Goal: Task Accomplishment & Management: Manage account settings

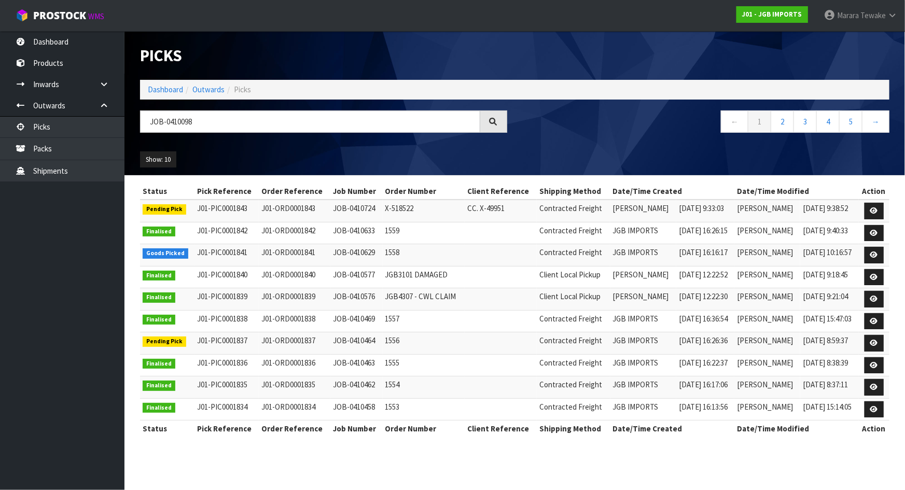
type input "JOB-0410098"
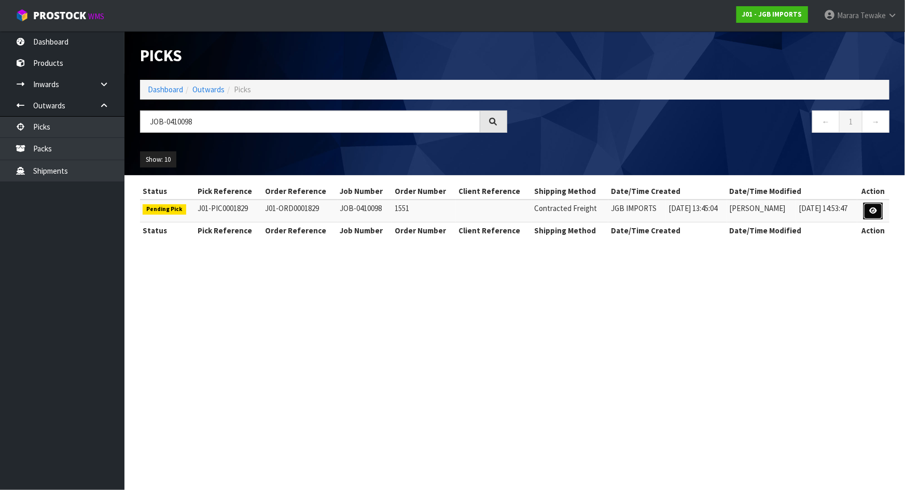
click at [874, 206] on link at bounding box center [873, 211] width 19 height 17
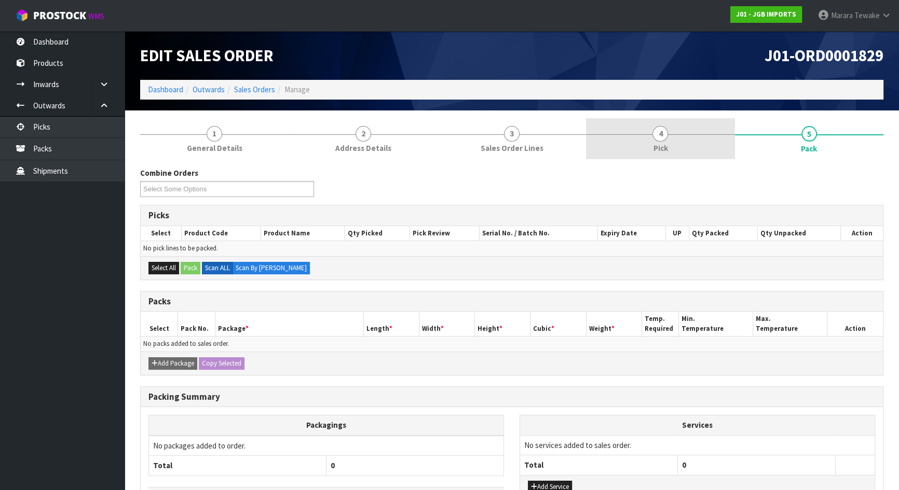
click at [676, 147] on link "4 Pick" at bounding box center [660, 138] width 148 height 41
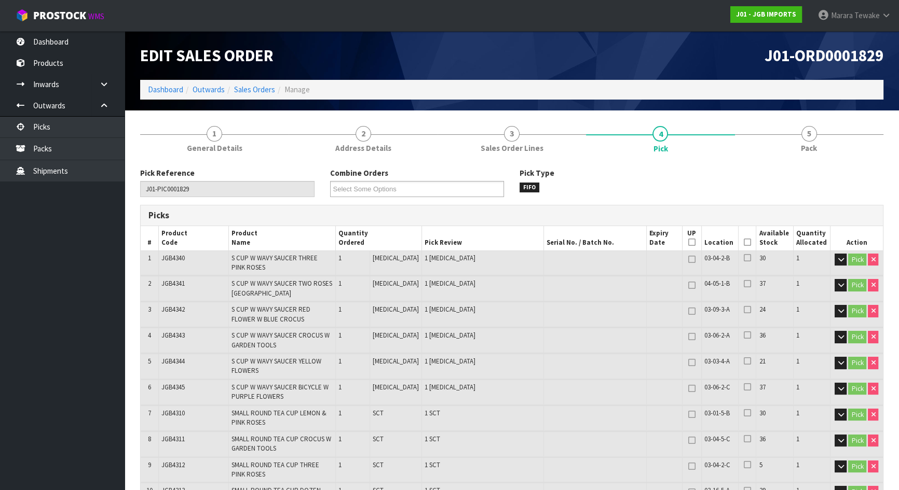
click at [744, 242] on icon at bounding box center [747, 242] width 7 height 1
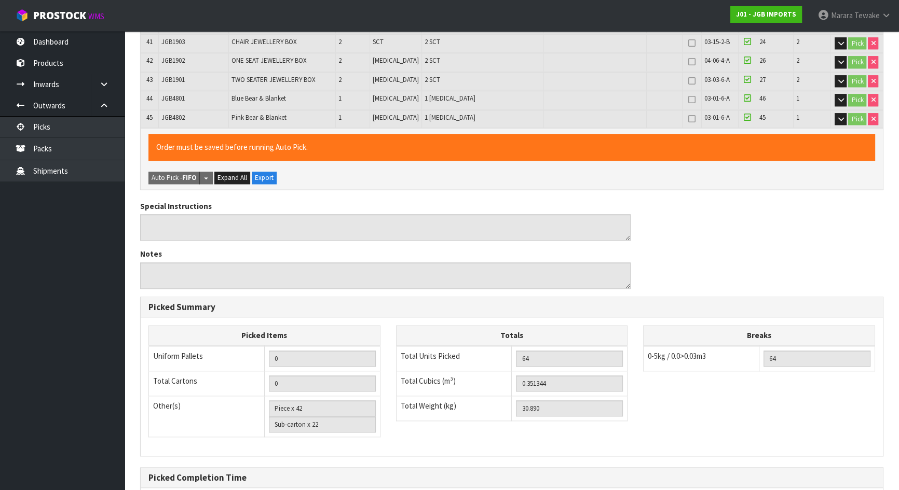
scroll to position [1245, 0]
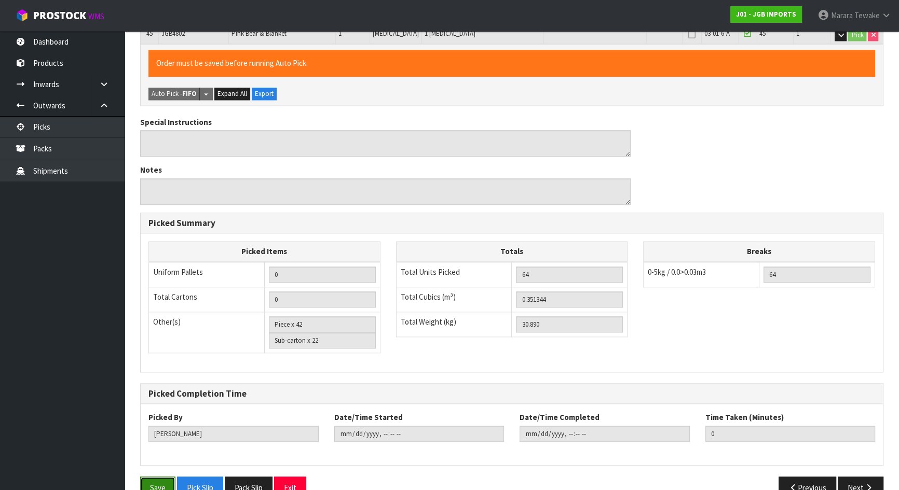
click at [157, 477] on button "Save" at bounding box center [157, 488] width 35 height 22
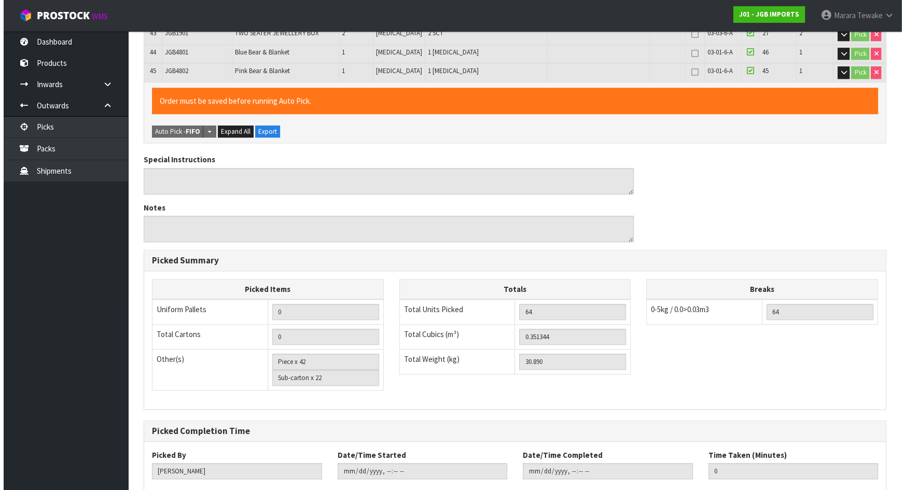
scroll to position [0, 0]
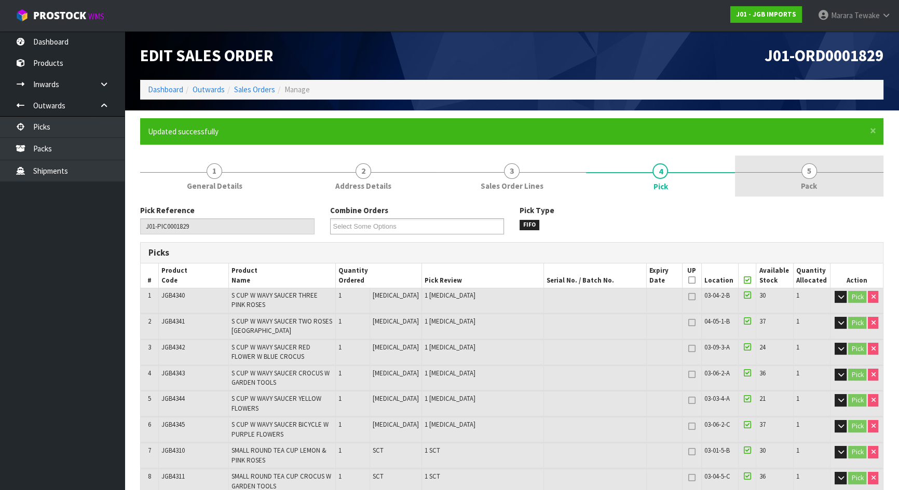
type input "[PERSON_NAME]"
type input "[DATE]T11:44:09"
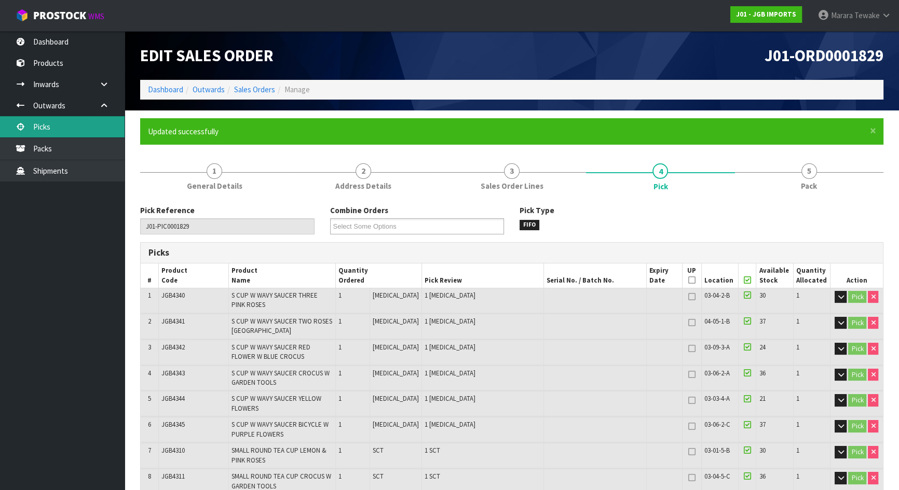
click at [85, 131] on link "Picks" at bounding box center [62, 126] width 125 height 21
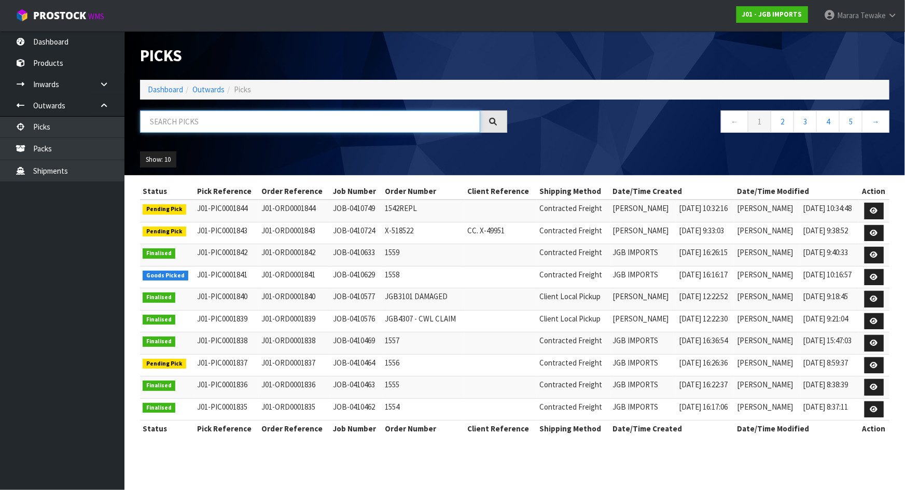
click at [198, 115] on input "text" at bounding box center [310, 122] width 340 height 22
click at [880, 13] on span "Tewake" at bounding box center [873, 15] width 25 height 10
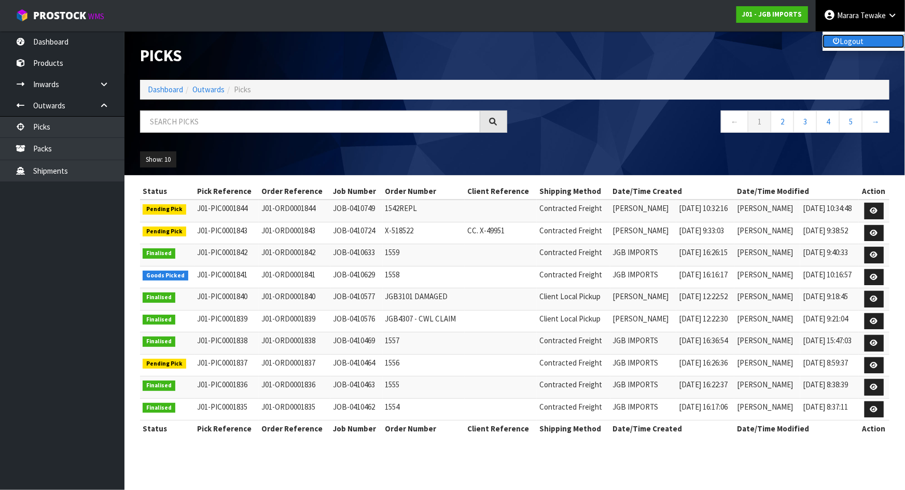
click at [850, 37] on link "Logout" at bounding box center [864, 41] width 82 height 14
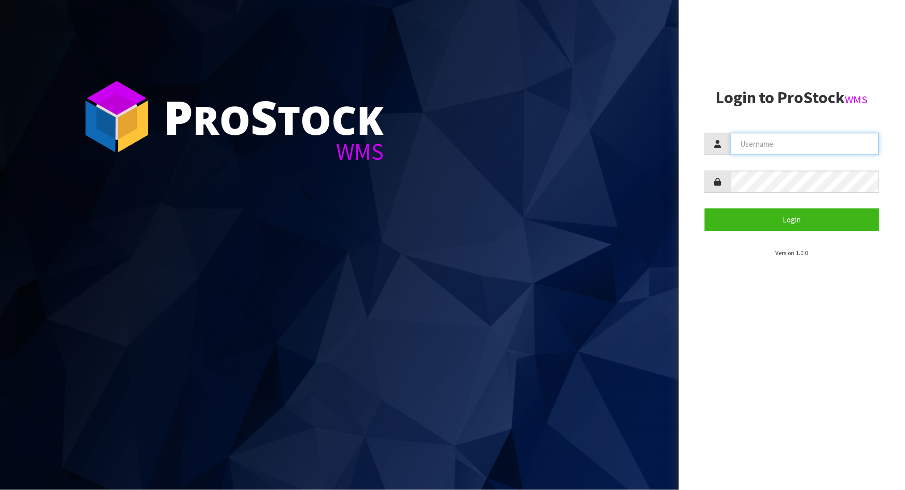
click at [791, 148] on input "text" at bounding box center [805, 144] width 148 height 22
type input "POLLY"
click at [705, 209] on button "Login" at bounding box center [792, 220] width 174 height 22
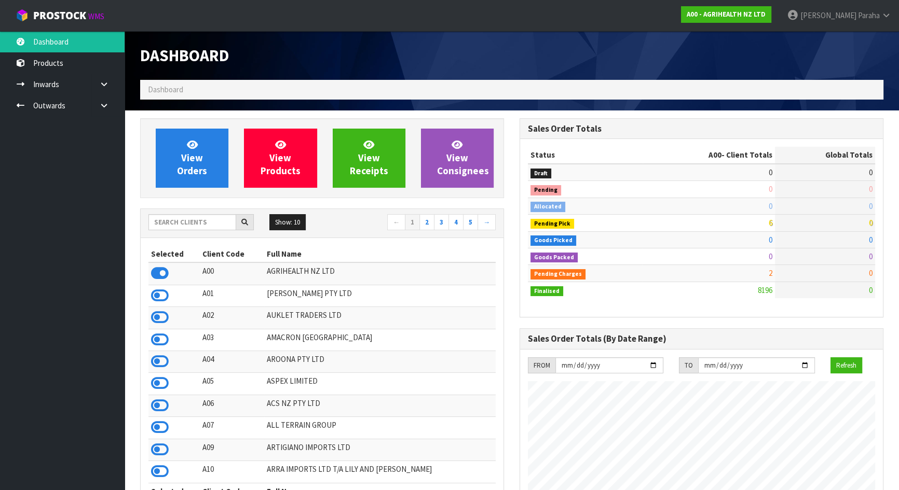
scroll to position [785, 379]
click at [174, 223] on input "text" at bounding box center [192, 222] width 88 height 16
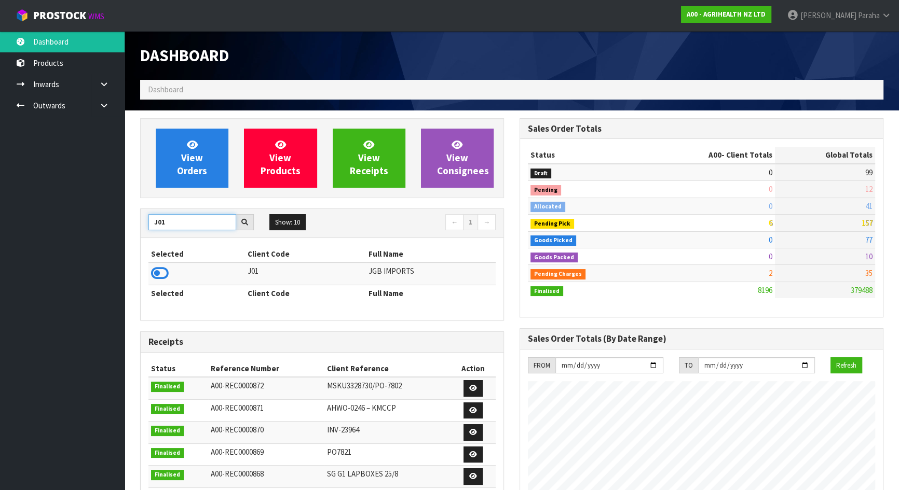
type input "J01"
drag, startPoint x: 13, startPoint y: 308, endPoint x: 163, endPoint y: 274, distance: 153.2
click at [163, 274] on icon at bounding box center [160, 274] width 18 height 16
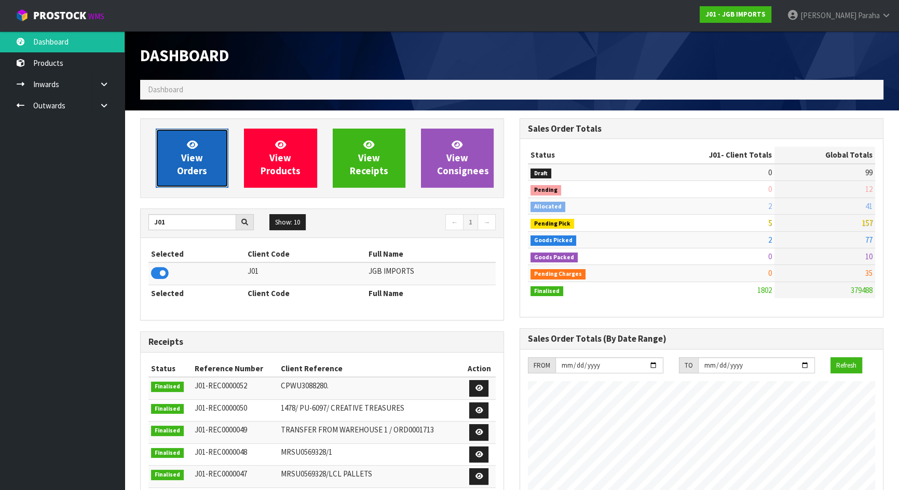
click at [180, 150] on link "View Orders" at bounding box center [192, 158] width 73 height 59
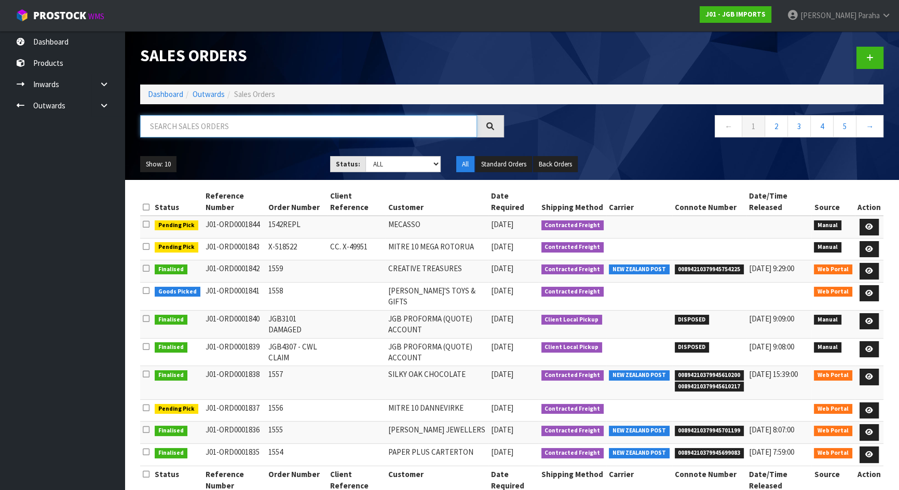
click at [187, 124] on input "text" at bounding box center [308, 126] width 337 height 22
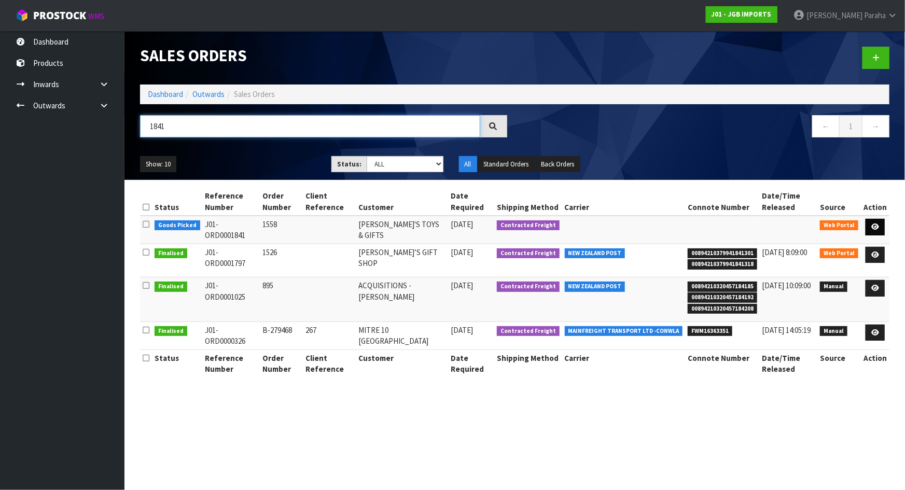
type input "1841"
click at [882, 228] on link at bounding box center [875, 227] width 19 height 17
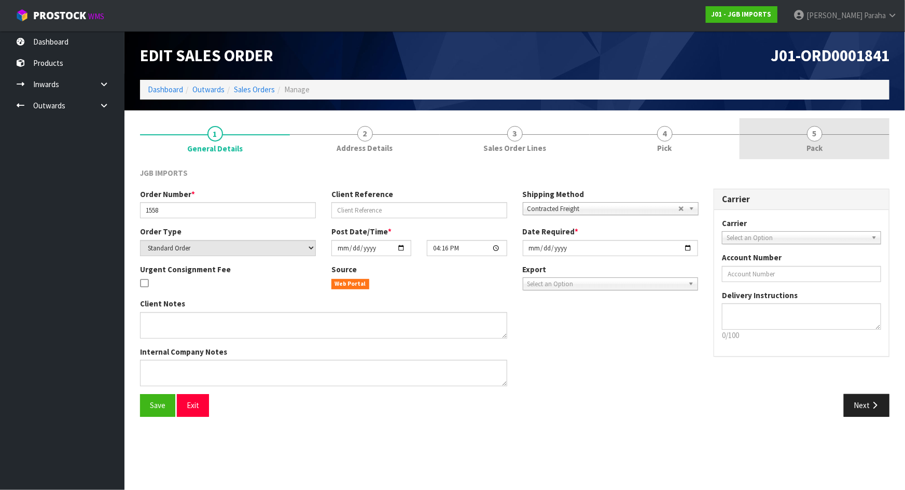
click at [812, 136] on span "5" at bounding box center [815, 134] width 16 height 16
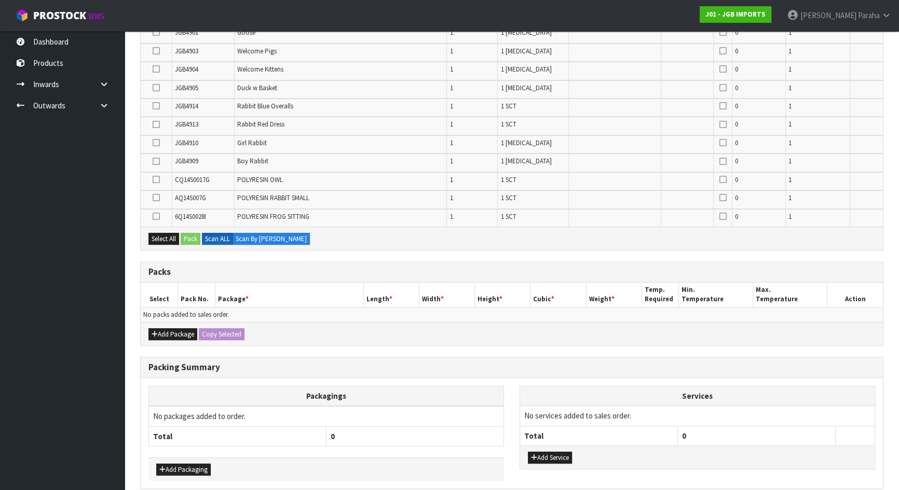
scroll to position [517, 0]
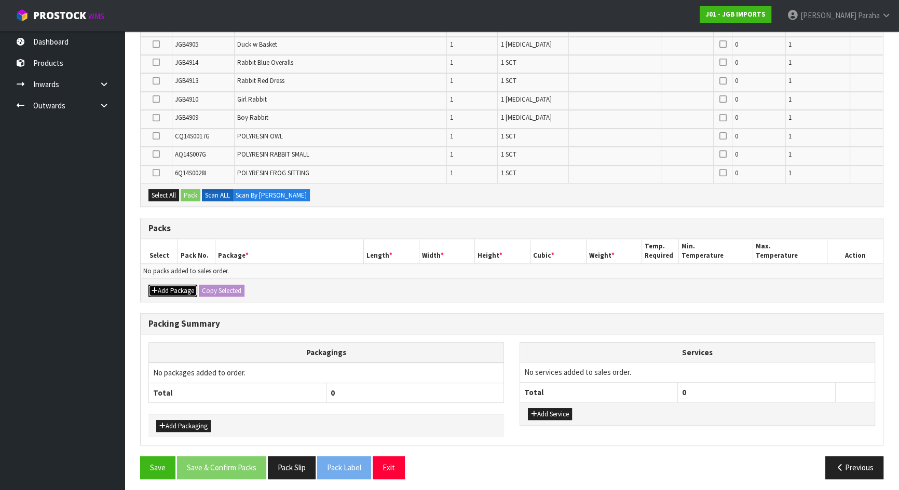
click at [189, 290] on button "Add Package" at bounding box center [172, 291] width 49 height 12
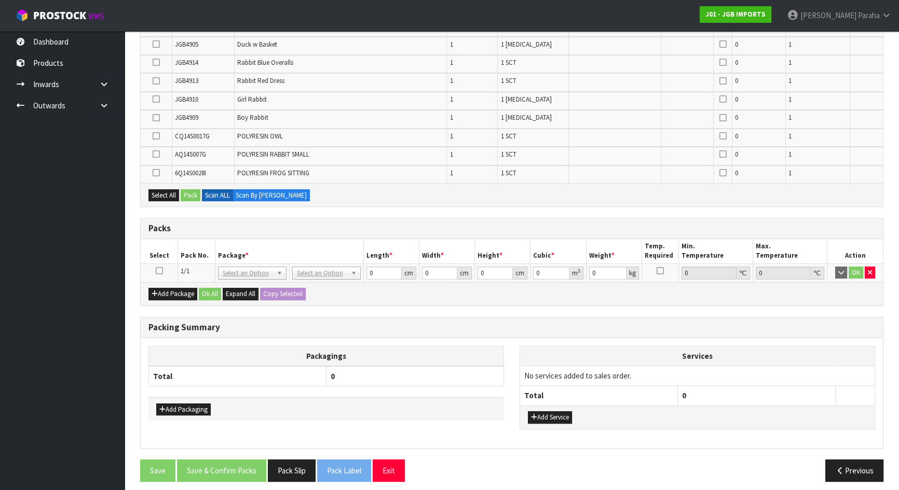
click at [160, 271] on icon at bounding box center [159, 271] width 7 height 1
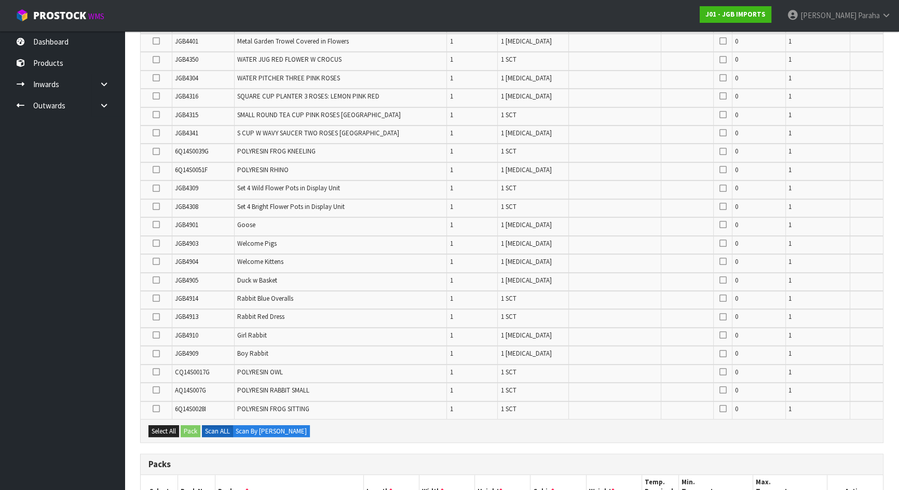
scroll to position [234, 0]
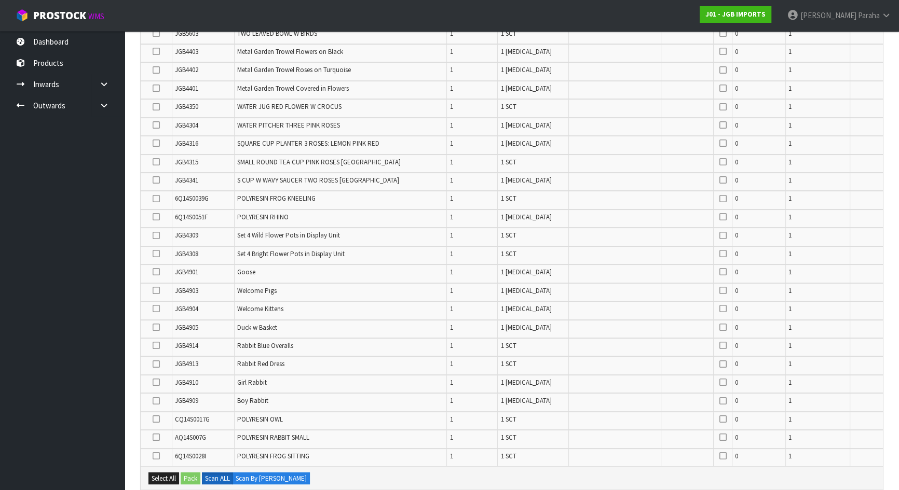
click at [157, 88] on icon at bounding box center [156, 88] width 7 height 1
click at [0, 0] on input "checkbox" at bounding box center [0, 0] width 0 height 0
click at [158, 456] on icon at bounding box center [156, 456] width 7 height 1
click at [0, 0] on input "checkbox" at bounding box center [0, 0] width 0 height 0
click at [157, 309] on icon at bounding box center [156, 309] width 7 height 1
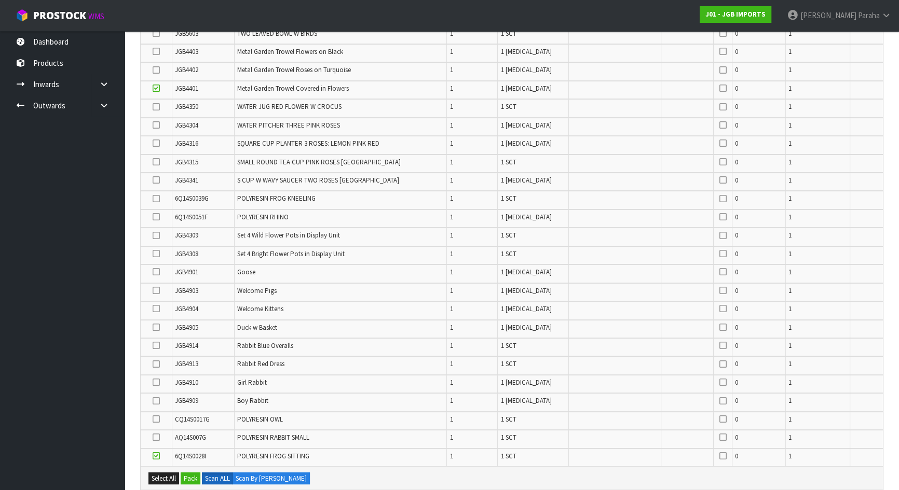
click at [0, 0] on input "checkbox" at bounding box center [0, 0] width 0 height 0
click at [156, 382] on icon at bounding box center [156, 382] width 7 height 1
click at [0, 0] on input "checkbox" at bounding box center [0, 0] width 0 height 0
click at [158, 51] on icon at bounding box center [156, 51] width 7 height 1
click at [0, 0] on input "checkbox" at bounding box center [0, 0] width 0 height 0
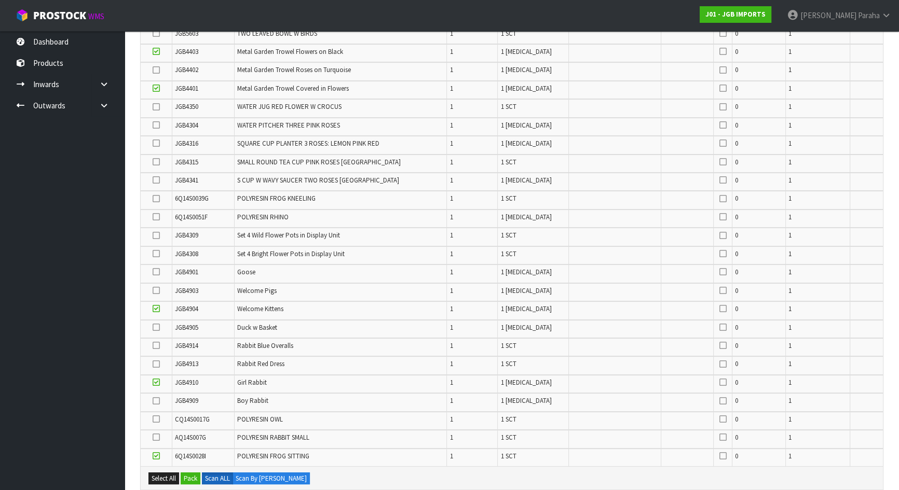
click at [159, 346] on icon at bounding box center [156, 346] width 7 height 1
click at [0, 0] on input "checkbox" at bounding box center [0, 0] width 0 height 0
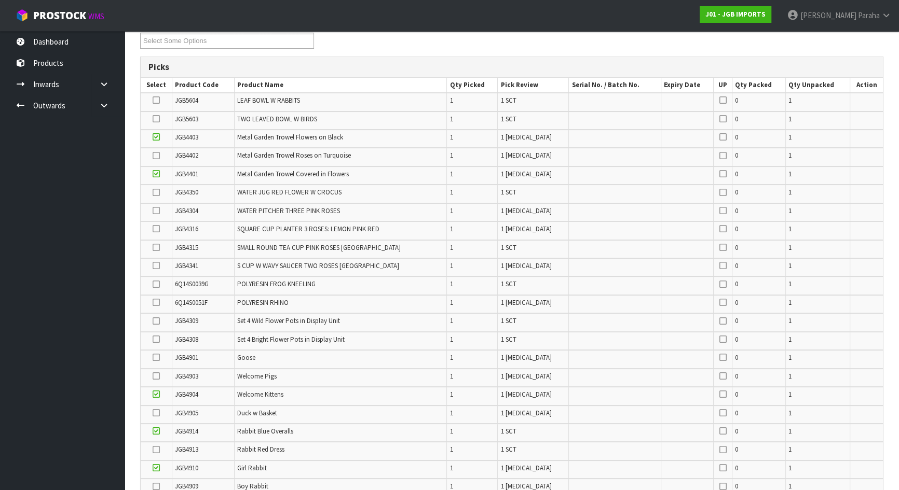
scroll to position [140, 0]
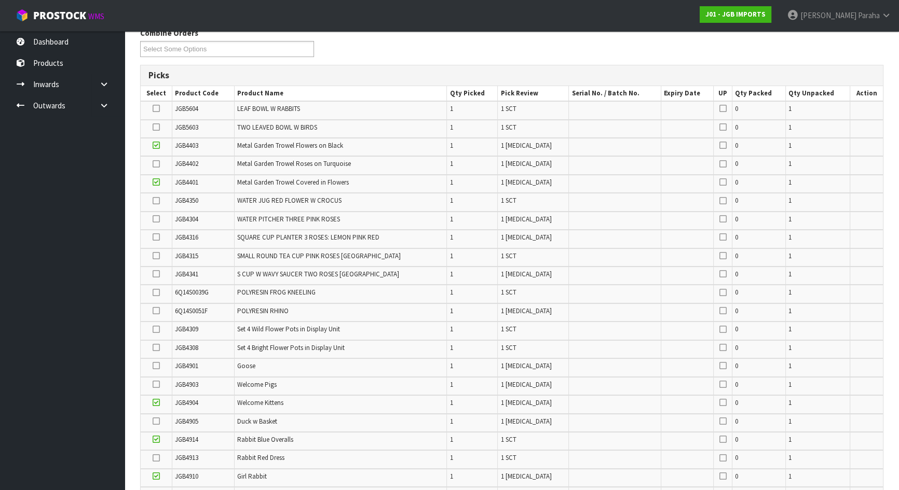
click at [158, 128] on icon at bounding box center [156, 127] width 7 height 1
click at [0, 0] on input "checkbox" at bounding box center [0, 0] width 0 height 0
click at [156, 164] on icon at bounding box center [156, 164] width 7 height 1
click at [0, 0] on input "checkbox" at bounding box center [0, 0] width 0 height 0
click at [157, 109] on icon at bounding box center [156, 108] width 7 height 1
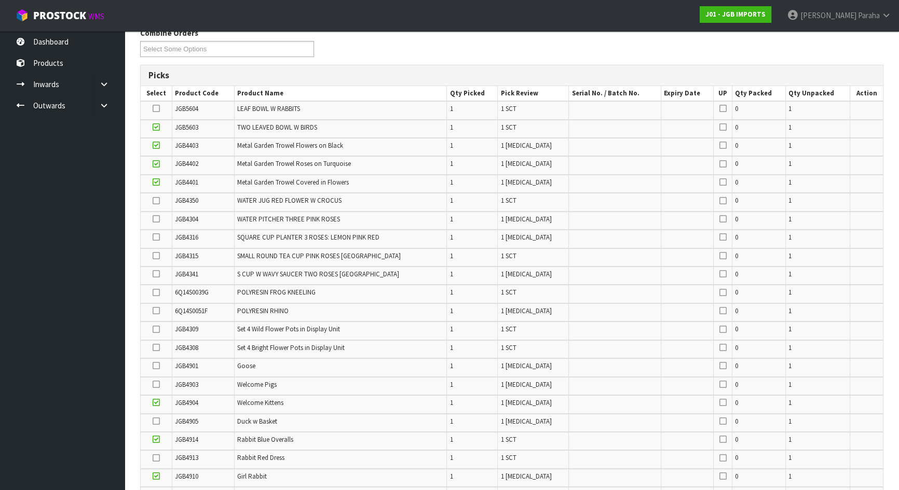
click at [0, 0] on input "checkbox" at bounding box center [0, 0] width 0 height 0
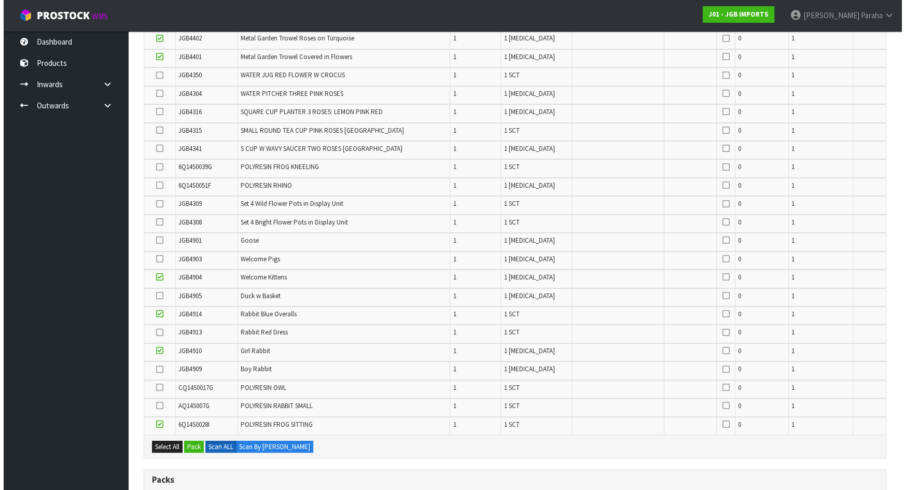
scroll to position [281, 0]
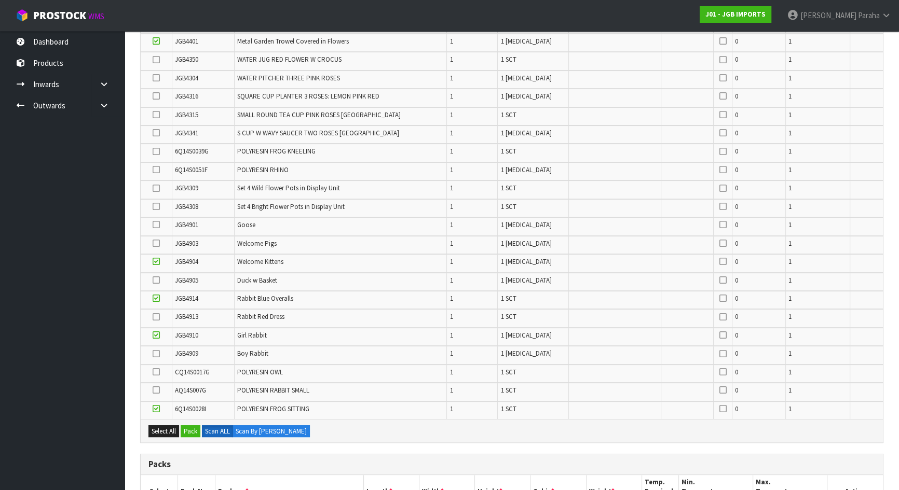
click at [156, 317] on icon at bounding box center [156, 317] width 7 height 1
click at [0, 0] on input "checkbox" at bounding box center [0, 0] width 0 height 0
click at [192, 425] on button "Pack" at bounding box center [191, 431] width 20 height 12
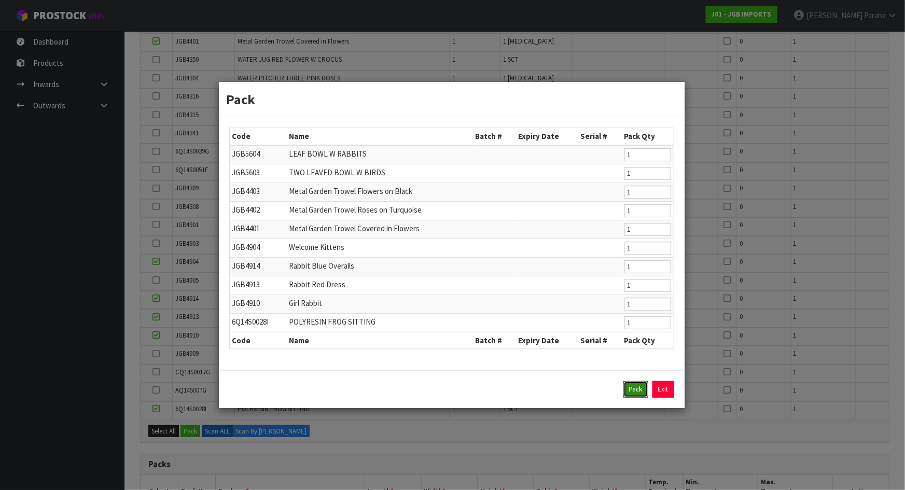
click at [643, 390] on button "Pack" at bounding box center [636, 389] width 25 height 17
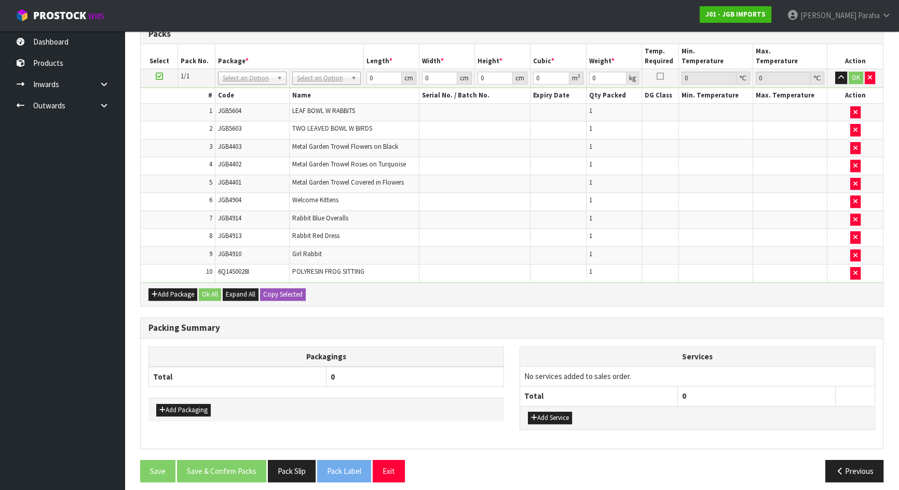
scroll to position [531, 0]
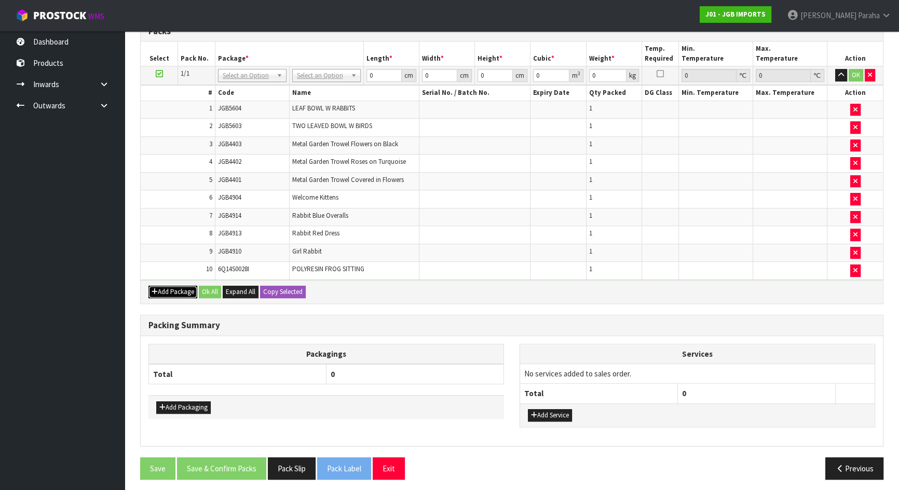
click at [172, 289] on button "Add Package" at bounding box center [172, 292] width 49 height 12
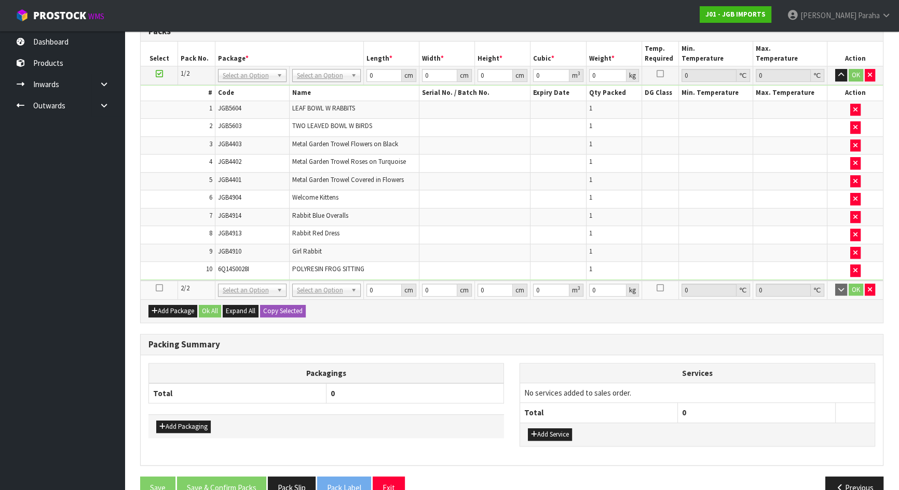
click at [159, 287] on link at bounding box center [159, 288] width 7 height 9
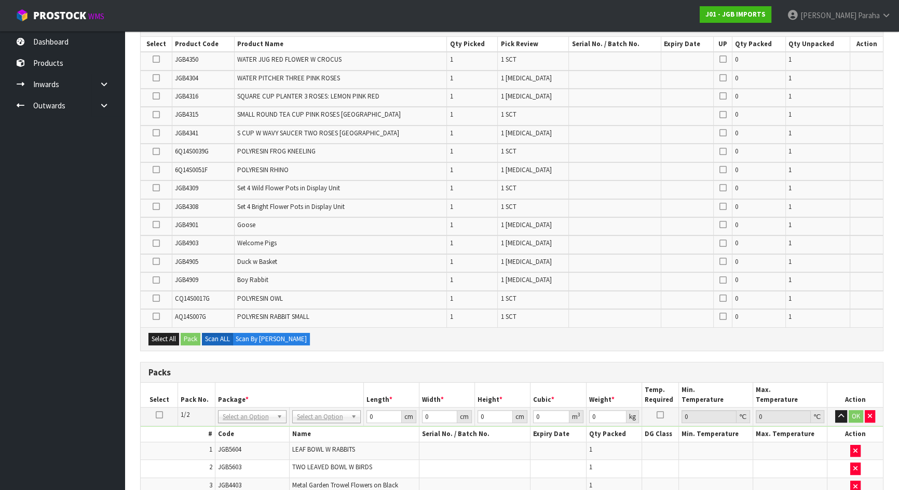
scroll to position [106, 0]
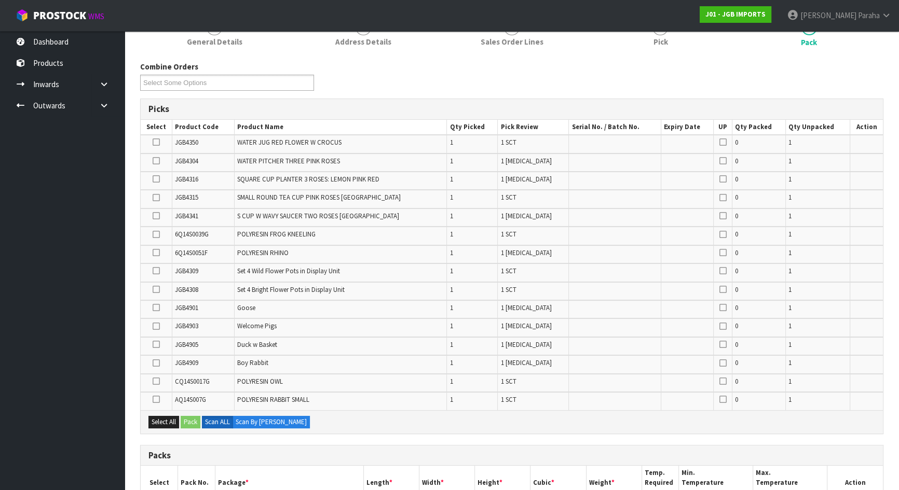
click at [157, 235] on icon at bounding box center [156, 235] width 7 height 1
click at [0, 0] on input "checkbox" at bounding box center [0, 0] width 0 height 0
click at [158, 400] on icon at bounding box center [156, 400] width 7 height 1
click at [0, 0] on input "checkbox" at bounding box center [0, 0] width 0 height 0
click at [159, 180] on icon at bounding box center [156, 179] width 7 height 1
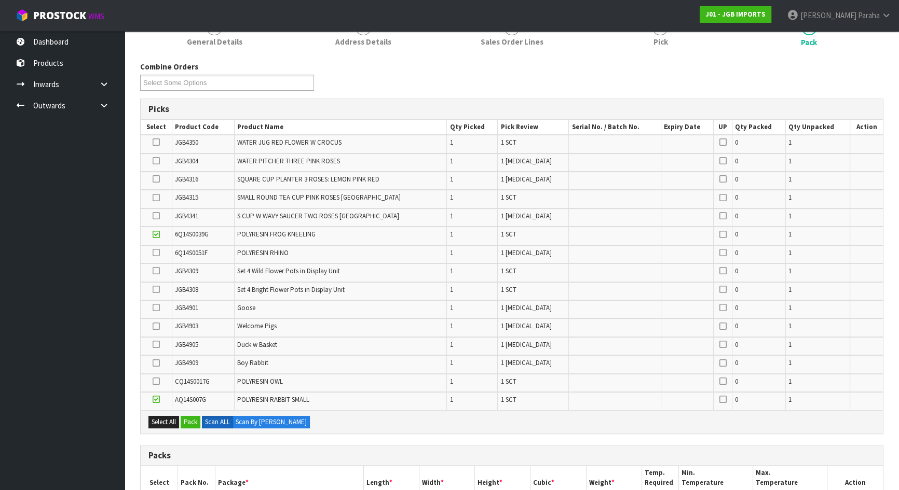
click at [0, 0] on input "checkbox" at bounding box center [0, 0] width 0 height 0
click at [157, 253] on icon at bounding box center [156, 253] width 7 height 1
click at [0, 0] on input "checkbox" at bounding box center [0, 0] width 0 height 0
click at [157, 290] on icon at bounding box center [156, 290] width 7 height 1
click at [0, 0] on input "checkbox" at bounding box center [0, 0] width 0 height 0
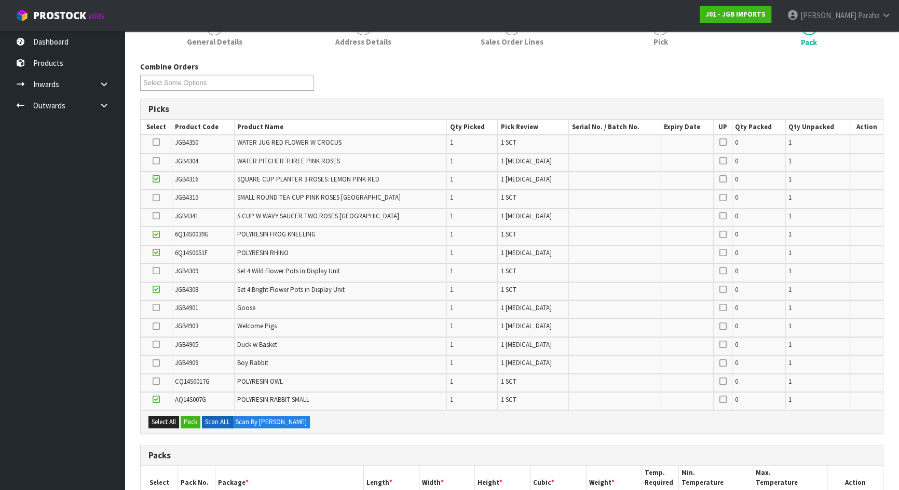
click at [157, 271] on icon at bounding box center [156, 271] width 7 height 1
click at [0, 0] on input "checkbox" at bounding box center [0, 0] width 0 height 0
click at [159, 326] on icon at bounding box center [156, 326] width 7 height 1
click at [0, 0] on input "checkbox" at bounding box center [0, 0] width 0 height 0
click at [158, 143] on icon at bounding box center [156, 142] width 7 height 1
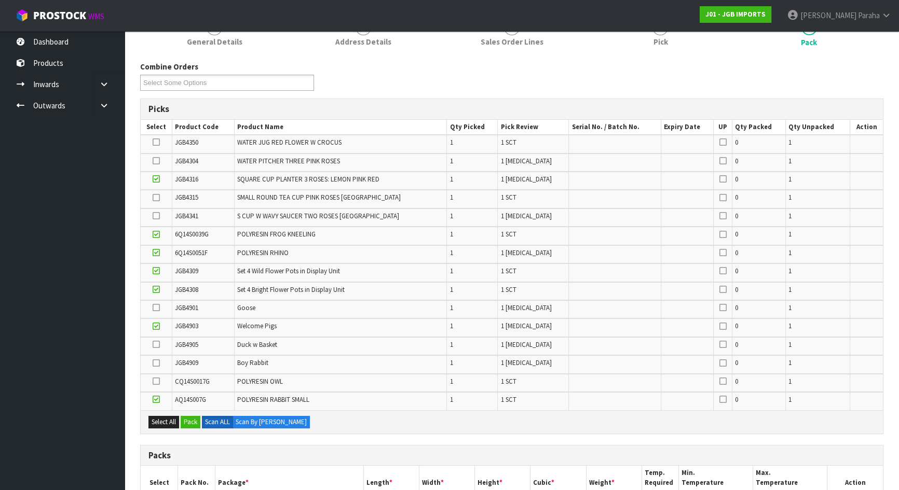
click at [0, 0] on input "checkbox" at bounding box center [0, 0] width 0 height 0
click at [154, 161] on icon at bounding box center [156, 161] width 7 height 1
click at [0, 0] on input "checkbox" at bounding box center [0, 0] width 0 height 0
click at [159, 381] on icon at bounding box center [156, 381] width 7 height 1
click at [0, 0] on input "checkbox" at bounding box center [0, 0] width 0 height 0
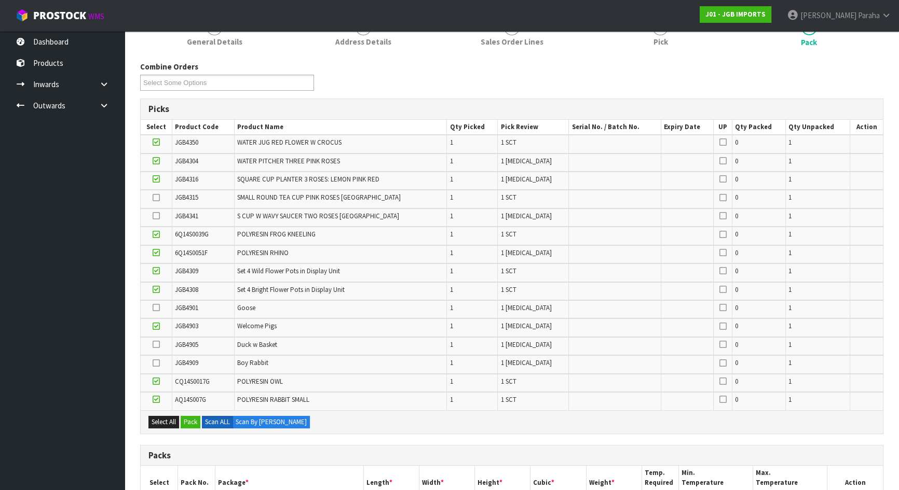
click at [158, 216] on icon at bounding box center [156, 216] width 7 height 1
click at [0, 0] on input "checkbox" at bounding box center [0, 0] width 0 height 0
click at [193, 425] on button "Pack" at bounding box center [191, 422] width 20 height 12
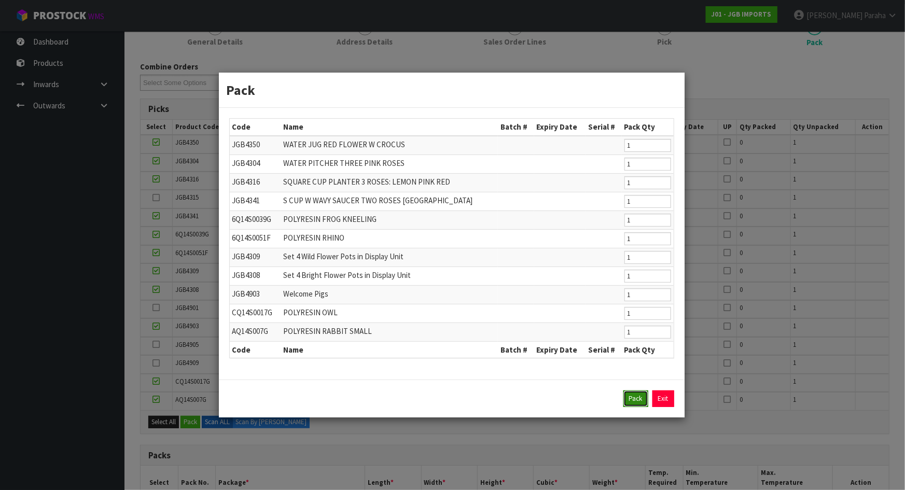
click at [639, 401] on button "Pack" at bounding box center [636, 399] width 25 height 17
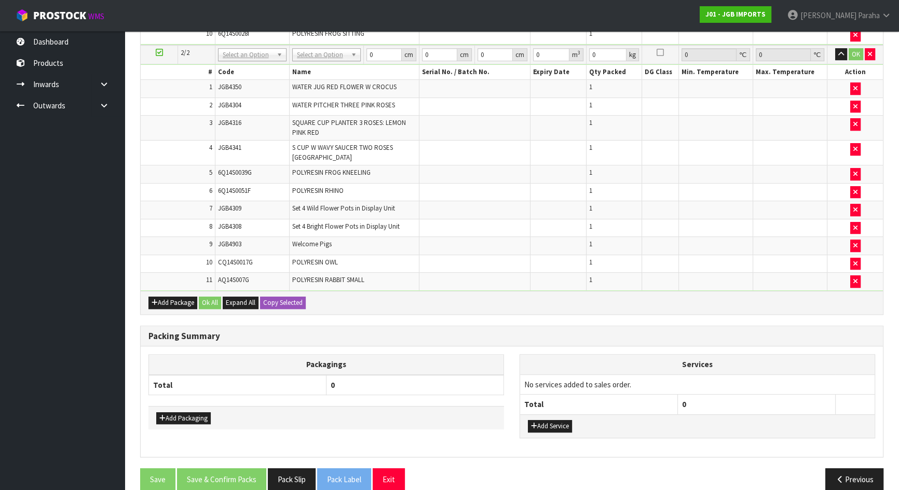
scroll to position [567, 0]
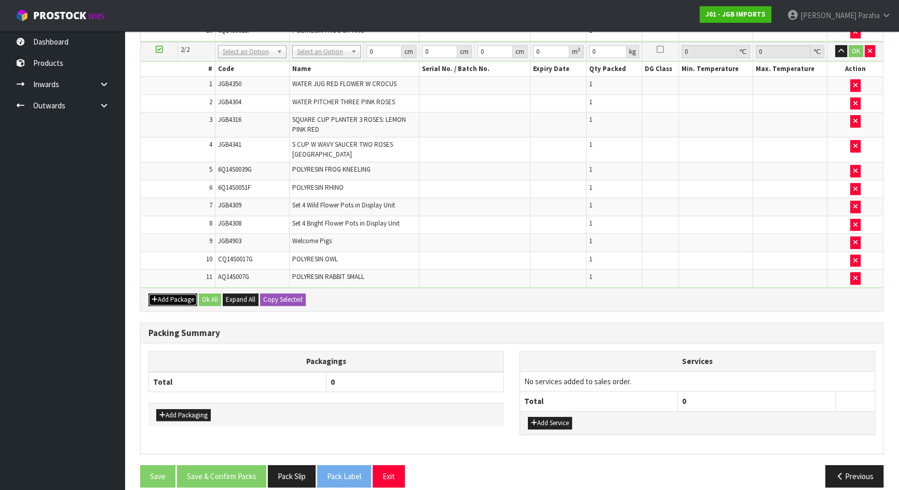
click at [178, 294] on button "Add Package" at bounding box center [172, 300] width 49 height 12
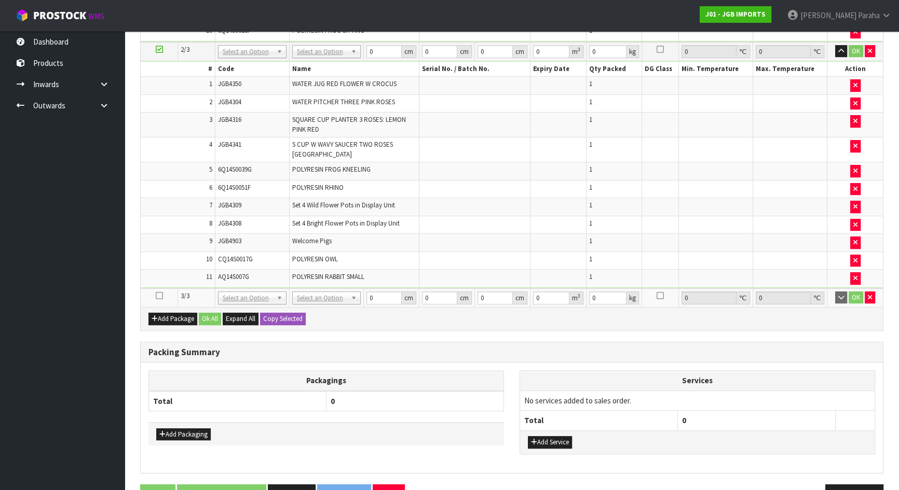
click at [160, 296] on icon at bounding box center [159, 296] width 7 height 1
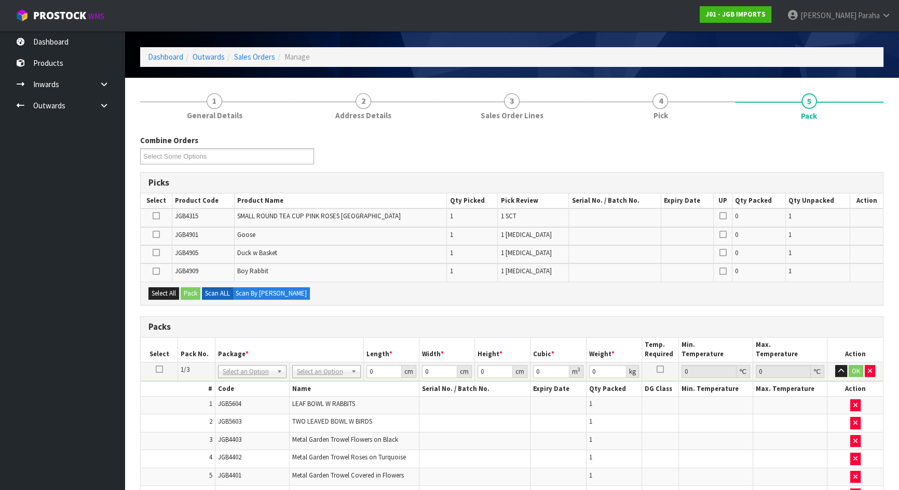
scroll to position [1, 0]
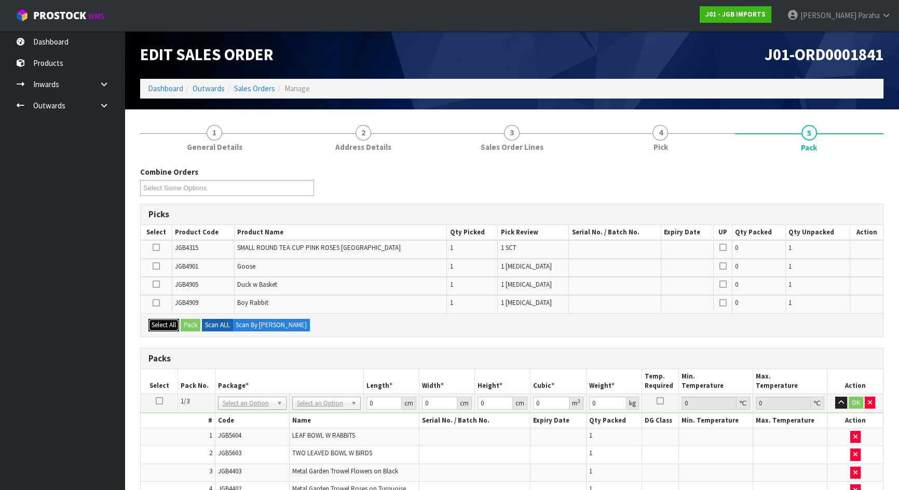
click at [168, 325] on button "Select All" at bounding box center [163, 325] width 31 height 12
click at [193, 320] on button "Pack" at bounding box center [191, 325] width 20 height 12
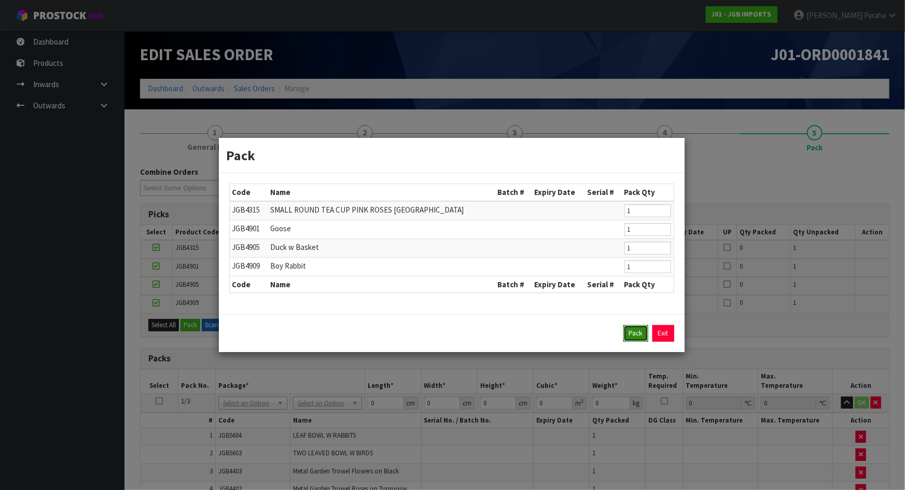
click at [644, 337] on button "Pack" at bounding box center [636, 333] width 25 height 17
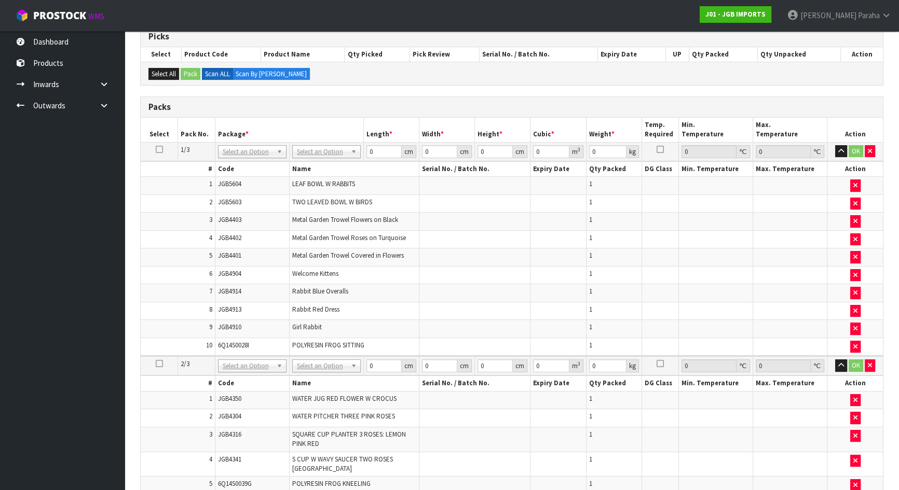
scroll to position [48, 0]
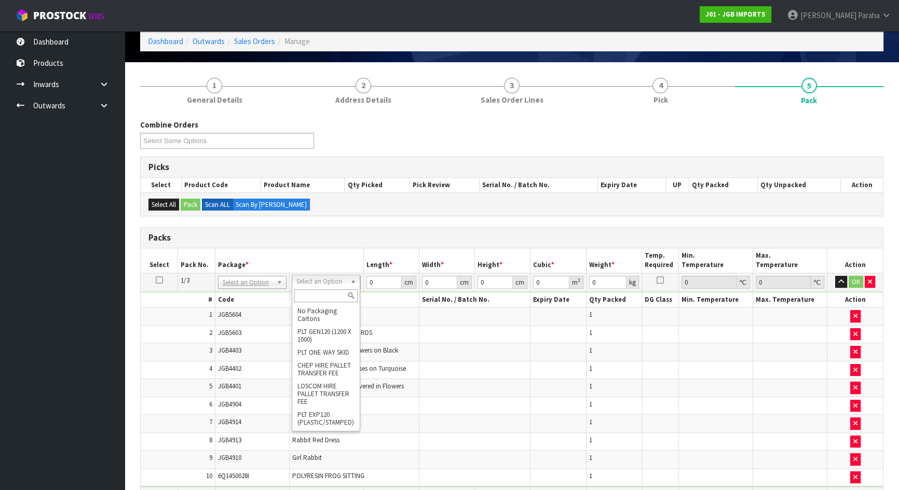
click at [333, 297] on input "text" at bounding box center [325, 296] width 63 height 13
type input "CTN9"
type input "51"
type input "38"
type input "58.5"
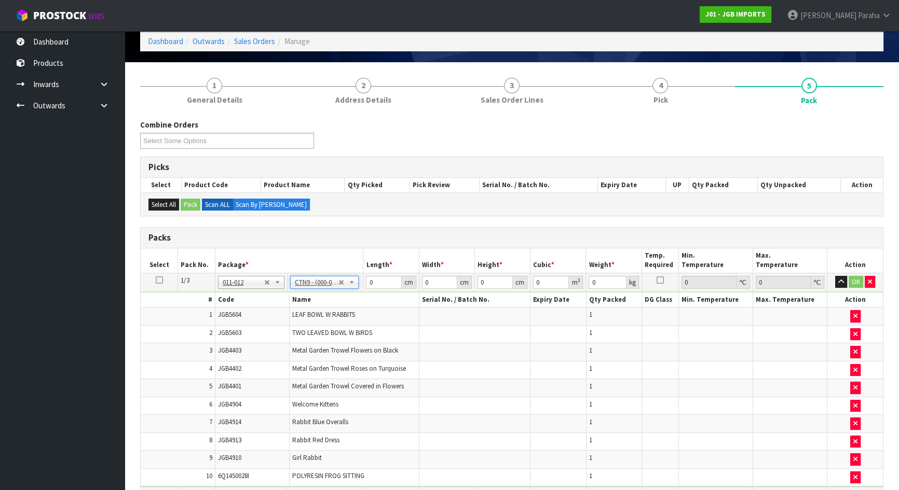
type input "0.113373"
type input "7.57"
click at [383, 278] on input "51" at bounding box center [383, 282] width 35 height 13
type input "5"
type input "0.011115"
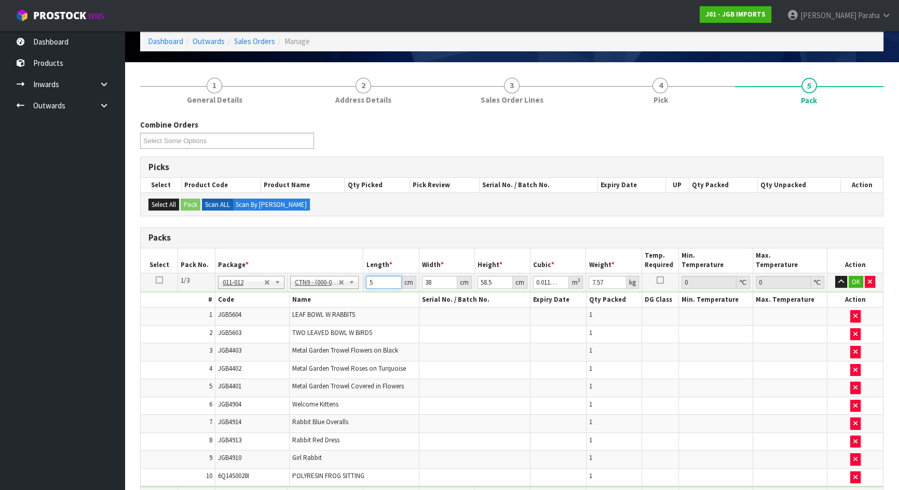
type input "52"
type input "0.115596"
type input "52"
type input "4"
type input "0.012168"
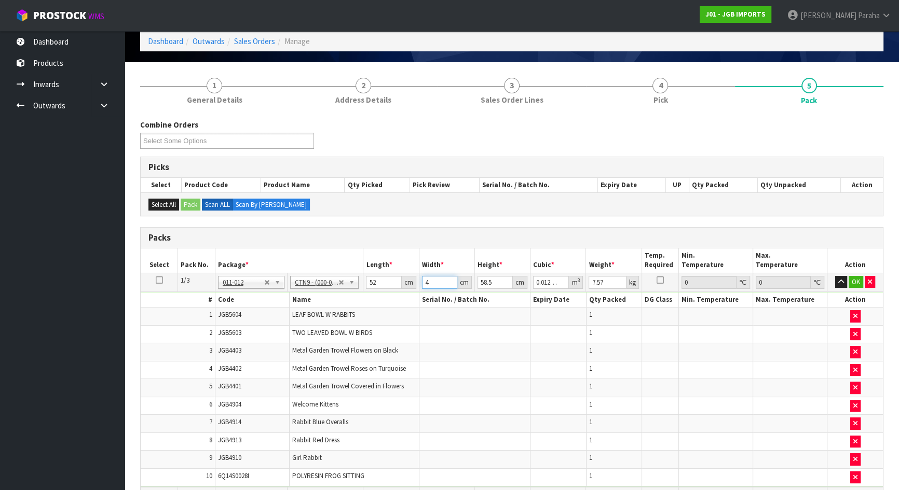
type input "42"
type input "0.127764"
type input "42"
type input "5"
type input "0.01092"
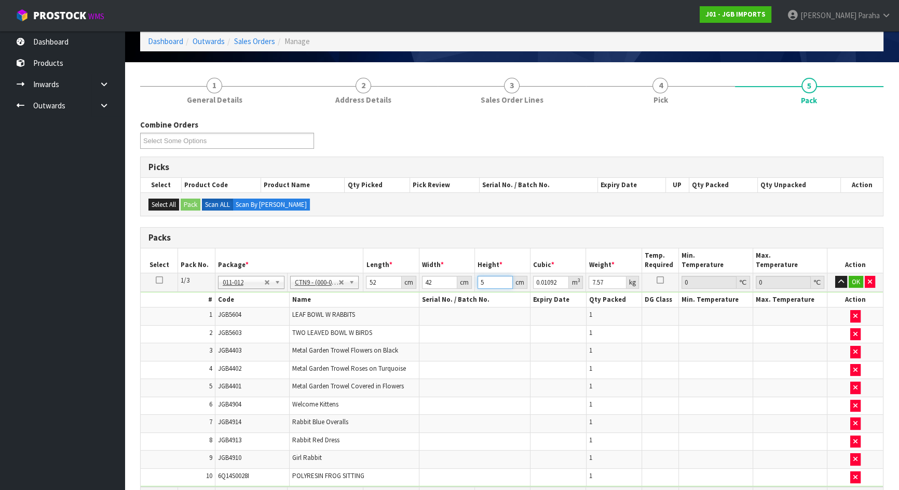
type input "51"
type input "0.111384"
type input "51"
type input "8"
click at [835, 276] on button "button" at bounding box center [841, 282] width 12 height 12
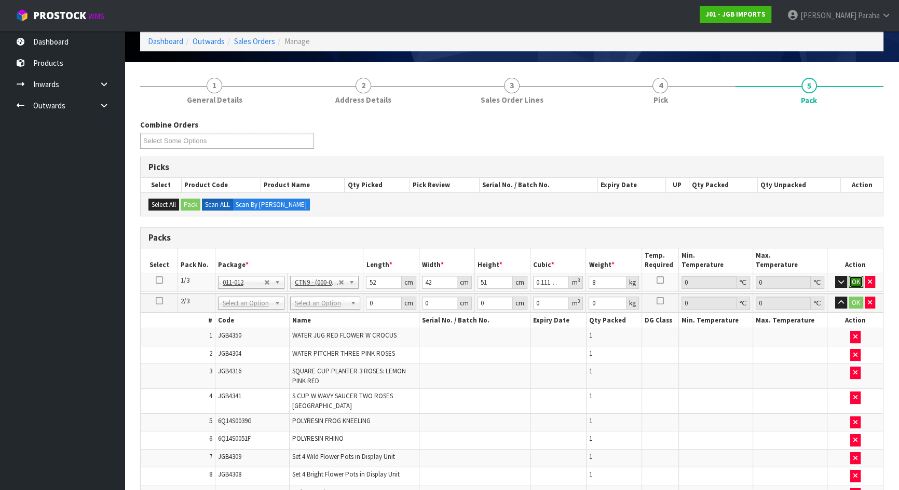
click button "OK" at bounding box center [855, 282] width 15 height 12
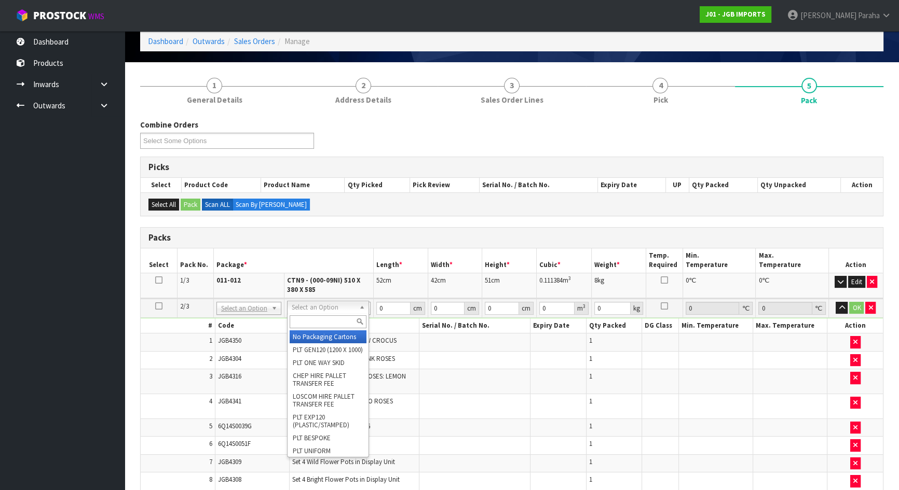
click at [321, 318] on input "text" at bounding box center [328, 321] width 77 height 13
type input "CTN9"
type input "2"
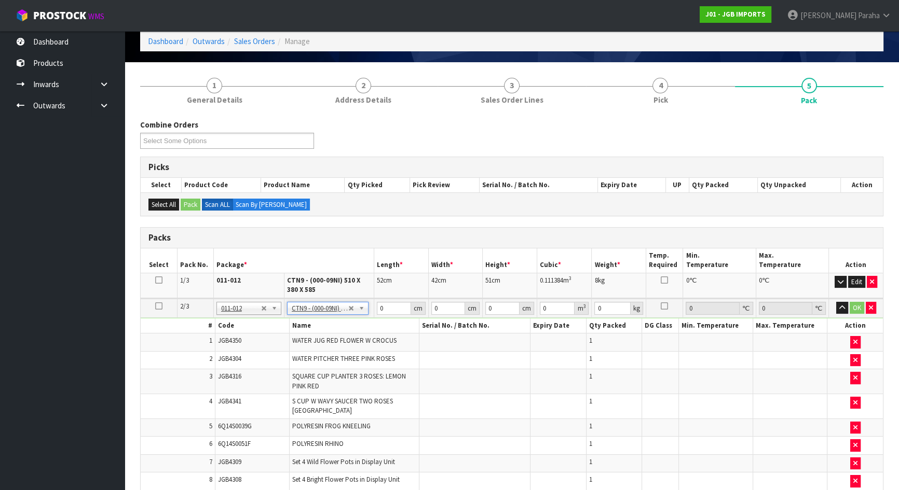
type input "51"
type input "38"
type input "58.5"
type input "0.113373"
type input "13.35"
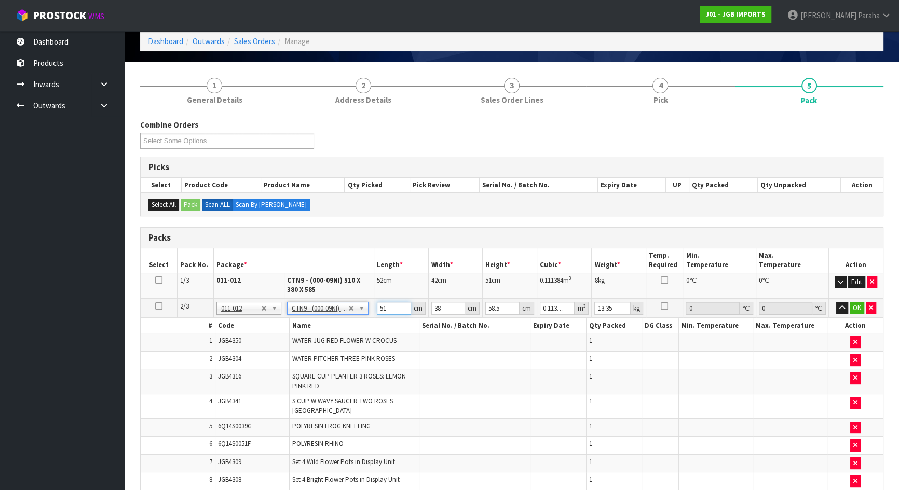
click at [392, 309] on input "51" at bounding box center [394, 308] width 34 height 13
type input "5"
type input "0.011115"
type input "53"
type input "0.117819"
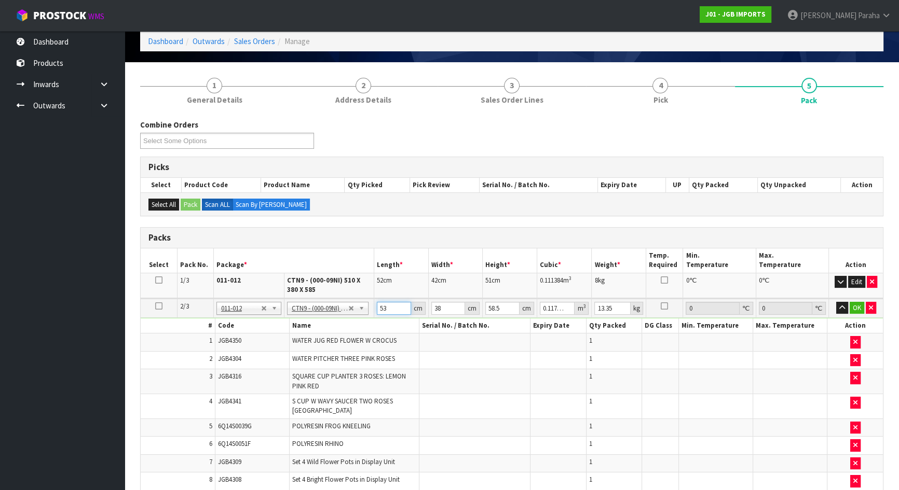
type input "53"
type input "4"
type input "0.012402"
type input "43"
type input "0.133322"
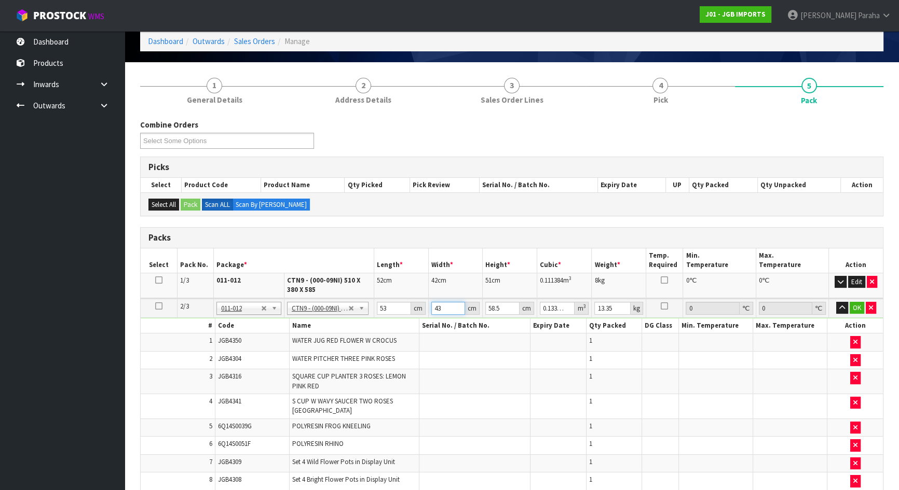
type input "43"
type input "5"
type input "0.011395"
type input "51"
type input "0.116229"
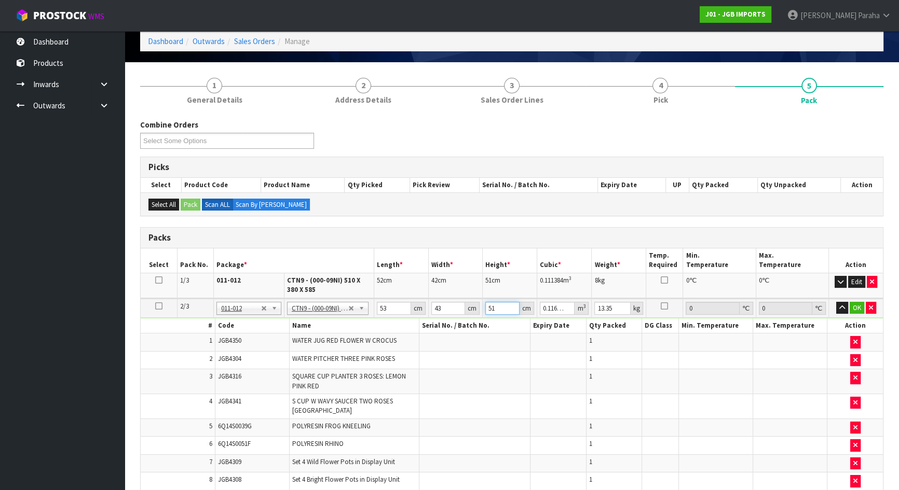
type input "51"
type input "12"
click at [836, 302] on button "button" at bounding box center [842, 308] width 12 height 12
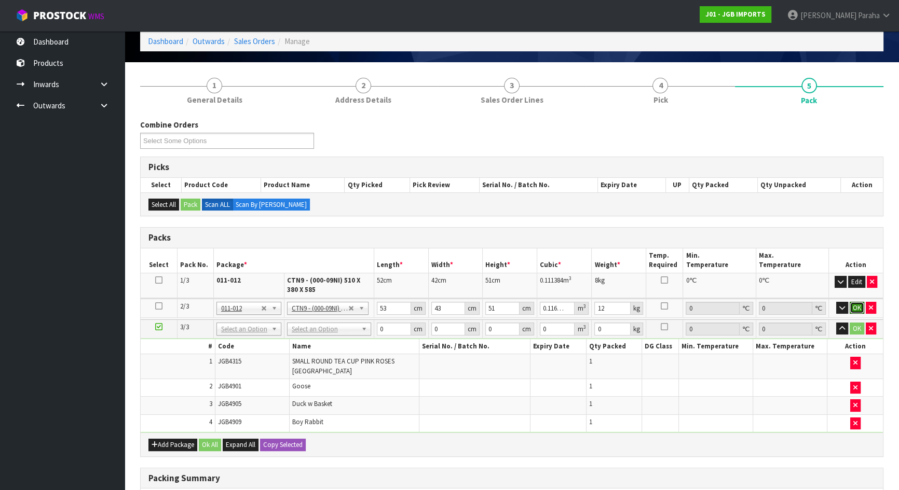
click button "OK" at bounding box center [856, 308] width 15 height 12
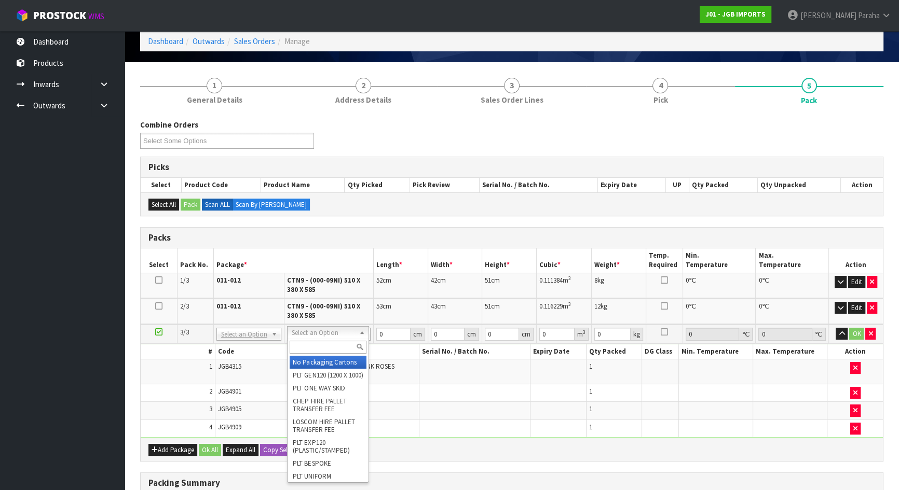
drag, startPoint x: 313, startPoint y: 333, endPoint x: 312, endPoint y: 345, distance: 11.4
click at [312, 348] on input "text" at bounding box center [328, 347] width 77 height 13
type input "CTN7"
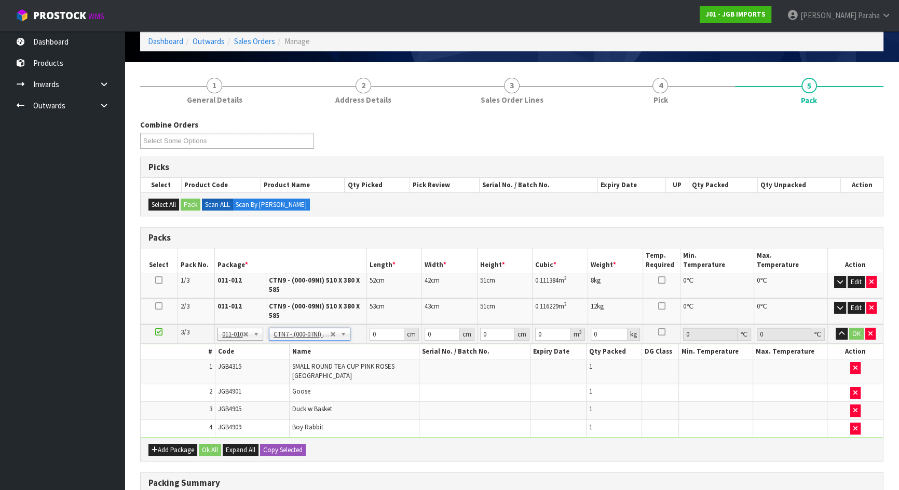
type input "45.5"
type input "35"
type input "0.072459"
type input "4.3"
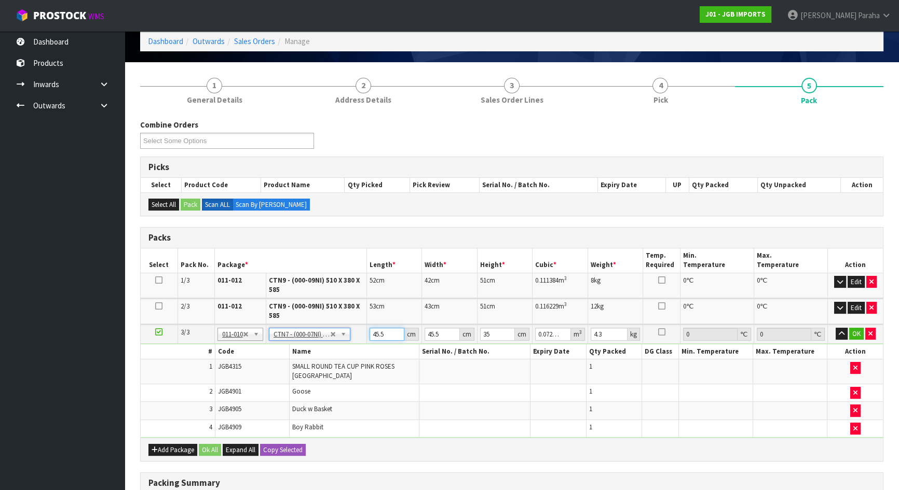
type input "45.499"
type input "0.072457"
click at [391, 335] on input "45.499" at bounding box center [386, 334] width 35 height 13
type input "45.49"
type input "0.072443"
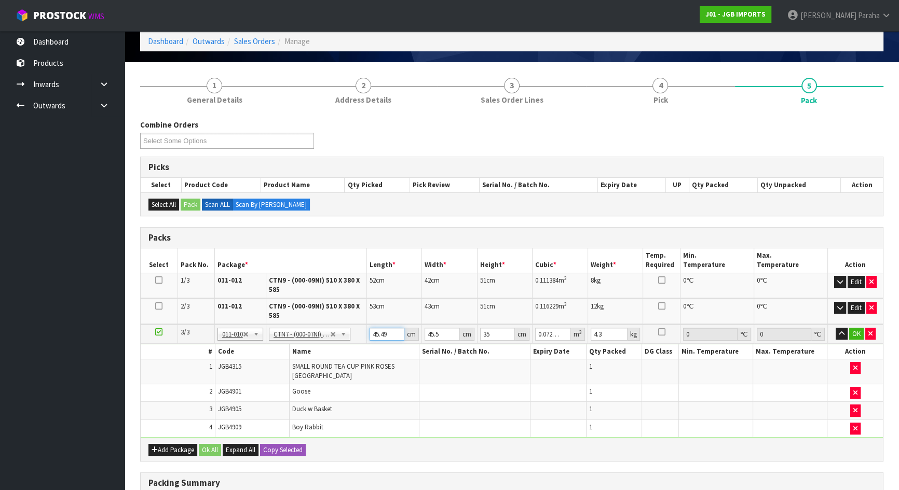
type input "45.4"
type input "0.072299"
type input "45"
type input "0.071663"
type input "4"
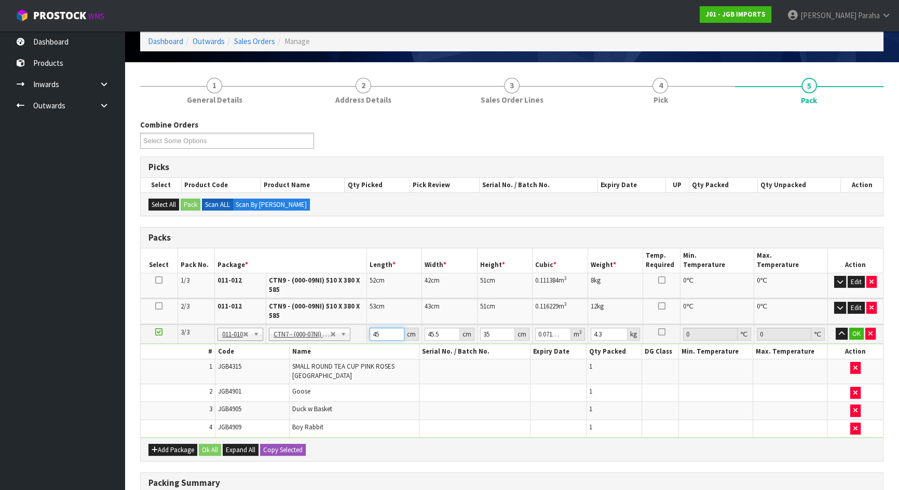
type input "0.00637"
type input "0"
type input "4"
type input "0.00637"
type input "49"
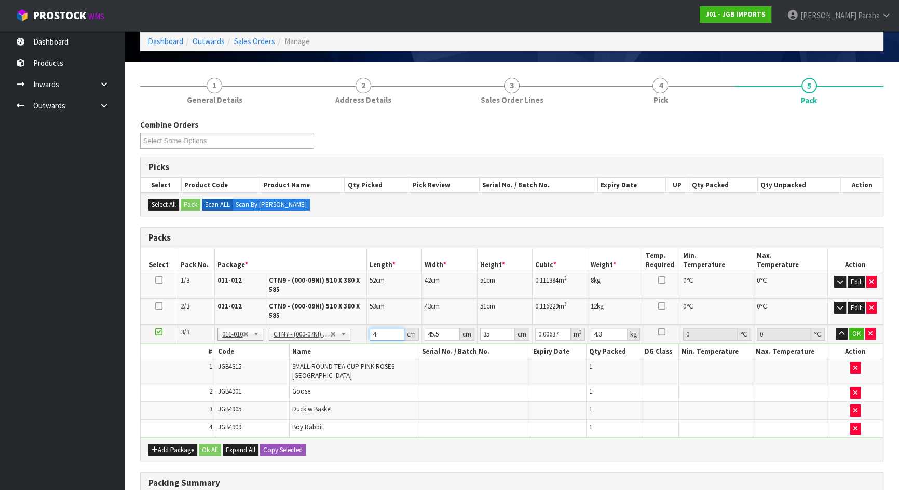
type input "0.078033"
type input "49"
type input "4"
type input "0.00686"
type input "49"
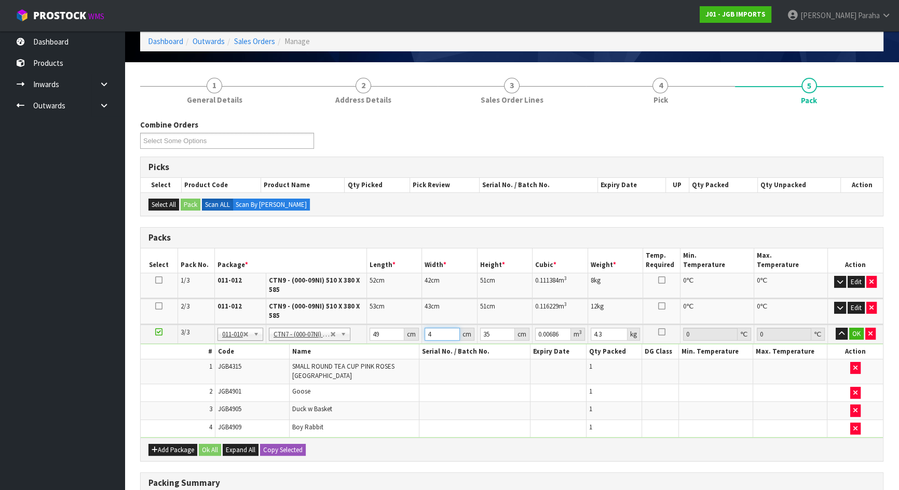
type input "0.084035"
type input "49"
type input "1"
type input "0.002401"
type input "19"
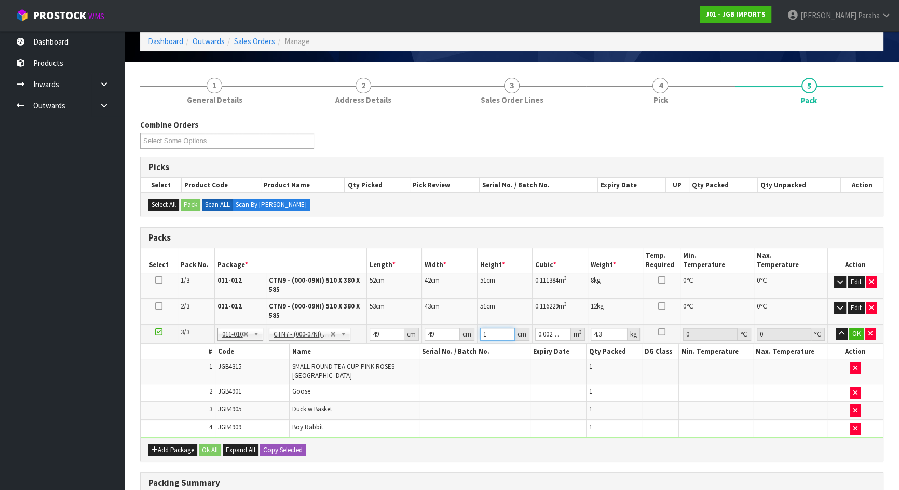
type input "0.045619"
type input "19"
type input "4"
click at [835, 328] on button "button" at bounding box center [841, 334] width 12 height 12
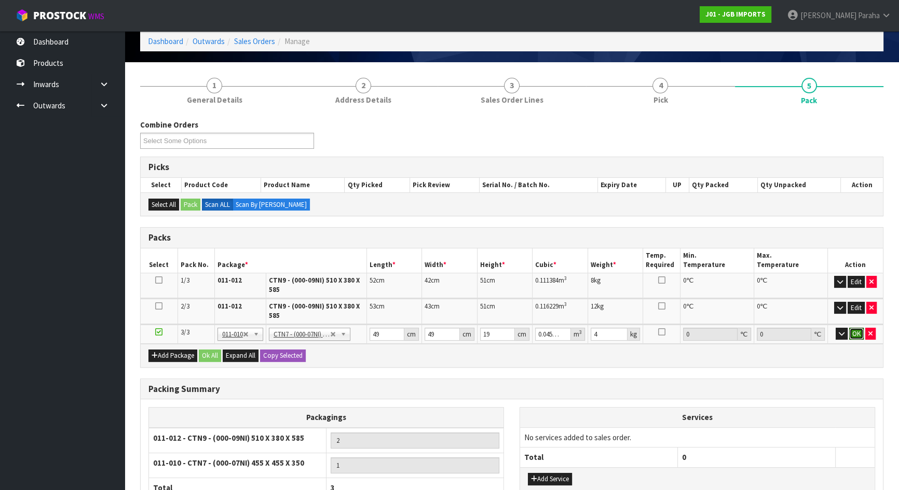
click button "OK" at bounding box center [856, 334] width 15 height 12
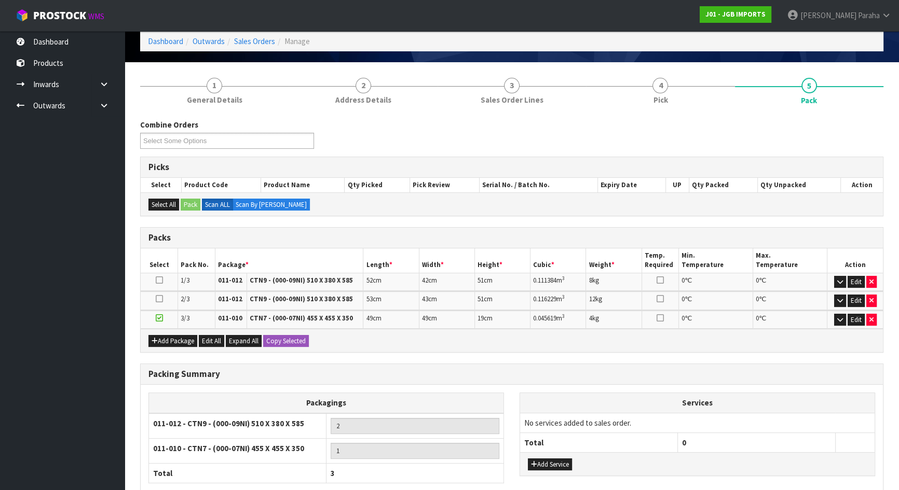
scroll to position [130, 0]
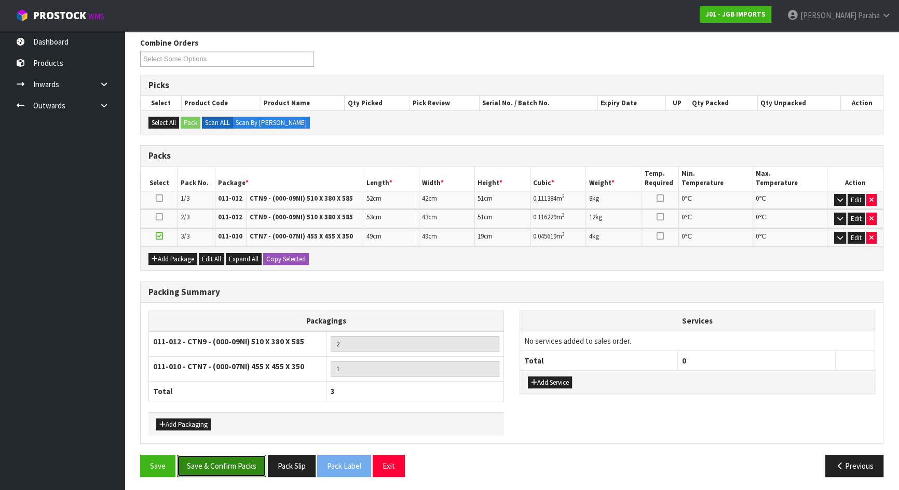
click at [221, 461] on button "Save & Confirm Packs" at bounding box center [221, 466] width 89 height 22
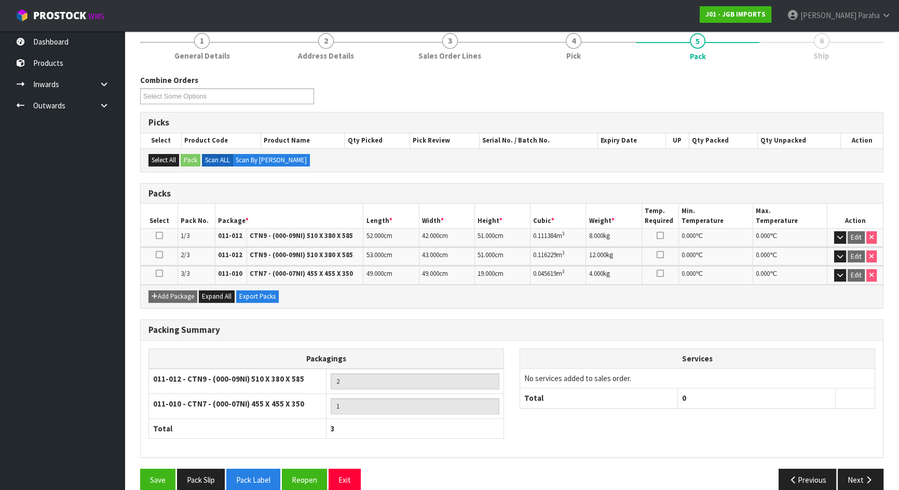
scroll to position [145, 0]
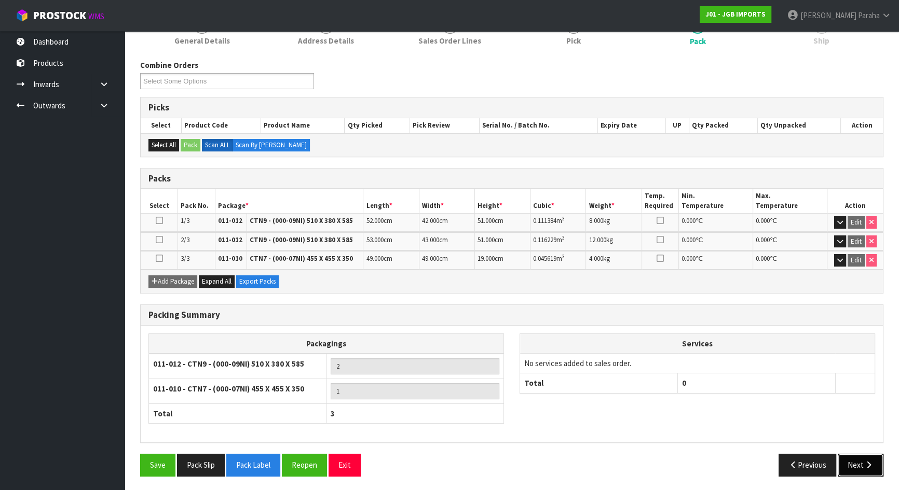
click at [852, 470] on button "Next" at bounding box center [860, 465] width 46 height 22
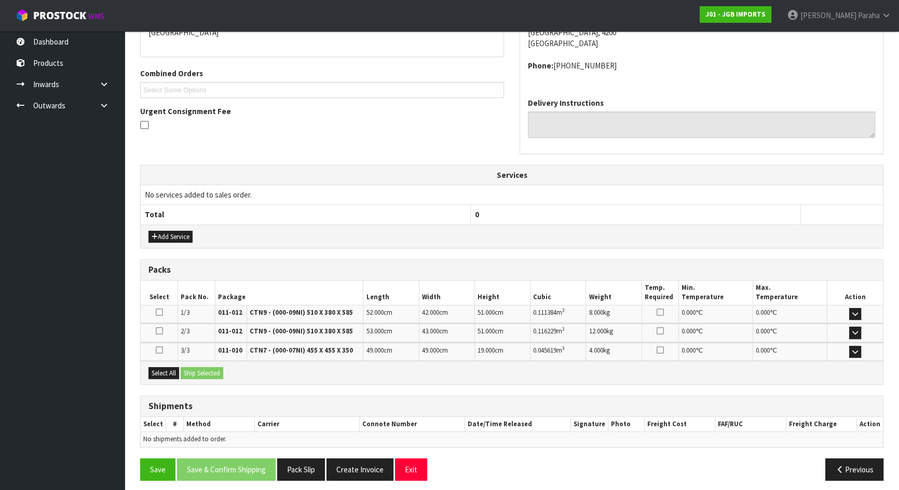
scroll to position [244, 0]
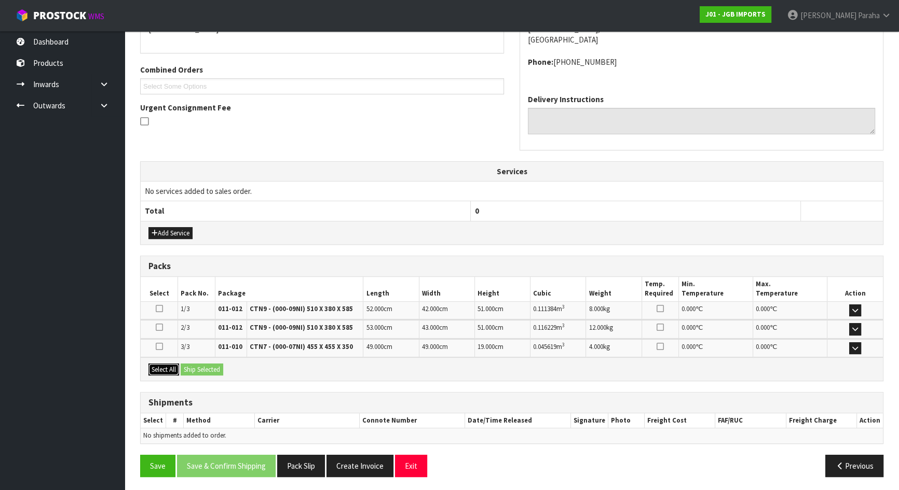
drag, startPoint x: 170, startPoint y: 364, endPoint x: 190, endPoint y: 363, distance: 20.3
click at [169, 364] on button "Select All" at bounding box center [163, 370] width 31 height 12
click at [190, 364] on button "Ship Selected" at bounding box center [202, 370] width 43 height 12
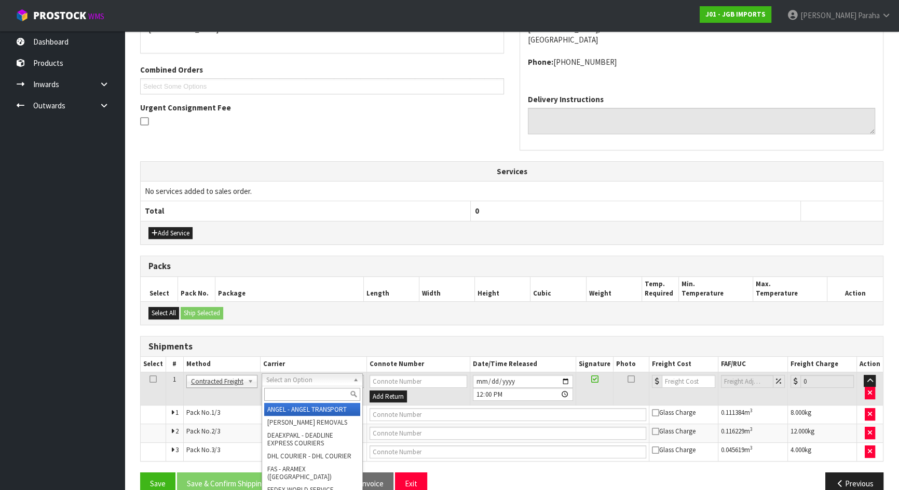
drag, startPoint x: 290, startPoint y: 392, endPoint x: 292, endPoint y: 384, distance: 8.1
click at [292, 390] on input "text" at bounding box center [312, 394] width 96 height 13
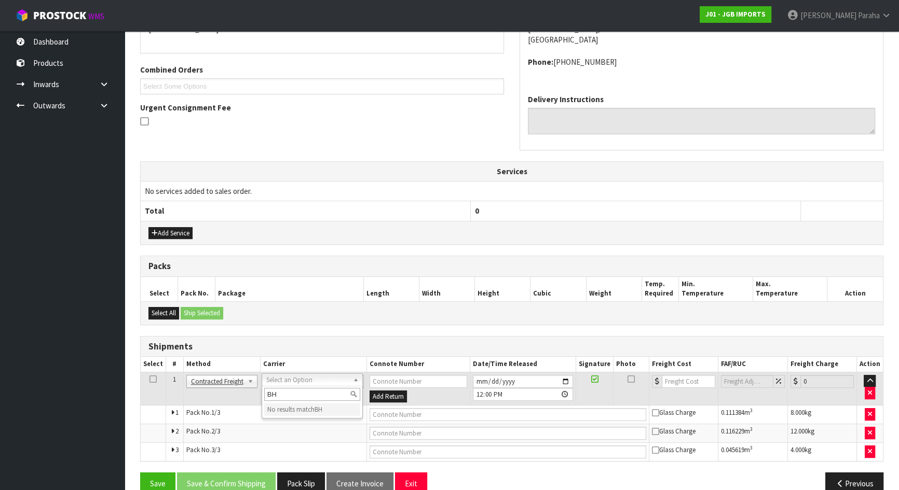
type input "B"
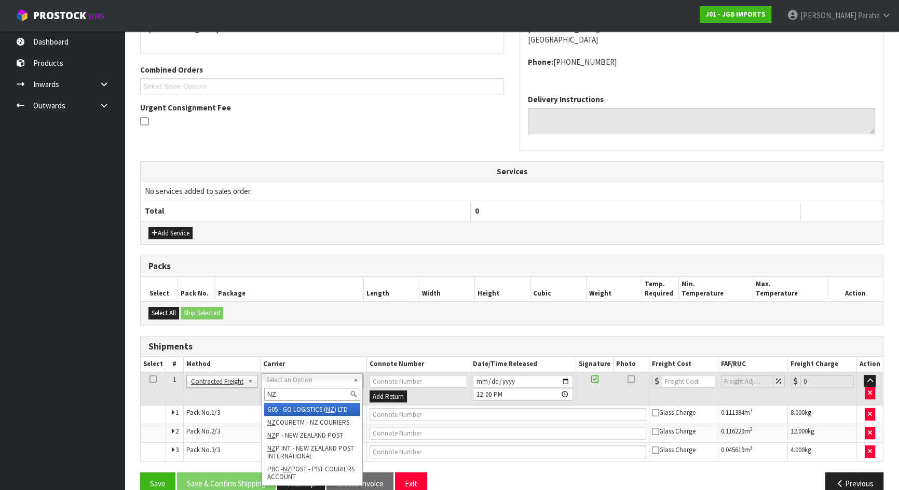
type input "NZP"
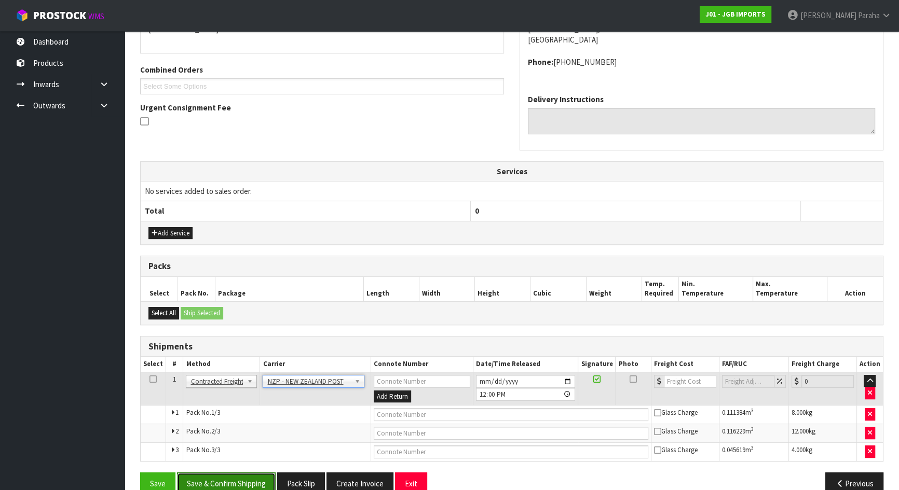
click at [225, 480] on button "Save & Confirm Shipping" at bounding box center [226, 484] width 99 height 22
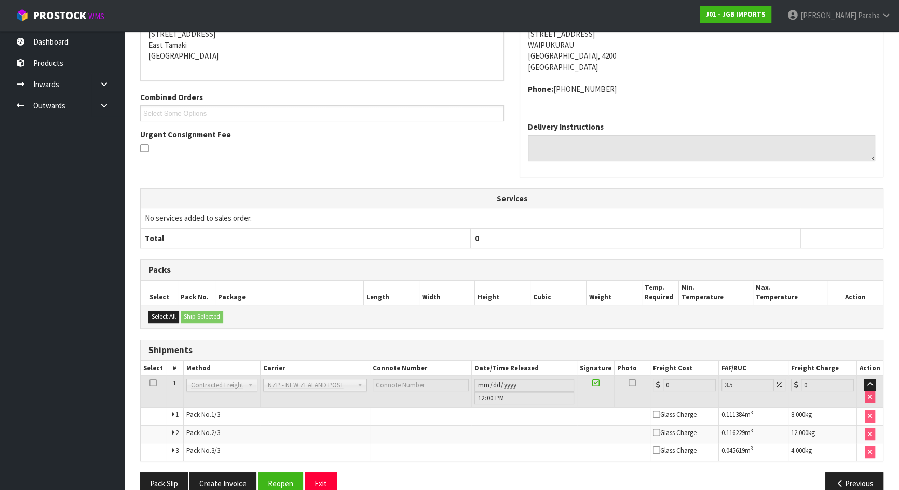
scroll to position [246, 0]
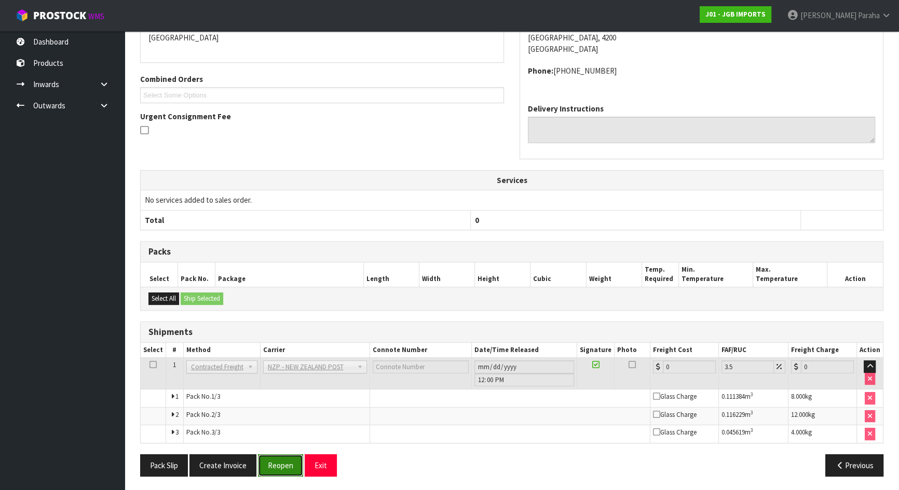
click at [277, 461] on button "Reopen" at bounding box center [280, 466] width 45 height 22
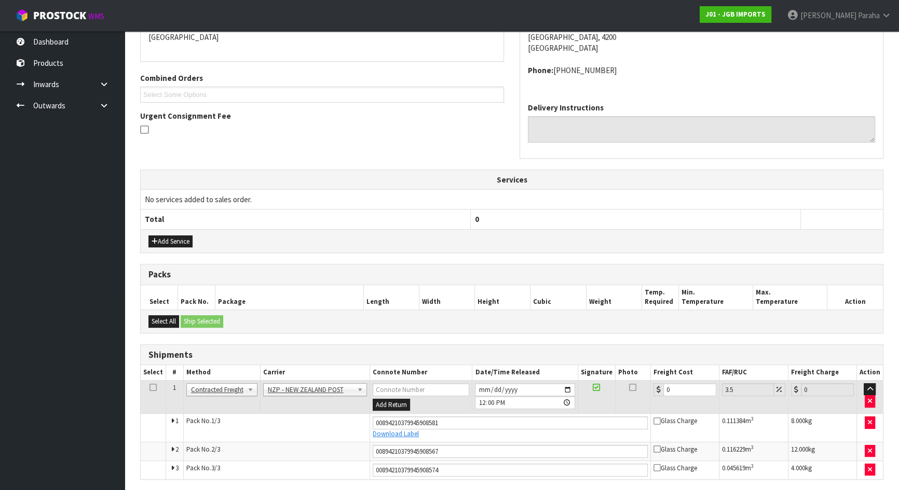
scroll to position [272, 0]
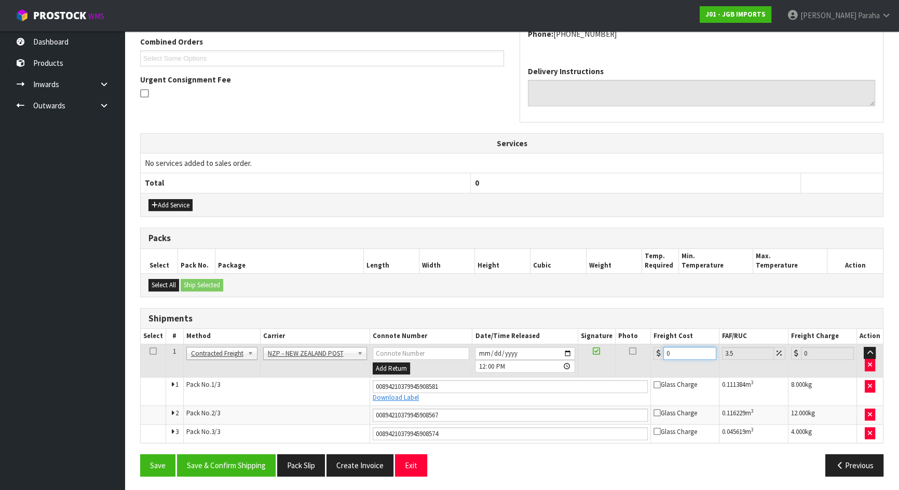
click at [675, 354] on input "0" at bounding box center [689, 353] width 53 height 13
type input "4"
type input "4.14"
type input "47"
type input "48.64"
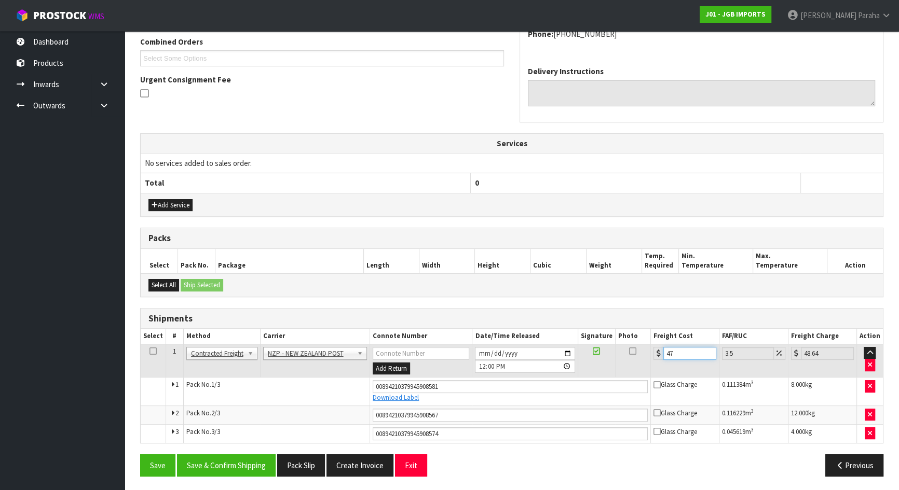
type input "47.3"
type input "48.96"
type input "47.30"
click at [258, 458] on button "Save & Confirm Shipping" at bounding box center [226, 466] width 99 height 22
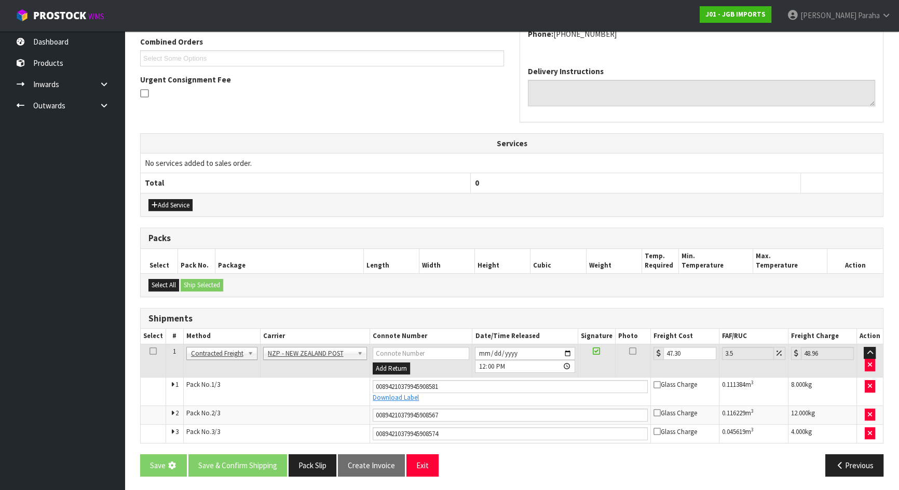
scroll to position [0, 0]
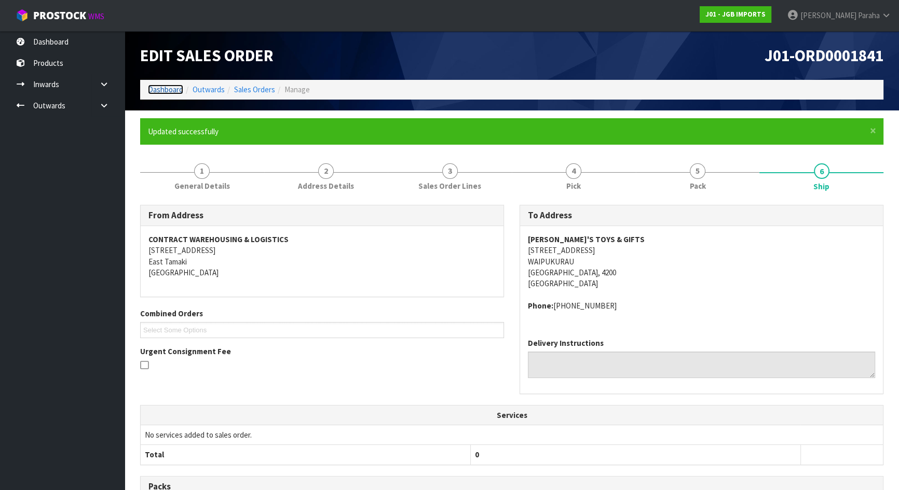
click at [158, 88] on link "Dashboard" at bounding box center [165, 90] width 35 height 10
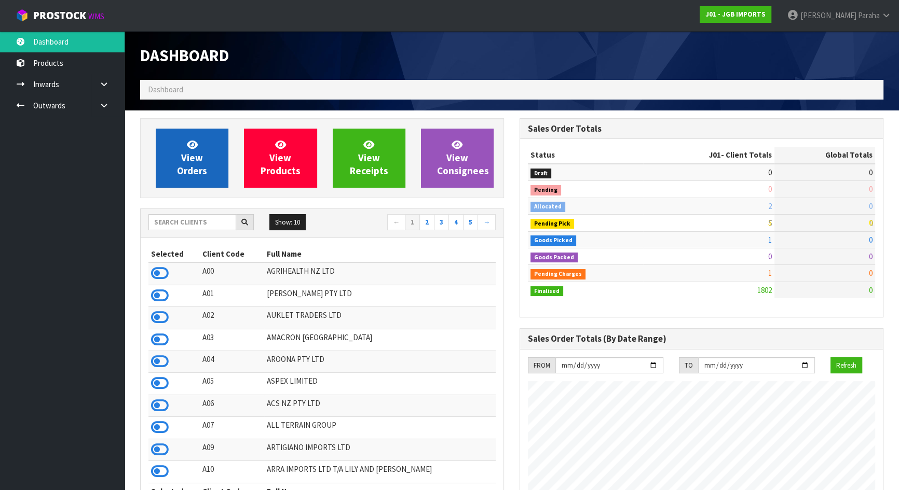
scroll to position [785, 379]
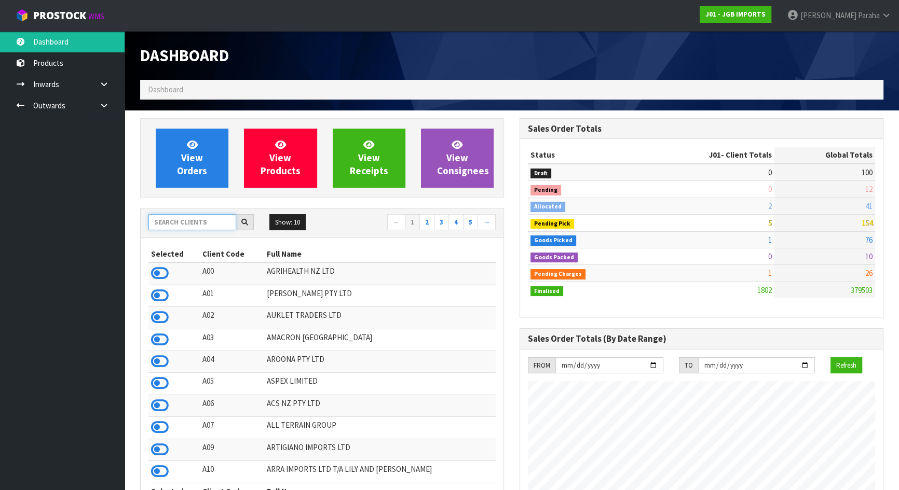
click at [193, 223] on input "text" at bounding box center [192, 222] width 88 height 16
click at [180, 226] on input "text" at bounding box center [192, 222] width 88 height 16
click at [166, 221] on input "text" at bounding box center [192, 222] width 88 height 16
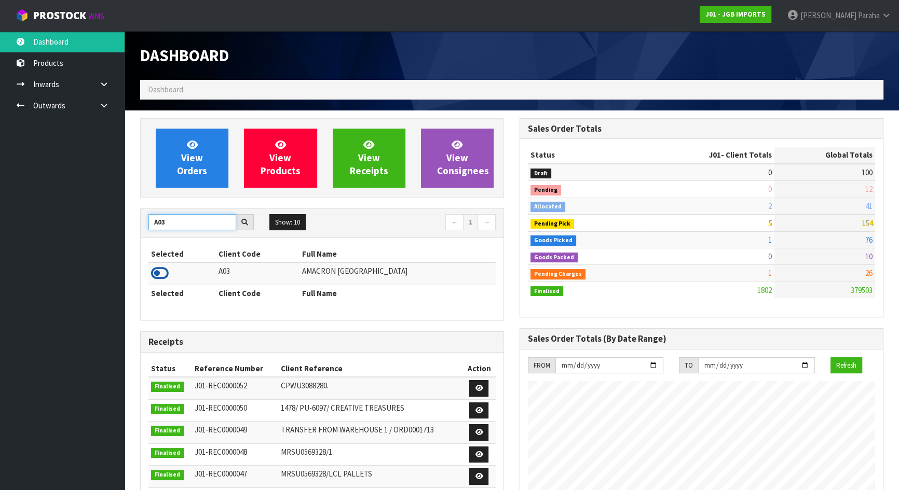
type input "A03"
click at [161, 272] on icon at bounding box center [160, 274] width 18 height 16
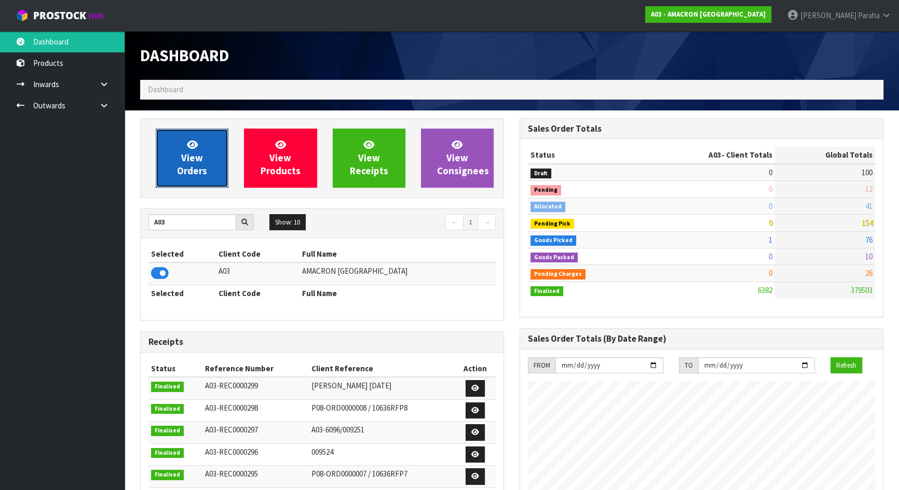
scroll to position [701, 379]
click at [190, 186] on link "View Orders" at bounding box center [192, 158] width 73 height 59
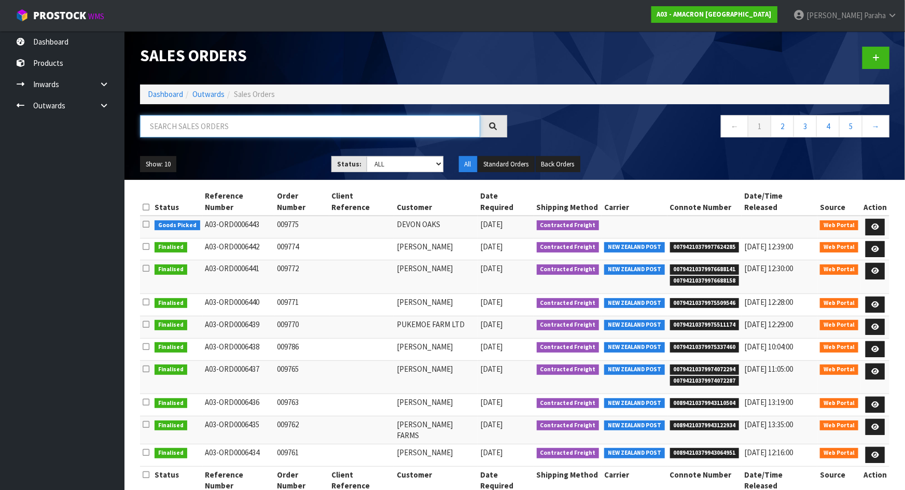
click at [189, 126] on input "text" at bounding box center [310, 126] width 340 height 22
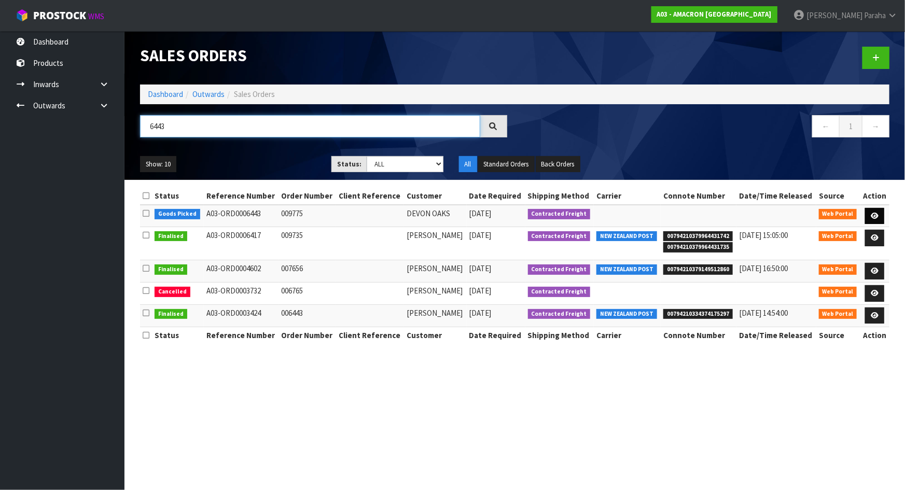
type input "6443"
click at [878, 213] on icon at bounding box center [875, 216] width 8 height 7
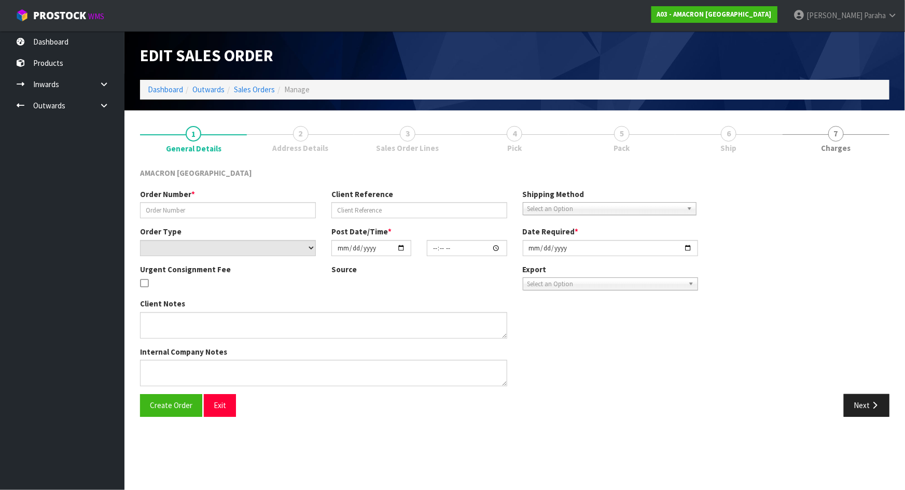
type input "009775"
select select "number:0"
type input "2025-09-03"
type input "09:52:00.000"
type input "2025-09-03"
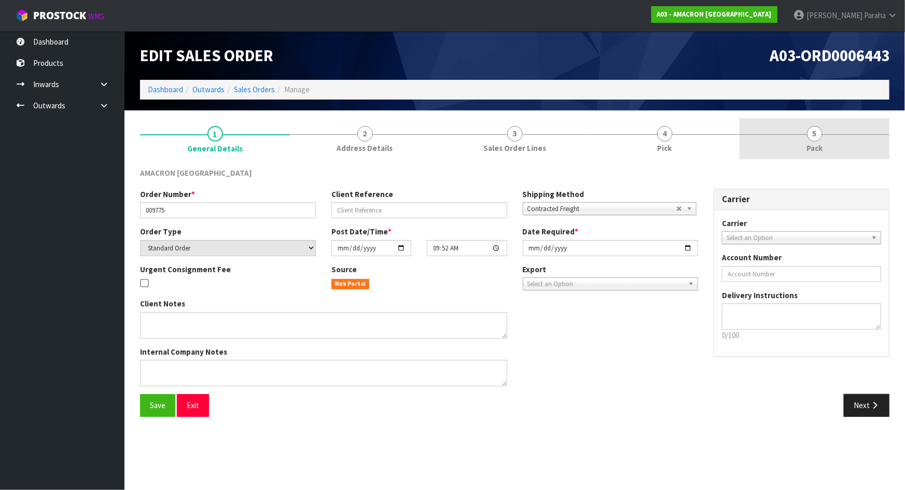
click at [814, 138] on span "5" at bounding box center [815, 134] width 16 height 16
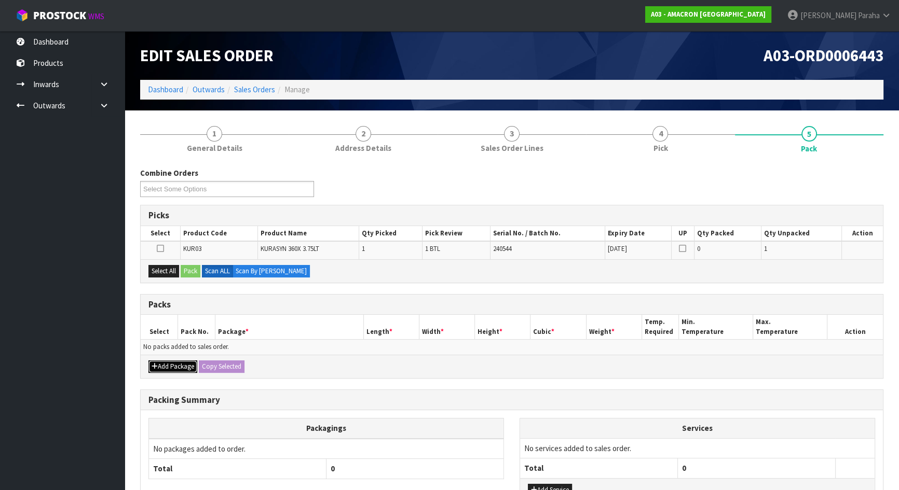
click at [161, 367] on button "Add Package" at bounding box center [172, 367] width 49 height 12
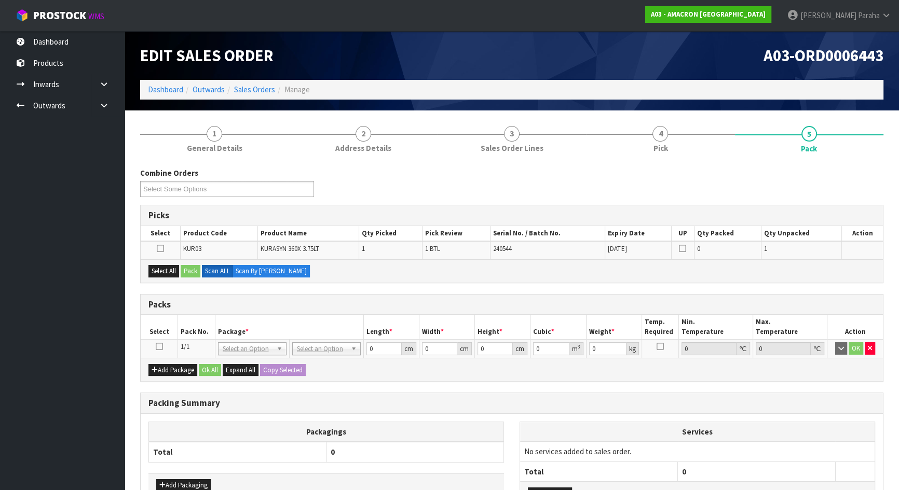
click at [162, 347] on icon at bounding box center [159, 347] width 7 height 1
click at [162, 271] on button "Select All" at bounding box center [163, 271] width 31 height 12
click at [198, 268] on button "Pack" at bounding box center [191, 271] width 20 height 12
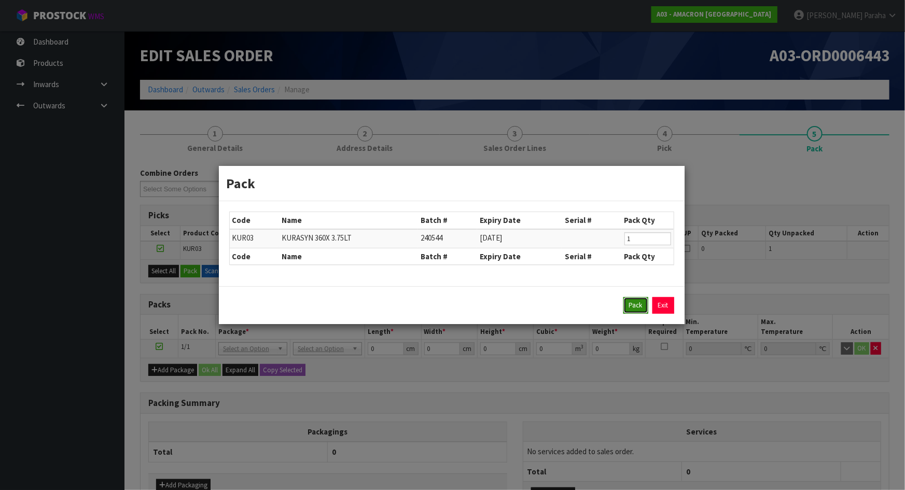
click at [635, 307] on button "Pack" at bounding box center [636, 305] width 25 height 17
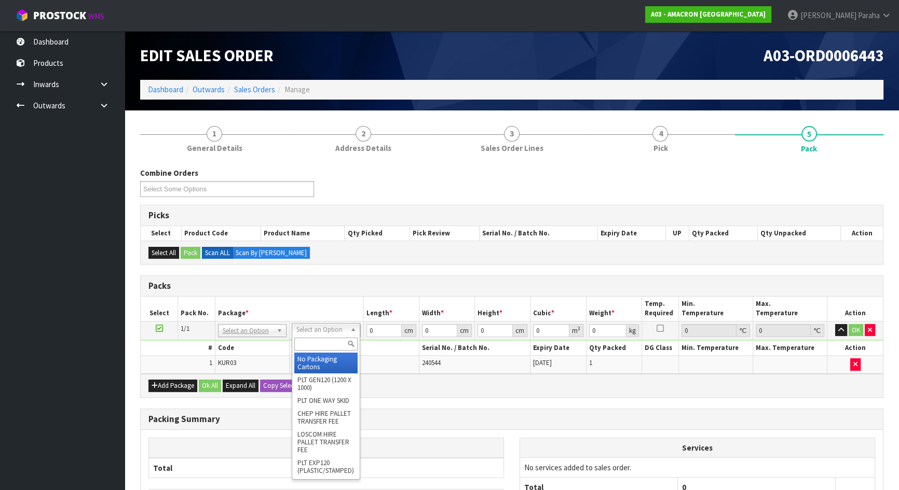
click at [337, 345] on input "text" at bounding box center [325, 344] width 63 height 13
type input "OC"
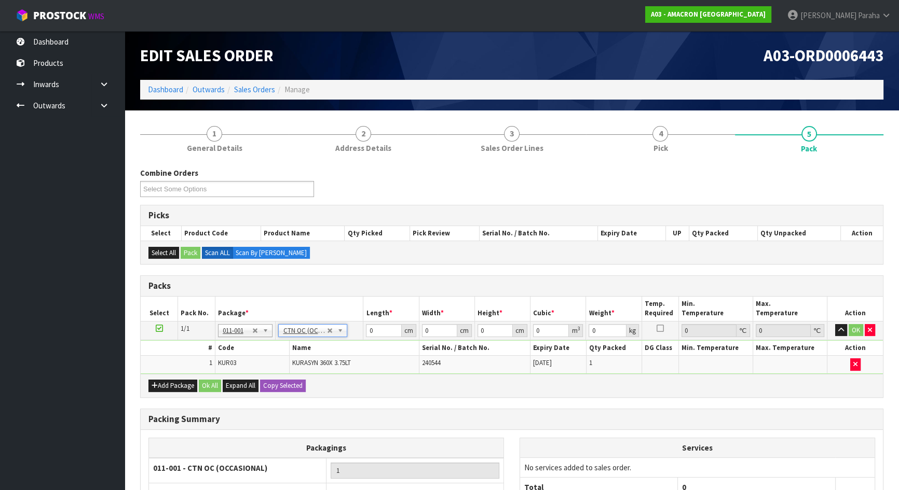
type input "4.6"
click at [374, 333] on input "0" at bounding box center [383, 330] width 35 height 13
type input "24"
type input "4"
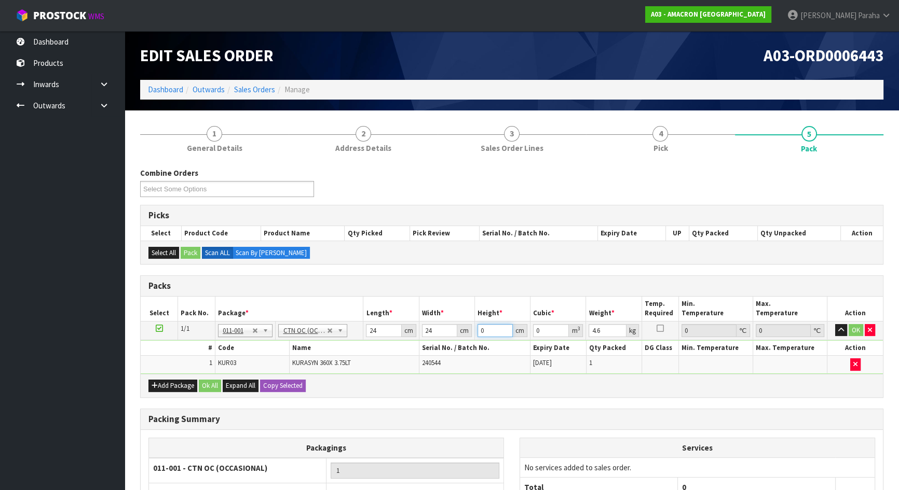
type input "0.002304"
type input "43"
type input "0.024768"
type input "43"
type input "6"
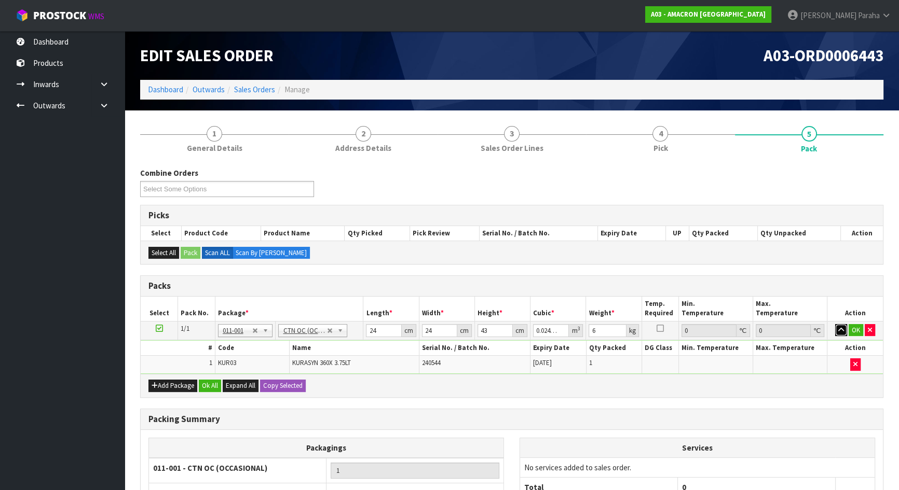
click at [835, 324] on button "button" at bounding box center [841, 330] width 12 height 12
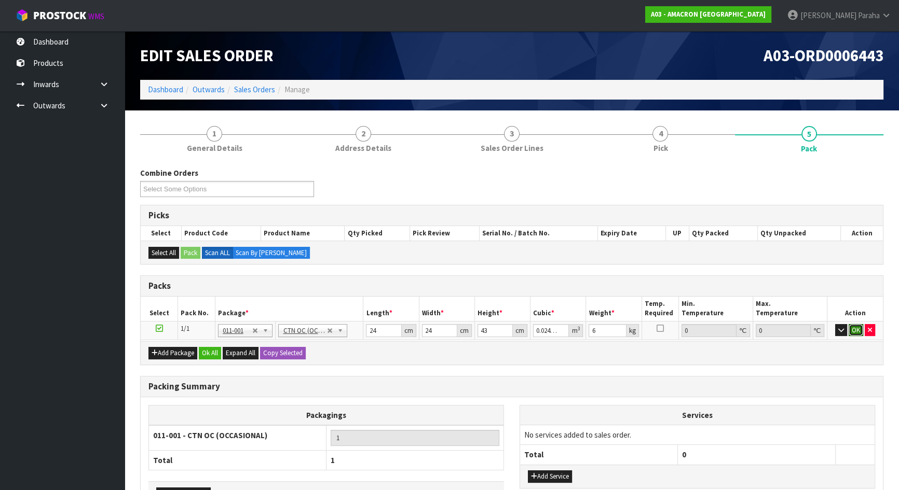
click button "OK" at bounding box center [855, 330] width 15 height 12
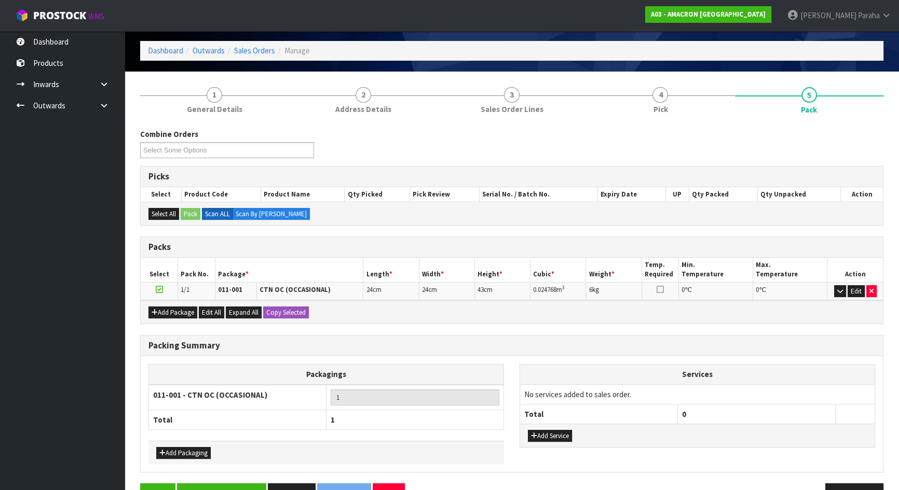
scroll to position [68, 0]
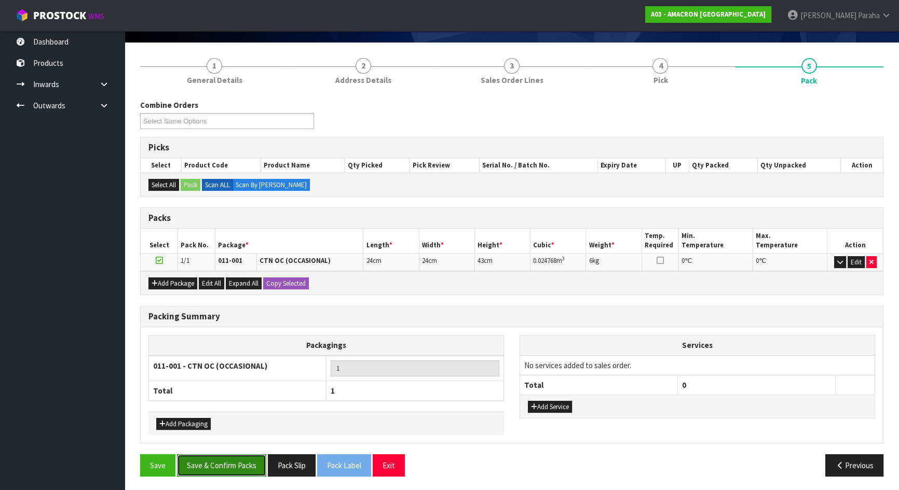
click at [245, 463] on button "Save & Confirm Packs" at bounding box center [221, 466] width 89 height 22
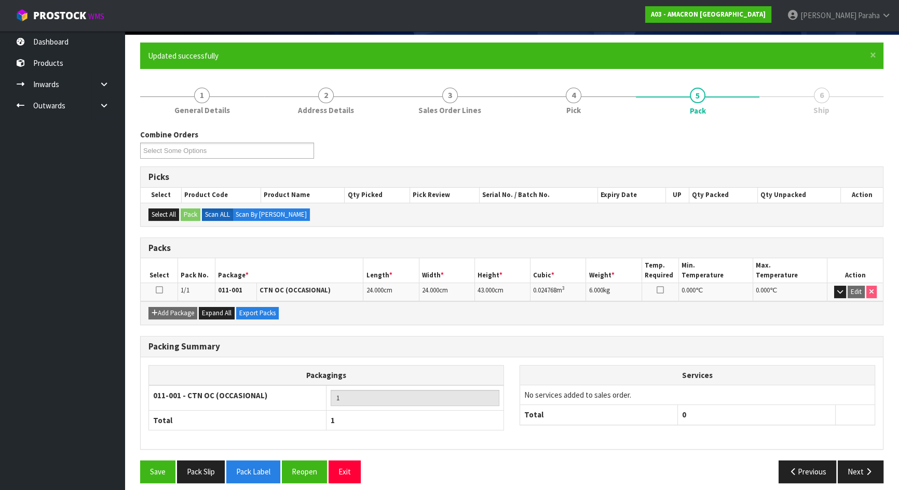
scroll to position [83, 0]
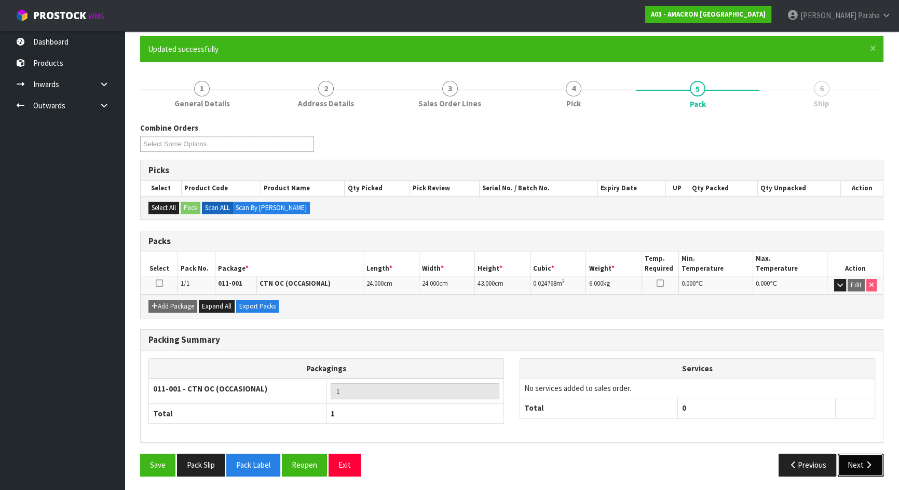
click at [863, 471] on button "Next" at bounding box center [860, 465] width 46 height 22
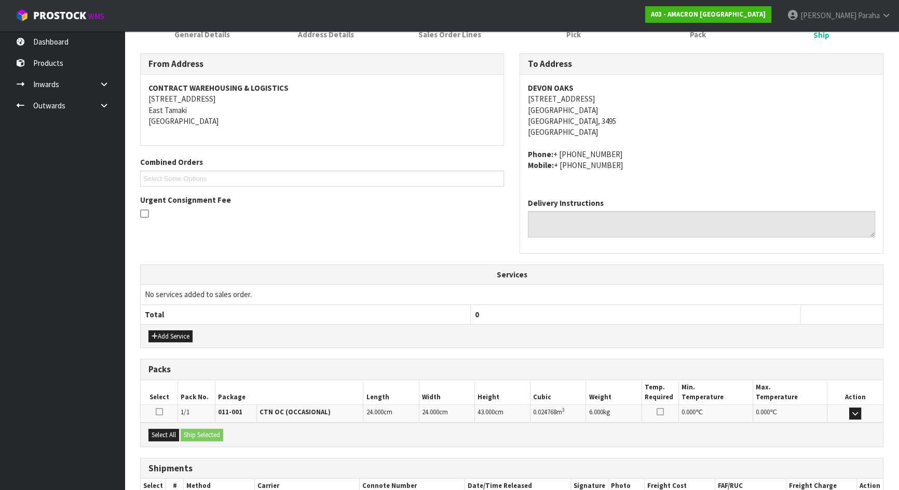
scroll to position [218, 0]
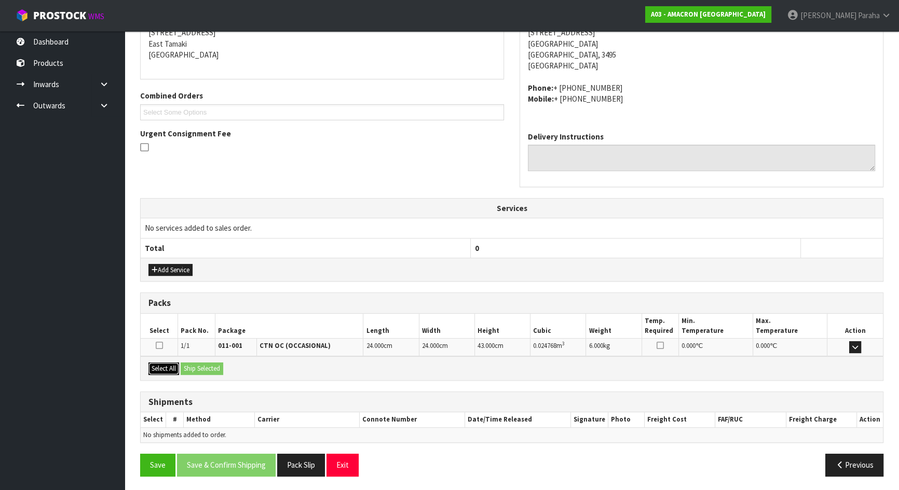
click at [163, 368] on button "Select All" at bounding box center [163, 369] width 31 height 12
click at [202, 368] on button "Ship Selected" at bounding box center [202, 369] width 43 height 12
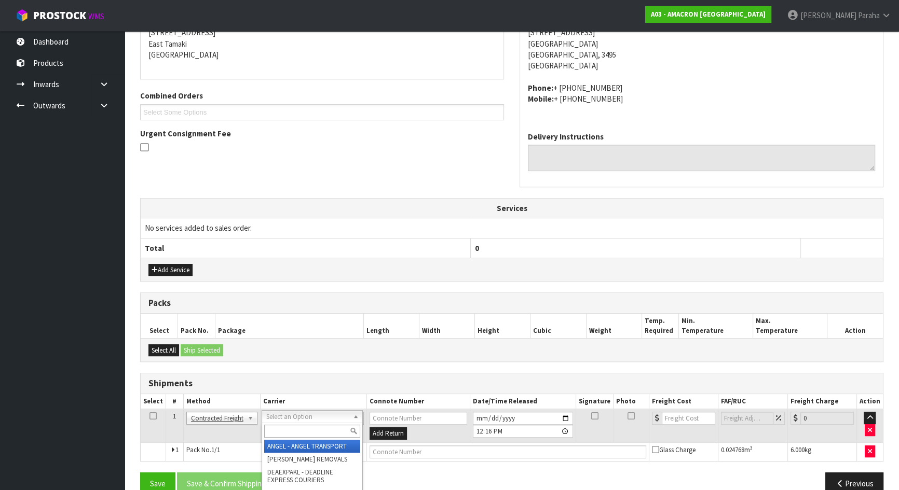
click at [305, 436] on input "text" at bounding box center [312, 431] width 96 height 13
type input "NZP"
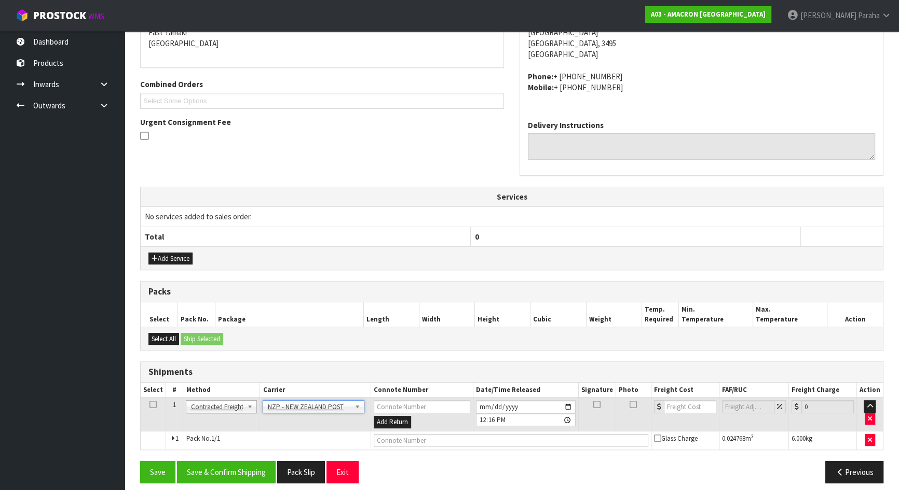
scroll to position [236, 0]
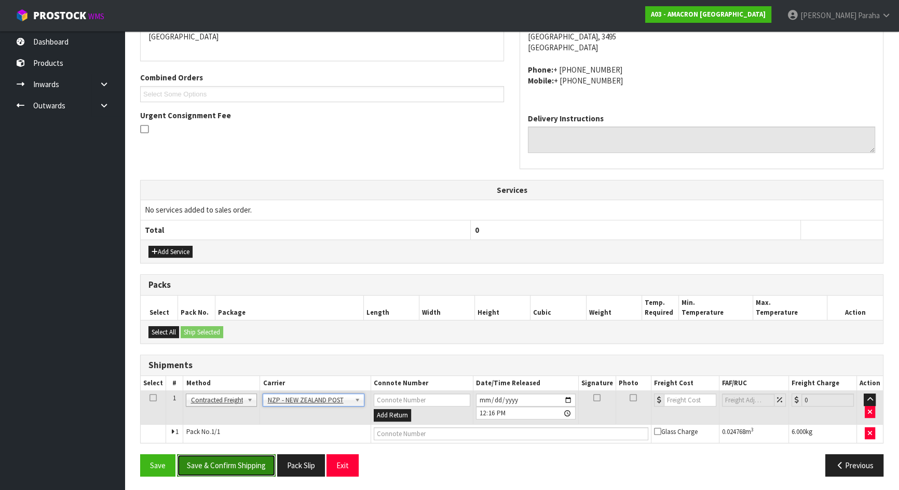
click at [240, 459] on button "Save & Confirm Shipping" at bounding box center [226, 466] width 99 height 22
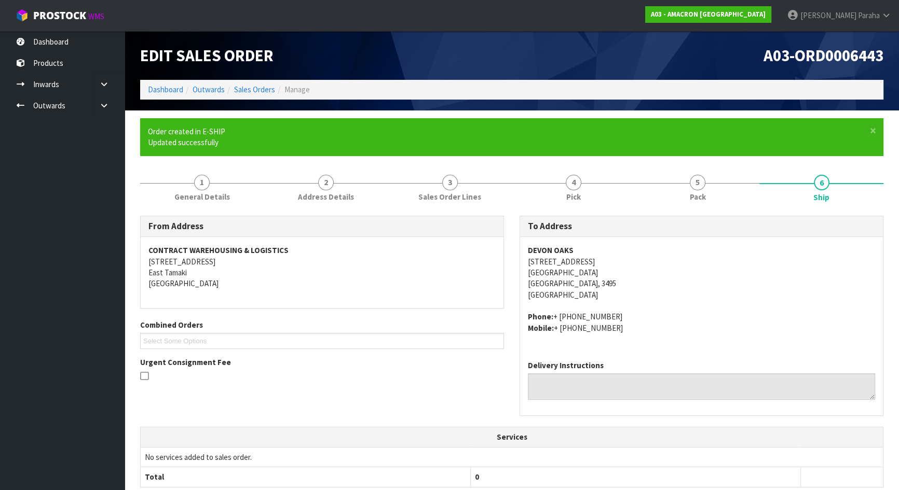
scroll to position [222, 0]
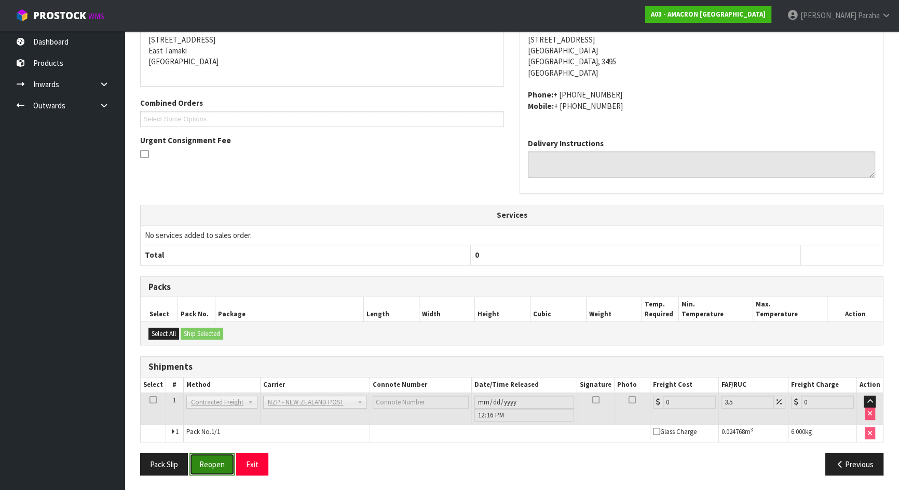
click at [215, 463] on button "Reopen" at bounding box center [211, 465] width 45 height 22
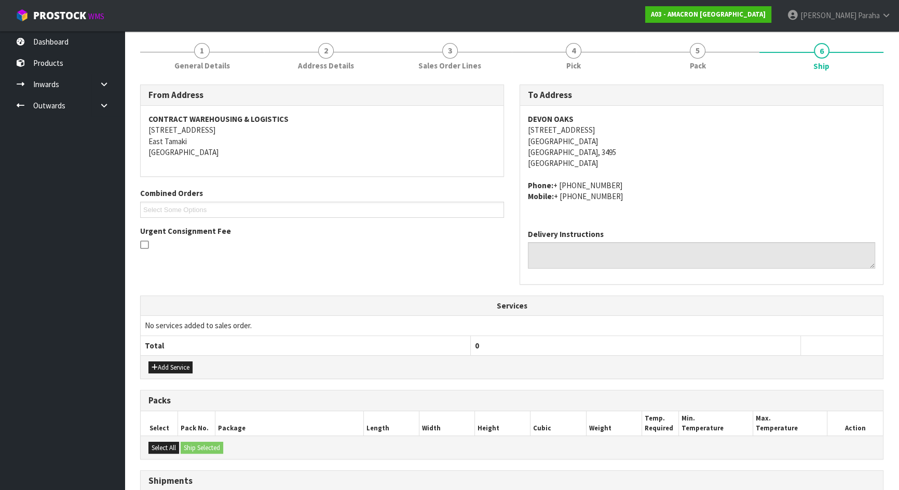
scroll to position [246, 0]
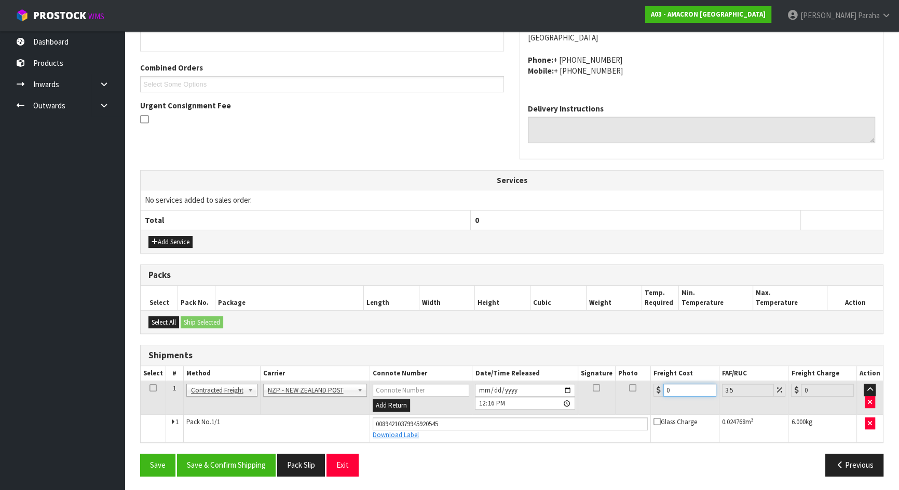
click at [675, 389] on input "0" at bounding box center [689, 390] width 53 height 13
type input "1"
type input "1.03"
type input "11"
type input "11.38"
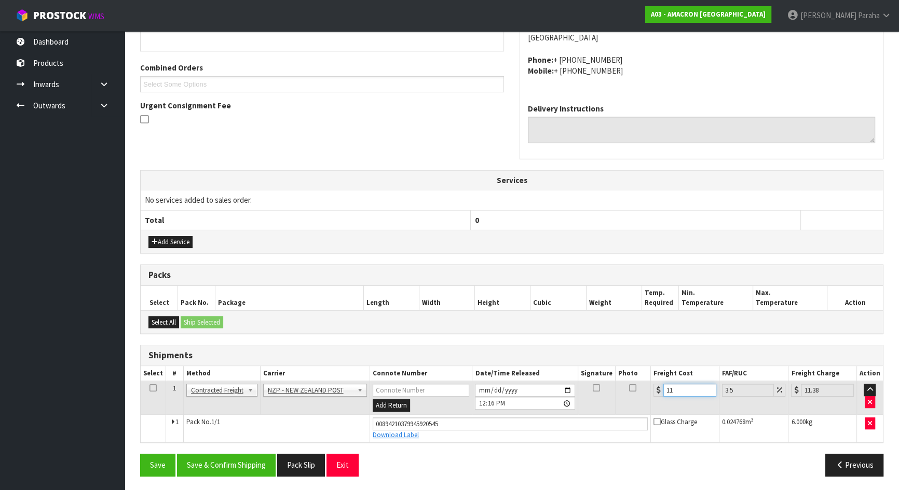
type input "11.9"
type input "12.32"
type input "11.90"
click at [213, 466] on button "Save & Confirm Shipping" at bounding box center [226, 465] width 99 height 22
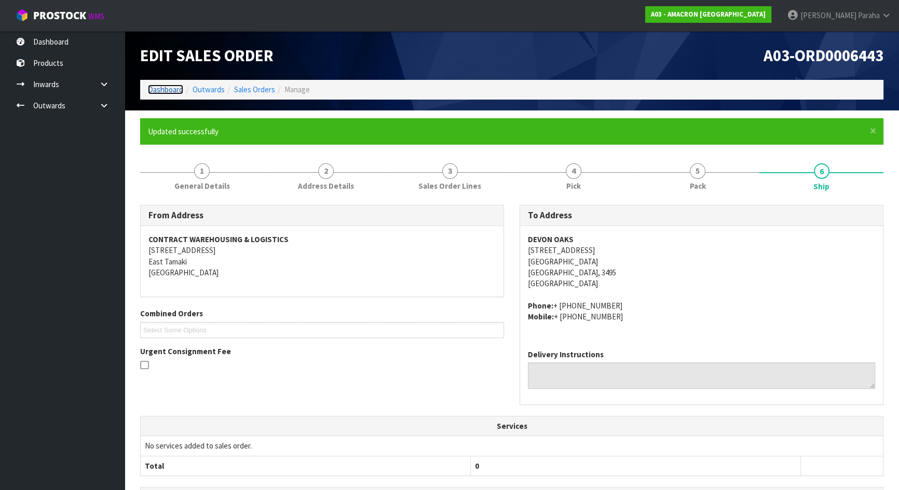
click at [170, 91] on link "Dashboard" at bounding box center [165, 90] width 35 height 10
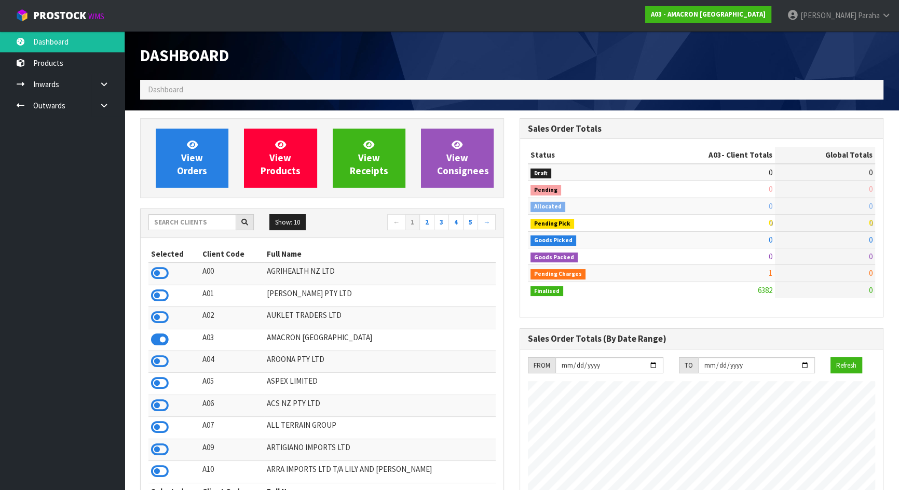
scroll to position [701, 379]
click at [175, 228] on input "text" at bounding box center [192, 222] width 88 height 16
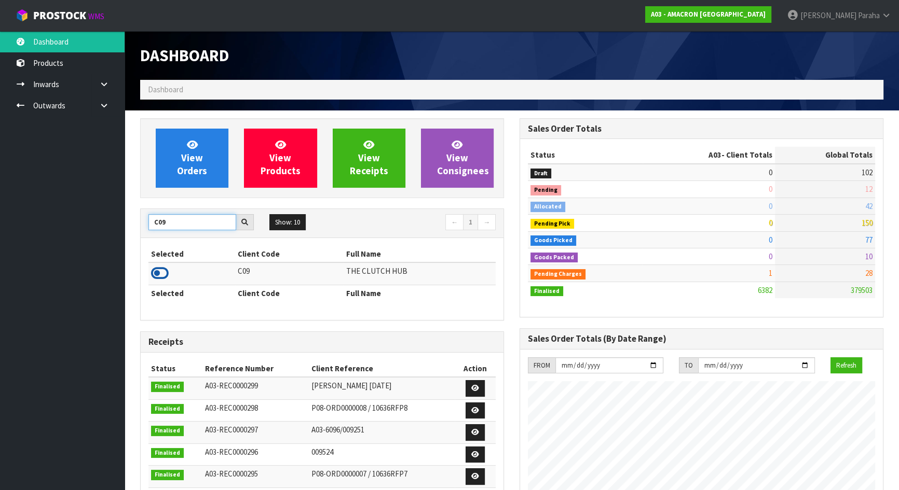
type input "C09"
click at [165, 275] on icon at bounding box center [160, 274] width 18 height 16
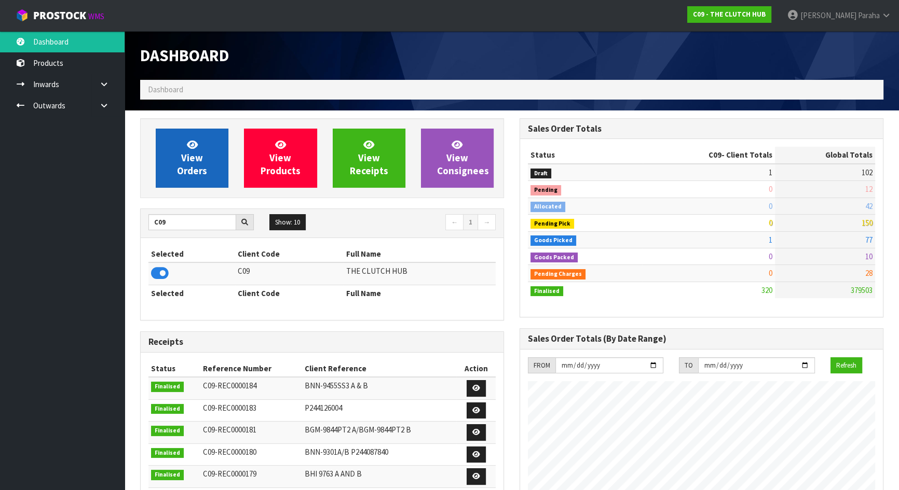
scroll to position [806, 379]
click at [196, 158] on span "View Orders" at bounding box center [192, 158] width 30 height 39
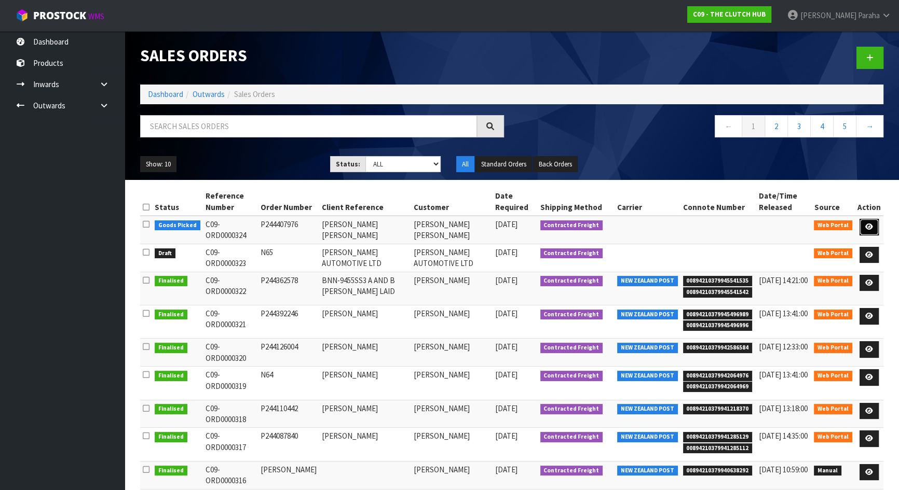
click at [870, 227] on icon at bounding box center [869, 227] width 8 height 7
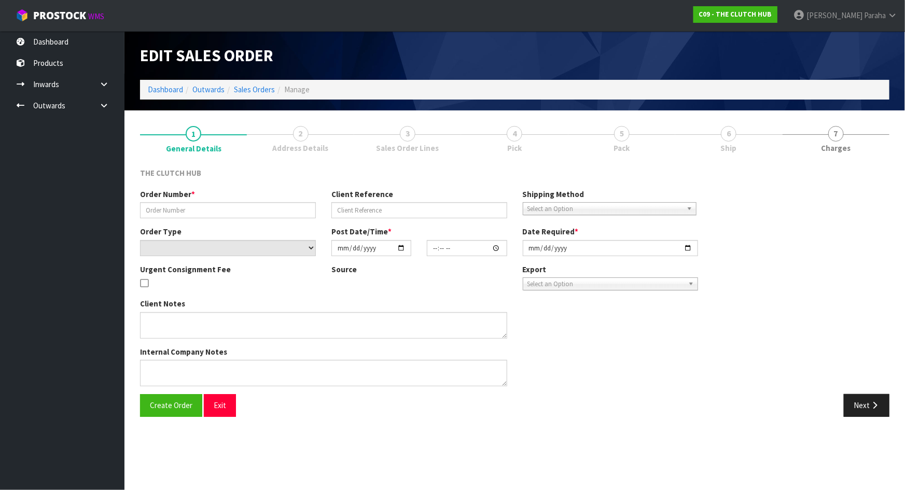
type input "P244407976"
type input "FLYNN STRUTHERS"
select select "number:0"
type input "2025-09-03"
type input "13:30:00.000"
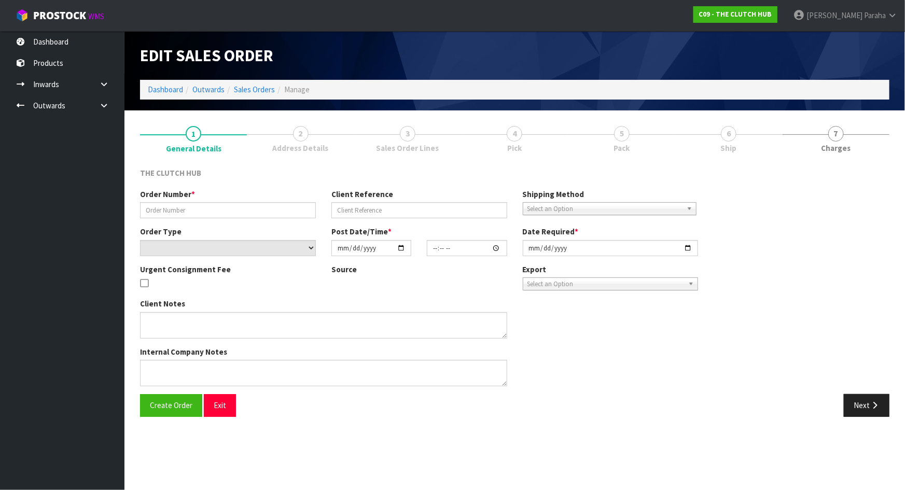
type input "2025-09-03"
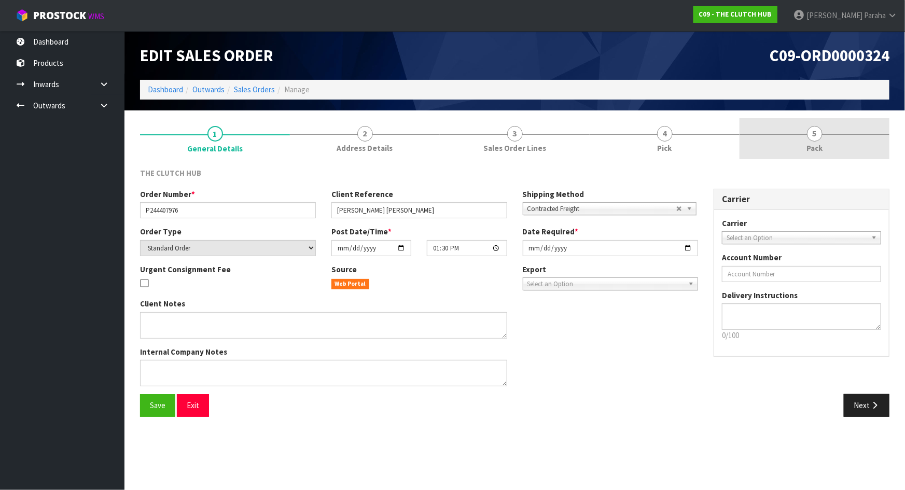
click at [817, 129] on span "5" at bounding box center [815, 134] width 16 height 16
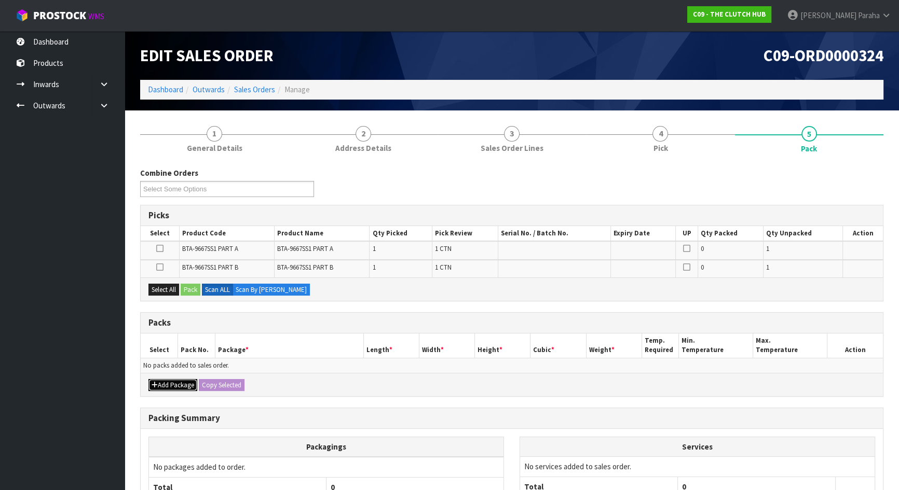
click at [170, 380] on button "Add Package" at bounding box center [172, 385] width 49 height 12
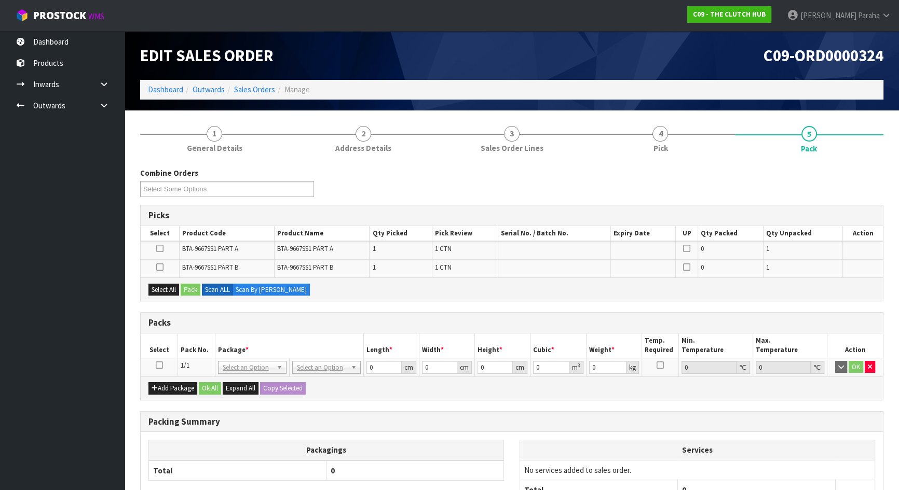
click at [158, 365] on icon at bounding box center [159, 365] width 7 height 1
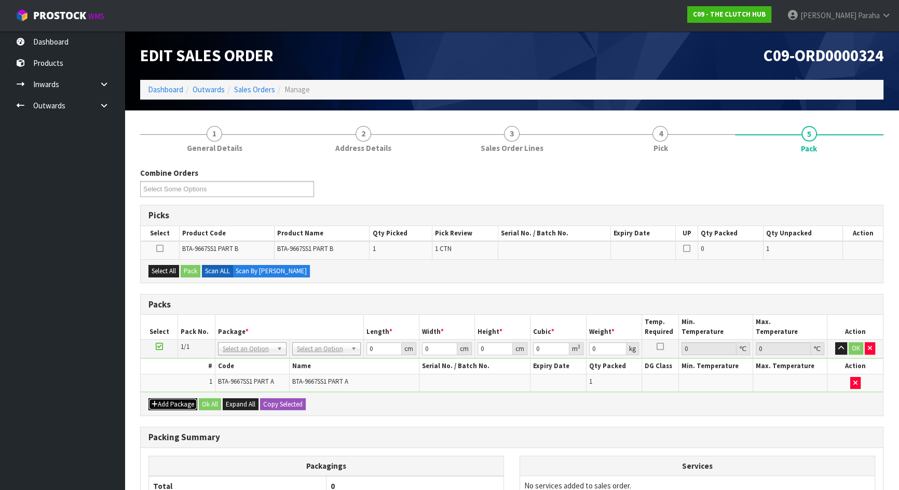
click at [170, 400] on button "Add Package" at bounding box center [172, 405] width 49 height 12
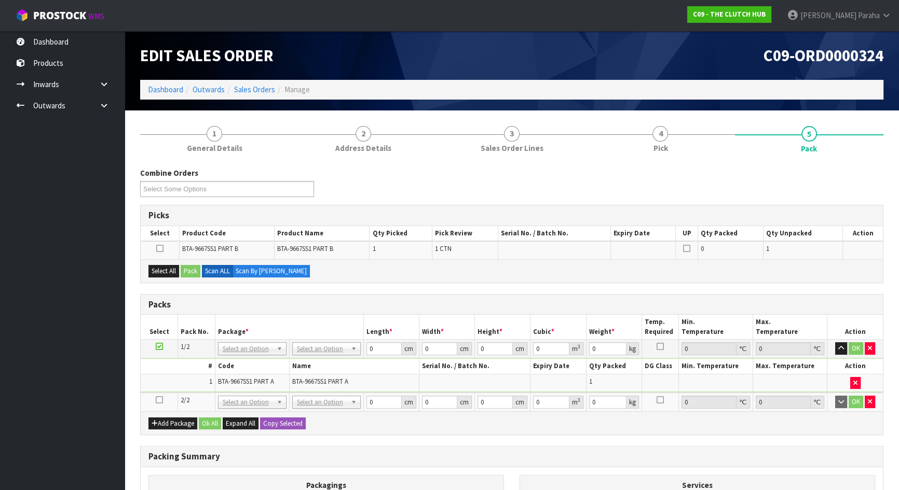
click at [160, 400] on icon at bounding box center [159, 400] width 7 height 1
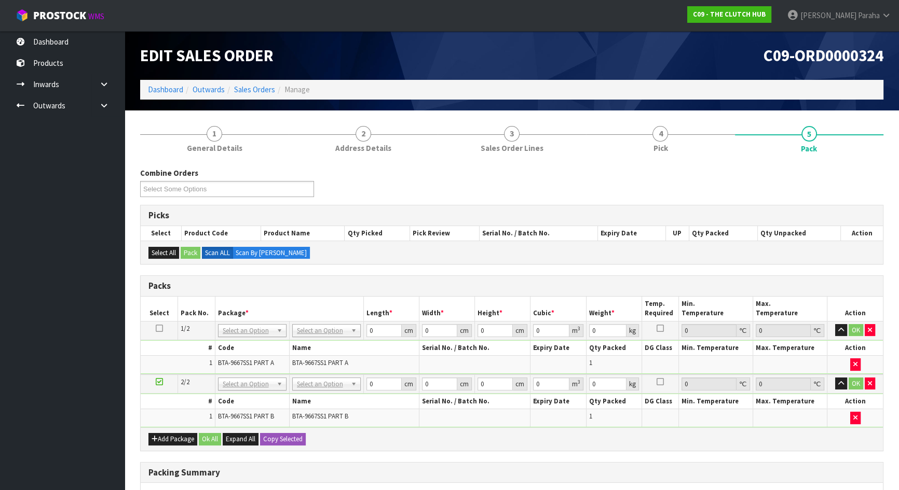
click at [156, 328] on icon at bounding box center [159, 328] width 7 height 1
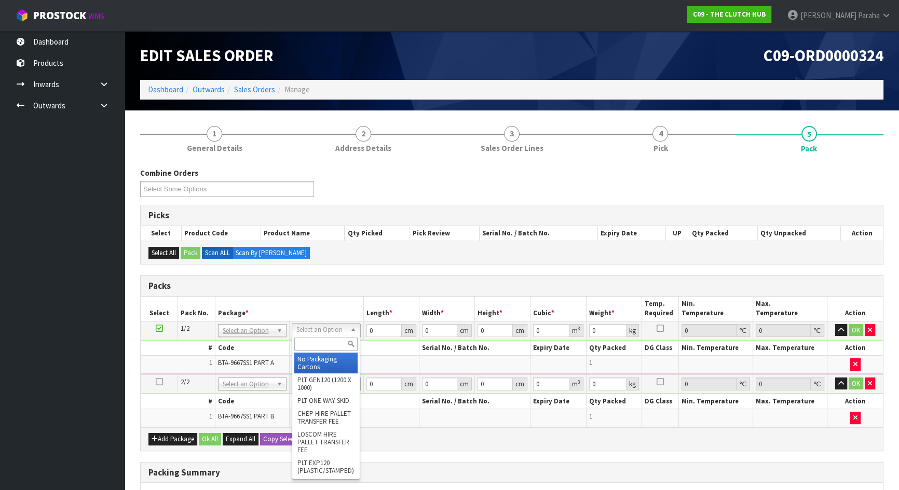
drag, startPoint x: 350, startPoint y: 328, endPoint x: 347, endPoint y: 336, distance: 7.7
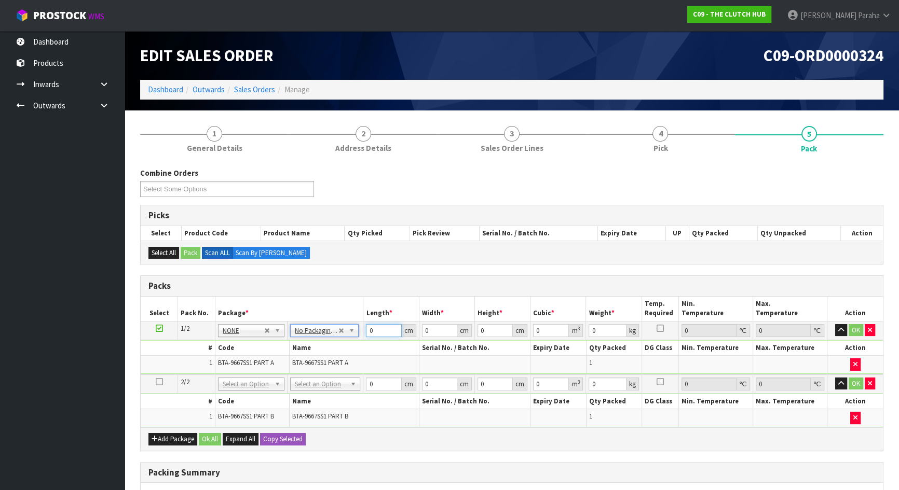
click at [378, 332] on input "0" at bounding box center [383, 330] width 35 height 13
type input "39"
type input "40"
type input "1"
type input "0.00156"
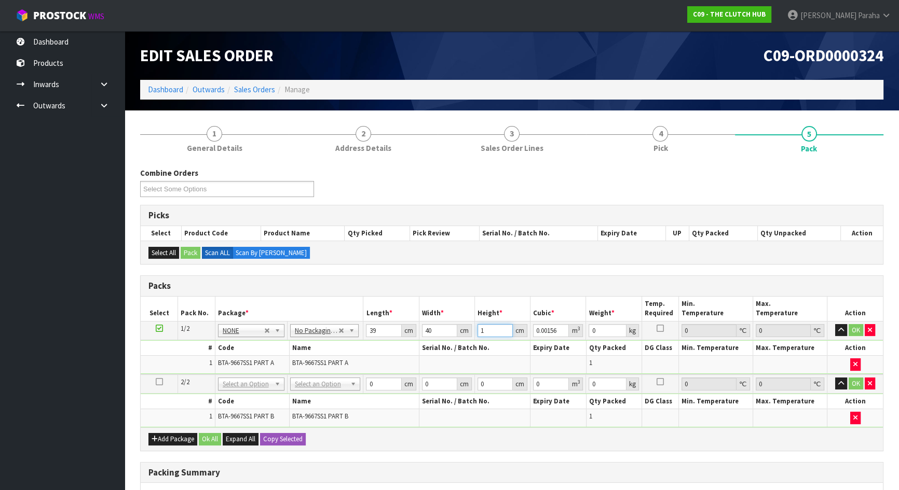
type input "14"
type input "0.02184"
type input "14"
type input "16"
click at [835, 324] on button "button" at bounding box center [841, 330] width 12 height 12
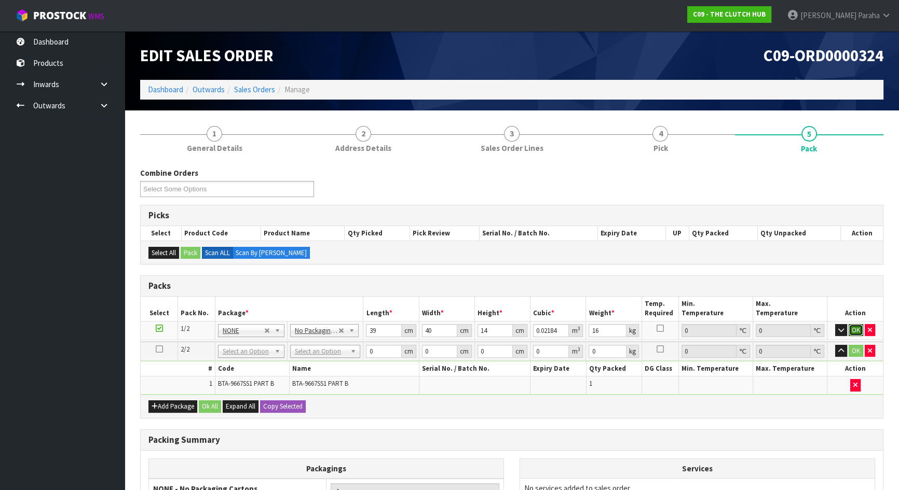
click button "OK" at bounding box center [855, 330] width 15 height 12
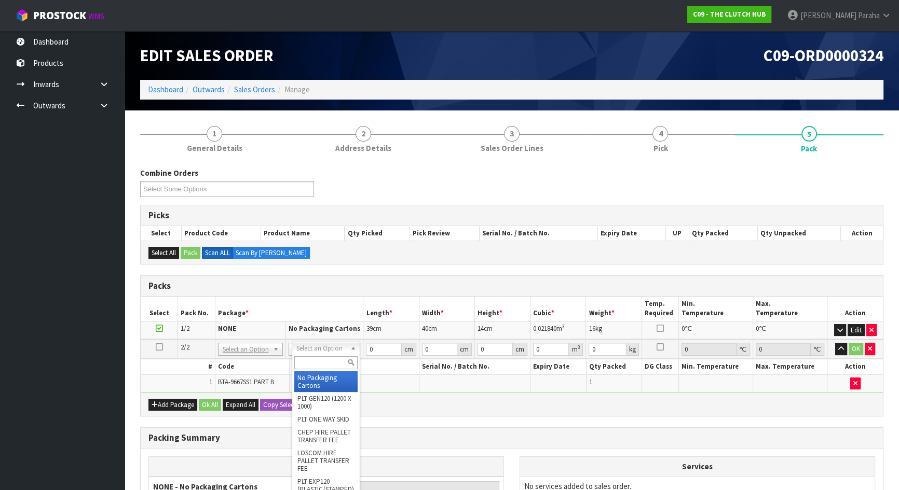
type input "2"
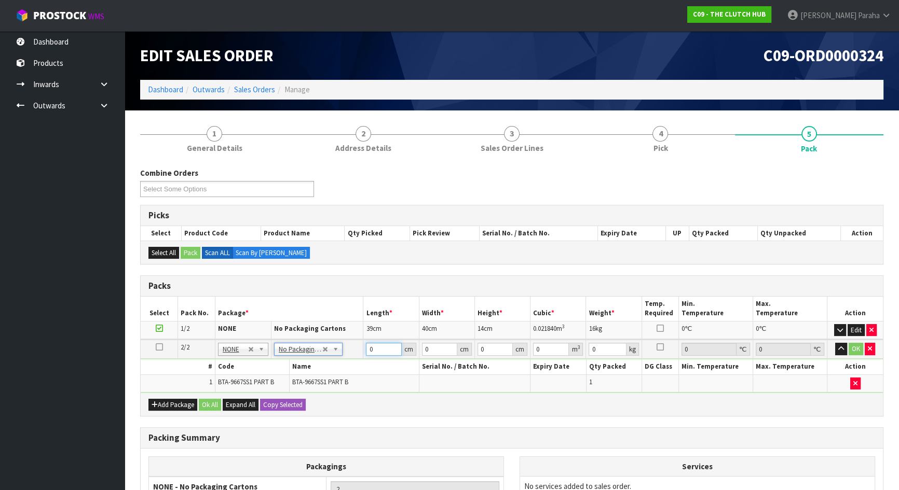
click at [377, 349] on input "0" at bounding box center [383, 349] width 35 height 13
type input "39"
type input "37"
type input "1"
type input "0.001443"
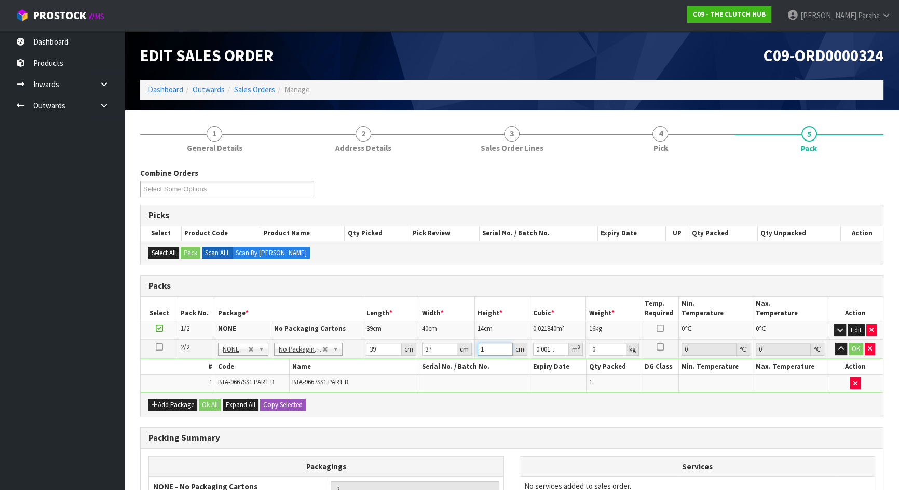
type input "12"
type input "0.017316"
type input "12"
type input "19"
click at [835, 343] on button "button" at bounding box center [841, 349] width 12 height 12
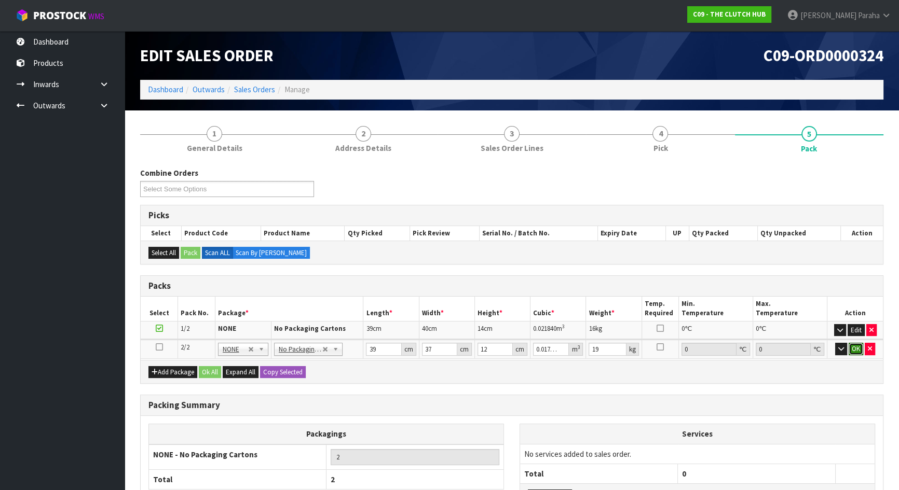
click button "OK" at bounding box center [855, 349] width 15 height 12
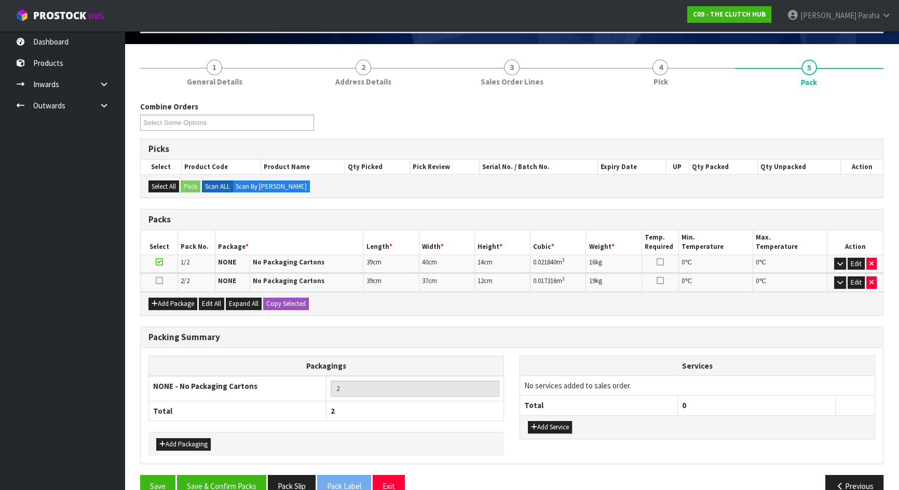
scroll to position [87, 0]
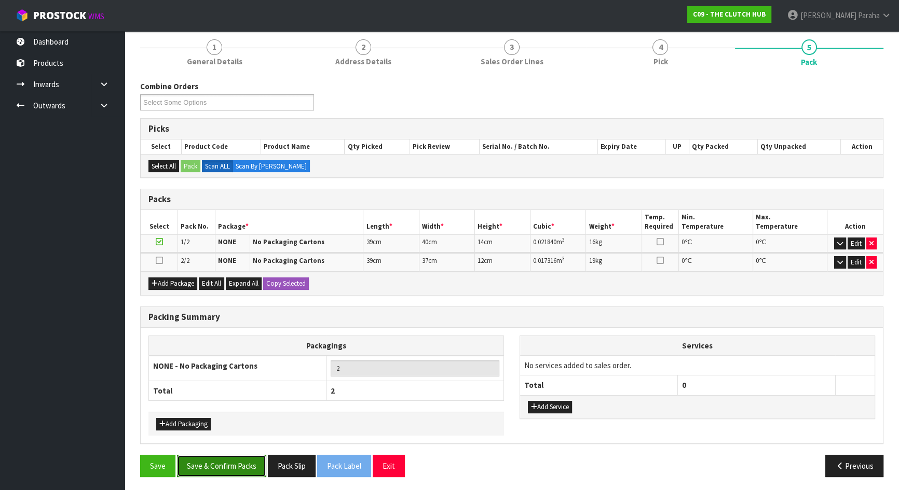
click at [233, 468] on button "Save & Confirm Packs" at bounding box center [221, 466] width 89 height 22
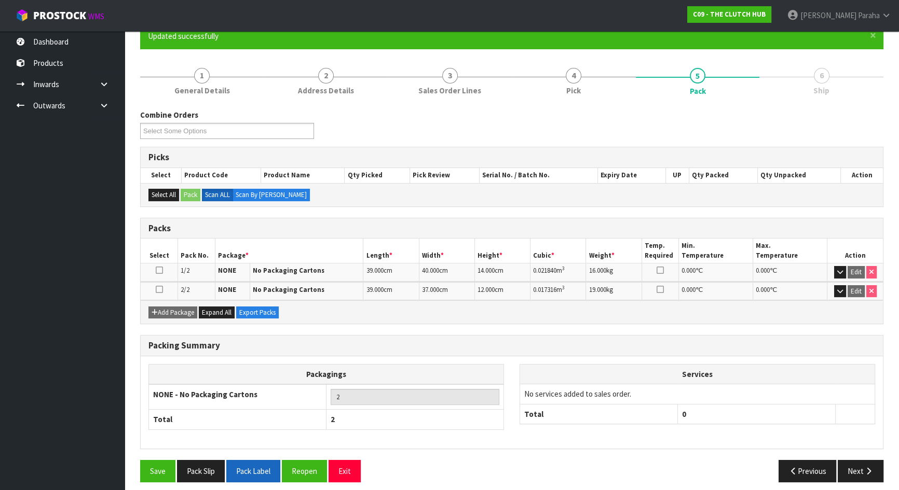
scroll to position [101, 0]
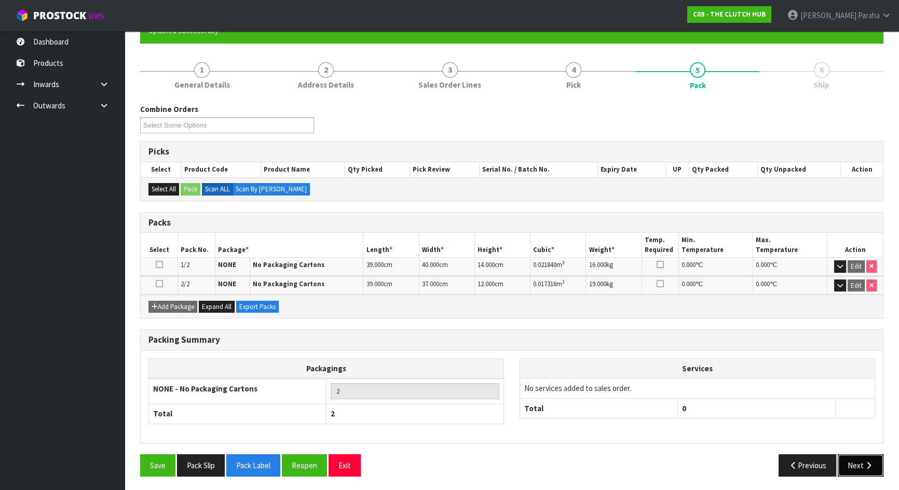
click at [852, 468] on button "Next" at bounding box center [860, 466] width 46 height 22
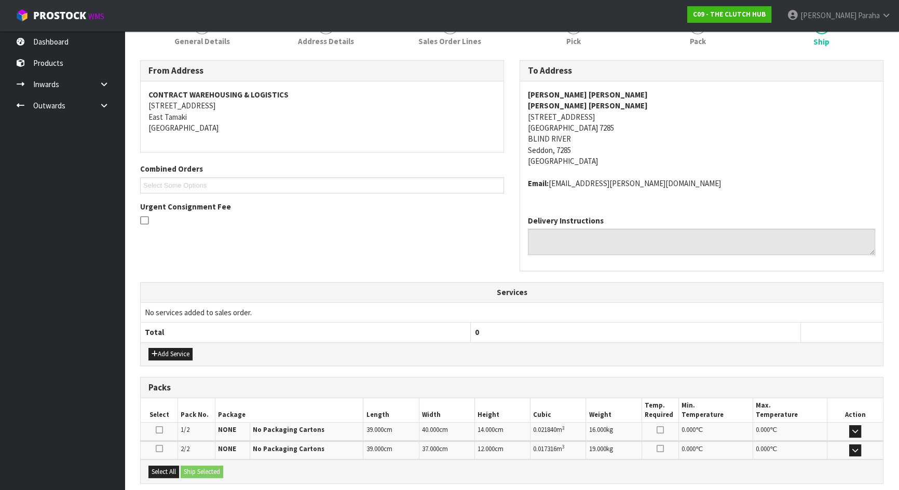
scroll to position [248, 0]
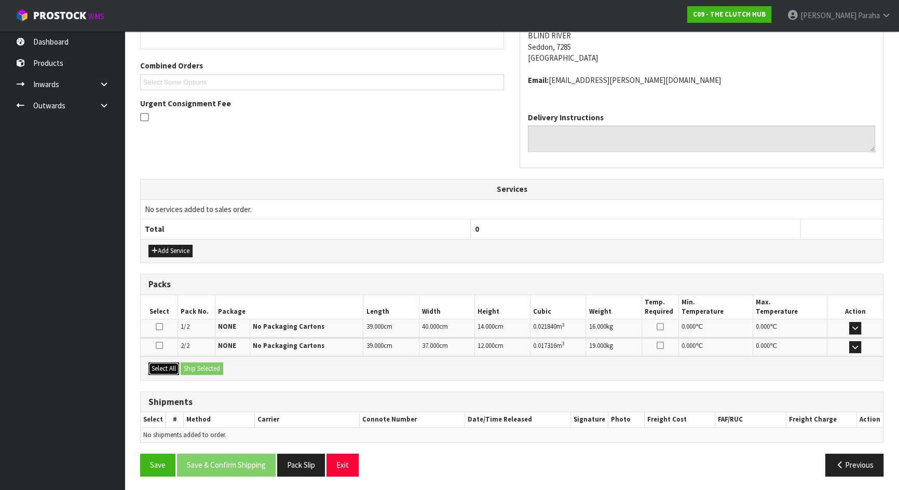
click at [165, 367] on button "Select All" at bounding box center [163, 369] width 31 height 12
click at [196, 366] on button "Ship Selected" at bounding box center [202, 369] width 43 height 12
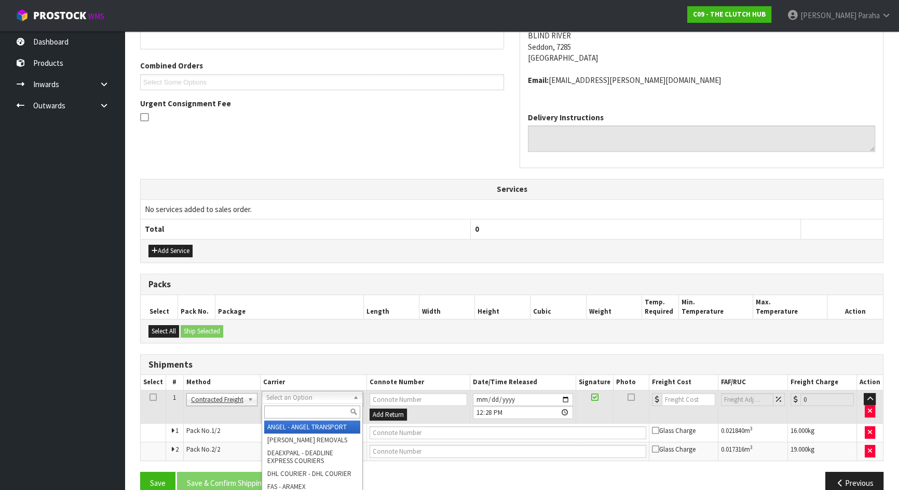
click at [313, 408] on input "text" at bounding box center [312, 412] width 96 height 13
type input "NZP"
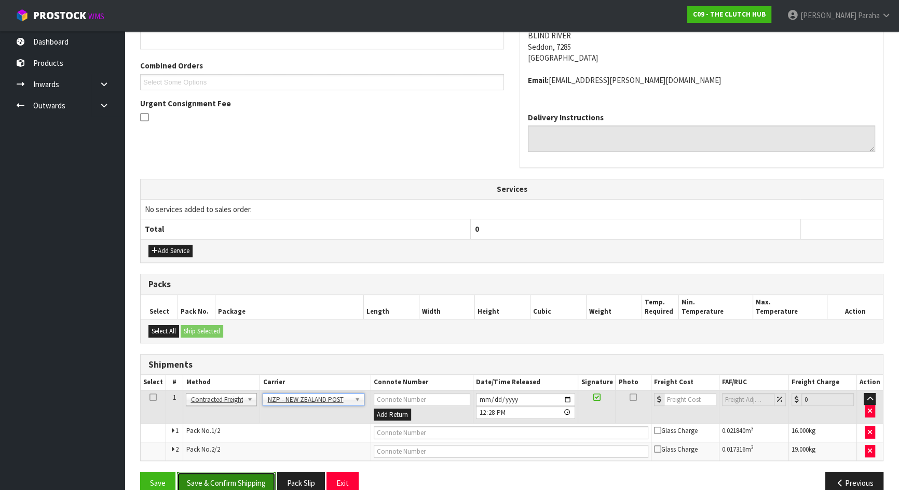
click at [242, 474] on button "Save & Confirm Shipping" at bounding box center [226, 483] width 99 height 22
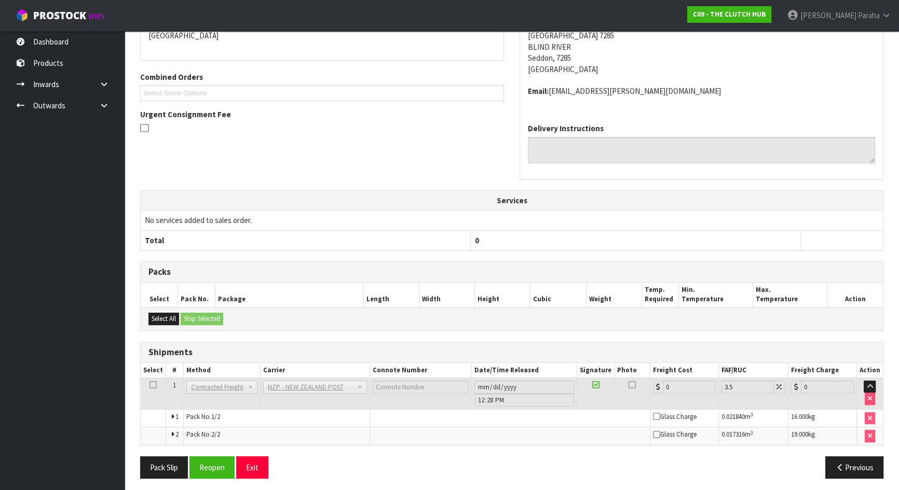
scroll to position [251, 0]
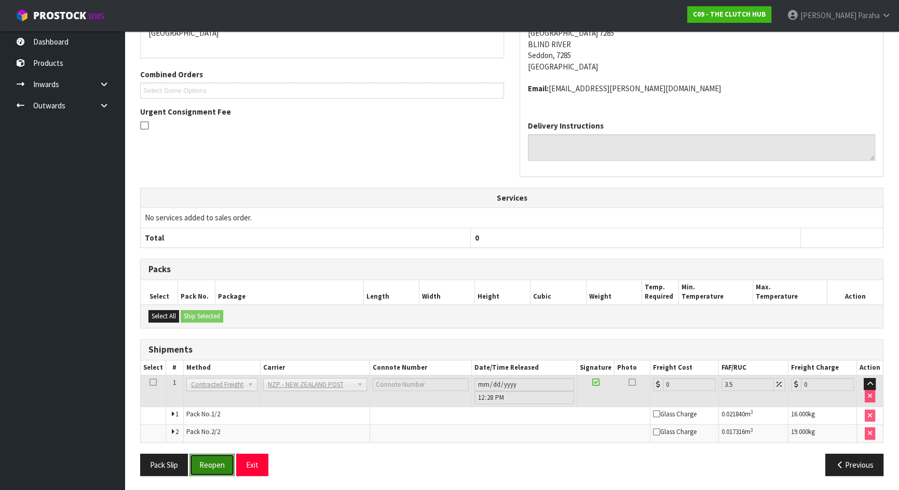
click at [214, 463] on button "Reopen" at bounding box center [211, 465] width 45 height 22
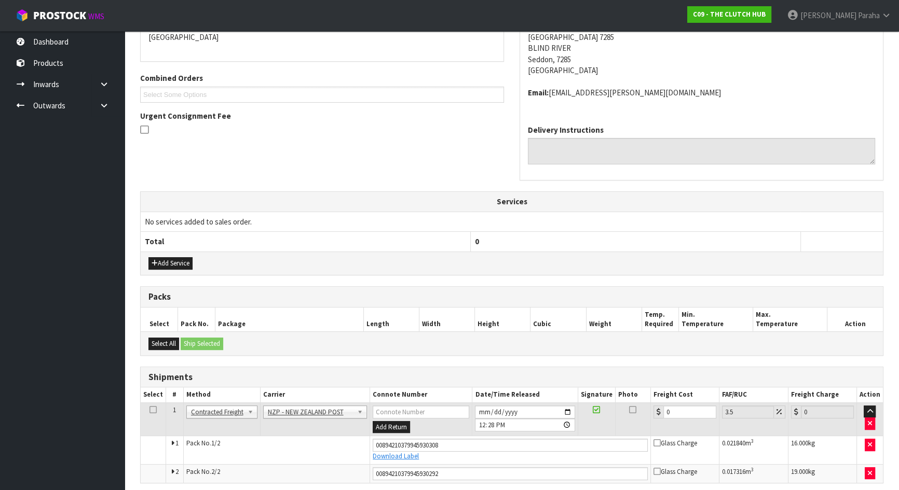
scroll to position [276, 0]
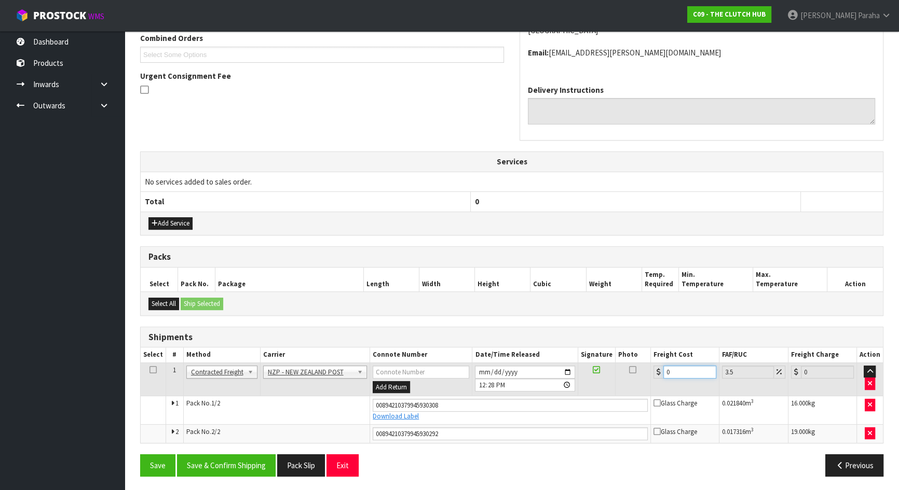
click at [683, 370] on input "0" at bounding box center [689, 372] width 53 height 13
type input "5"
type input "5.17"
type input "57"
type input "58.99"
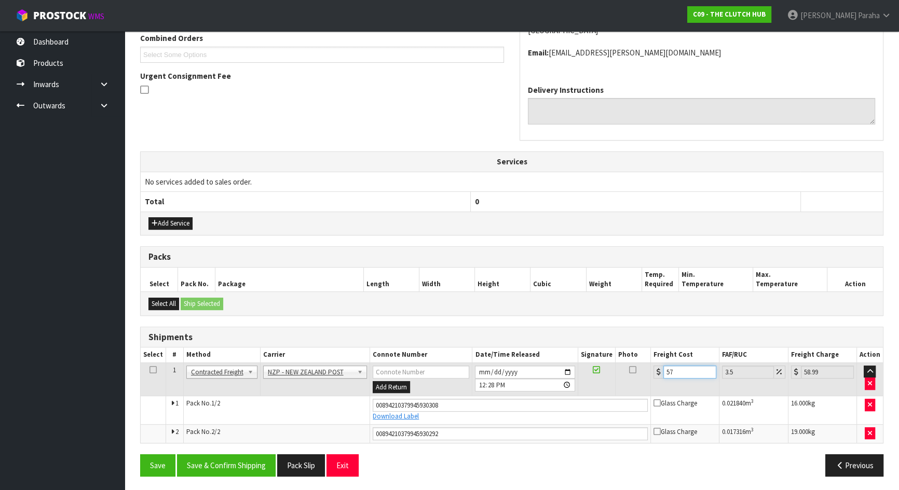
type input "57.4"
type input "59.41"
type input "57.40"
click at [243, 461] on button "Save & Confirm Shipping" at bounding box center [226, 466] width 99 height 22
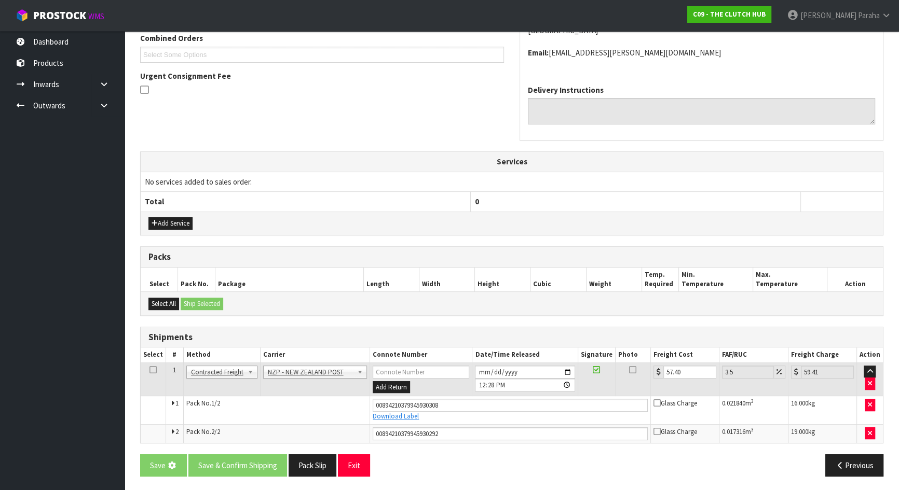
scroll to position [0, 0]
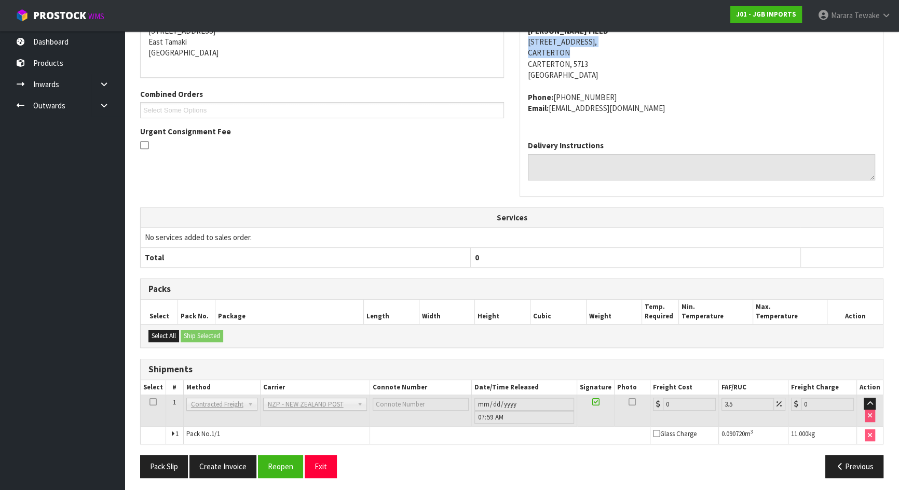
scroll to position [233, 0]
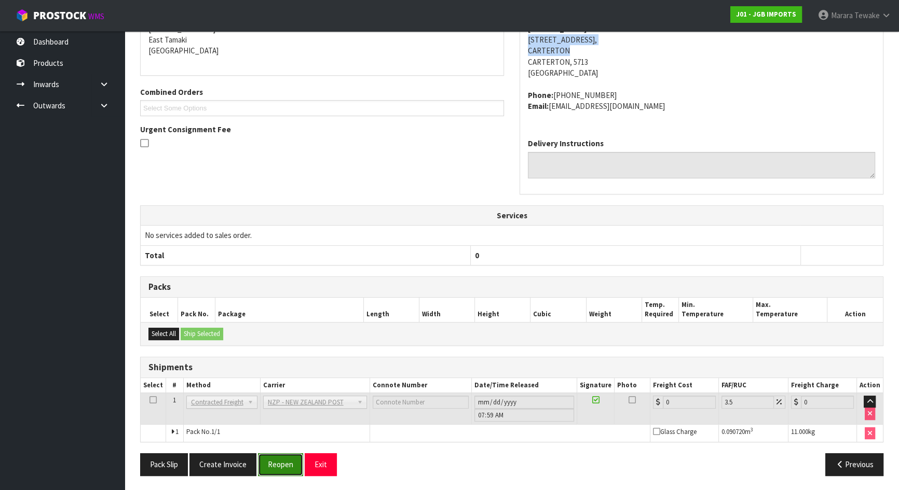
click at [290, 459] on button "Reopen" at bounding box center [280, 465] width 45 height 22
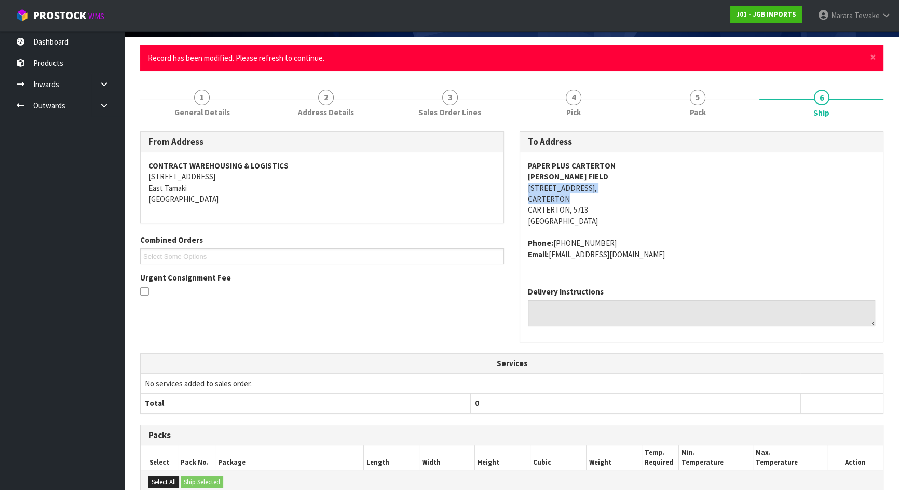
scroll to position [222, 0]
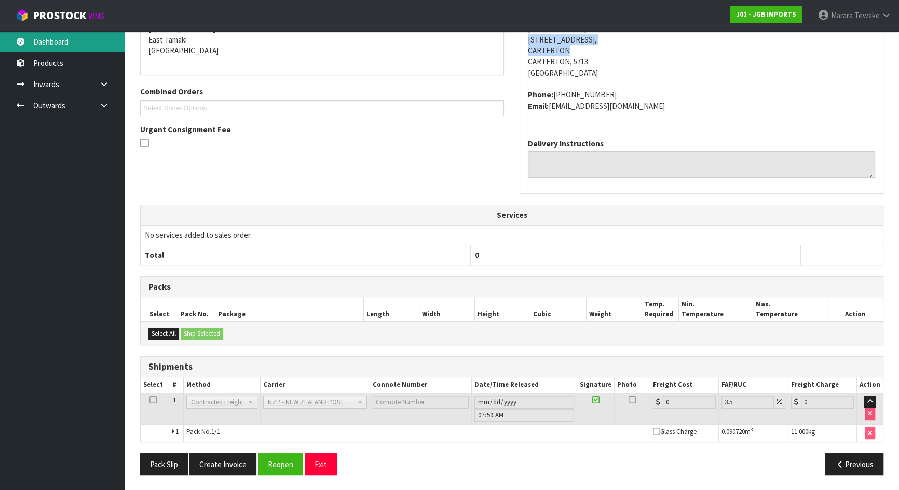
click at [89, 46] on link "Dashboard" at bounding box center [62, 41] width 125 height 21
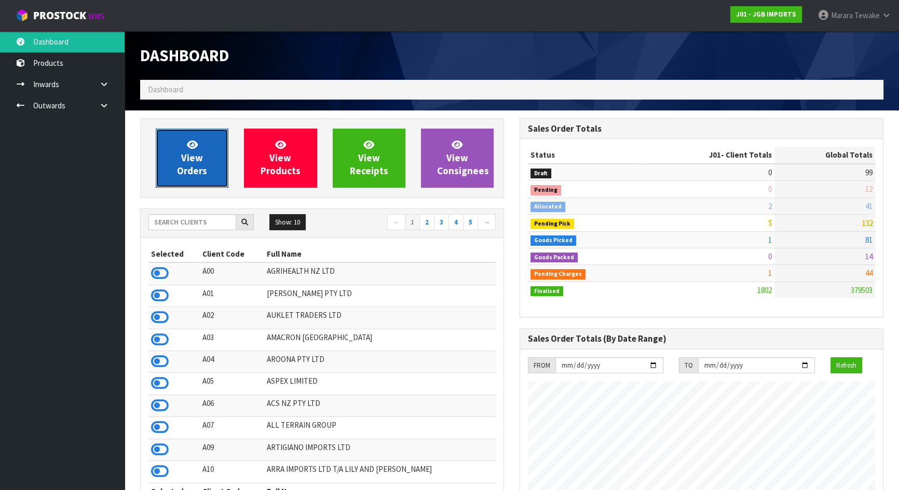
click at [197, 170] on span "View Orders" at bounding box center [192, 158] width 30 height 39
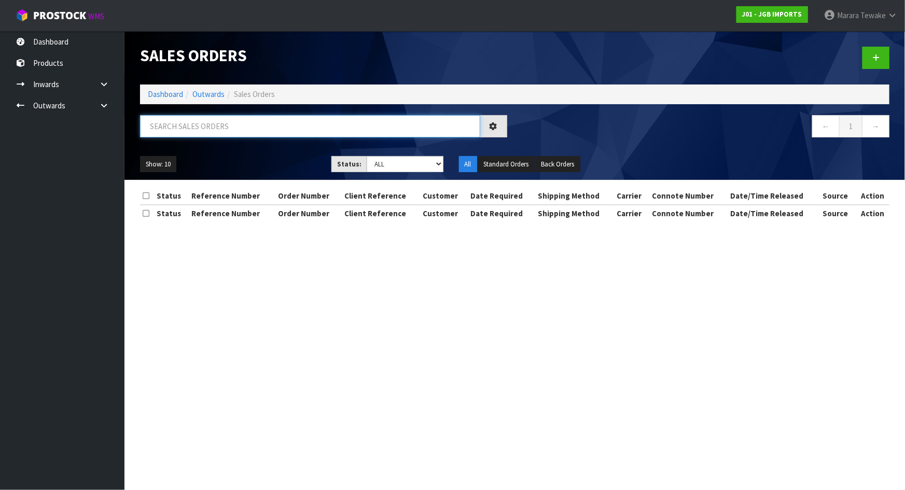
click at [224, 129] on input "text" at bounding box center [310, 126] width 340 height 22
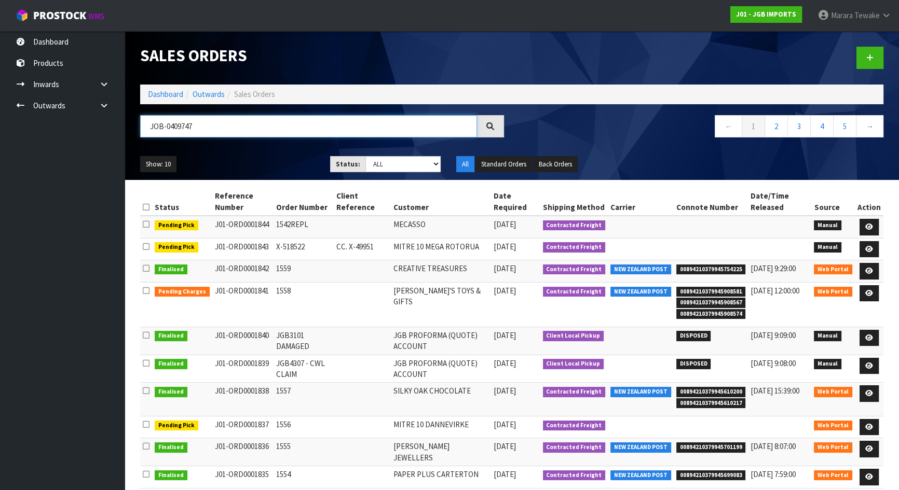
type input "JOB-0409747"
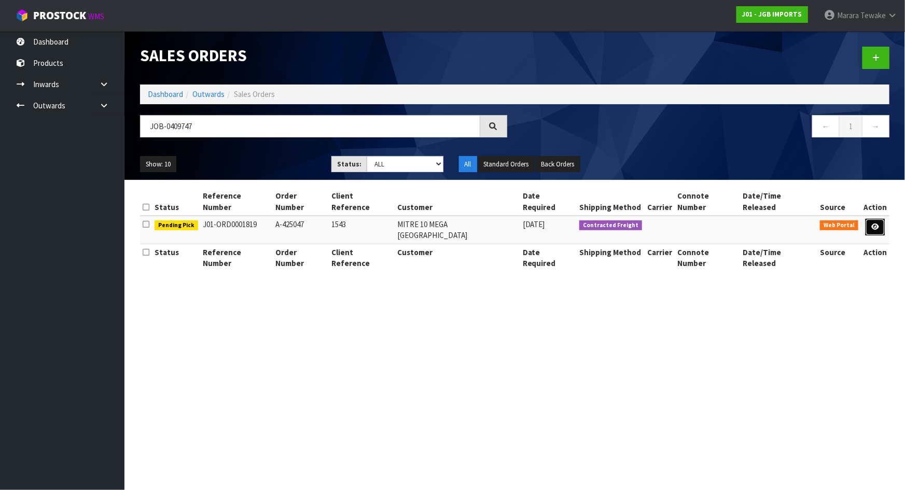
click at [868, 219] on link at bounding box center [875, 227] width 19 height 17
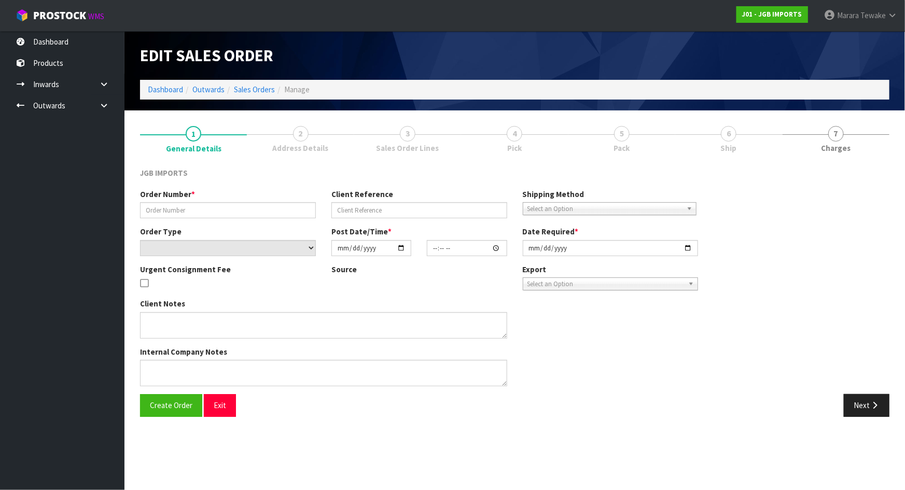
type input "A-425047"
type input "1543"
select select "number:0"
type input "[DATE]"
type input "16:09:00.000"
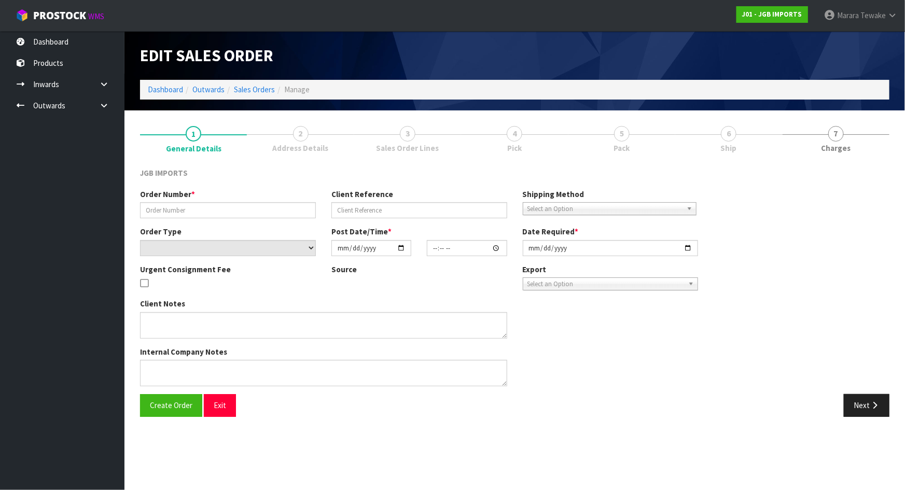
type input "[DATE]"
type textarea "PLEASE REQUEST ORDER NUMBER BY SENDING PRO-FORMA INVOICE TO: [EMAIL_ADDRESS][PE…"
type textarea "REMOVED 1 X JGB1202"
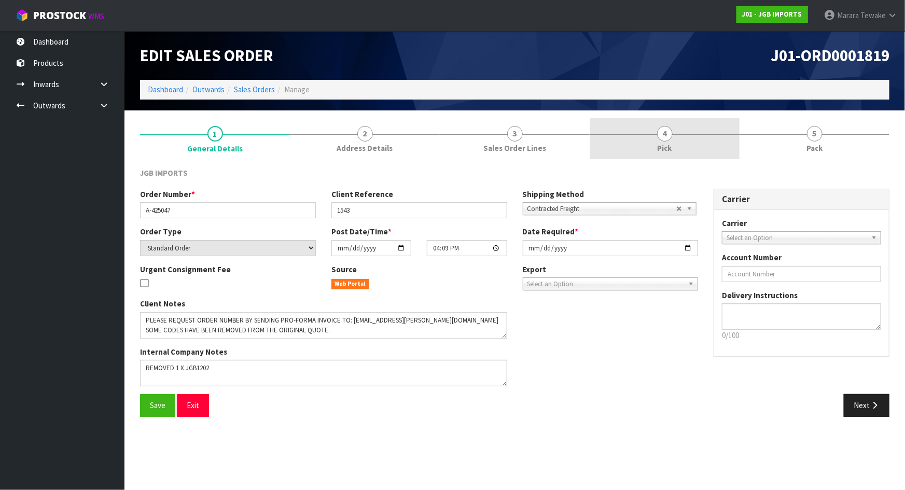
click at [706, 127] on link "4 Pick" at bounding box center [665, 138] width 150 height 41
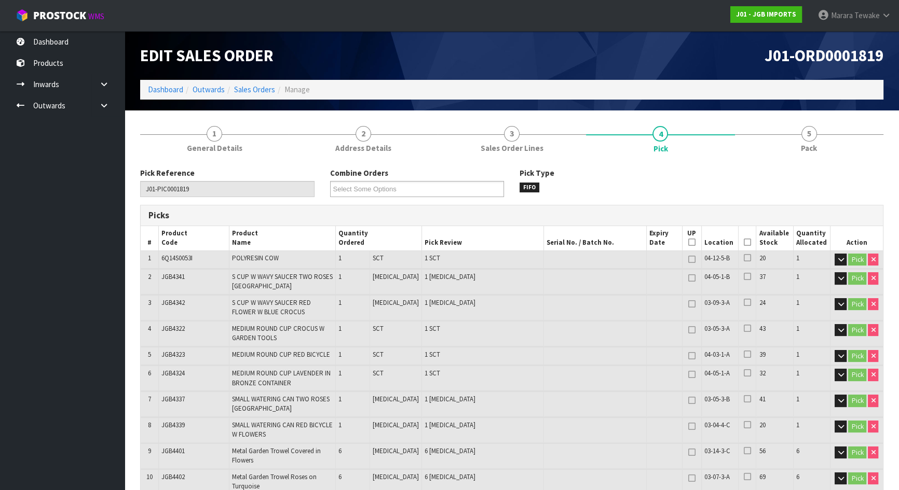
click at [747, 242] on th "Picked" at bounding box center [747, 238] width 18 height 24
drag, startPoint x: 744, startPoint y: 243, endPoint x: 665, endPoint y: 271, distance: 83.7
click at [744, 243] on icon at bounding box center [747, 242] width 7 height 1
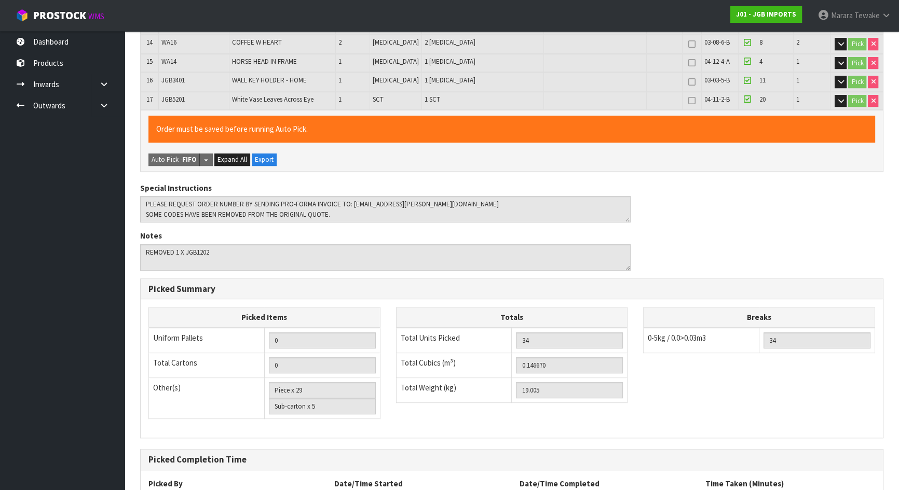
scroll to position [610, 0]
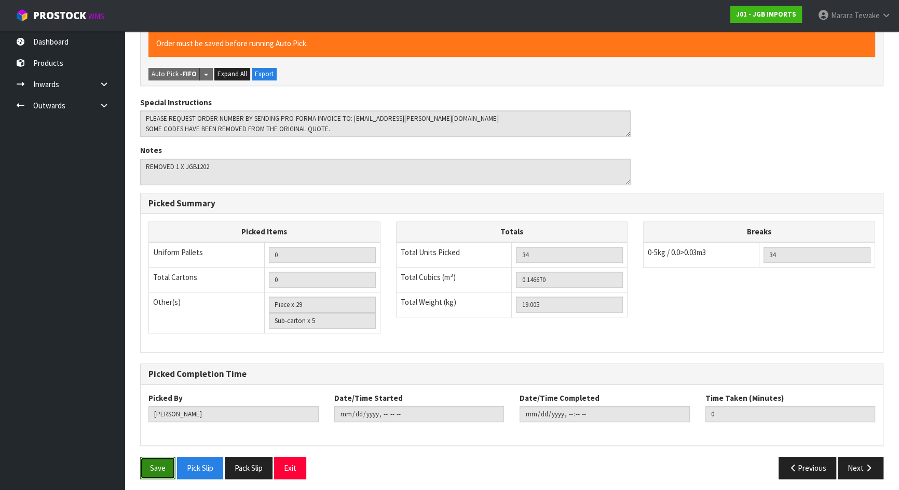
click at [160, 460] on button "Save" at bounding box center [157, 468] width 35 height 22
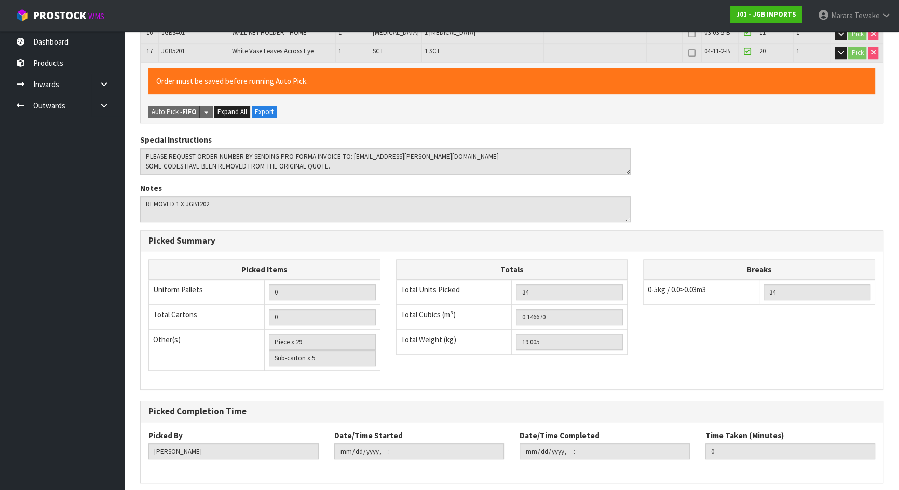
scroll to position [0, 0]
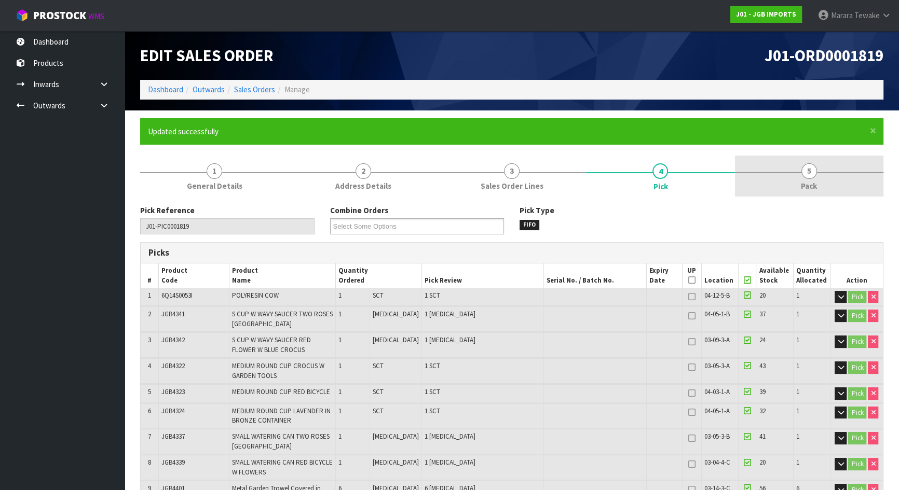
click at [804, 164] on span "5" at bounding box center [809, 171] width 16 height 16
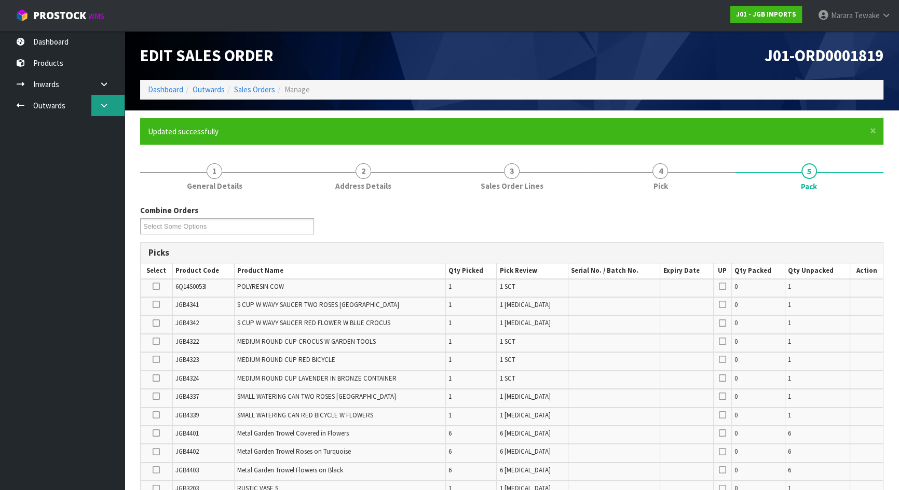
click at [105, 103] on icon at bounding box center [104, 106] width 10 height 8
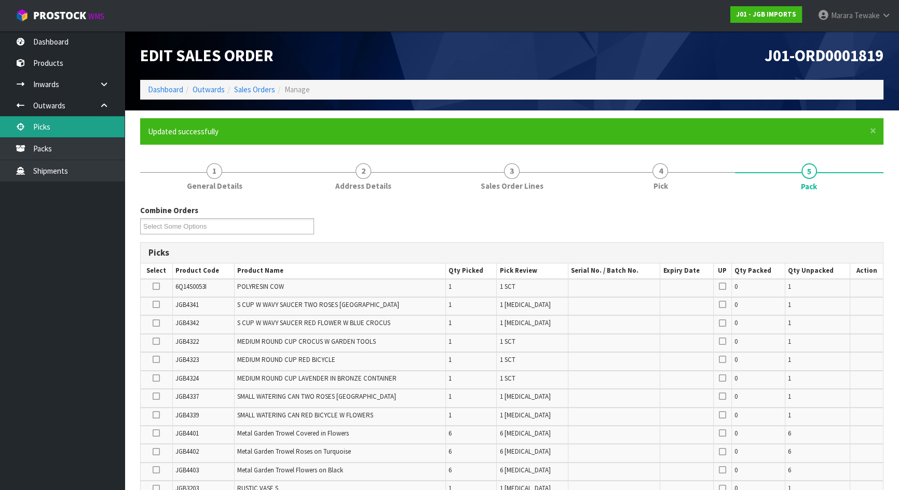
click at [74, 123] on link "Picks" at bounding box center [62, 126] width 125 height 21
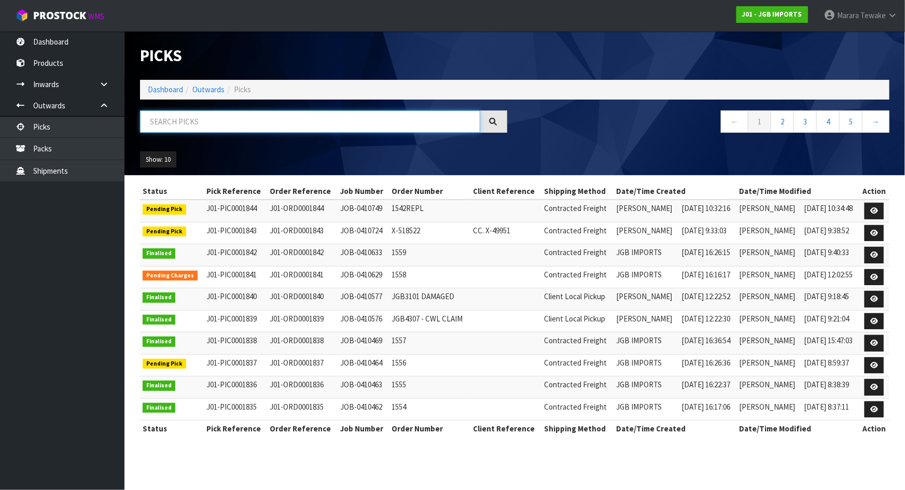
click at [168, 121] on input "text" at bounding box center [310, 122] width 340 height 22
type input "J01"
drag, startPoint x: 171, startPoint y: 124, endPoint x: 120, endPoint y: 105, distance: 54.7
click at [121, 108] on body "Toggle navigation ProStock WMS J01 - JGB IMPORTS Marara Tewake Logout Dashboard…" at bounding box center [452, 245] width 905 height 490
type input "JOB-0410749"
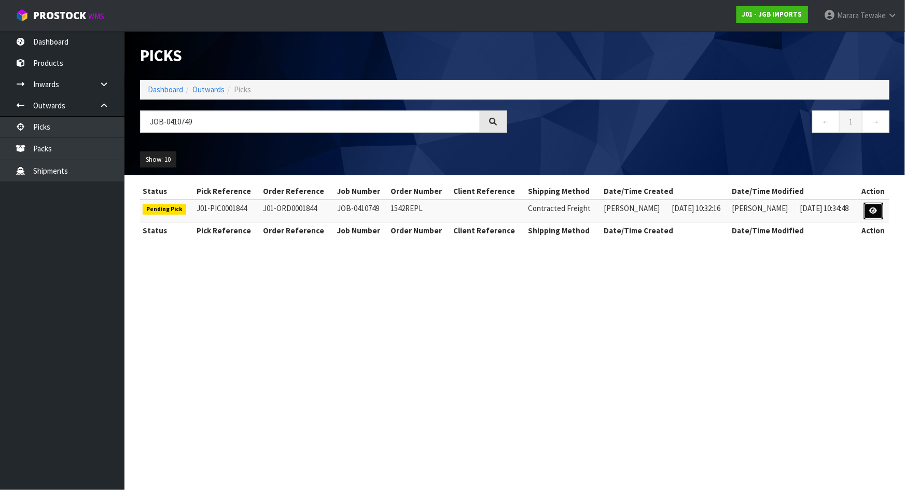
click at [871, 211] on icon at bounding box center [874, 211] width 8 height 7
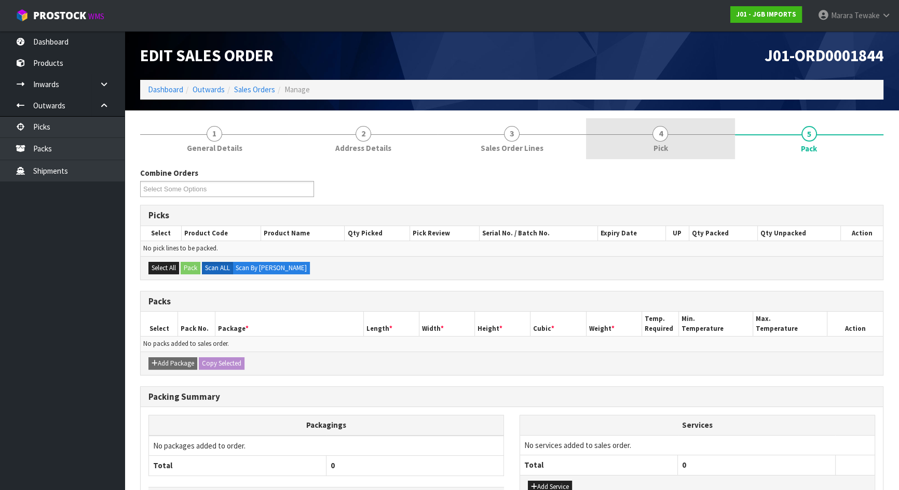
click at [654, 140] on link "4 Pick" at bounding box center [660, 138] width 148 height 41
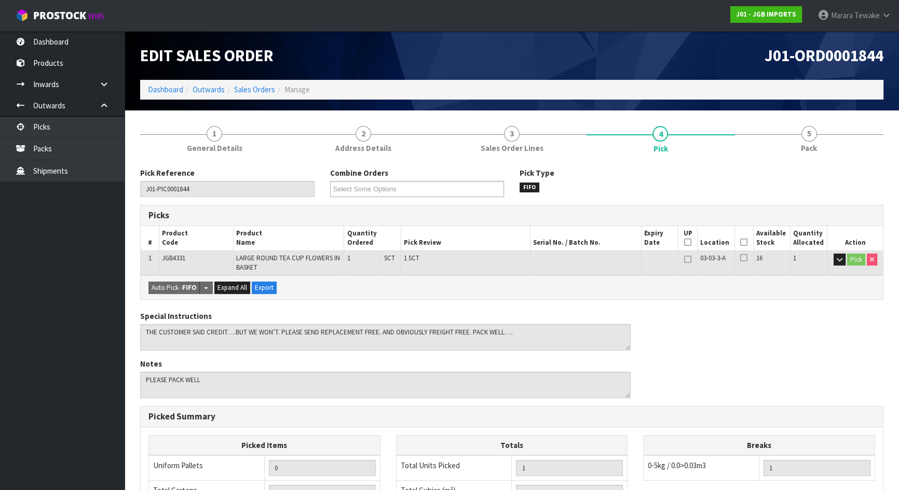
click at [745, 243] on icon at bounding box center [743, 242] width 7 height 1
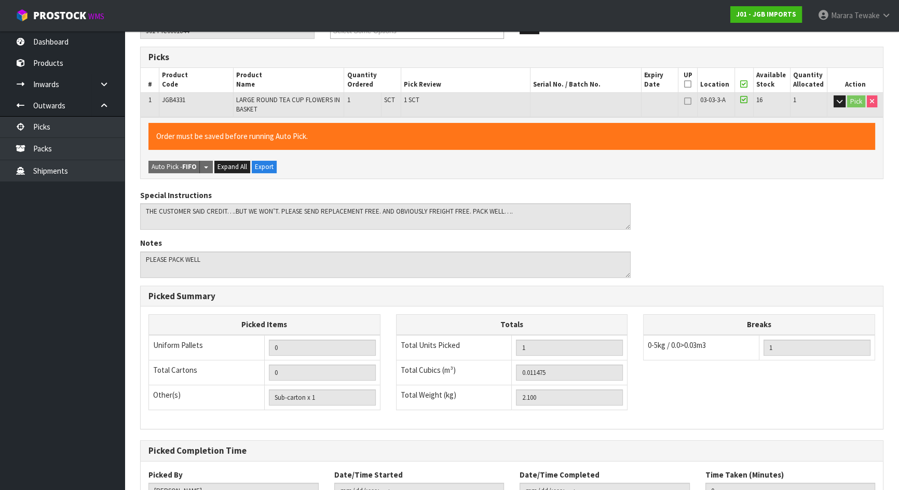
scroll to position [239, 0]
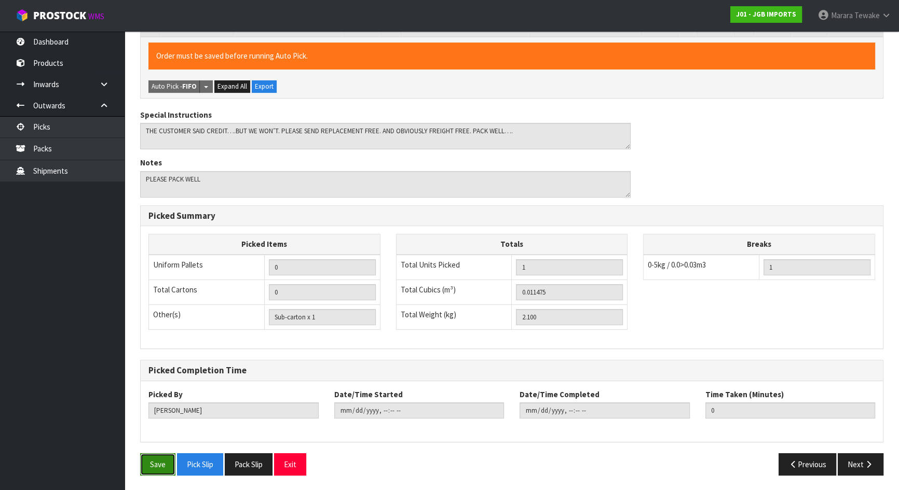
click at [166, 459] on button "Save" at bounding box center [157, 465] width 35 height 22
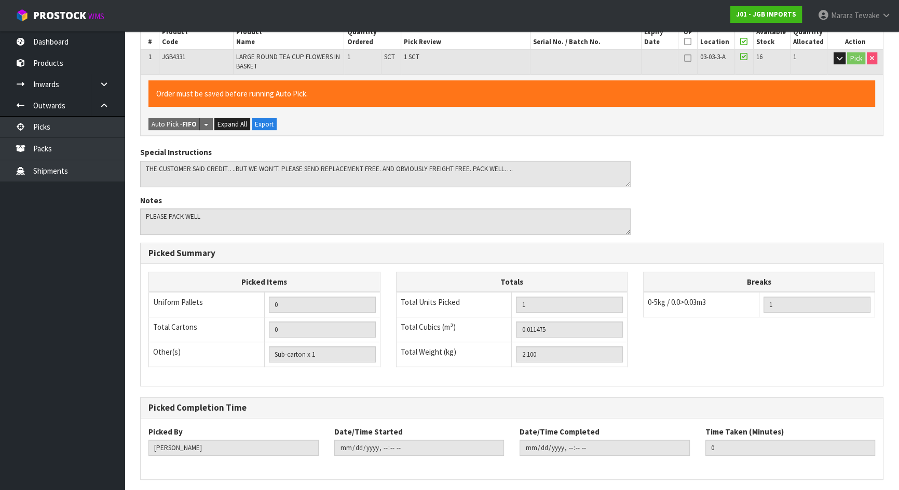
scroll to position [0, 0]
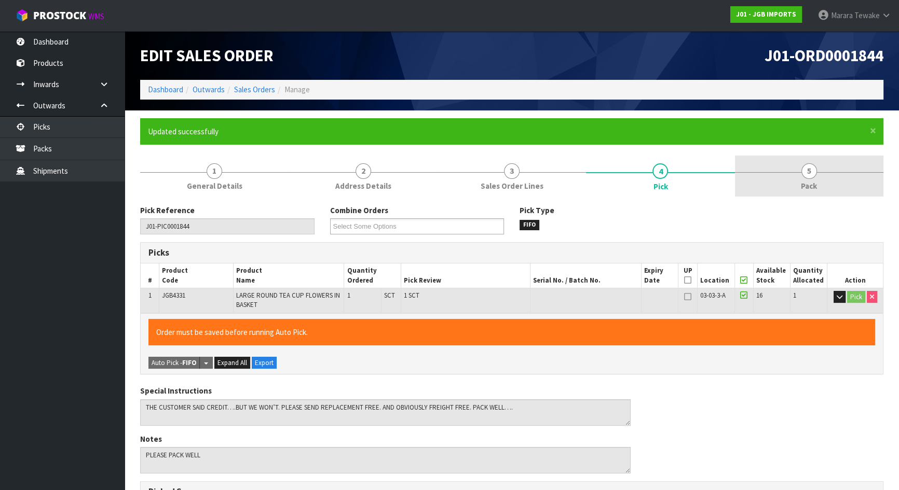
type input "Marara Tewake"
type input "2025-09-03T13:06:14"
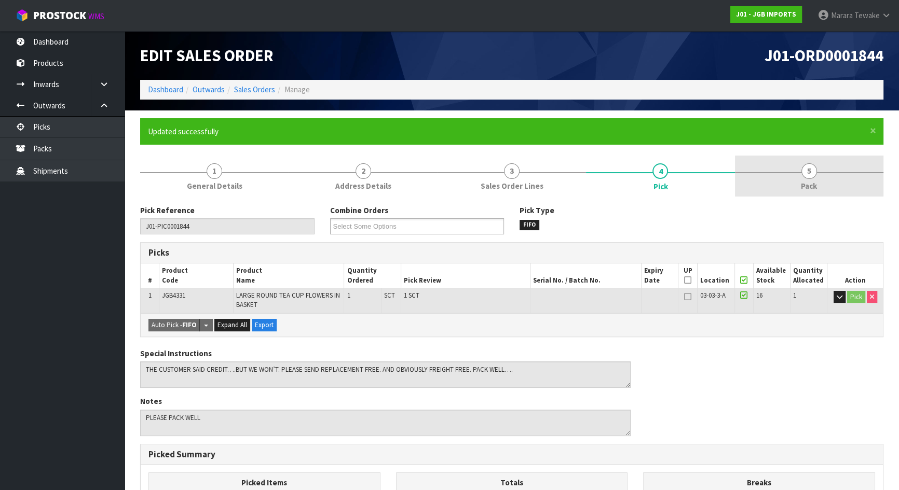
click at [778, 183] on link "5 Pack" at bounding box center [809, 176] width 148 height 41
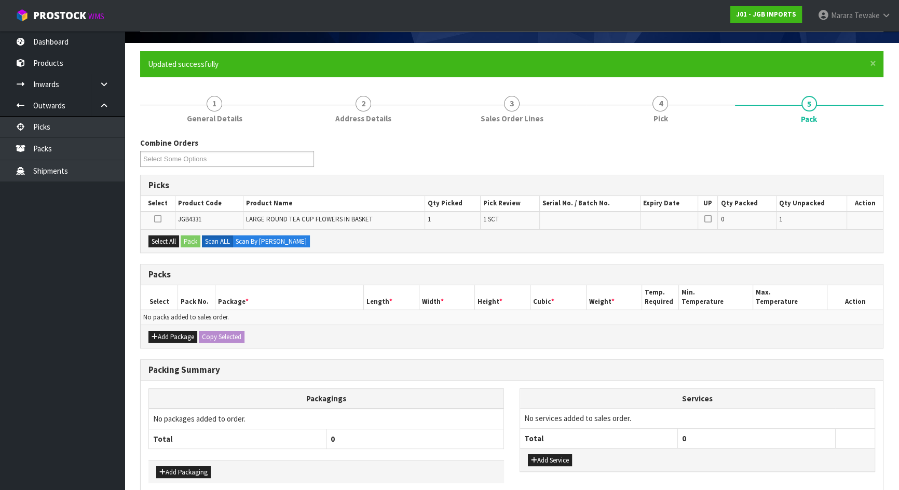
scroll to position [116, 0]
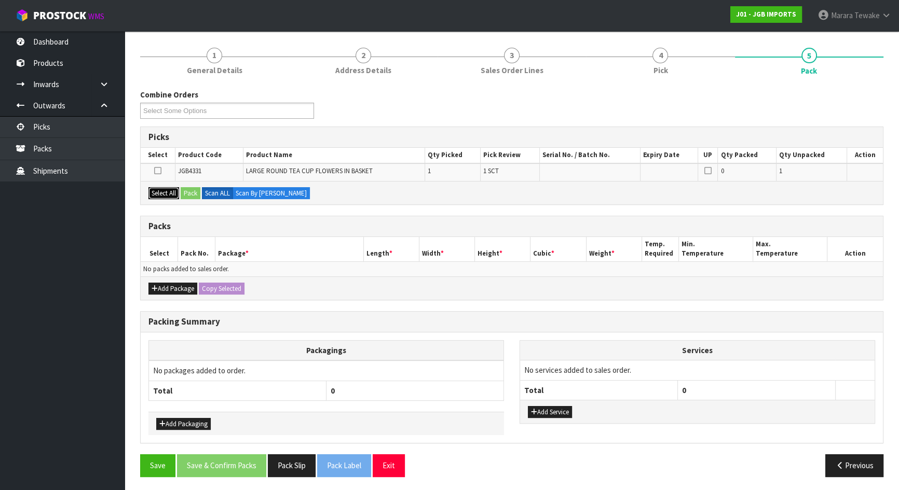
drag, startPoint x: 158, startPoint y: 197, endPoint x: 169, endPoint y: 195, distance: 11.1
click at [162, 197] on button "Select All" at bounding box center [163, 193] width 31 height 12
click at [191, 195] on button "Pack" at bounding box center [191, 193] width 20 height 12
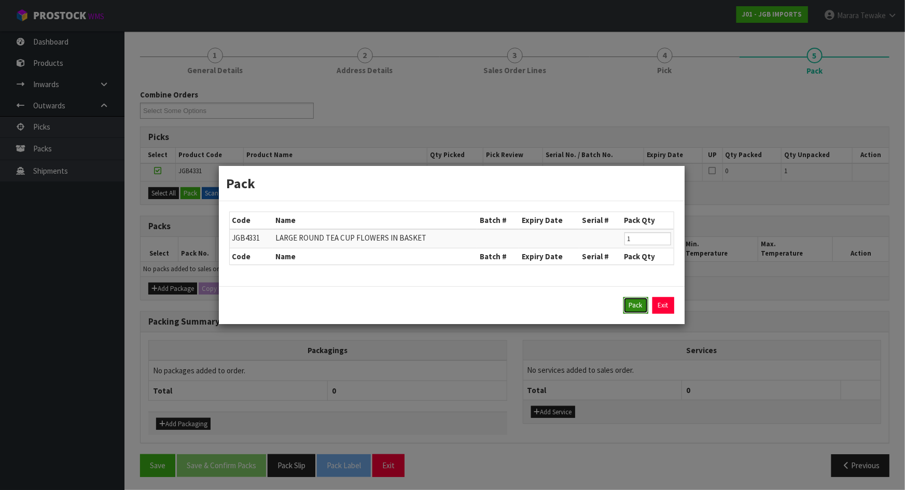
drag, startPoint x: 628, startPoint y: 306, endPoint x: 623, endPoint y: 306, distance: 5.2
click at [628, 306] on button "Pack" at bounding box center [636, 305] width 25 height 17
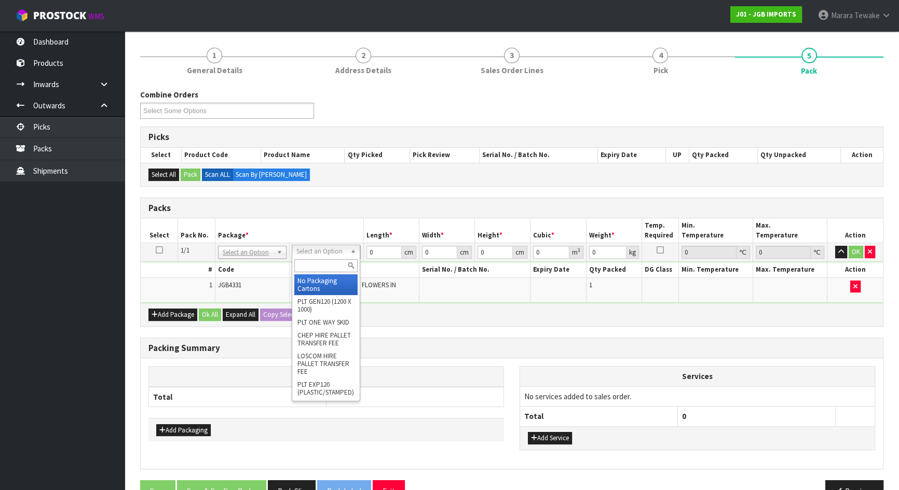
click at [311, 260] on input "text" at bounding box center [325, 265] width 63 height 13
type input "OC"
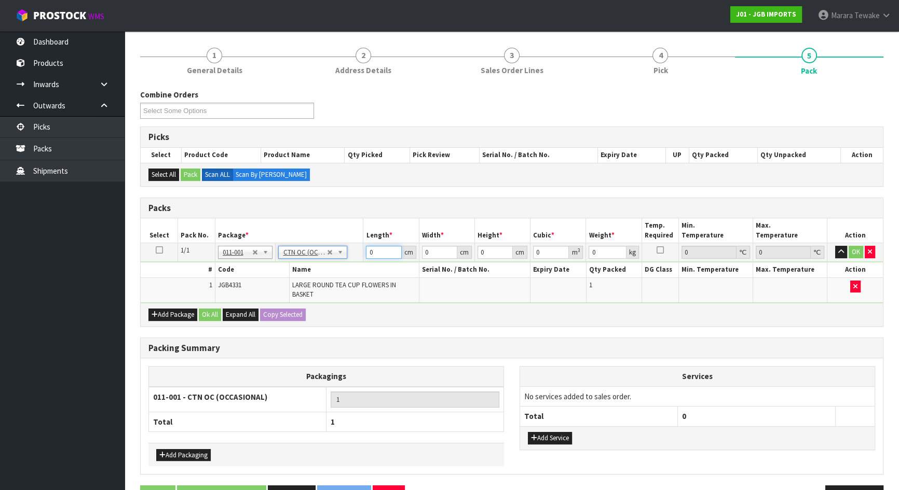
type input "2.1"
drag, startPoint x: 378, startPoint y: 250, endPoint x: 345, endPoint y: 217, distance: 46.6
click at [369, 246] on input "0" at bounding box center [383, 252] width 35 height 13
type input "40"
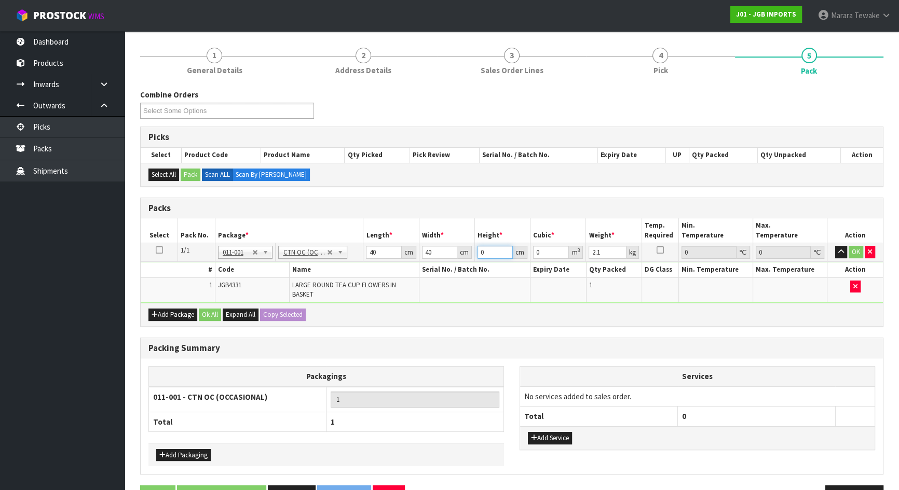
type input "2"
type input "0.0032"
type input "20"
type input "0.032"
type input "20"
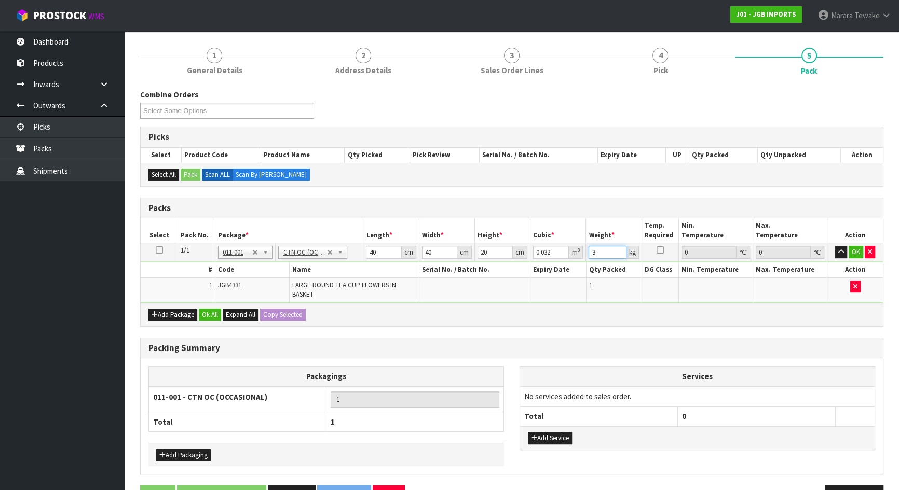
type input "3"
click at [835, 246] on button "button" at bounding box center [841, 252] width 12 height 12
click button "OK" at bounding box center [855, 252] width 15 height 12
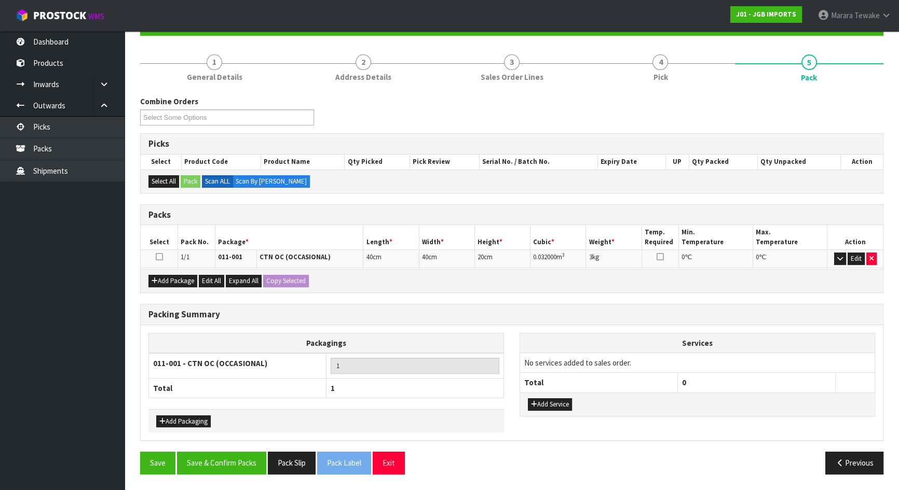
scroll to position [105, 0]
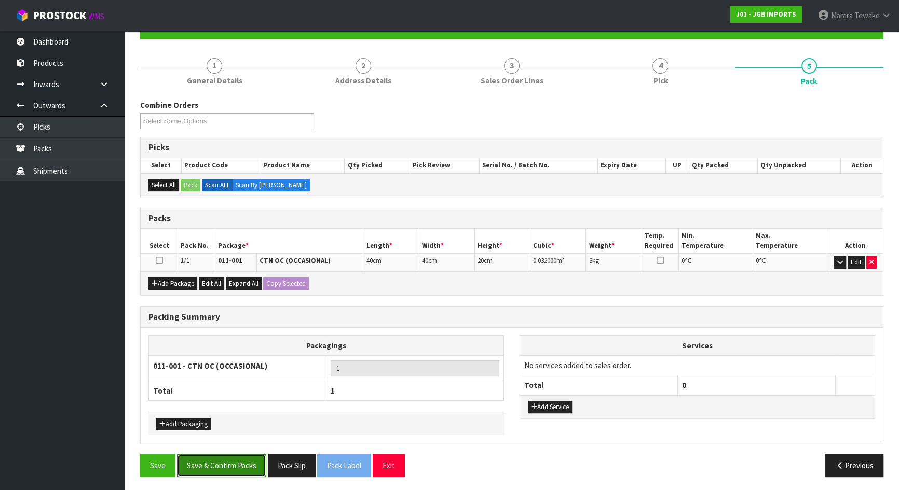
click at [238, 456] on button "Save & Confirm Packs" at bounding box center [221, 466] width 89 height 22
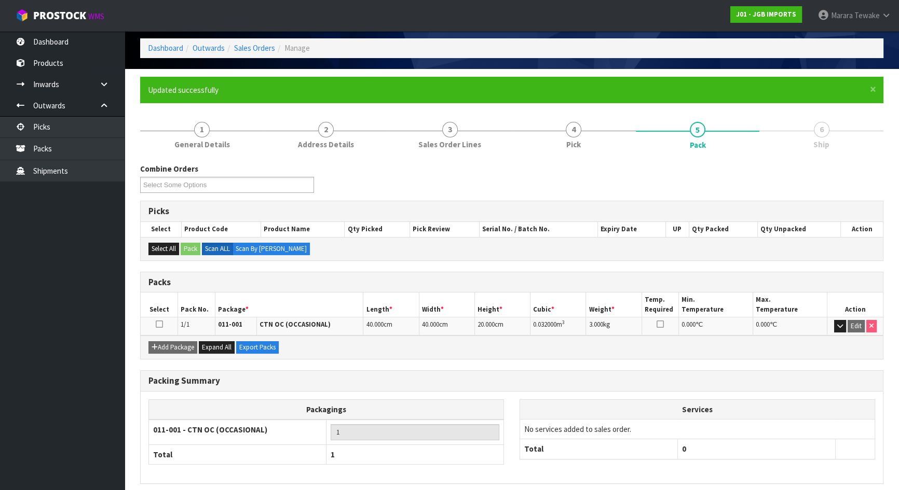
scroll to position [83, 0]
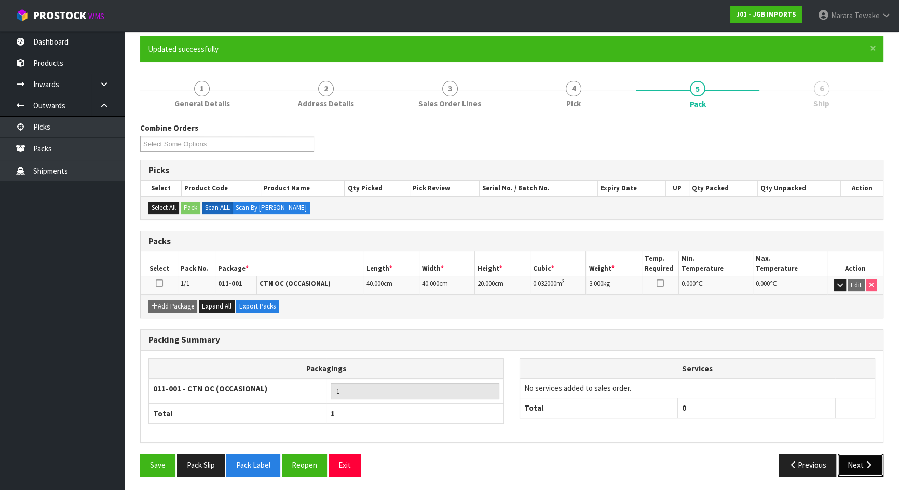
click at [845, 463] on button "Next" at bounding box center [860, 465] width 46 height 22
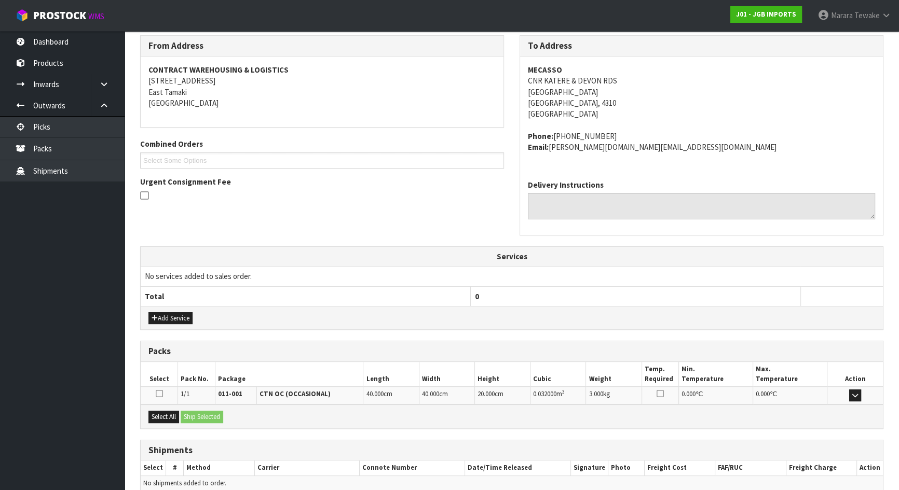
scroll to position [218, 0]
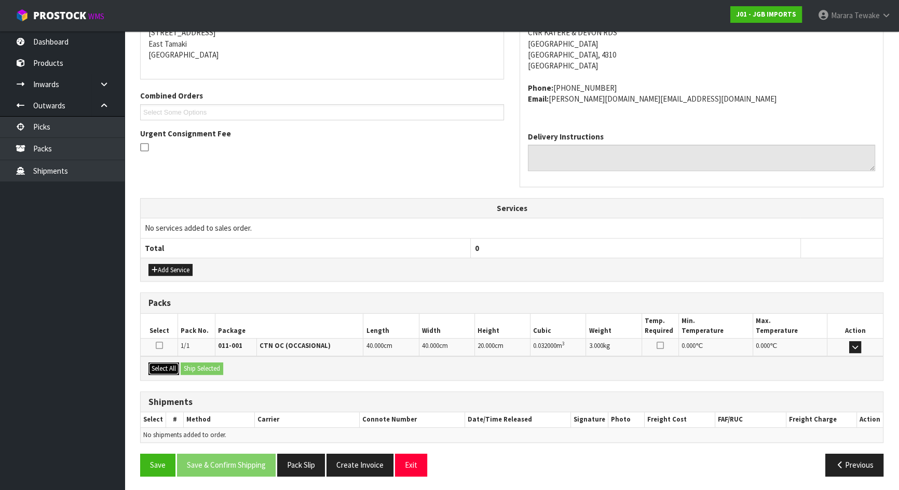
click at [170, 365] on button "Select All" at bounding box center [163, 369] width 31 height 12
click at [190, 364] on button "Ship Selected" at bounding box center [202, 369] width 43 height 12
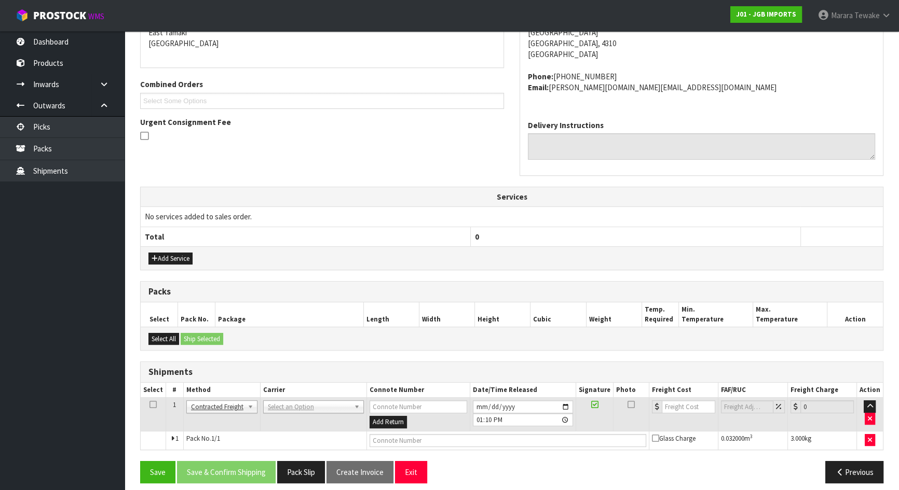
scroll to position [236, 0]
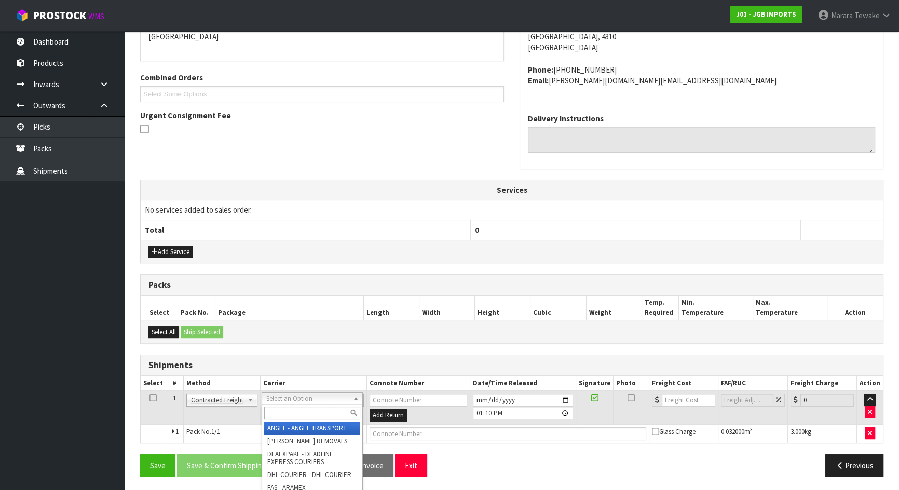
drag, startPoint x: 286, startPoint y: 400, endPoint x: 286, endPoint y: 416, distance: 15.6
click at [287, 416] on input "text" at bounding box center [312, 413] width 96 height 13
type input "NZP"
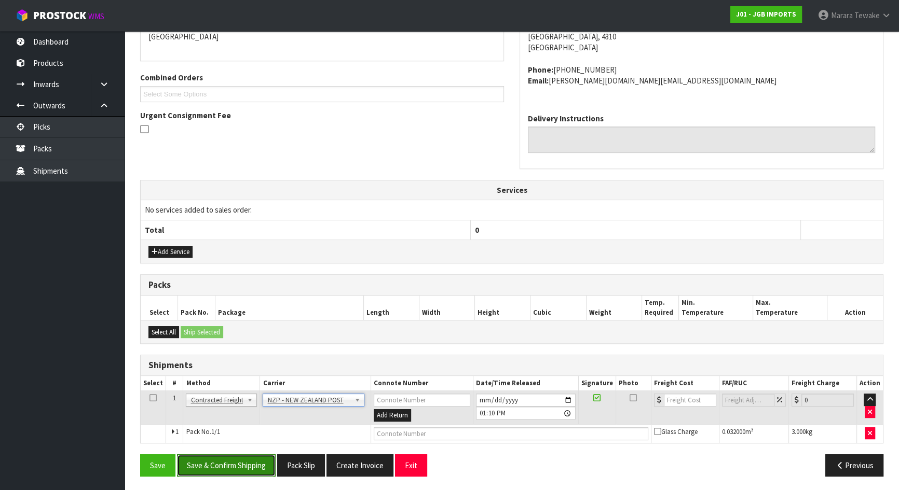
click at [232, 463] on button "Save & Confirm Shipping" at bounding box center [226, 466] width 99 height 22
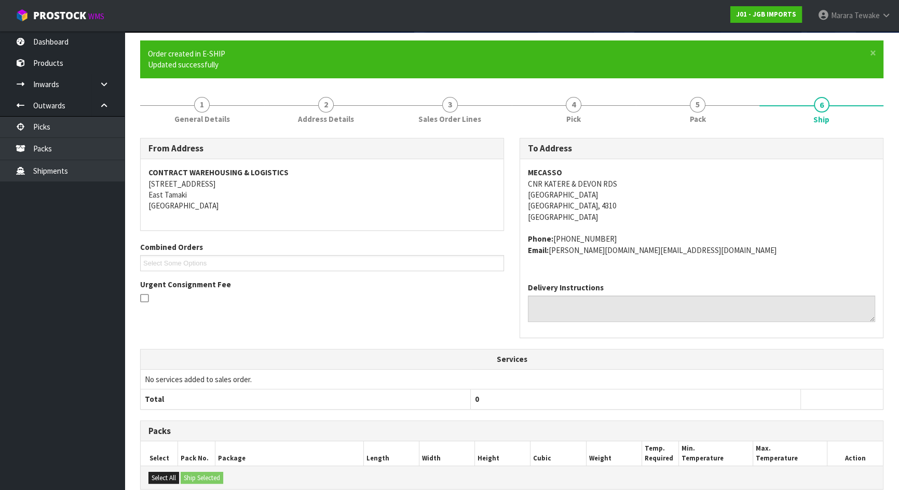
scroll to position [222, 0]
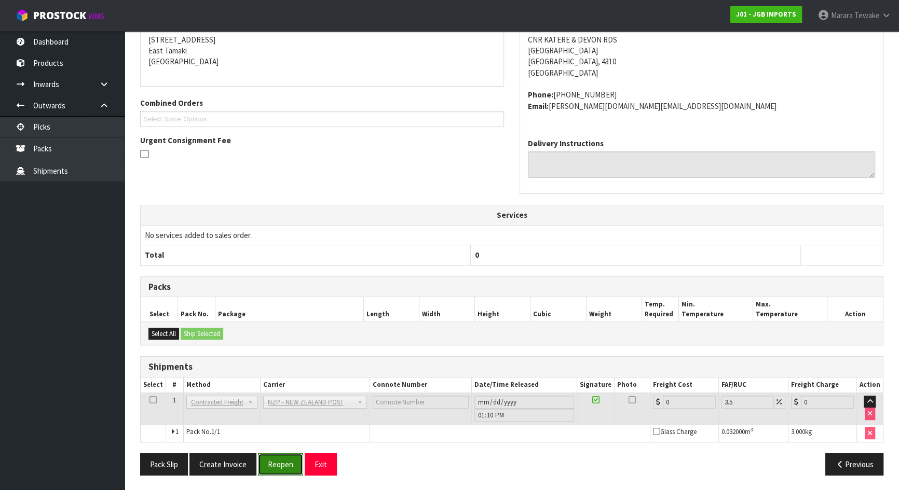
click at [285, 461] on button "Reopen" at bounding box center [280, 465] width 45 height 22
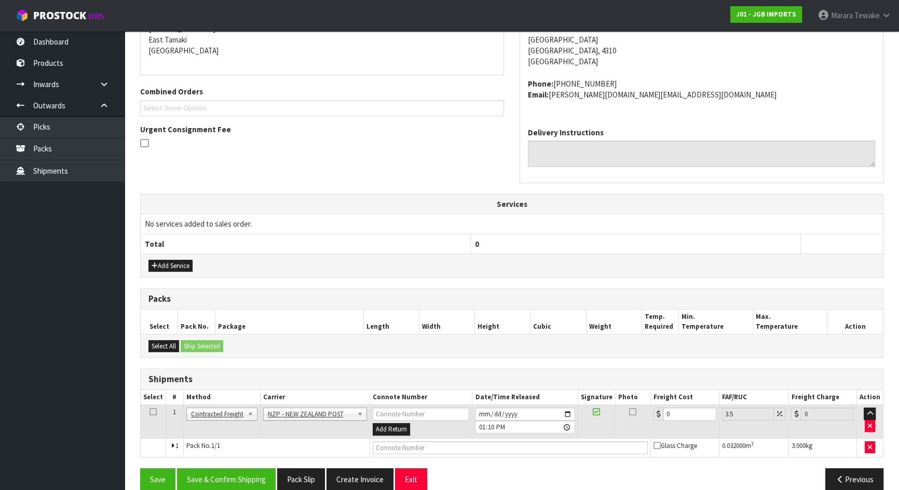
scroll to position [236, 0]
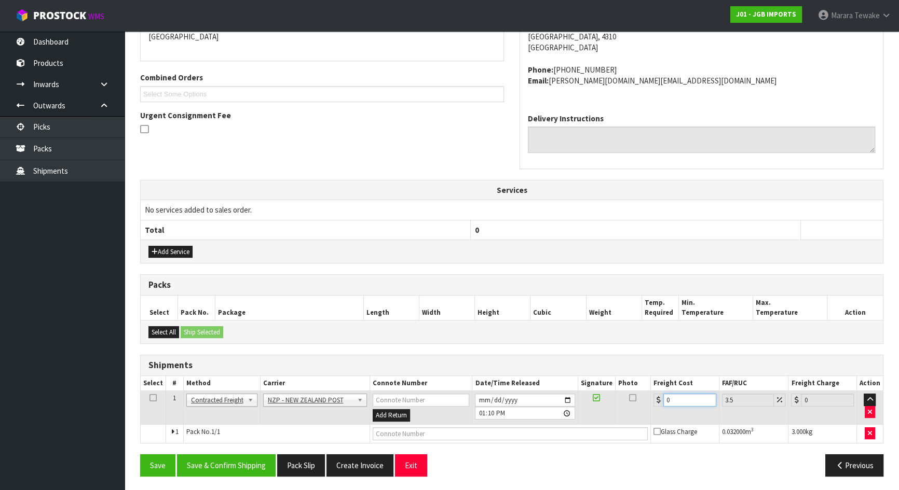
drag, startPoint x: 697, startPoint y: 399, endPoint x: 598, endPoint y: 394, distance: 99.2
click at [609, 395] on tr "1 Client Local Pickup Customer Local Pickup Company Freight Contracted Freight …" at bounding box center [512, 408] width 742 height 34
type input "8"
type input "8.28"
type input "83"
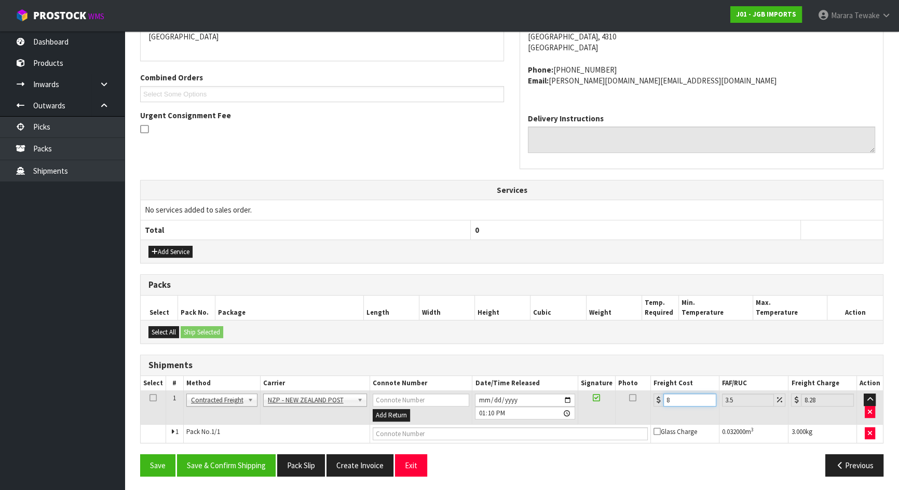
type input "85.9"
type input "8"
type input "8.28"
type input "8.4"
type input "8.69"
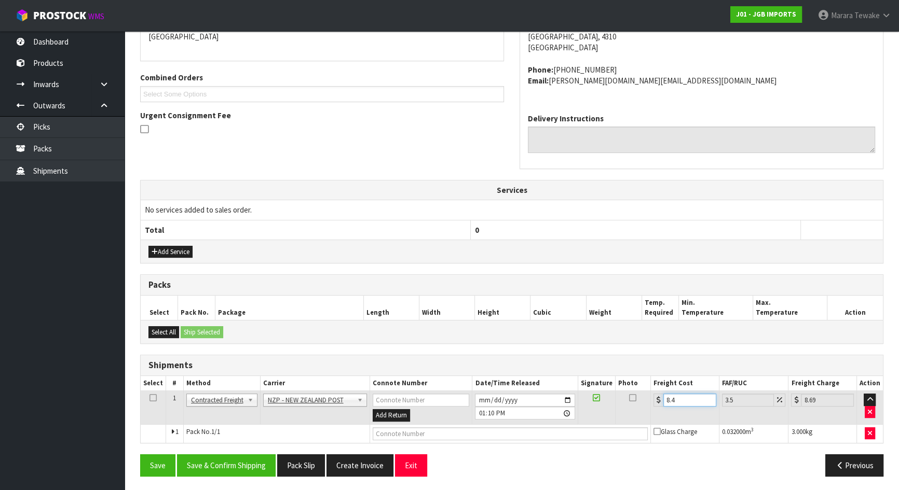
type input "8.45"
type input "8.75"
type input "8.45"
click at [240, 468] on button "Save & Confirm Shipping" at bounding box center [226, 466] width 99 height 22
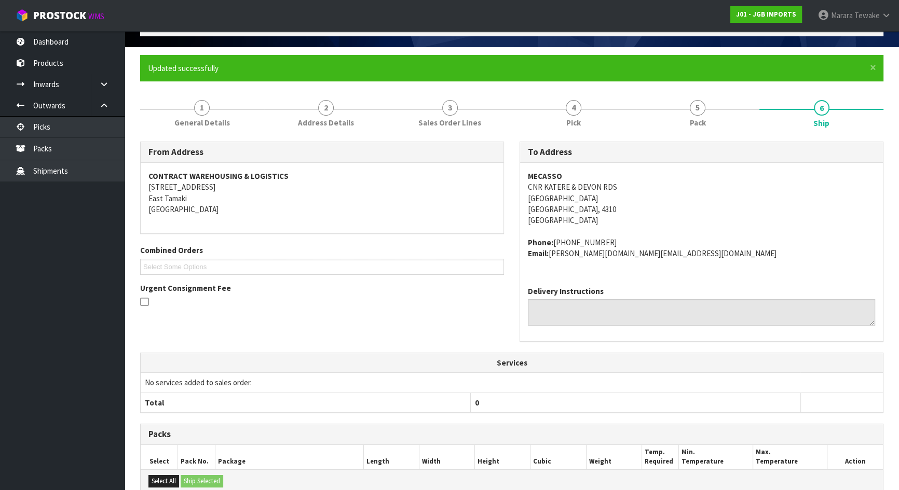
scroll to position [0, 0]
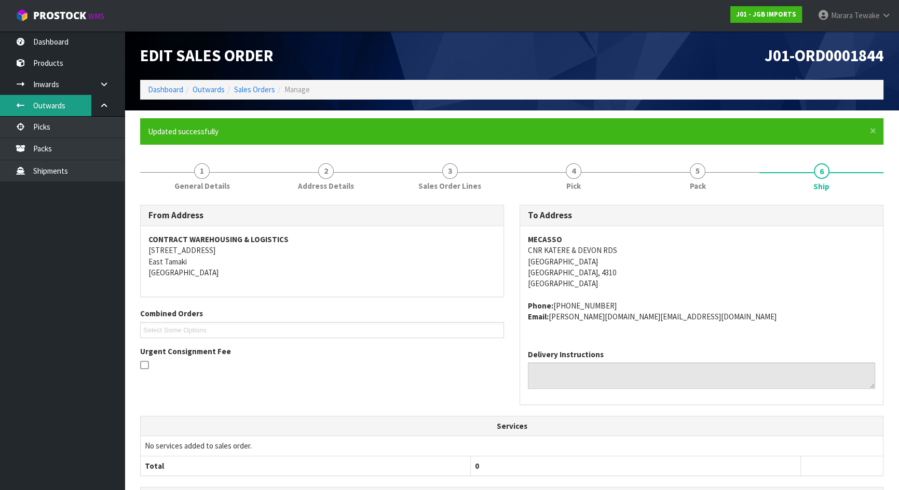
click at [88, 113] on link "Outwards" at bounding box center [62, 105] width 125 height 21
click at [92, 126] on link "Picks" at bounding box center [62, 126] width 125 height 21
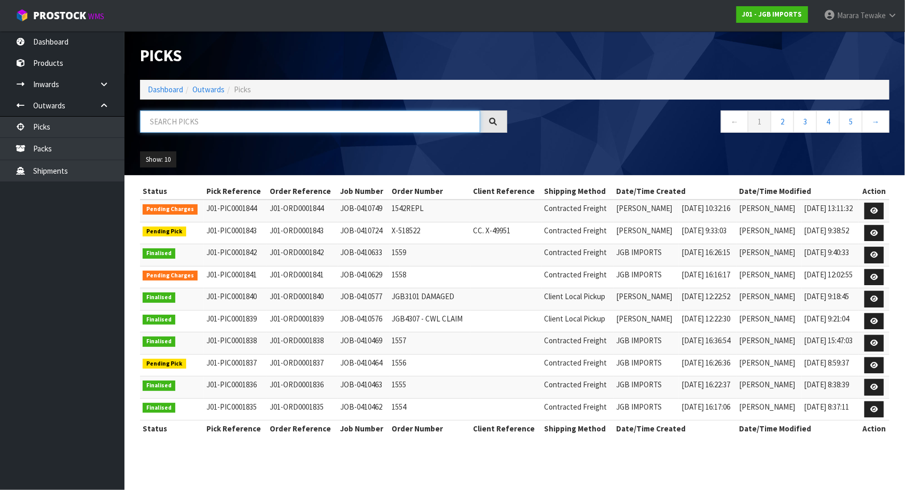
click at [196, 125] on input "text" at bounding box center [310, 122] width 340 height 22
type input "JOB-0410724"
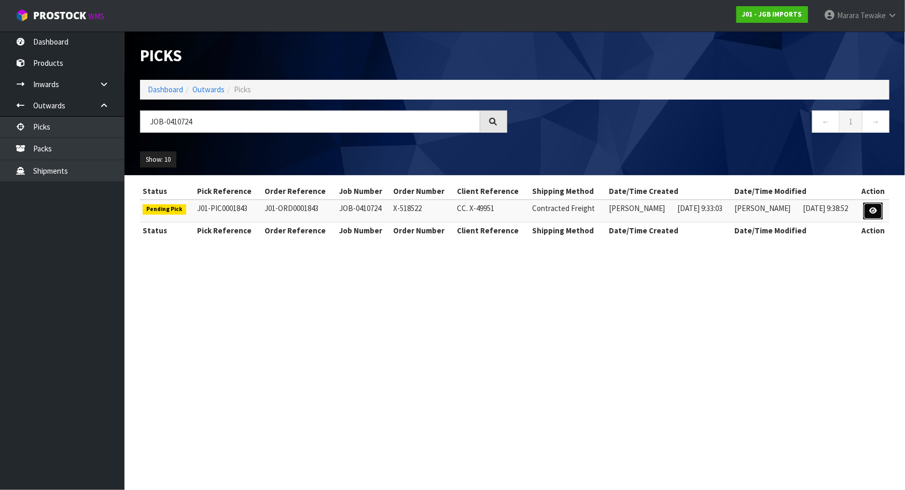
click at [874, 213] on icon at bounding box center [874, 211] width 8 height 7
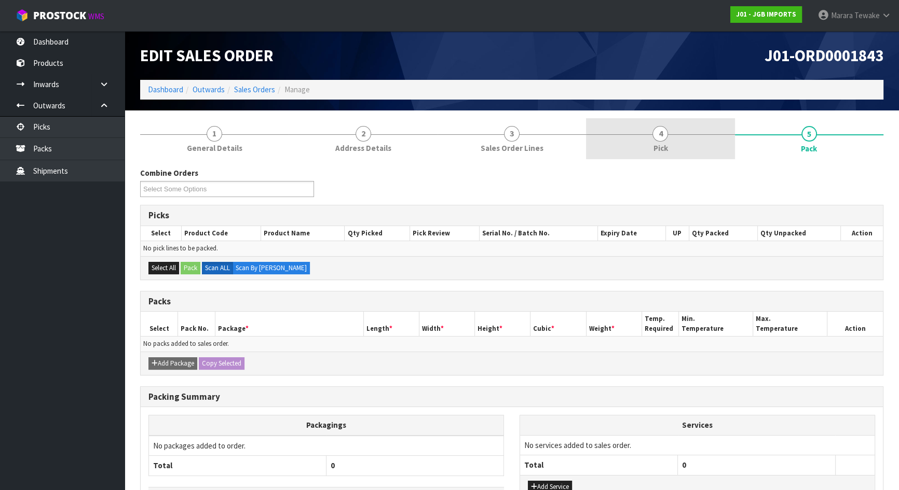
click at [657, 133] on span "4" at bounding box center [660, 134] width 16 height 16
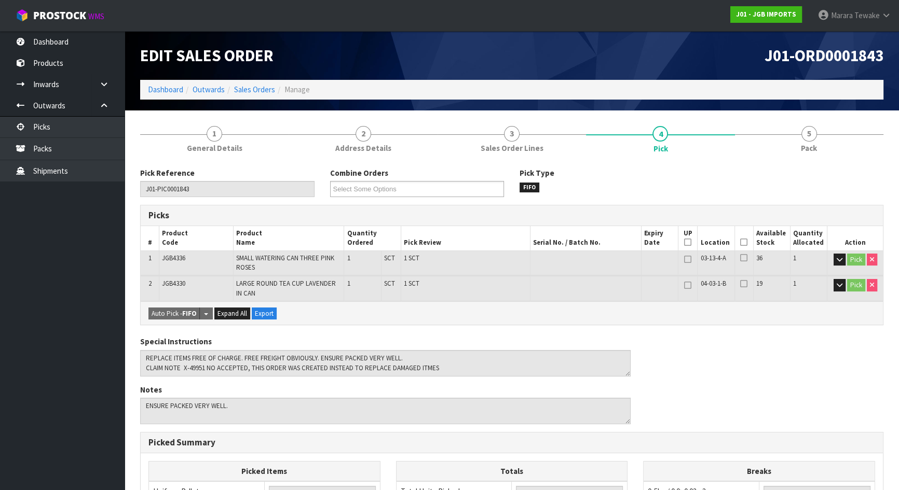
click at [743, 243] on icon at bounding box center [743, 242] width 7 height 1
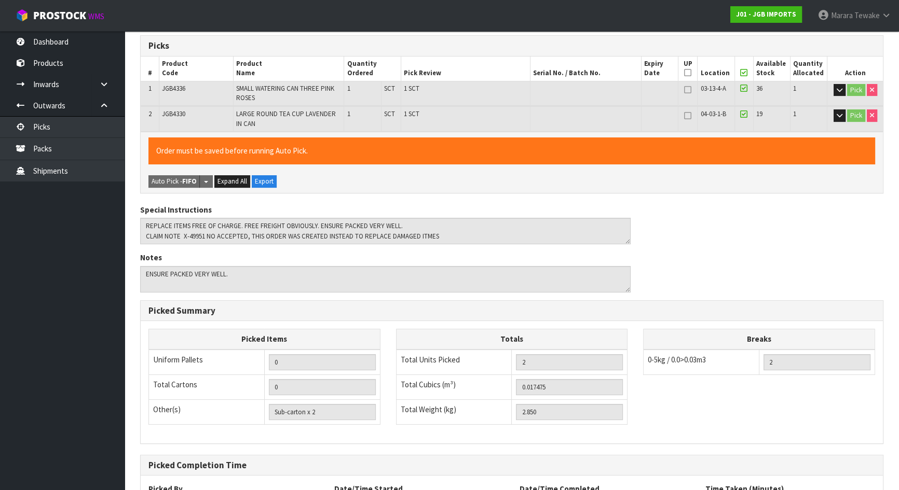
scroll to position [264, 0]
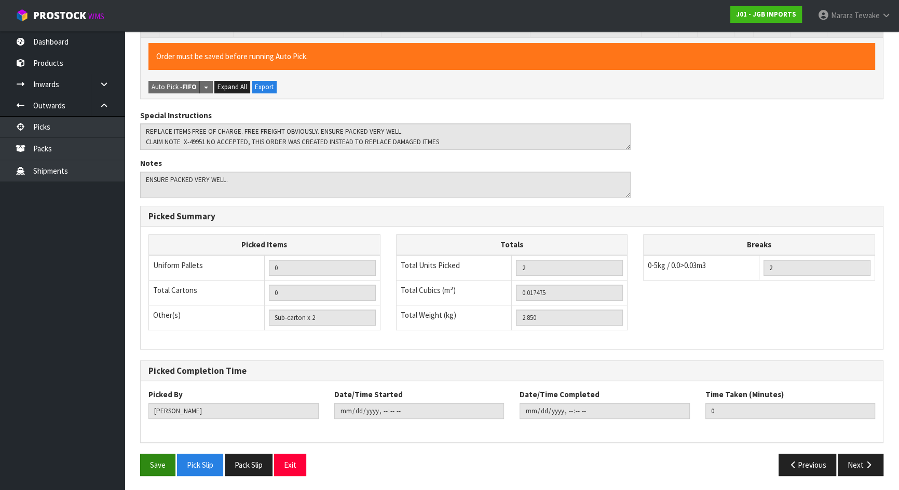
click at [177, 455] on div "Pick Reference J01-PIC0001843 Combine Orders J01-ORD0001819 J01-ORD0001821 J01-…" at bounding box center [511, 193] width 743 height 581
click at [170, 459] on button "Save" at bounding box center [157, 465] width 35 height 22
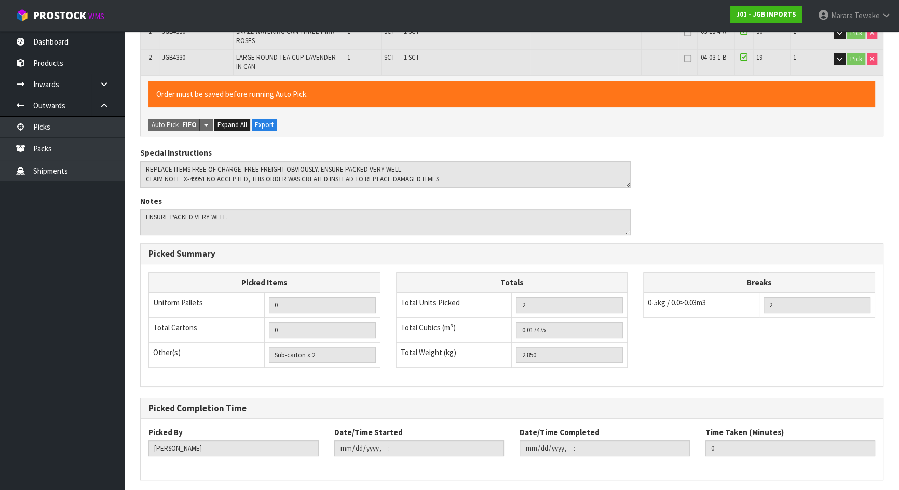
scroll to position [0, 0]
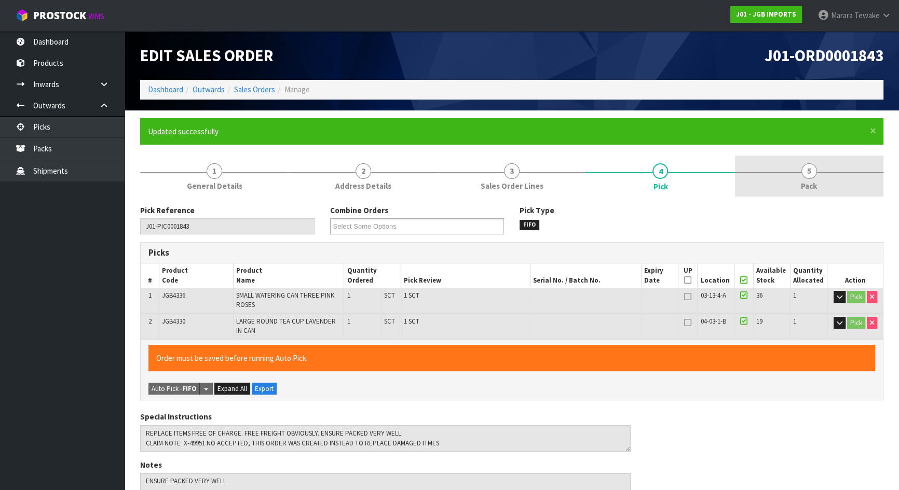
type input "Marara Tewake"
type input "2025-09-03T13:13:18"
click at [812, 178] on link "5 Pack" at bounding box center [809, 176] width 148 height 41
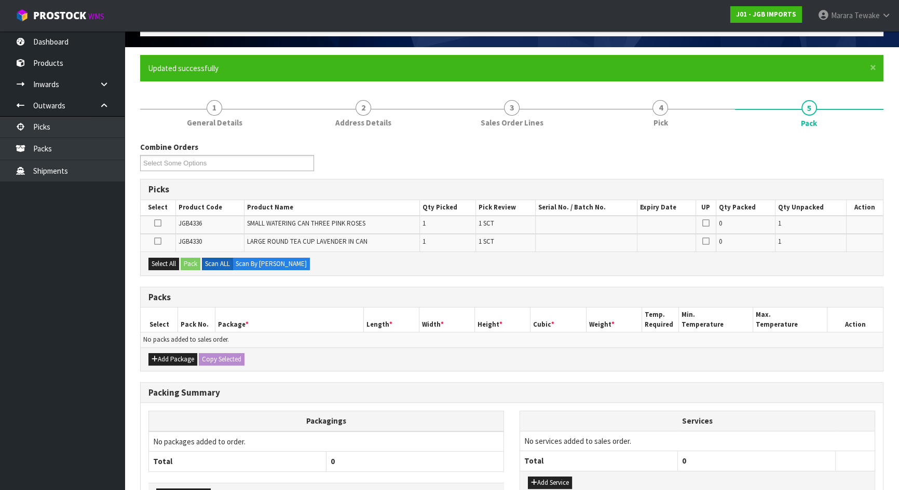
scroll to position [134, 0]
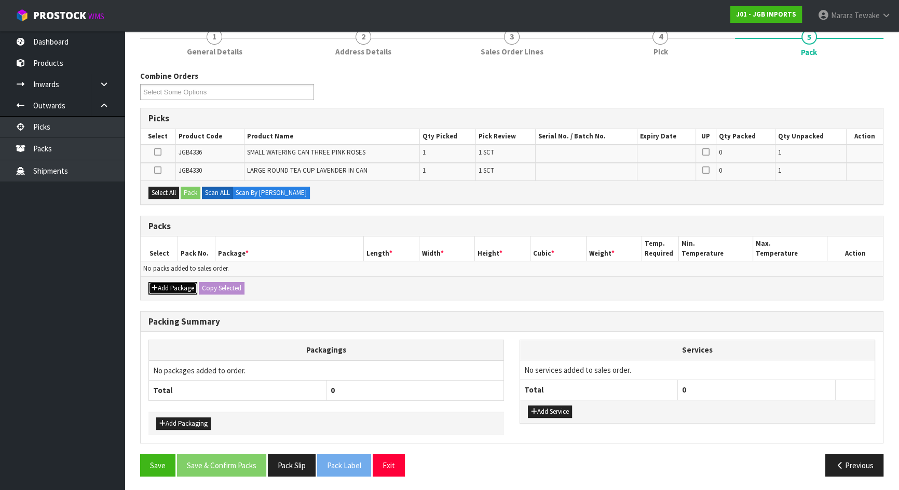
click at [172, 285] on button "Add Package" at bounding box center [172, 288] width 49 height 12
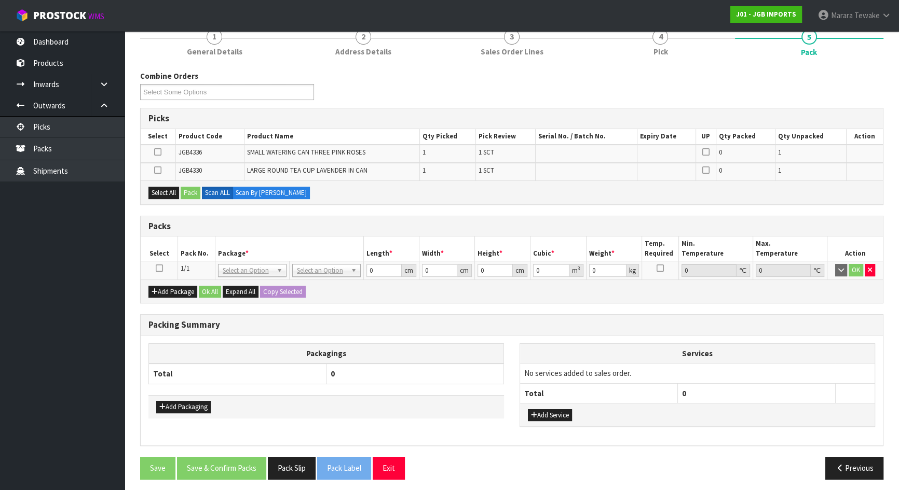
click at [159, 269] on icon at bounding box center [159, 268] width 7 height 1
click at [167, 190] on button "Select All" at bounding box center [163, 193] width 31 height 12
click at [185, 190] on button "Pack" at bounding box center [191, 193] width 20 height 12
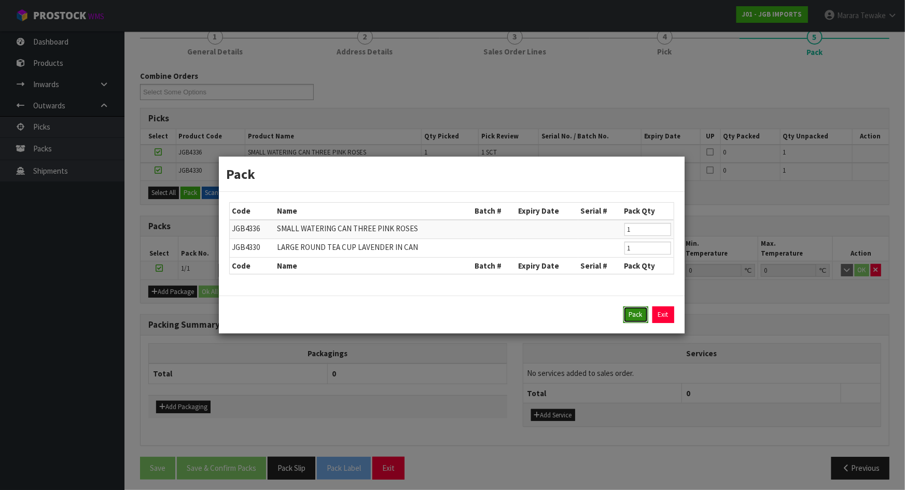
click at [636, 315] on button "Pack" at bounding box center [636, 315] width 25 height 17
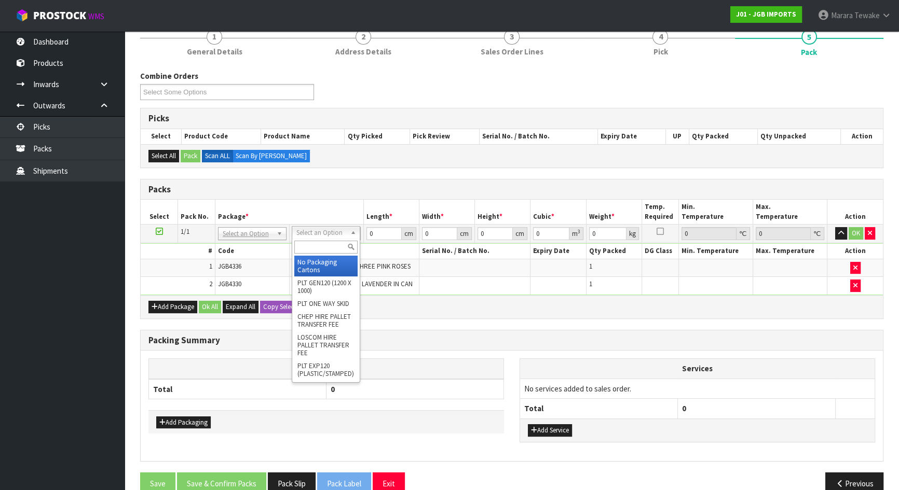
click at [320, 246] on input "text" at bounding box center [325, 247] width 63 height 13
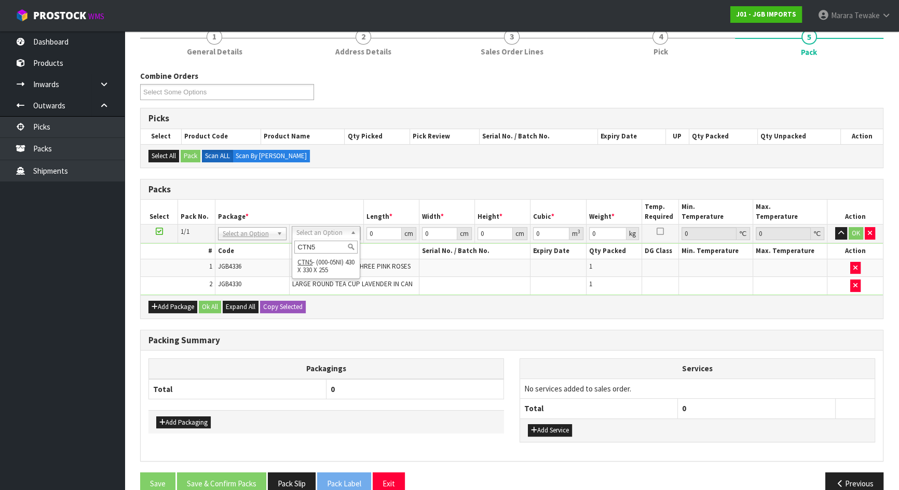
type input "CTN5"
click at [327, 255] on div "CTN5" at bounding box center [325, 247] width 67 height 17
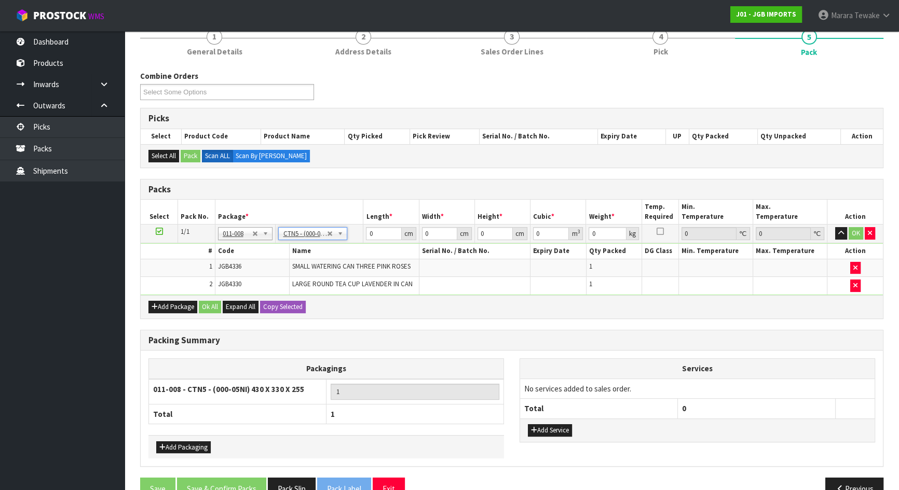
type input "43"
type input "33"
type input "25.5"
type input "0.036185"
type input "3.05"
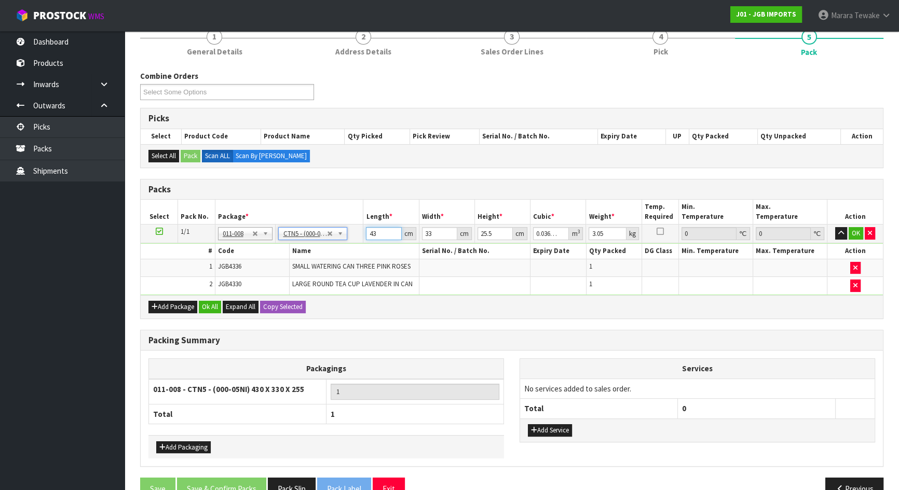
drag, startPoint x: 378, startPoint y: 232, endPoint x: 351, endPoint y: 212, distance: 33.0
click at [353, 216] on table "Select Pack No. Package * Length * Width * Height * Cubic * Weight * Temp. Requ…" at bounding box center [512, 247] width 742 height 95
type input "4"
type input "0.003366"
type input "44"
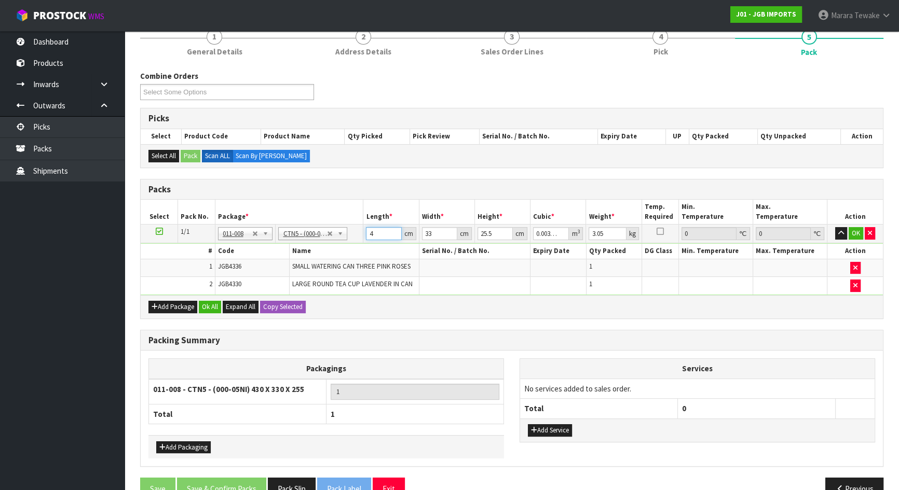
type input "0.037026"
type input "44"
type input "3"
type input "0.003366"
type input "36"
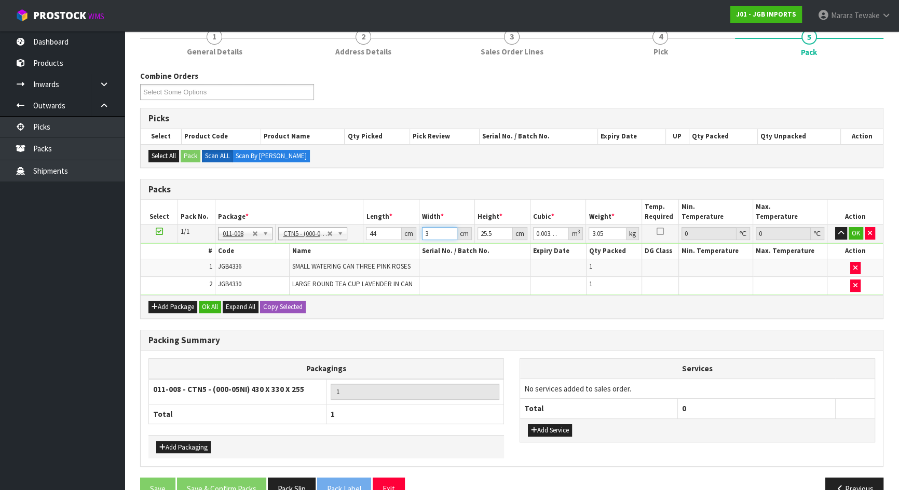
type input "0.040392"
type input "36"
type input "2"
type input "0.003168"
type input "20"
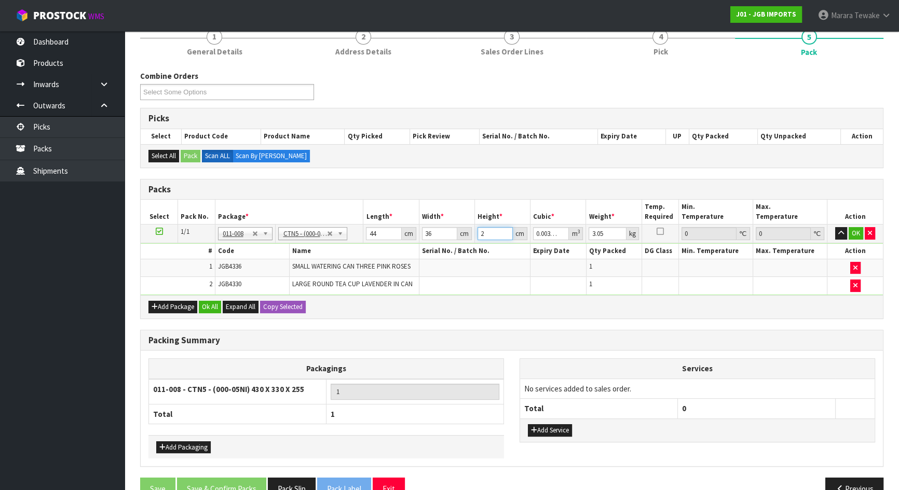
type input "0.03168"
type input "20"
type input "4"
click at [835, 227] on button "button" at bounding box center [841, 233] width 12 height 12
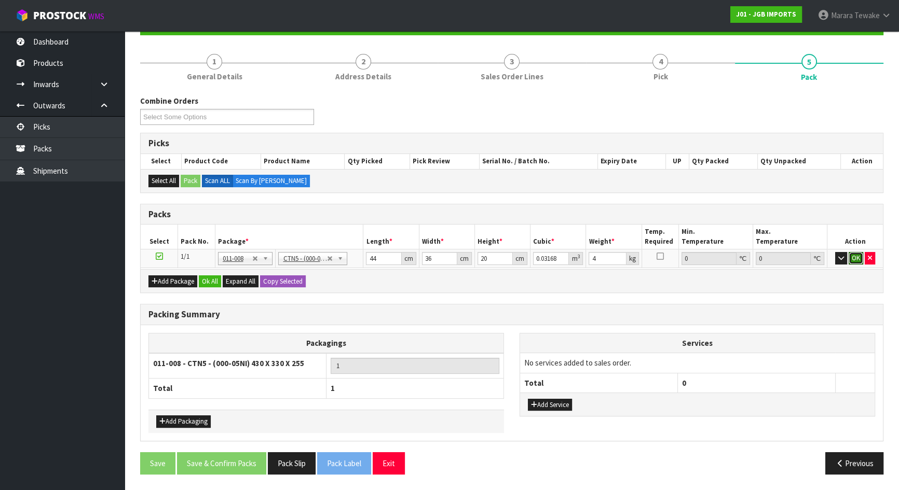
click button "OK" at bounding box center [855, 258] width 15 height 12
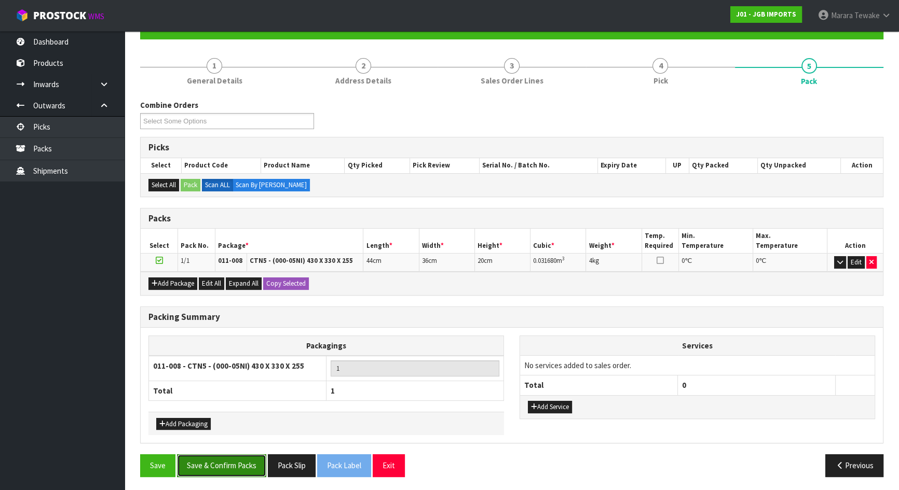
click at [231, 458] on button "Save & Confirm Packs" at bounding box center [221, 466] width 89 height 22
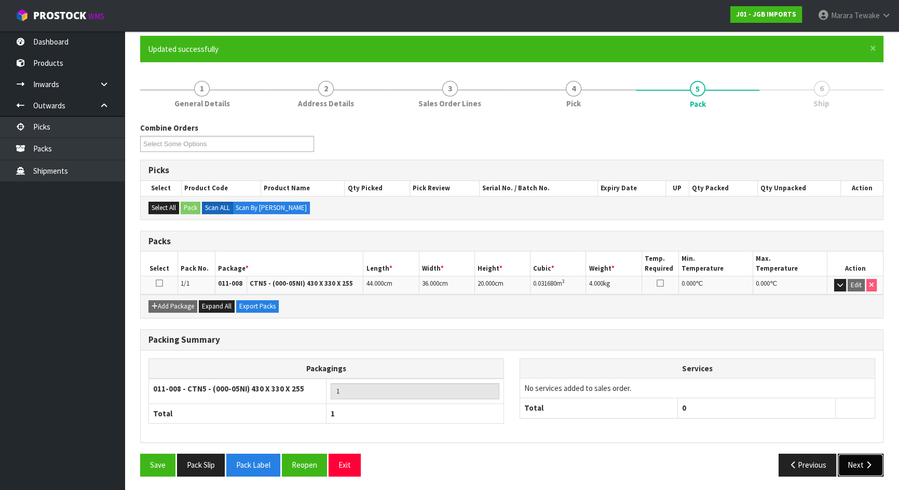
click at [873, 458] on button "Next" at bounding box center [860, 465] width 46 height 22
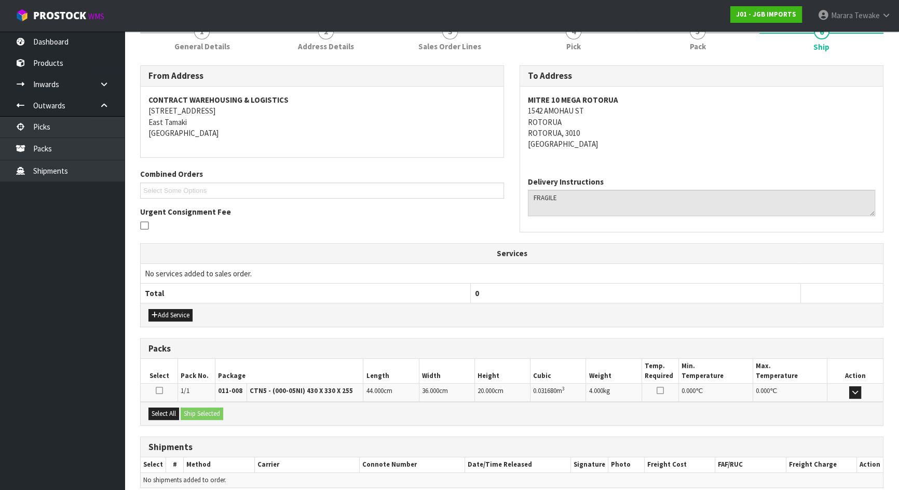
scroll to position [185, 0]
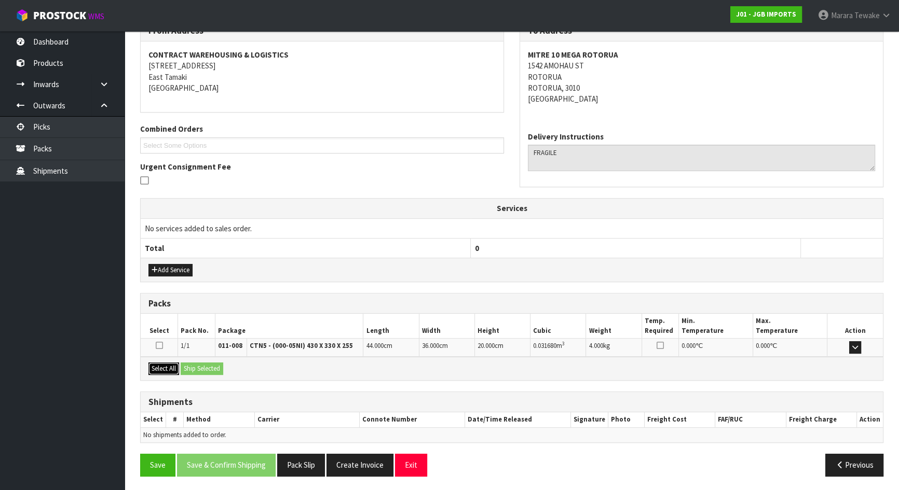
drag, startPoint x: 164, startPoint y: 364, endPoint x: 207, endPoint y: 364, distance: 42.5
click at [168, 364] on button "Select All" at bounding box center [163, 369] width 31 height 12
drag, startPoint x: 207, startPoint y: 364, endPoint x: 216, endPoint y: 364, distance: 8.8
click at [212, 364] on button "Ship Selected" at bounding box center [202, 369] width 43 height 12
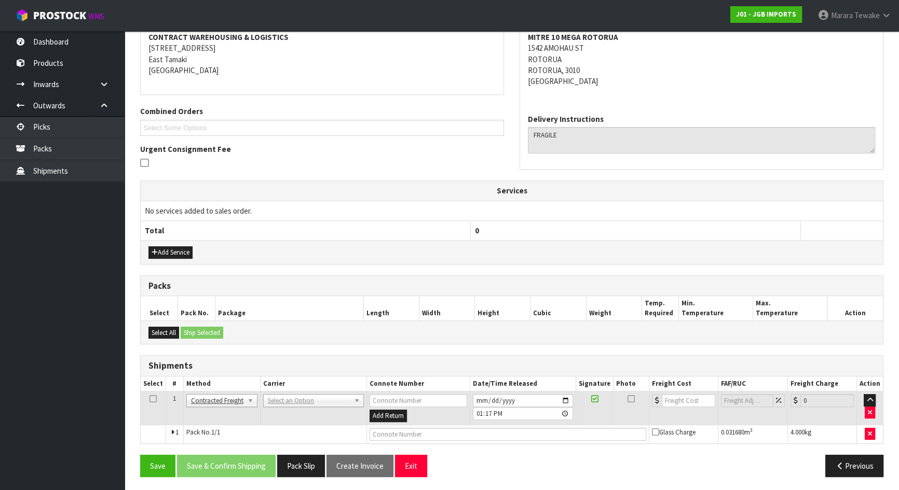
scroll to position [203, 0]
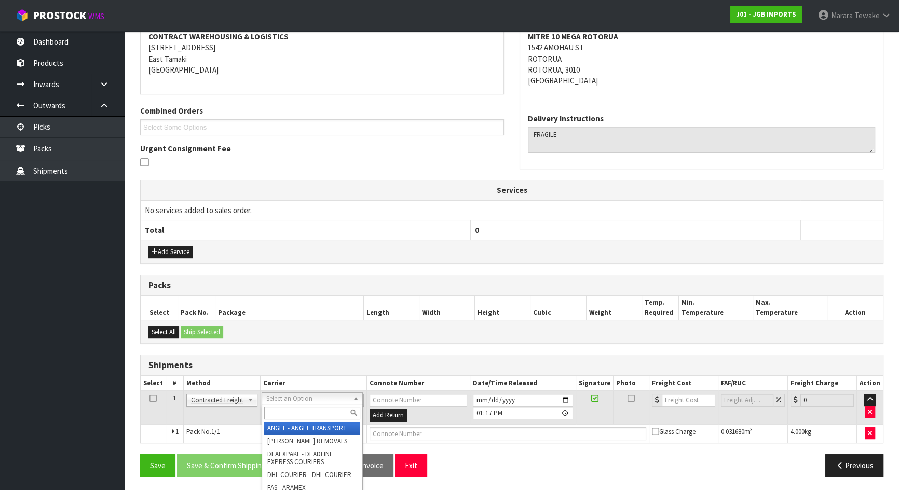
click at [298, 410] on input "text" at bounding box center [312, 413] width 96 height 13
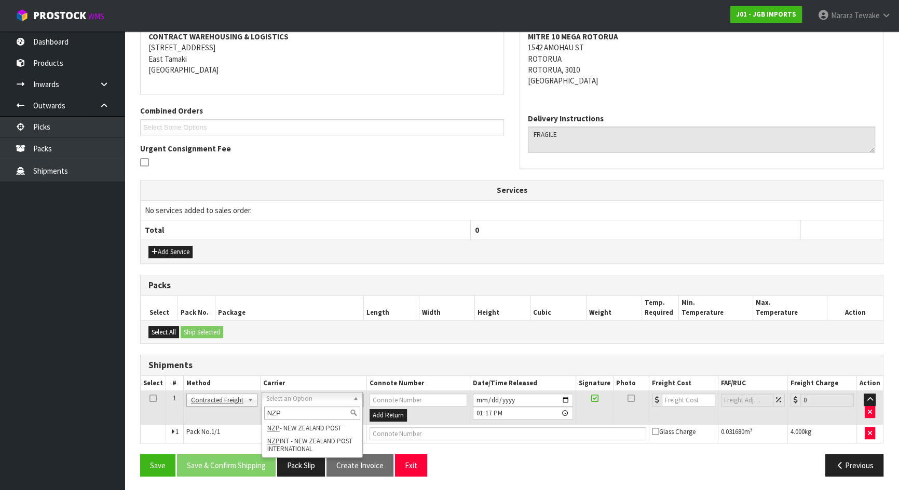
type input "NZP"
click at [296, 419] on div "NZP" at bounding box center [312, 413] width 100 height 17
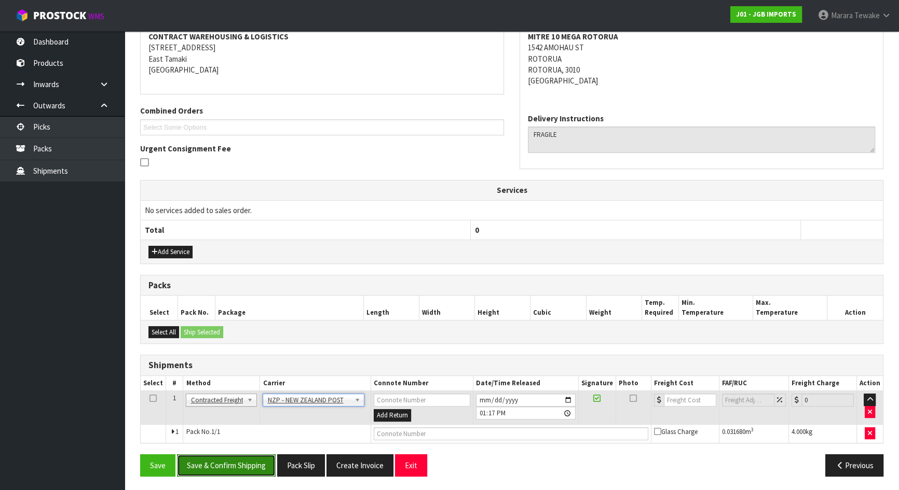
click at [214, 465] on button "Save & Confirm Shipping" at bounding box center [226, 466] width 99 height 22
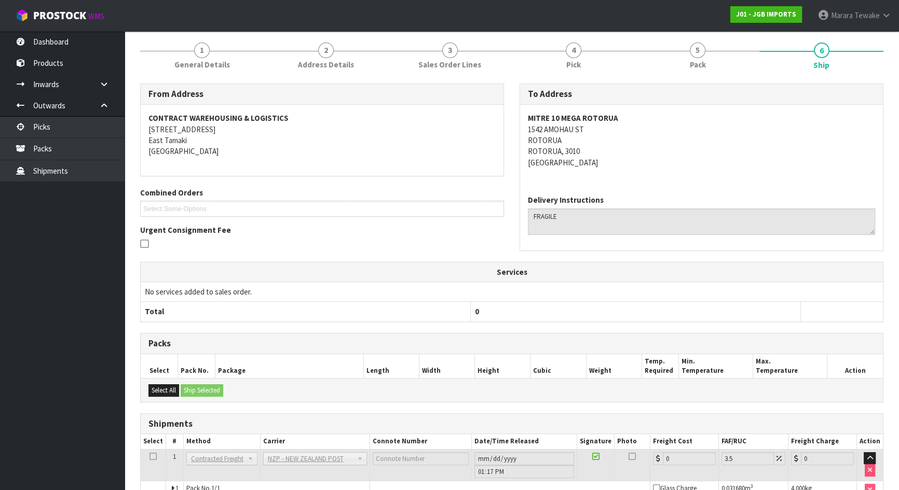
scroll to position [188, 0]
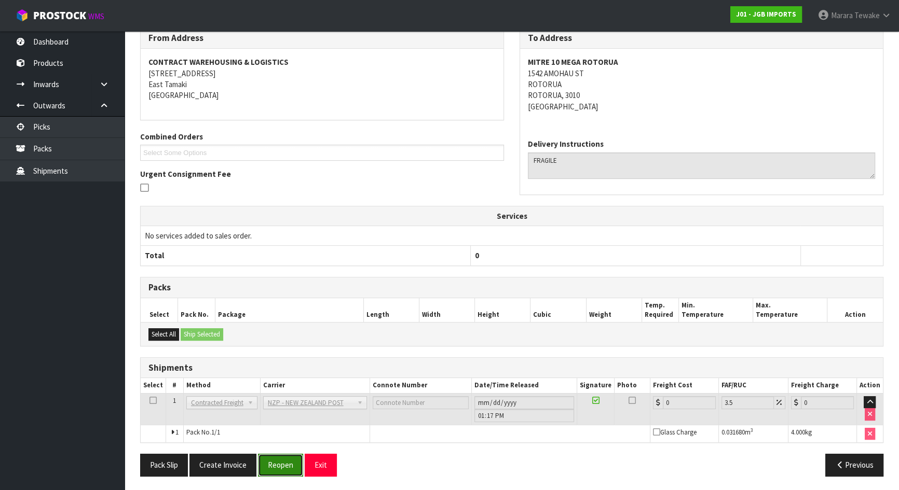
click at [284, 457] on button "Reopen" at bounding box center [280, 465] width 45 height 22
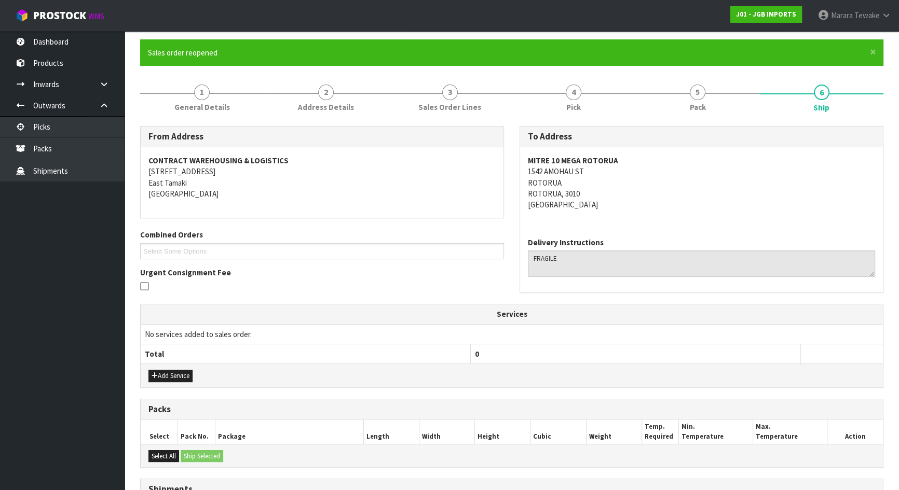
scroll to position [203, 0]
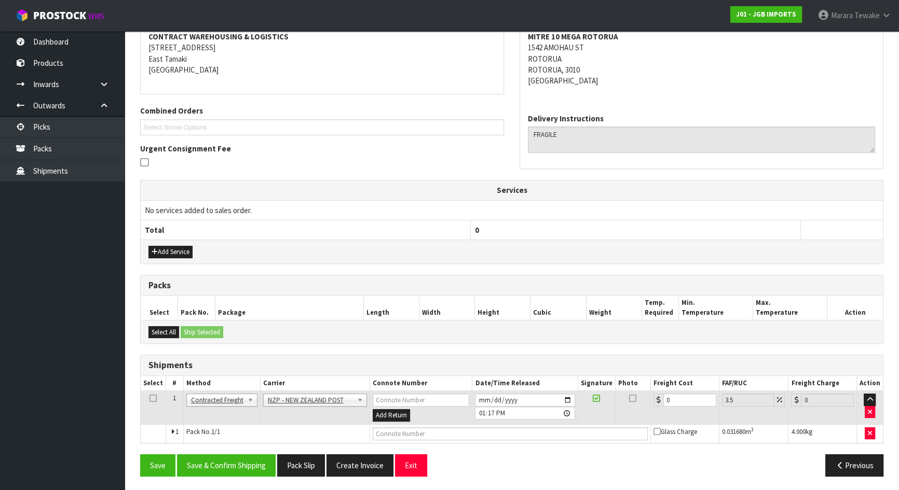
drag, startPoint x: 668, startPoint y: 405, endPoint x: 638, endPoint y: 390, distance: 34.3
click at [638, 391] on tr "1 Client Local Pickup Customer Local Pickup Company Freight Contracted Freight …" at bounding box center [512, 408] width 742 height 34
drag, startPoint x: 671, startPoint y: 399, endPoint x: 650, endPoint y: 379, distance: 28.7
click at [652, 387] on table "Select # Method Carrier Connote Number Date/Time Released Signature Photo Freig…" at bounding box center [512, 409] width 742 height 67
type input "8"
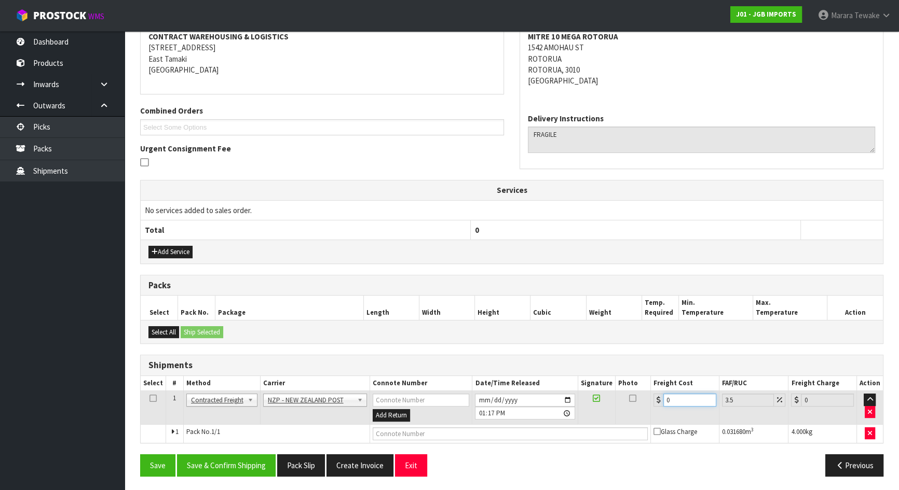
type input "8.28"
type input "8.4"
type input "8.69"
type input "8.45"
type input "8.75"
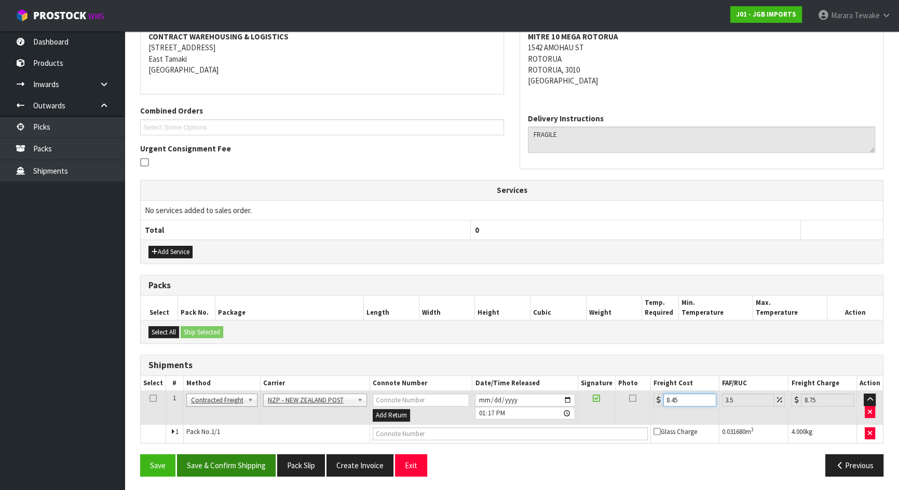
type input "8.45"
click at [224, 462] on button "Save & Confirm Shipping" at bounding box center [226, 466] width 99 height 22
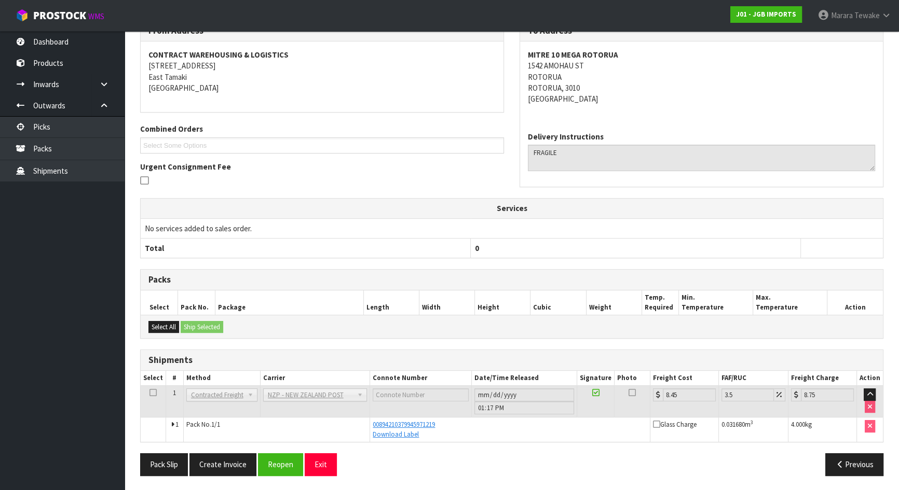
scroll to position [0, 0]
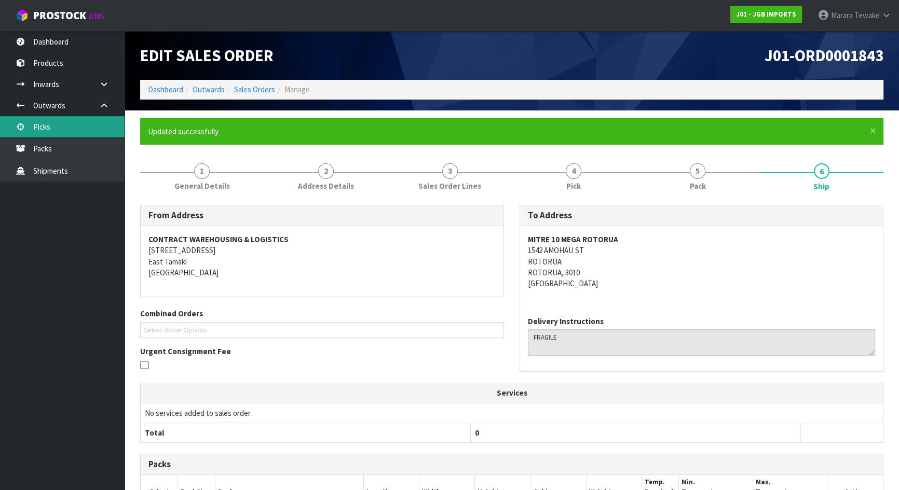
click at [92, 125] on link "Picks" at bounding box center [62, 126] width 125 height 21
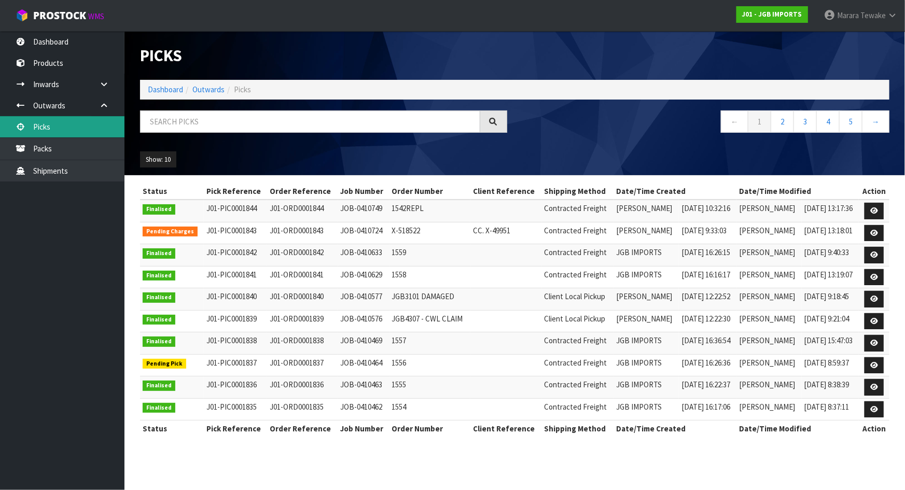
click at [0, 116] on link "Picks" at bounding box center [62, 126] width 125 height 21
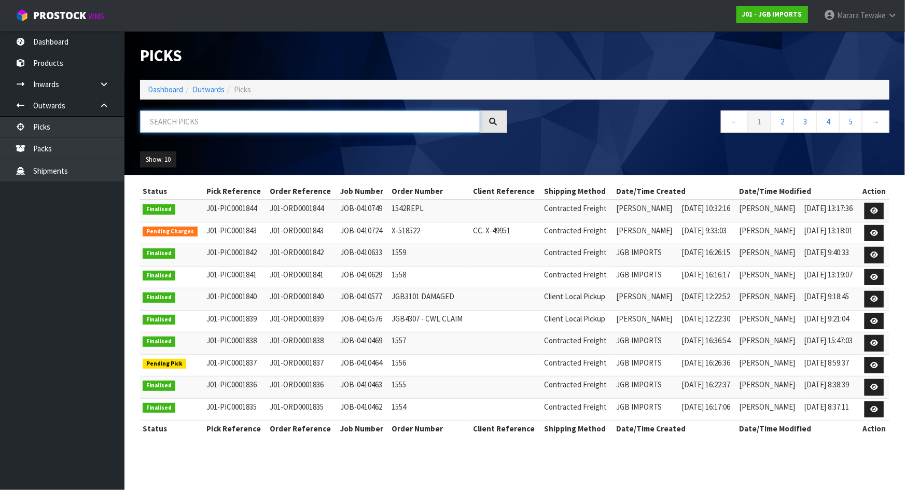
click at [250, 115] on input "text" at bounding box center [310, 122] width 340 height 22
type input "JOB-0410098"
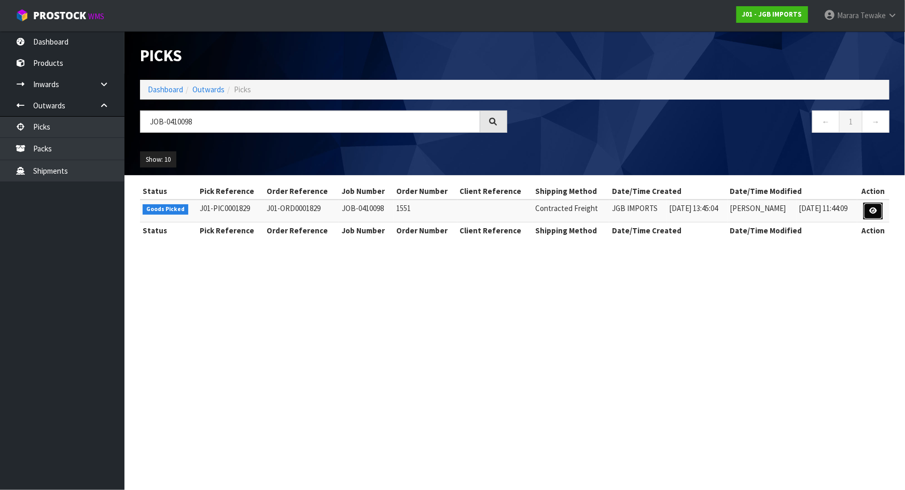
click at [873, 211] on icon at bounding box center [874, 211] width 8 height 7
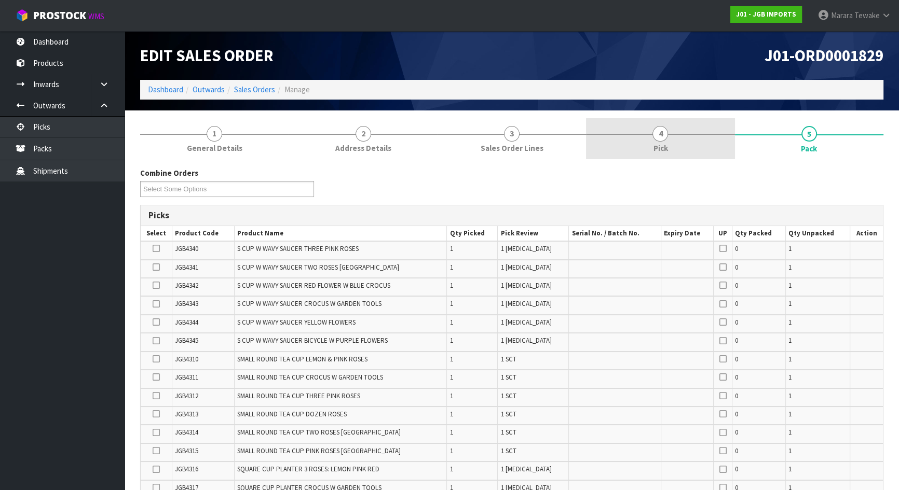
click at [661, 138] on span "4" at bounding box center [660, 134] width 16 height 16
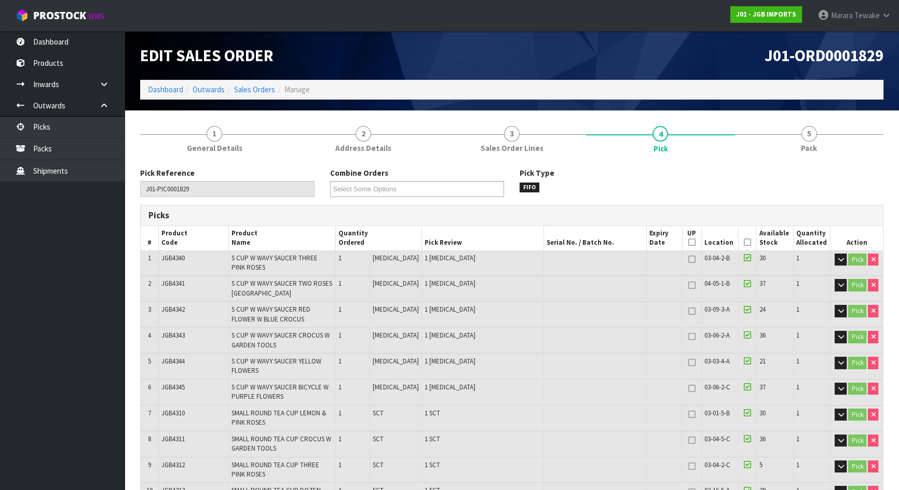
click at [744, 242] on icon at bounding box center [747, 242] width 7 height 1
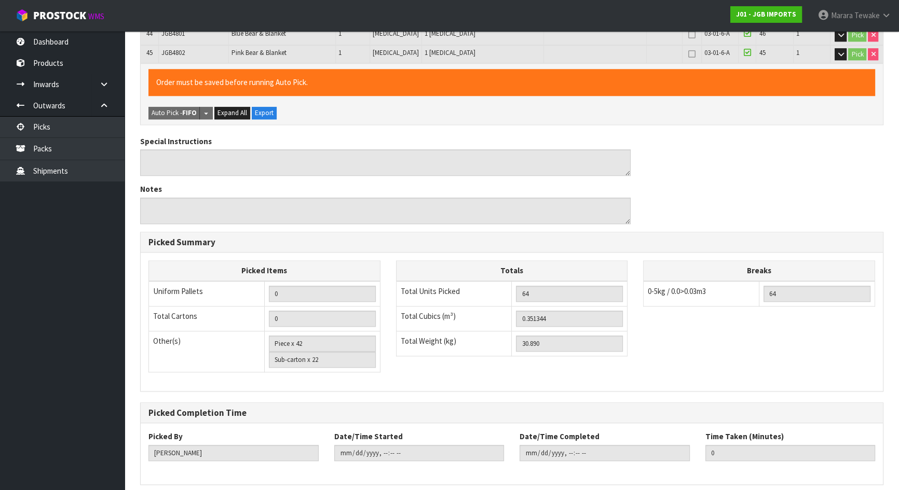
scroll to position [1245, 0]
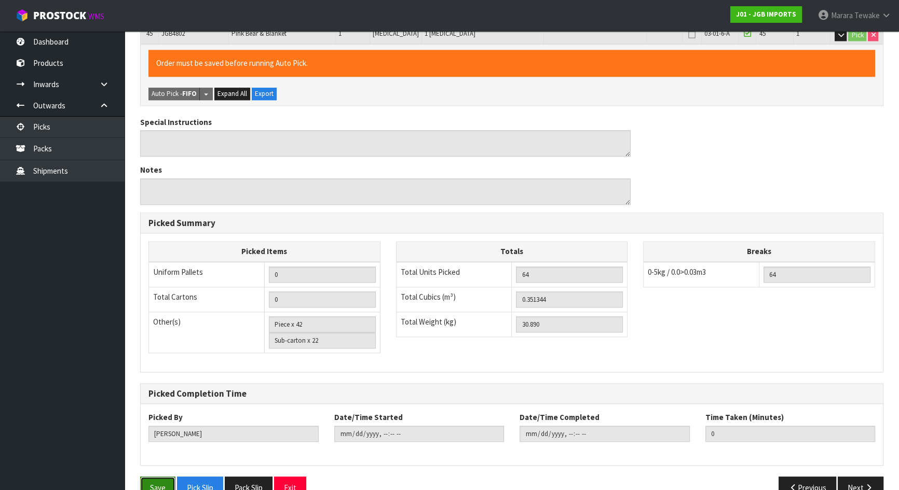
click at [172, 477] on button "Save" at bounding box center [157, 488] width 35 height 22
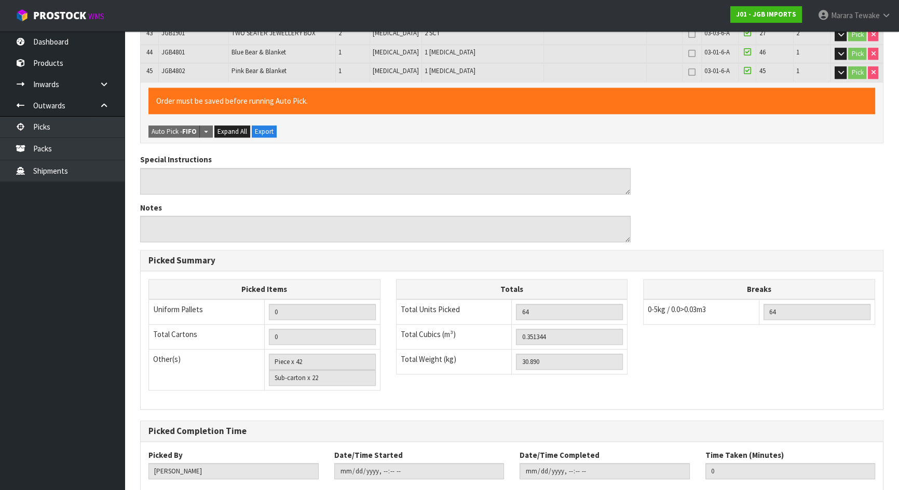
scroll to position [0, 0]
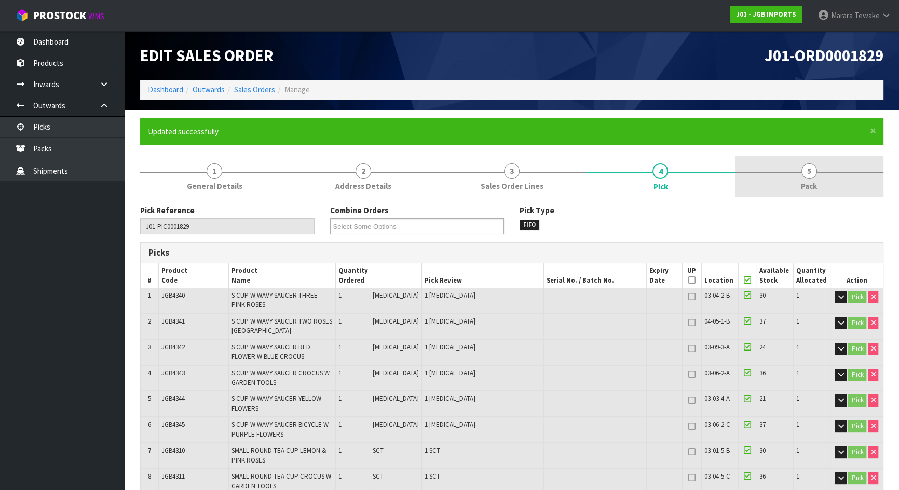
type input "2025-09-03T13:35:15"
click at [815, 175] on span "5" at bounding box center [809, 171] width 16 height 16
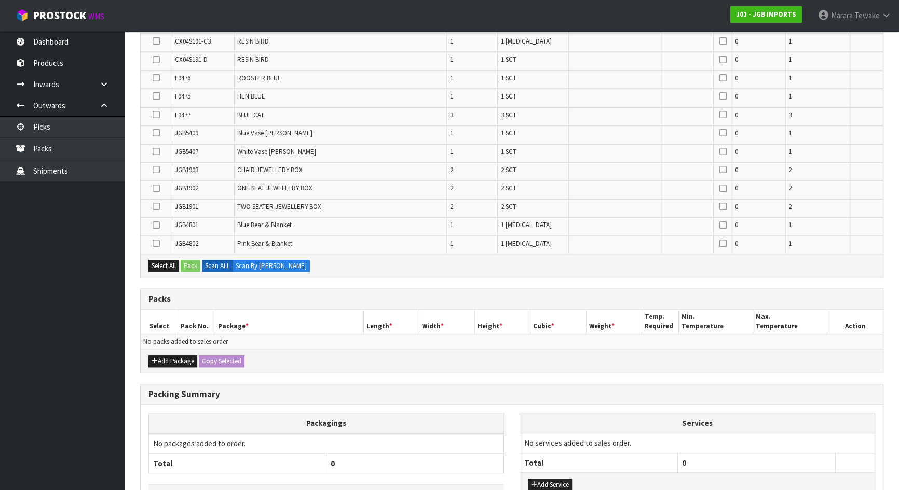
scroll to position [921, 0]
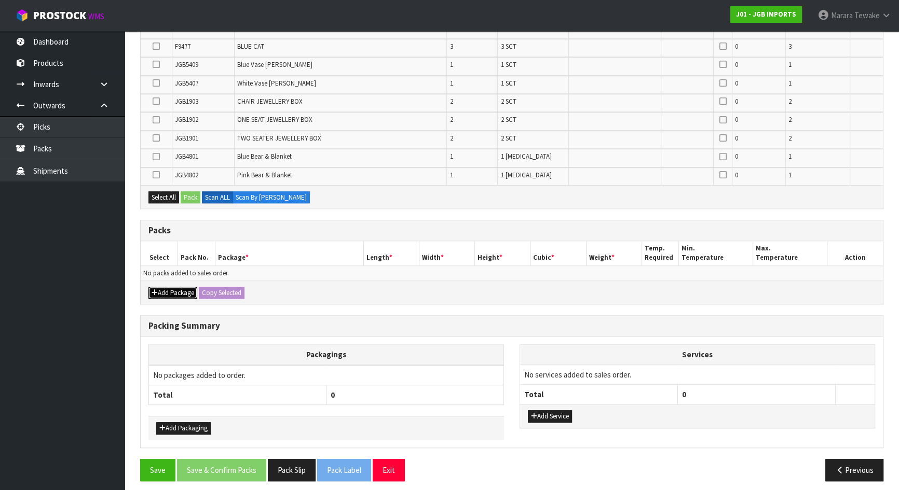
click at [156, 290] on icon "button" at bounding box center [155, 293] width 6 height 7
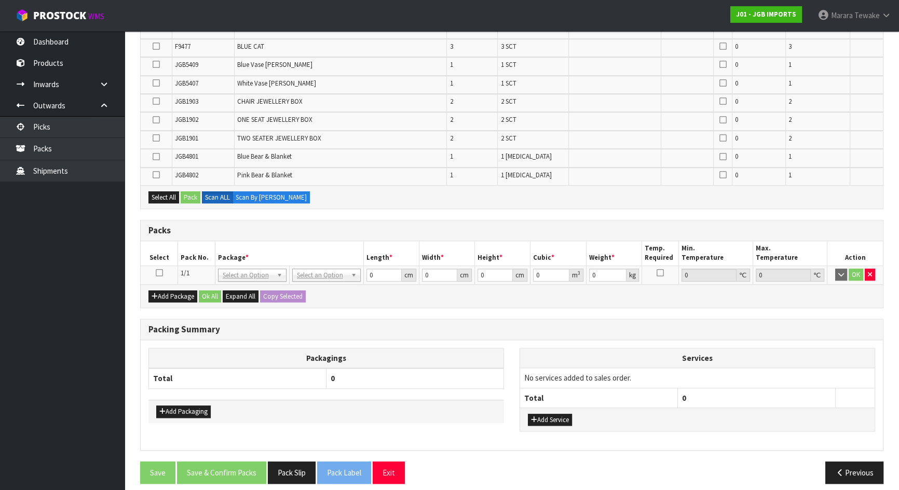
click at [159, 273] on icon at bounding box center [159, 273] width 7 height 1
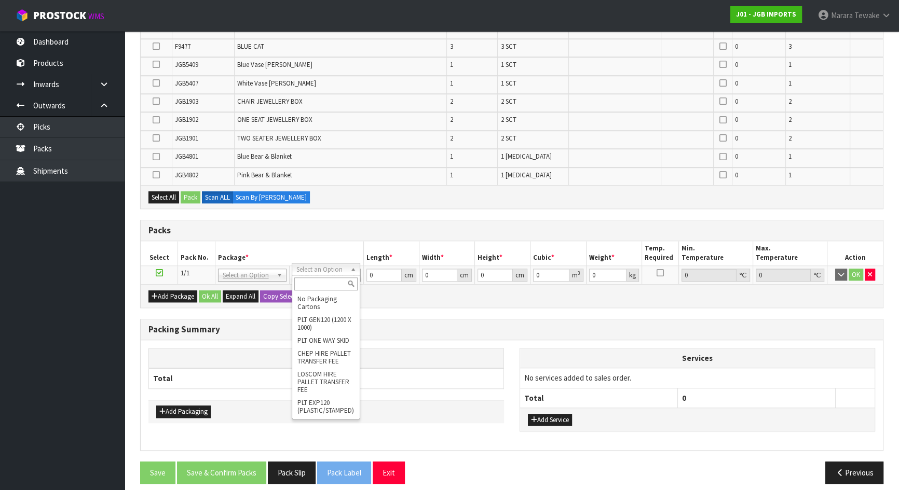
click at [329, 285] on input "text" at bounding box center [325, 284] width 63 height 13
type input "CTN9"
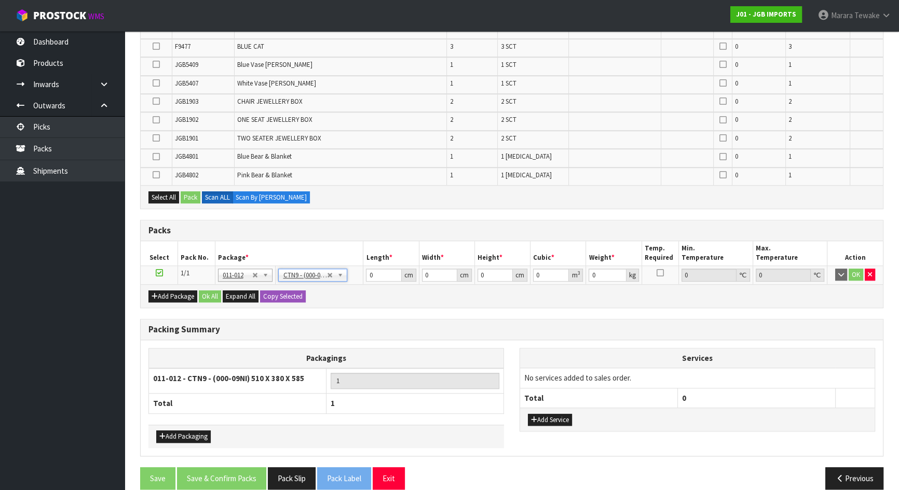
type input "51"
type input "38"
type input "58.5"
type input "0.113373"
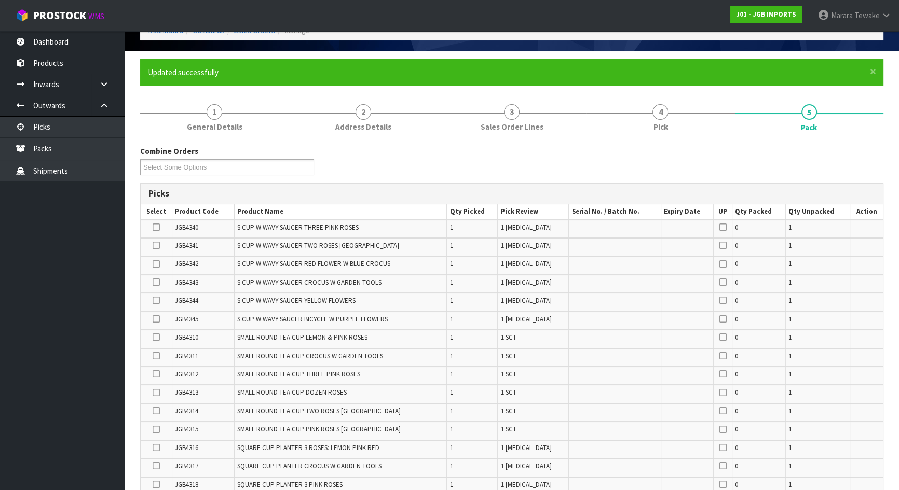
click at [157, 264] on icon at bounding box center [156, 264] width 7 height 1
click at [0, 0] on input "checkbox" at bounding box center [0, 0] width 0 height 0
click at [150, 318] on td at bounding box center [157, 321] width 32 height 18
click at [152, 316] on td at bounding box center [157, 321] width 32 height 18
click at [154, 320] on icon at bounding box center [156, 319] width 7 height 1
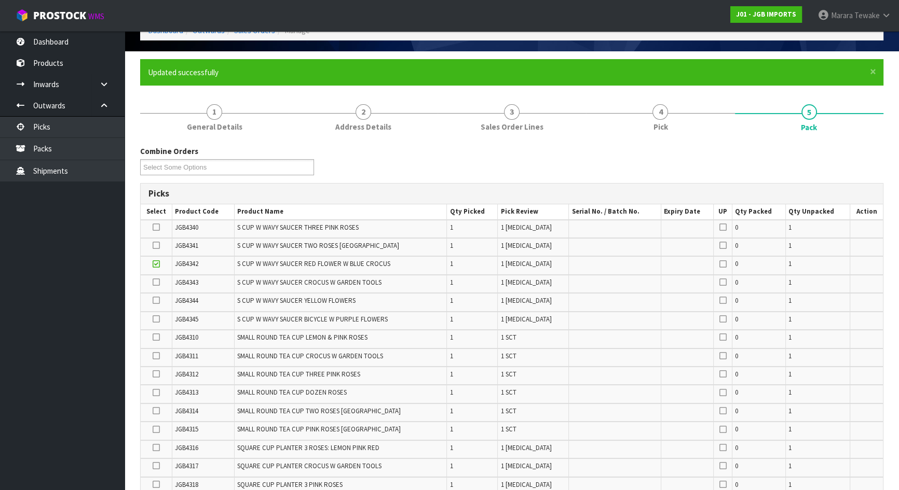
click at [0, 0] on input "checkbox" at bounding box center [0, 0] width 0 height 0
click at [155, 245] on icon at bounding box center [156, 245] width 7 height 1
click at [0, 0] on input "checkbox" at bounding box center [0, 0] width 0 height 0
click at [158, 448] on icon at bounding box center [156, 448] width 7 height 1
click at [0, 0] on input "checkbox" at bounding box center [0, 0] width 0 height 0
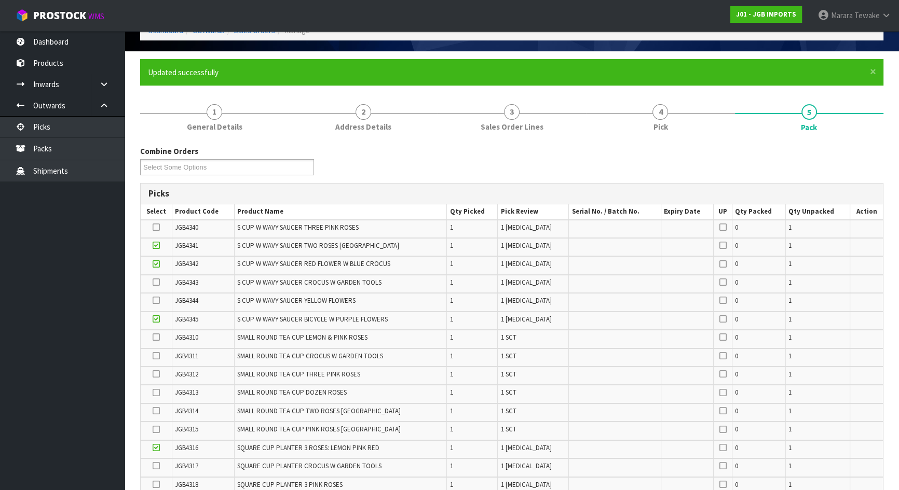
click at [157, 227] on icon at bounding box center [156, 227] width 7 height 1
click at [0, 0] on input "checkbox" at bounding box center [0, 0] width 0 height 0
click at [153, 282] on icon at bounding box center [156, 282] width 7 height 1
click at [0, 0] on input "checkbox" at bounding box center [0, 0] width 0 height 0
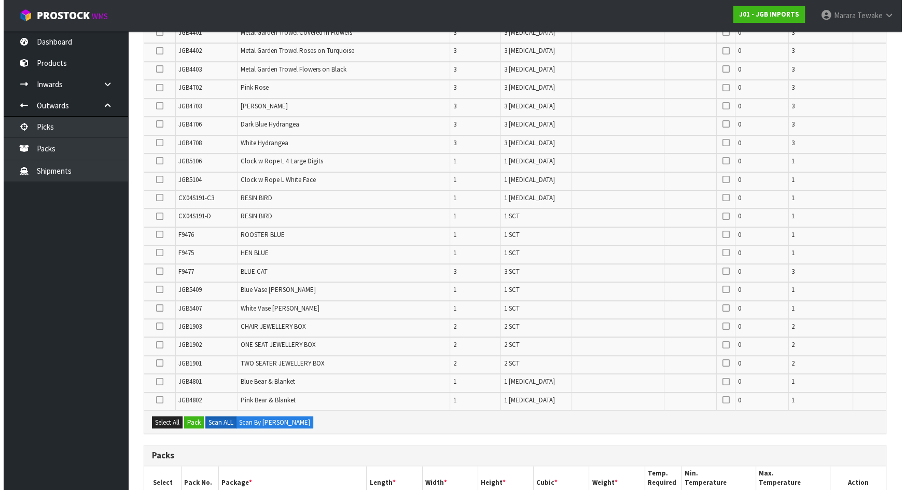
scroll to position [787, 0]
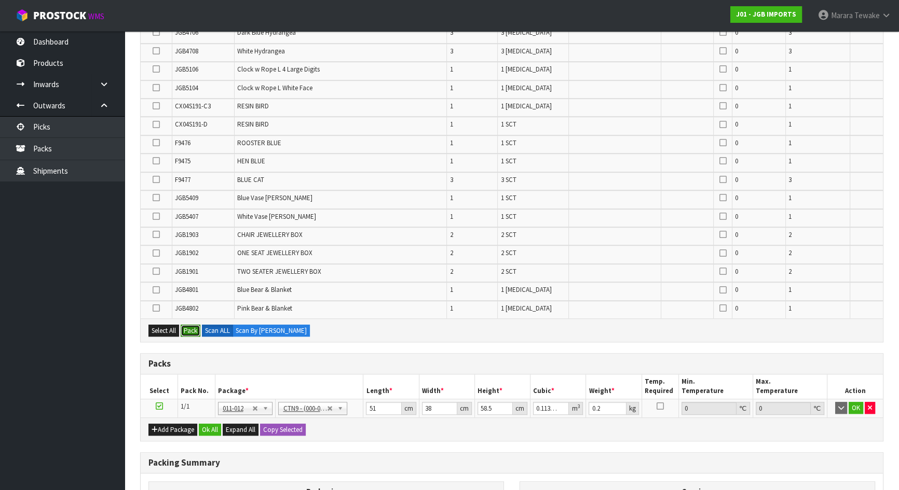
click at [193, 325] on button "Pack" at bounding box center [191, 331] width 20 height 12
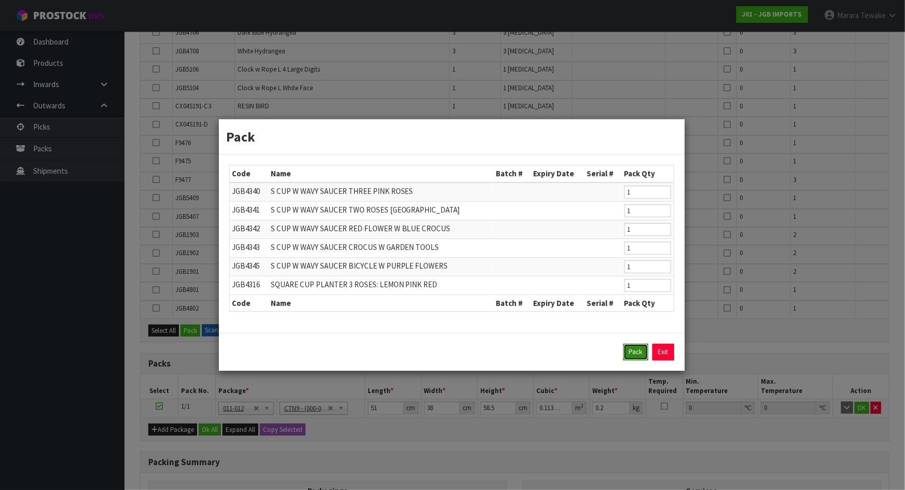
click at [642, 348] on button "Pack" at bounding box center [636, 352] width 25 height 17
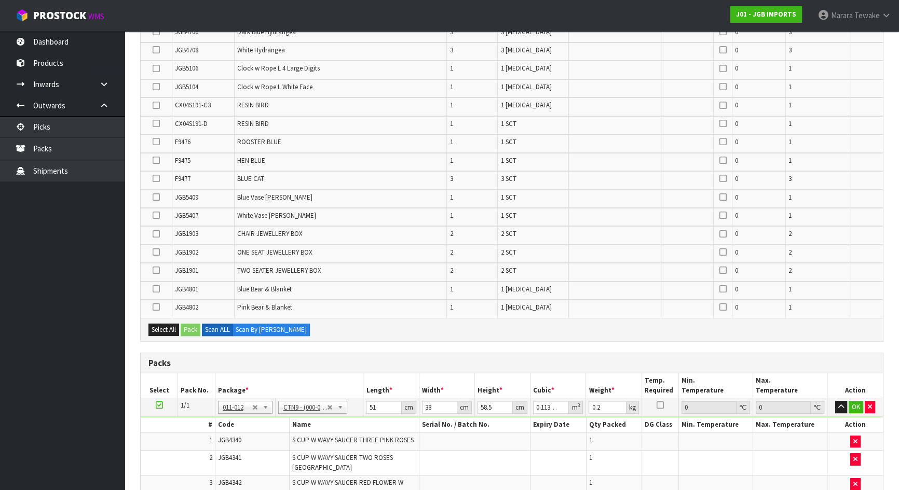
type input "5.9"
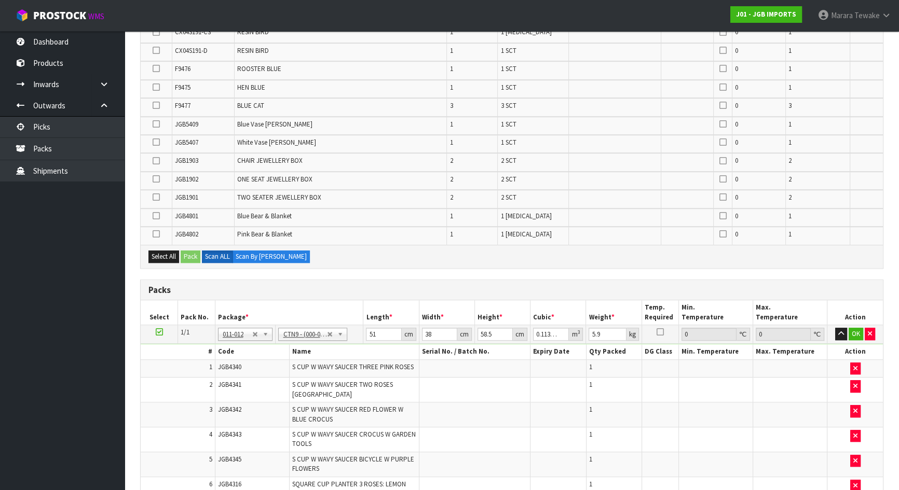
scroll to position [913, 0]
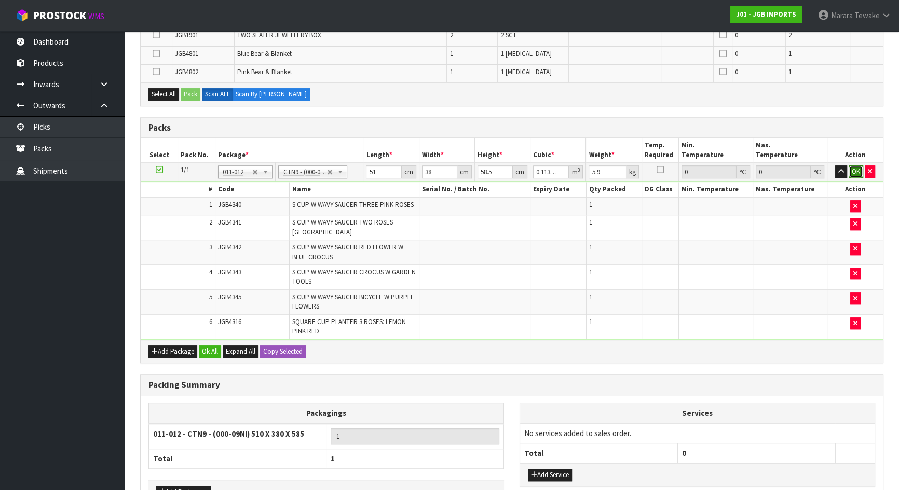
click at [859, 167] on button "OK" at bounding box center [855, 172] width 15 height 12
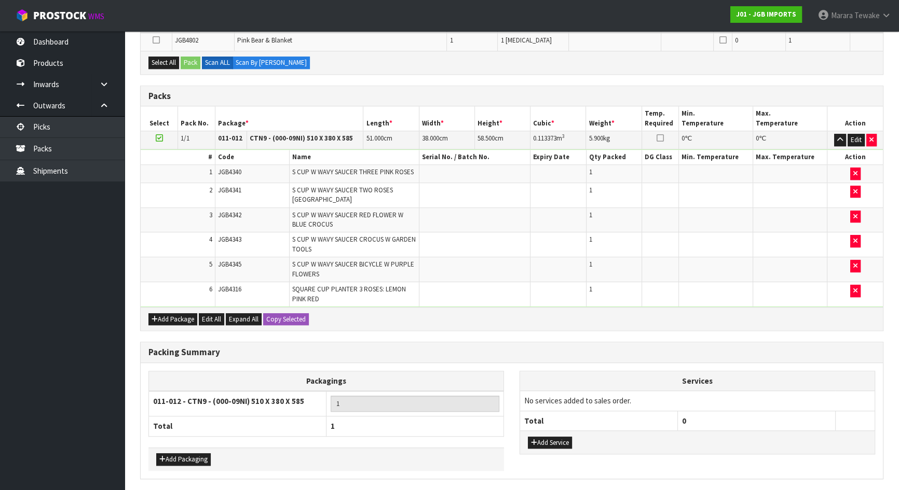
scroll to position [969, 0]
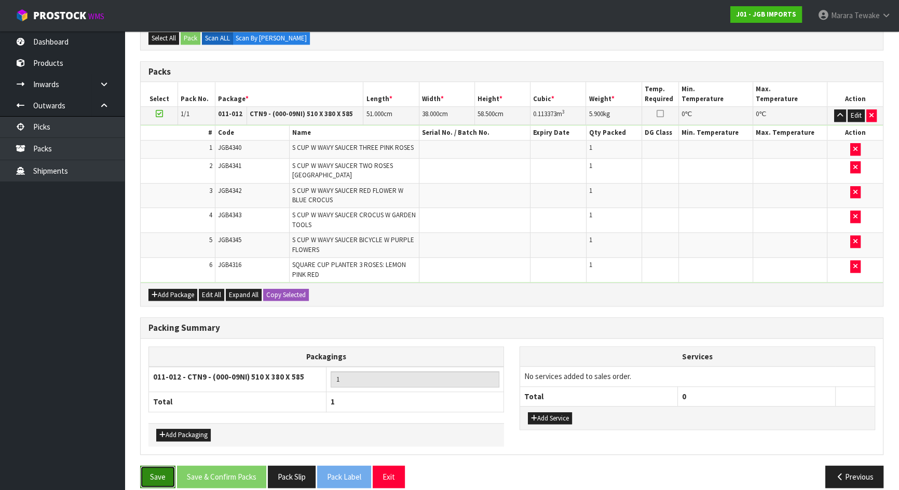
click at [148, 466] on button "Save" at bounding box center [157, 477] width 35 height 22
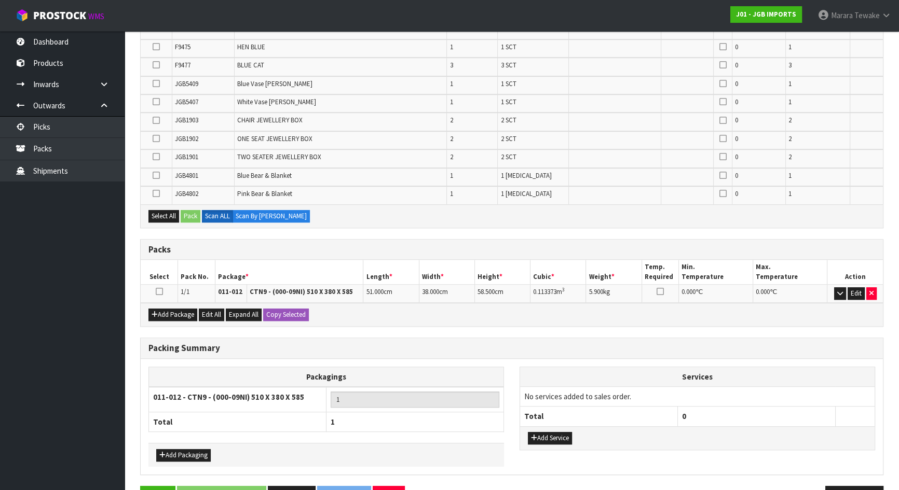
scroll to position [819, 0]
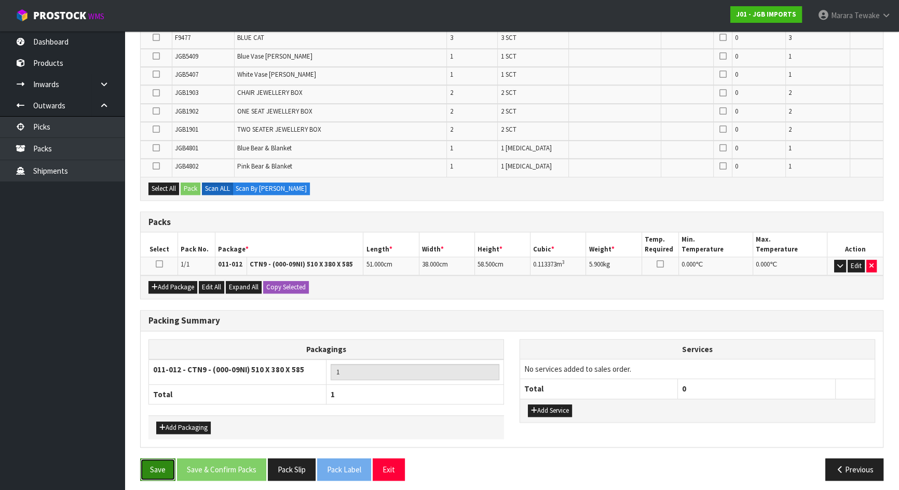
click at [144, 459] on button "Save" at bounding box center [157, 470] width 35 height 22
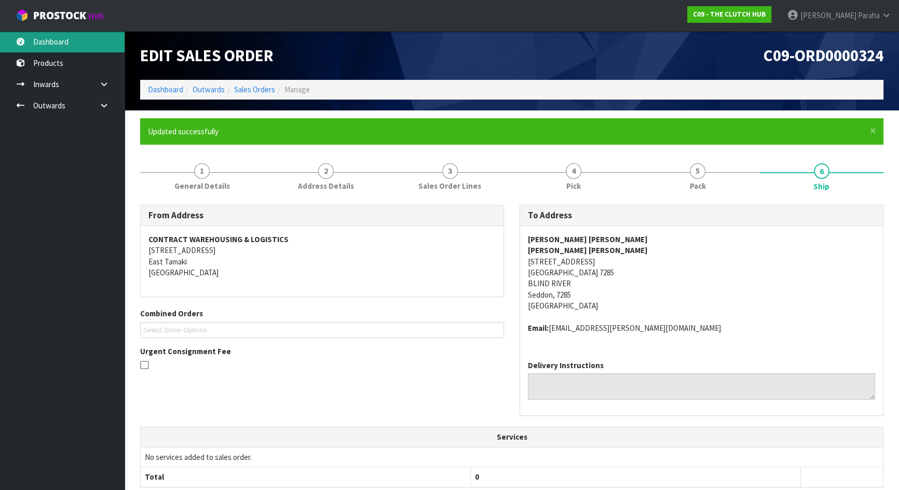
click at [80, 39] on link "Dashboard" at bounding box center [62, 41] width 125 height 21
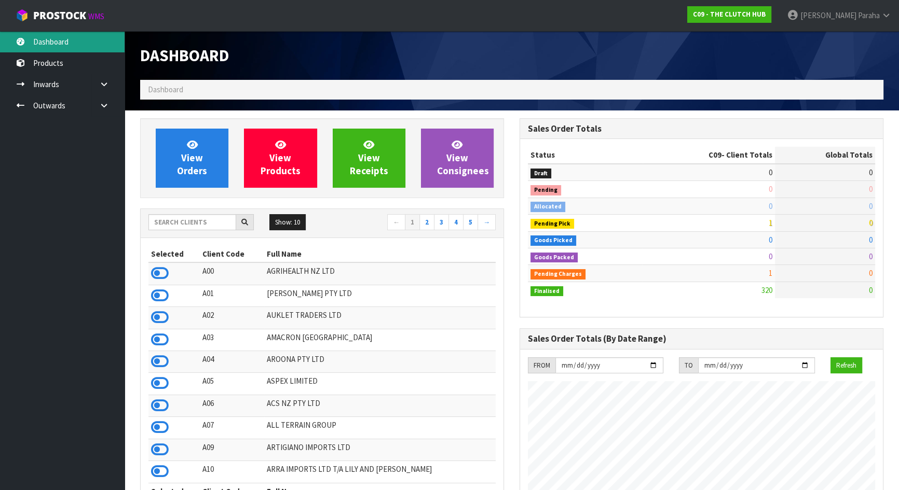
scroll to position [806, 379]
click at [161, 219] on input "text" at bounding box center [192, 222] width 88 height 16
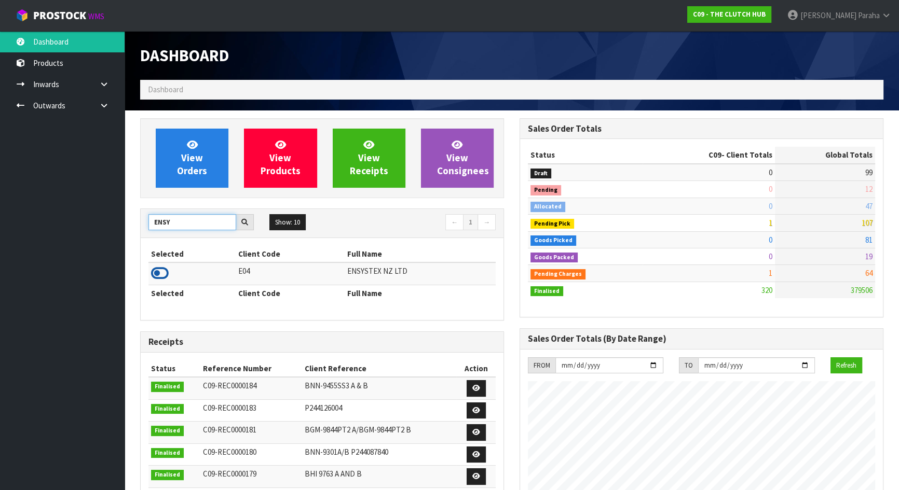
type input "ENSY"
click at [153, 269] on td at bounding box center [191, 274] width 87 height 22
click at [174, 285] on th "Selected" at bounding box center [191, 293] width 87 height 17
click at [158, 273] on icon at bounding box center [160, 274] width 18 height 16
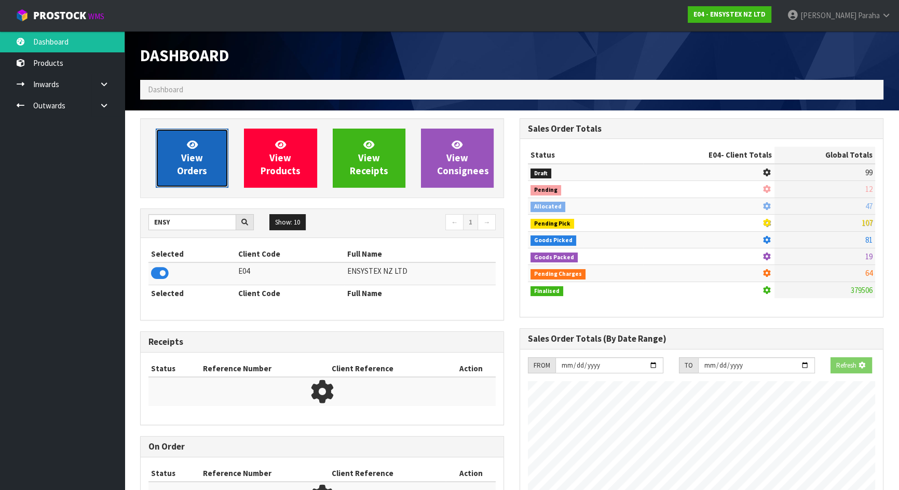
scroll to position [785, 379]
click at [194, 153] on span "View Orders" at bounding box center [192, 158] width 30 height 39
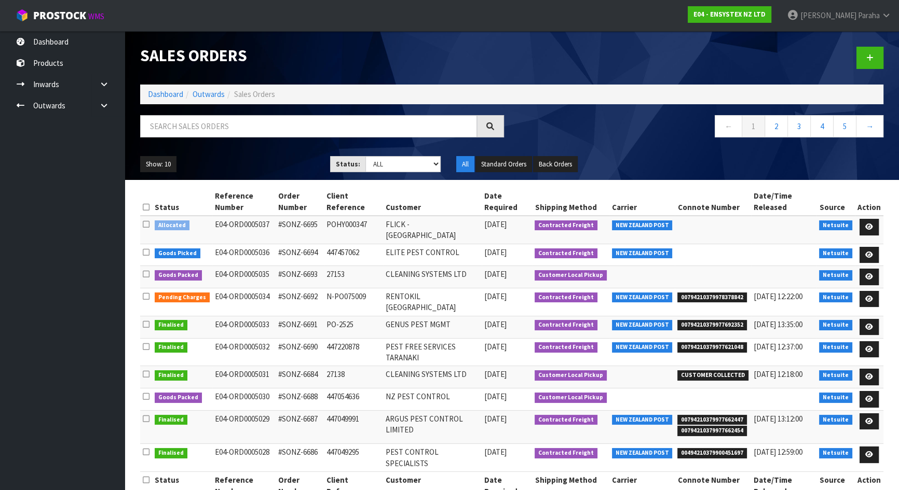
click at [347, 115] on div "Sales Orders Dashboard Outwards Sales Orders ← 1 2 3 4 5 → Show: 10 5 10 25 50 …" at bounding box center [511, 105] width 759 height 149
click at [258, 120] on input "text" at bounding box center [308, 126] width 337 height 22
type input "JOB-0410801"
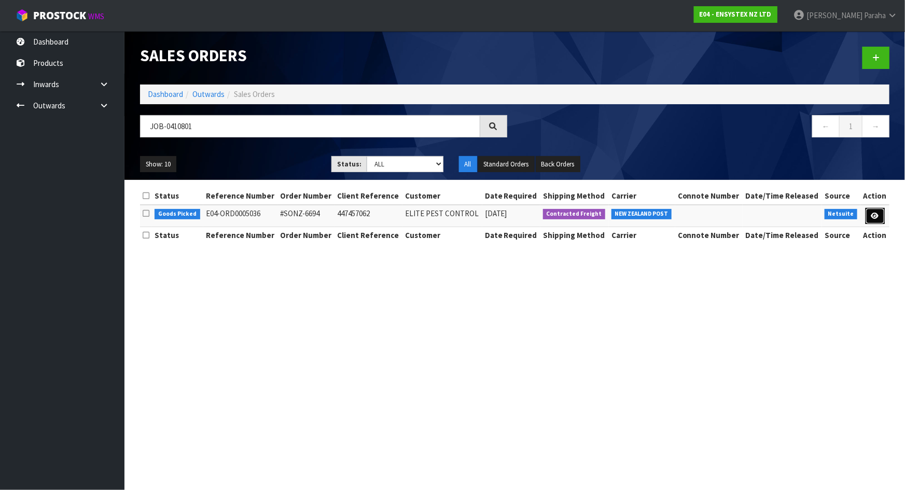
click at [877, 214] on icon at bounding box center [876, 216] width 8 height 7
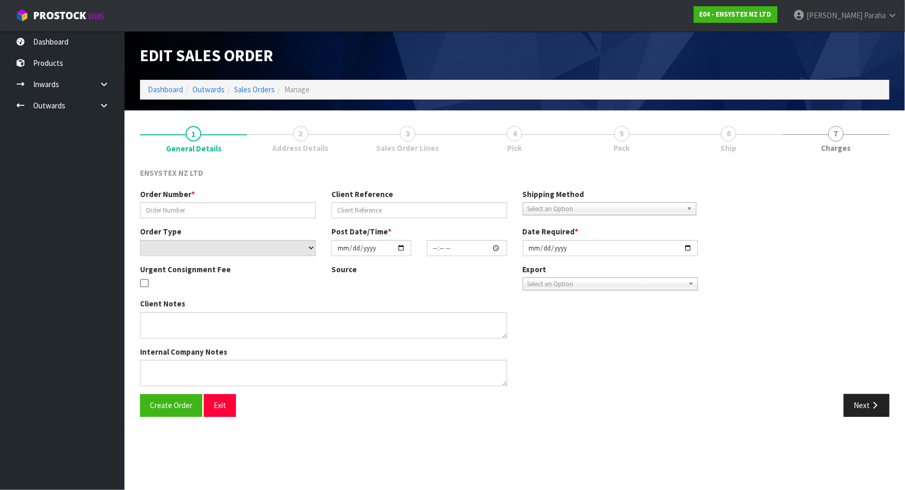
type input "#SONZ-6694"
type input "447457062"
select select "number:0"
type input "[DATE]"
type input "12:30:21.000"
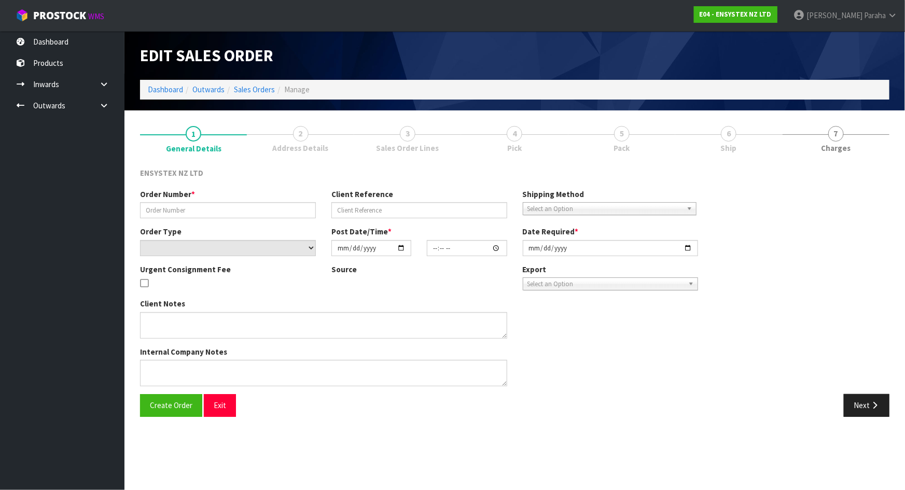
type input "[DATE]"
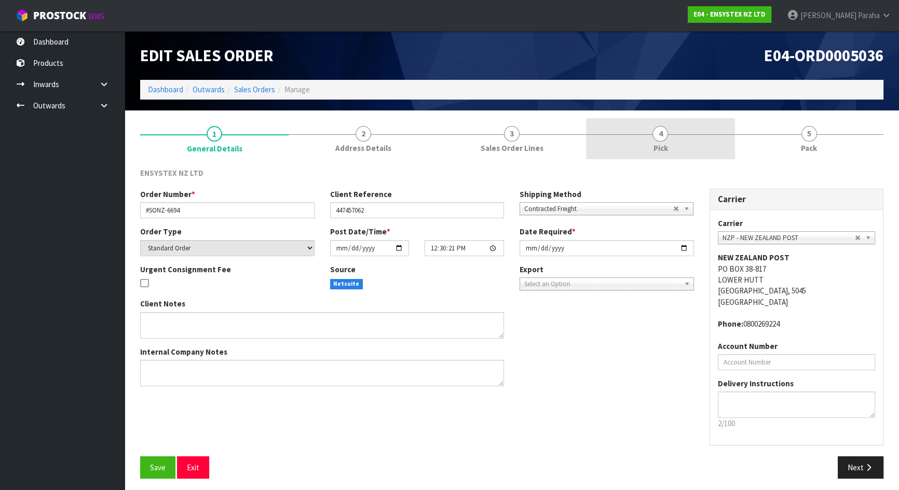
click at [684, 141] on link "4 Pick" at bounding box center [660, 138] width 148 height 41
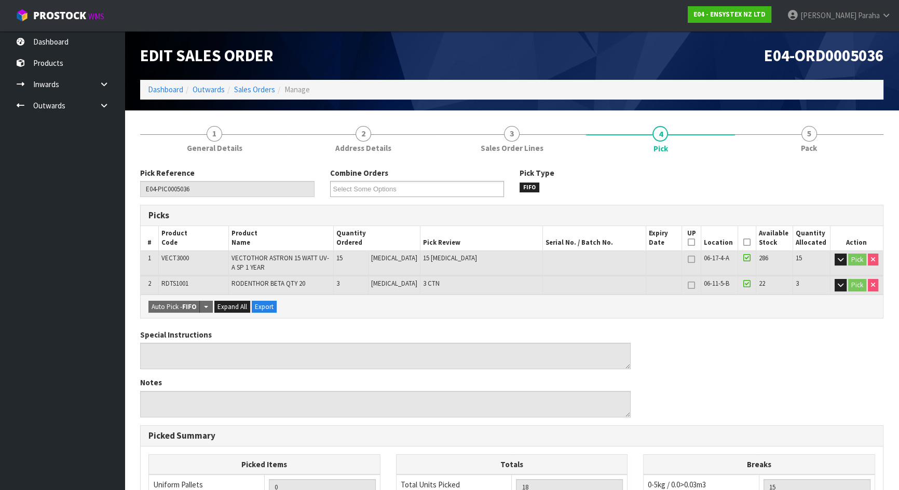
click at [743, 242] on icon at bounding box center [746, 242] width 7 height 1
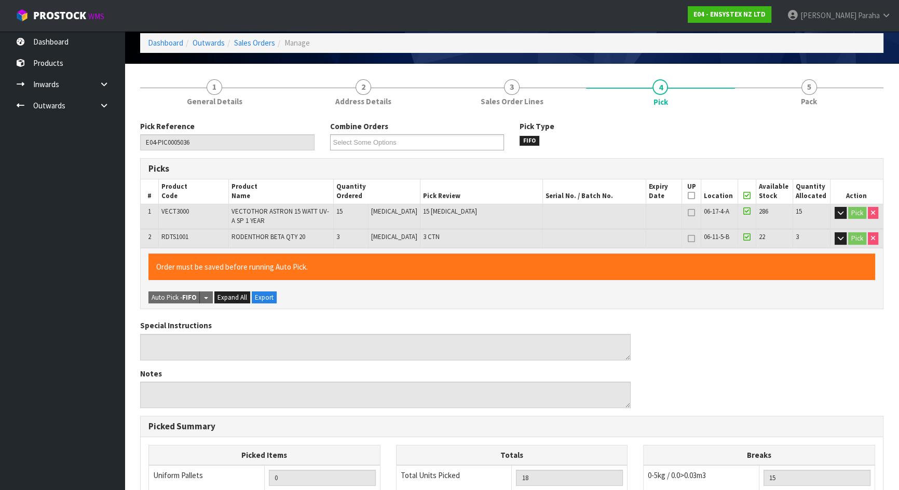
scroll to position [257, 0]
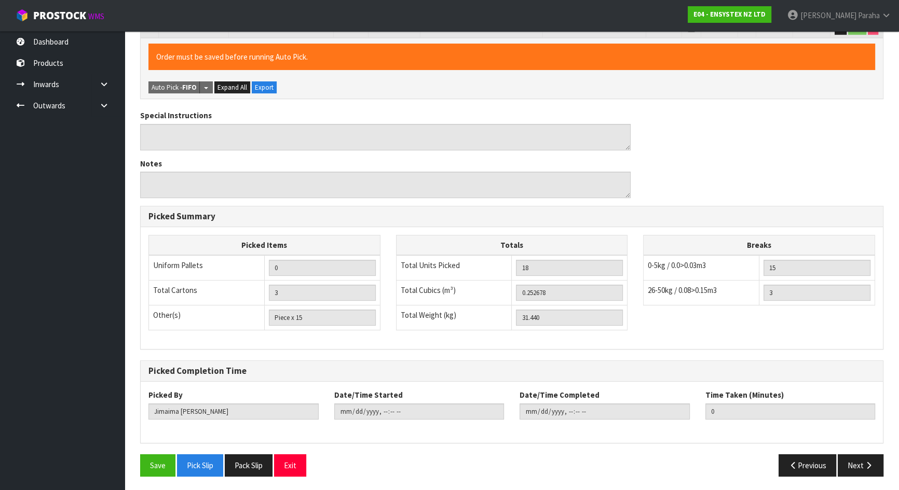
click at [140, 459] on div "Save Pick Slip Pack Slip Exit" at bounding box center [321, 466] width 379 height 22
click at [155, 458] on button "Save" at bounding box center [157, 466] width 35 height 22
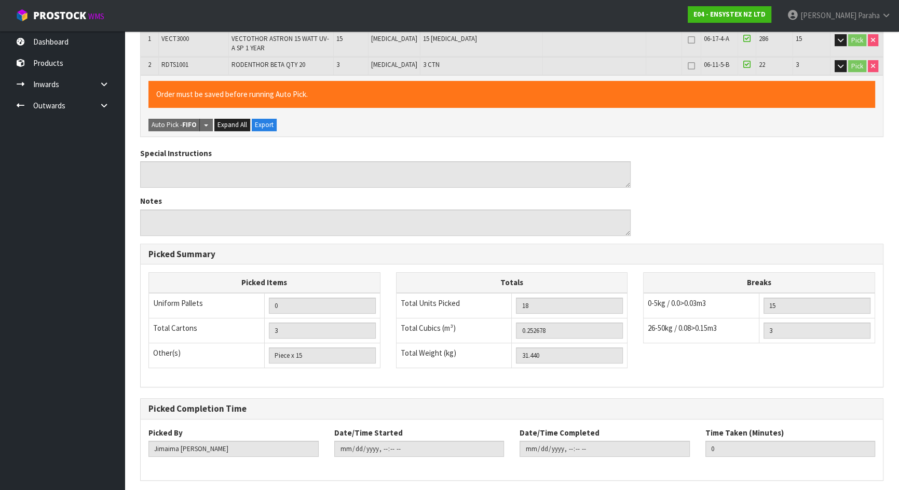
scroll to position [0, 0]
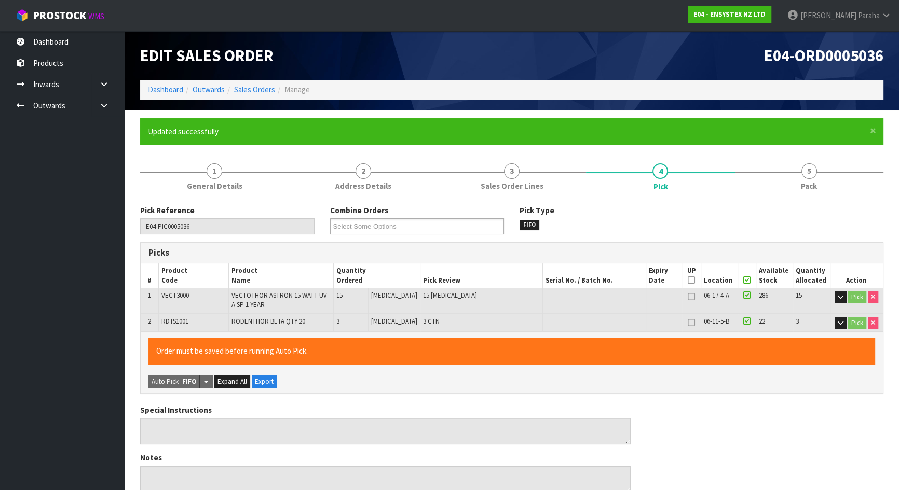
type input "[PERSON_NAME]"
type input "2025-09-03T13:45:28"
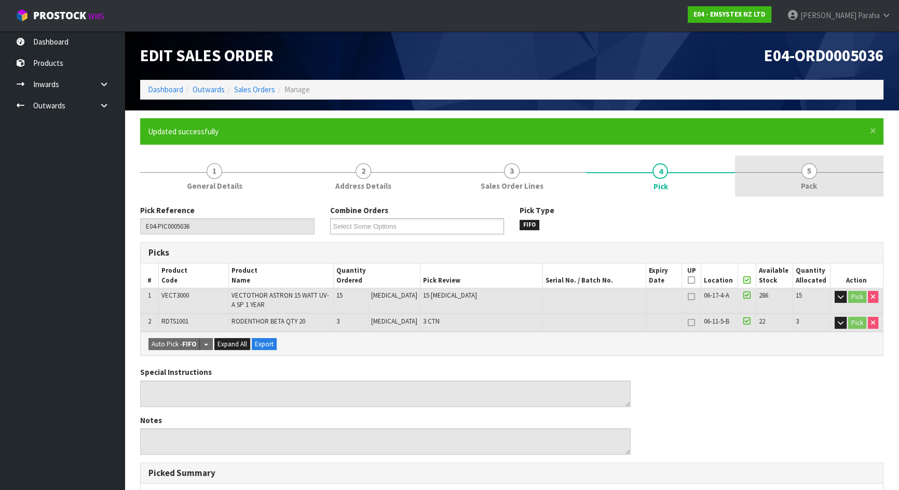
click at [827, 167] on link "5 Pack" at bounding box center [809, 176] width 148 height 41
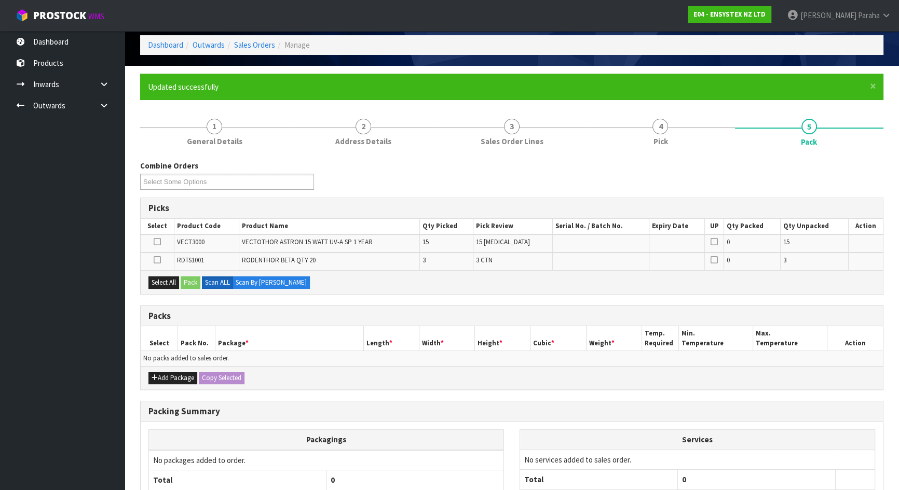
scroll to position [134, 0]
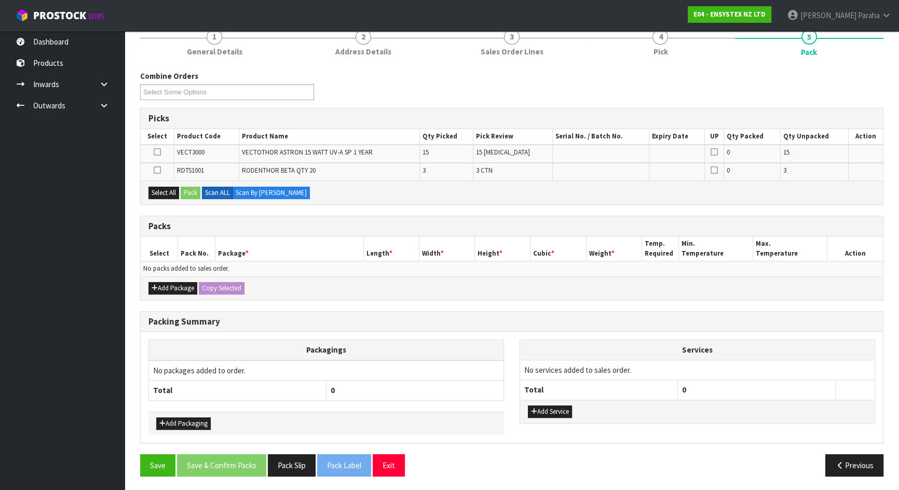
click at [175, 293] on div "Add Package Copy Selected" at bounding box center [512, 288] width 742 height 23
click at [158, 170] on icon at bounding box center [157, 170] width 7 height 1
click at [0, 0] on input "checkbox" at bounding box center [0, 0] width 0 height 0
click at [192, 193] on button "Pack" at bounding box center [191, 193] width 20 height 12
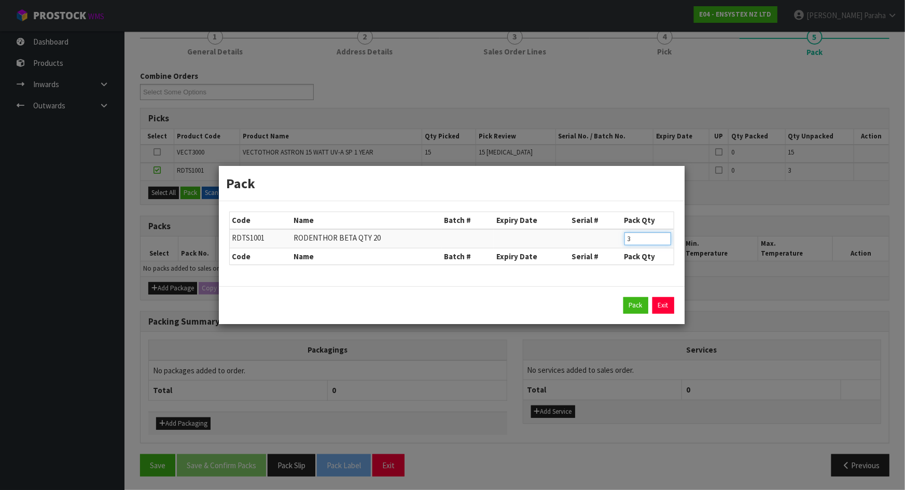
drag, startPoint x: 630, startPoint y: 240, endPoint x: 599, endPoint y: 227, distance: 33.9
click at [605, 238] on tr "RDTS1001 RODENTHOR BETA QTY 20 3" at bounding box center [452, 238] width 444 height 19
type input "2"
type input "1"
click button "Pack" at bounding box center [636, 305] width 25 height 17
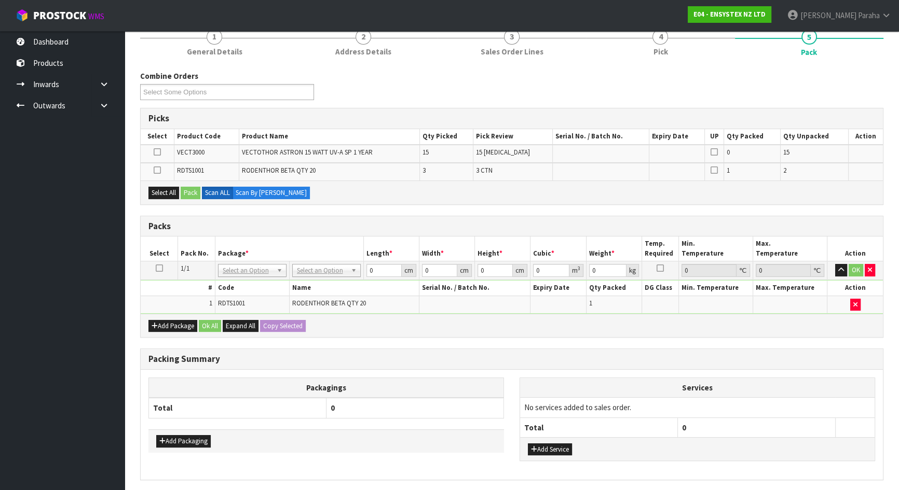
click at [159, 170] on icon at bounding box center [157, 170] width 7 height 1
click at [0, 0] on input "checkbox" at bounding box center [0, 0] width 0 height 0
click at [191, 190] on button "Pack" at bounding box center [191, 193] width 20 height 12
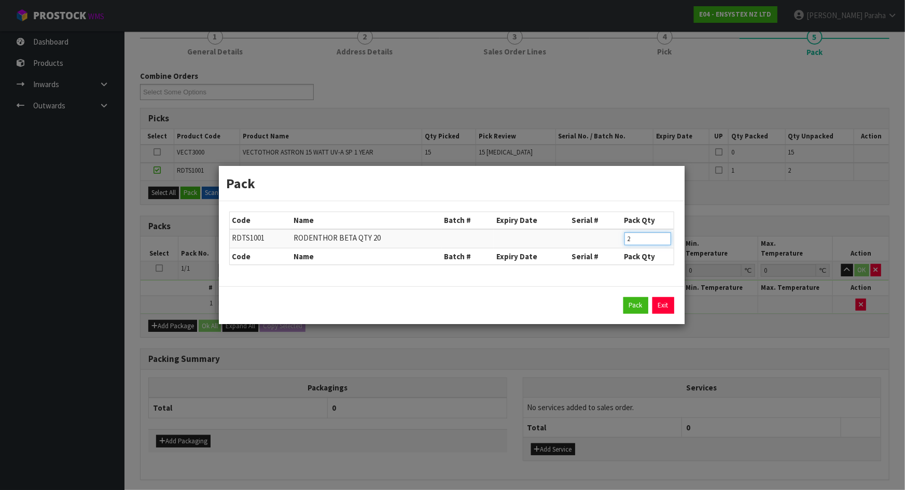
drag, startPoint x: 633, startPoint y: 237, endPoint x: 623, endPoint y: 231, distance: 11.6
click at [617, 233] on tr "RDTS1001 RODENTHOR BETA QTY 20 2" at bounding box center [452, 238] width 444 height 19
type input "1"
click button "Pack" at bounding box center [636, 305] width 25 height 17
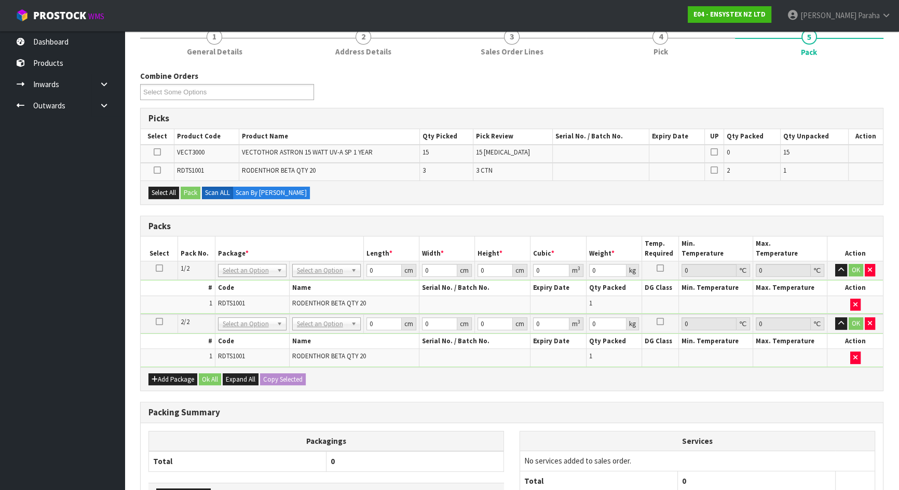
drag, startPoint x: 161, startPoint y: 169, endPoint x: 168, endPoint y: 176, distance: 10.3
click at [161, 169] on td at bounding box center [157, 172] width 33 height 18
click at [157, 171] on icon at bounding box center [157, 170] width 7 height 1
click at [0, 0] on input "checkbox" at bounding box center [0, 0] width 0 height 0
click at [190, 192] on button "Pack" at bounding box center [191, 193] width 20 height 12
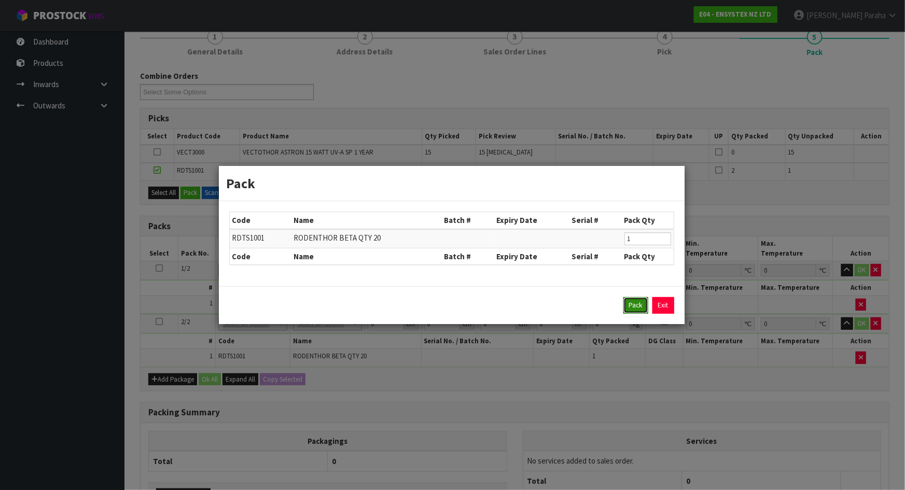
click at [639, 302] on button "Pack" at bounding box center [636, 305] width 25 height 17
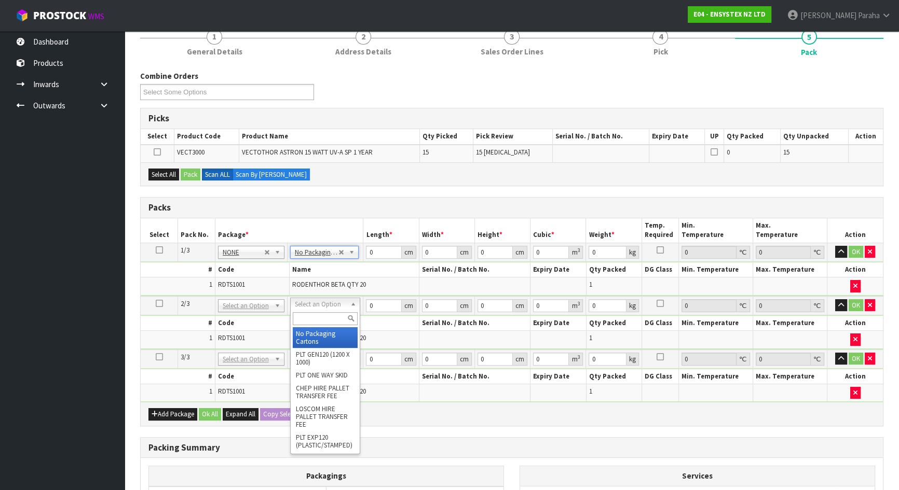
type input "2"
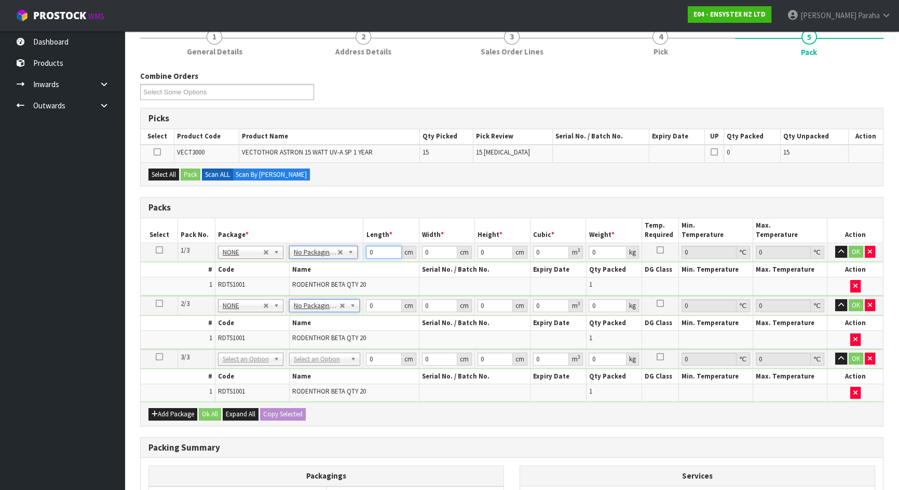
drag, startPoint x: 380, startPoint y: 251, endPoint x: 345, endPoint y: 236, distance: 38.4
click at [346, 238] on table "Select Pack No. Package * Length * Width * Height * Cubic * Weight * Temp. Requ…" at bounding box center [512, 310] width 742 height 184
type input "49"
type input "39"
type input "4"
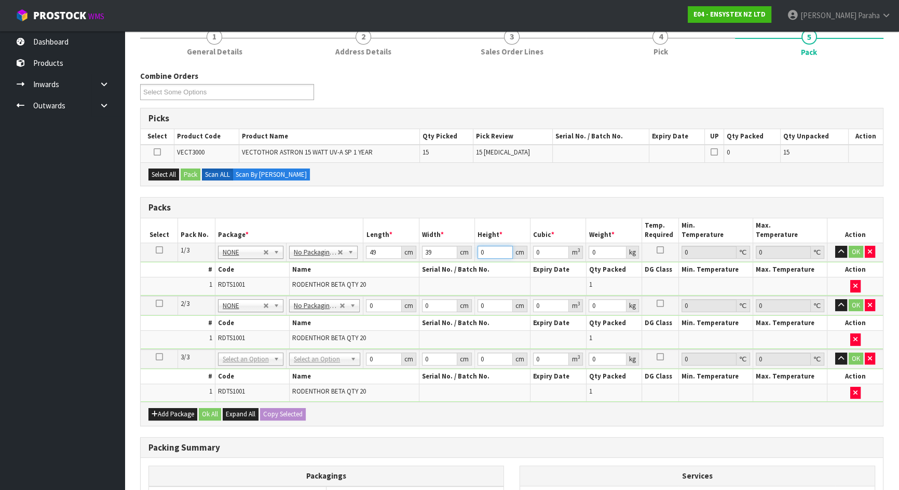
type input "0.007644"
type input "47"
type input "0.089817"
type input "47"
type input "10"
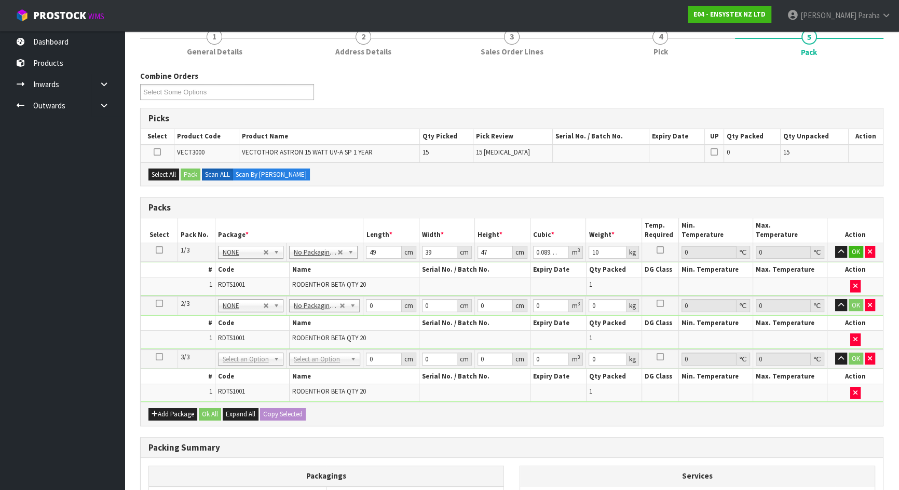
click at [158, 251] on icon at bounding box center [159, 250] width 7 height 1
click at [274, 415] on button "Copy Selected" at bounding box center [283, 414] width 46 height 12
click at [274, 415] on span "Confirm" at bounding box center [274, 414] width 23 height 9
type input "49"
type input "39"
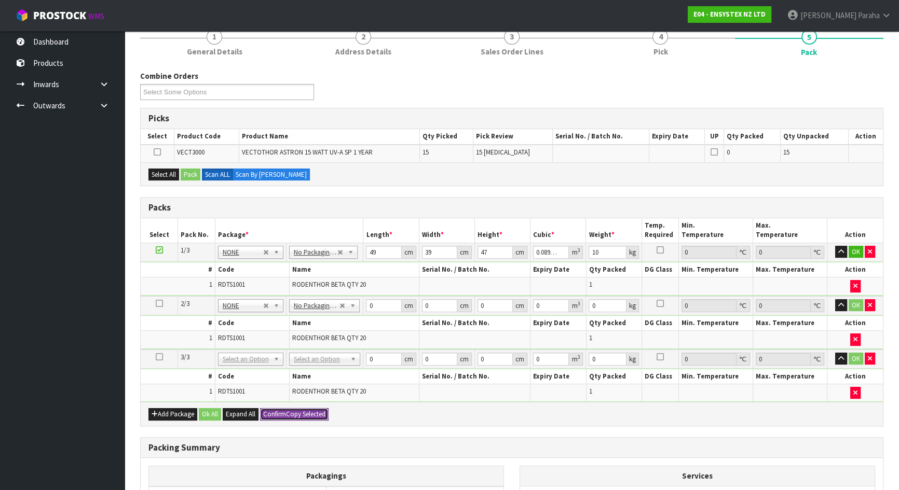
type input "47"
type input "0.089817"
type input "10"
type input "49"
type input "39"
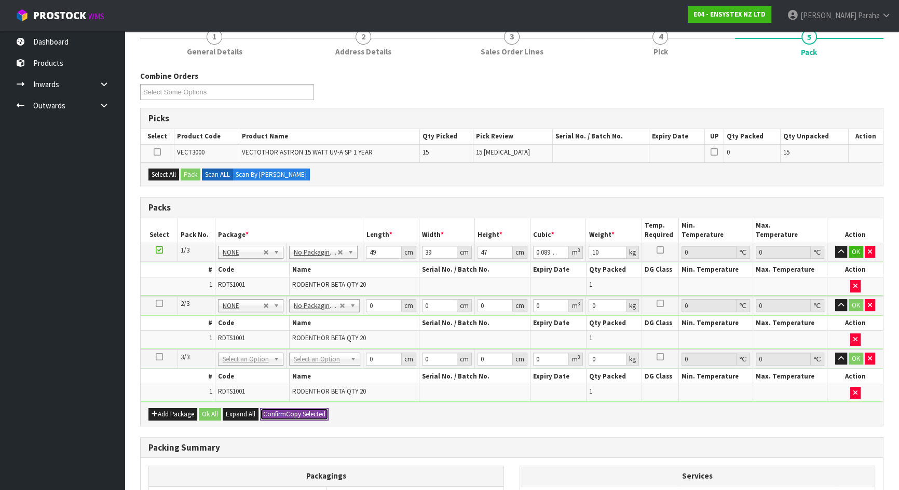
type input "47"
type input "0.089817"
type input "10"
type input "3"
click at [168, 412] on button "Add Package" at bounding box center [172, 414] width 49 height 12
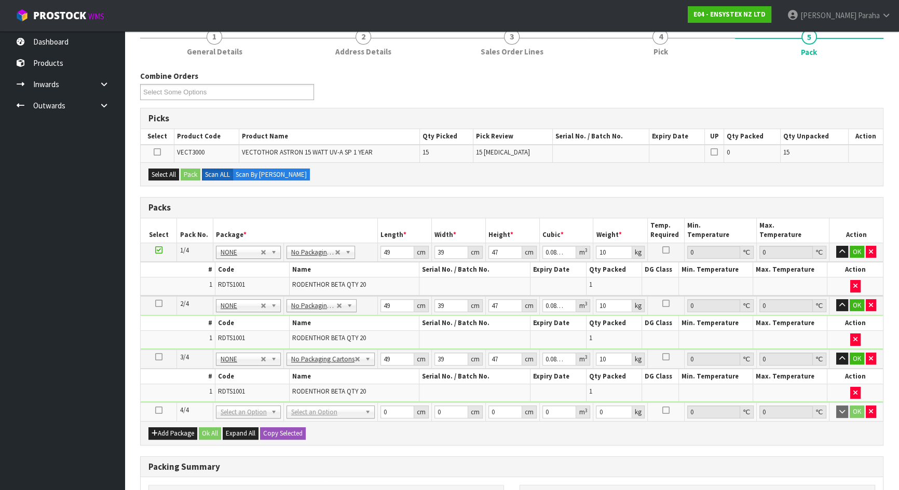
click at [159, 410] on icon at bounding box center [158, 410] width 7 height 1
click at [162, 179] on div "Select All Pack Scan ALL Scan By Quantity" at bounding box center [512, 173] width 742 height 23
drag, startPoint x: 170, startPoint y: 174, endPoint x: 181, endPoint y: 172, distance: 11.0
click at [175, 173] on button "Select All" at bounding box center [163, 175] width 31 height 12
click at [191, 172] on button "Pack" at bounding box center [191, 175] width 20 height 12
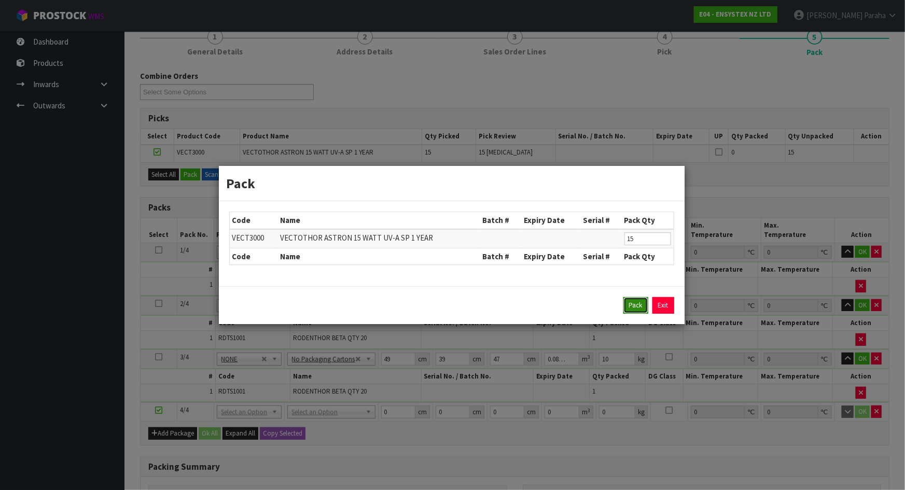
click at [639, 307] on button "Pack" at bounding box center [636, 305] width 25 height 17
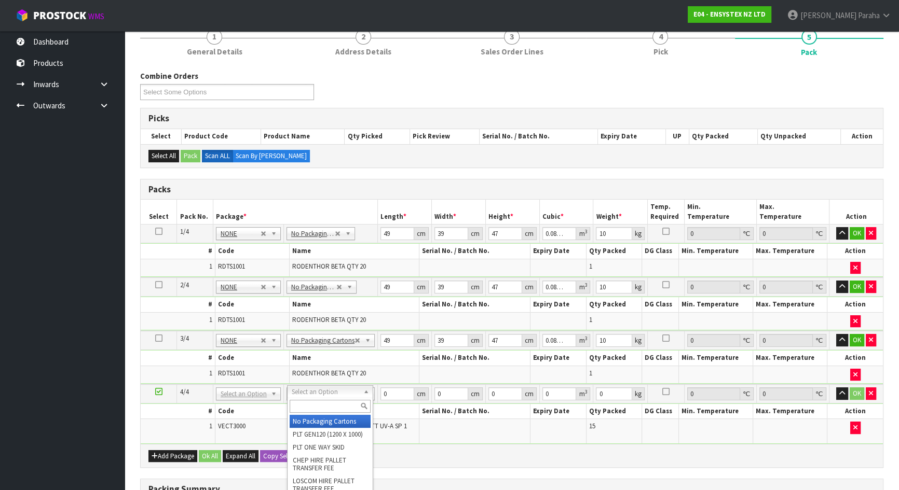
click at [327, 406] on input "text" at bounding box center [330, 406] width 81 height 13
type input "OC"
drag, startPoint x: 329, startPoint y: 421, endPoint x: 342, endPoint y: 414, distance: 14.9
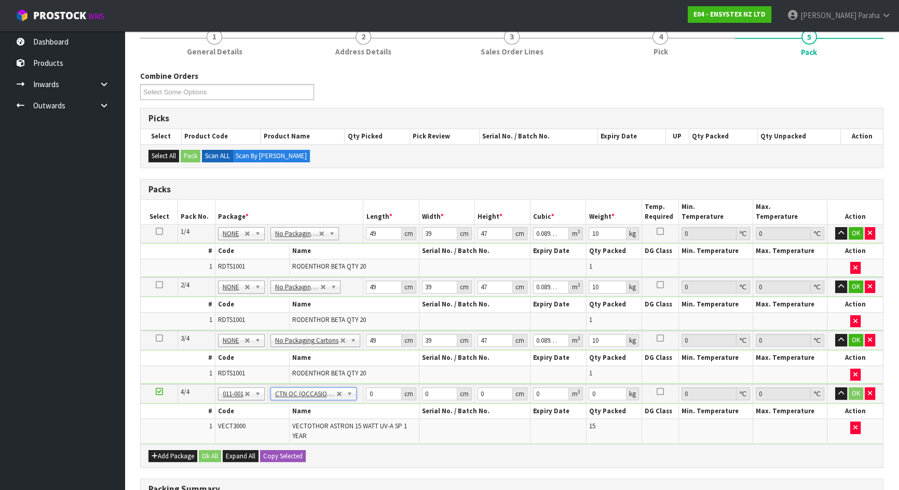
type input "1.44"
click at [376, 394] on input "0" at bounding box center [383, 394] width 35 height 13
drag, startPoint x: 374, startPoint y: 391, endPoint x: 353, endPoint y: 373, distance: 27.5
click at [349, 384] on tr "4/4 NONE 007-001 007-002 007-004 007-009 007-013 007-014 007-015 007-017 007-01…" at bounding box center [512, 393] width 742 height 19
type input "47"
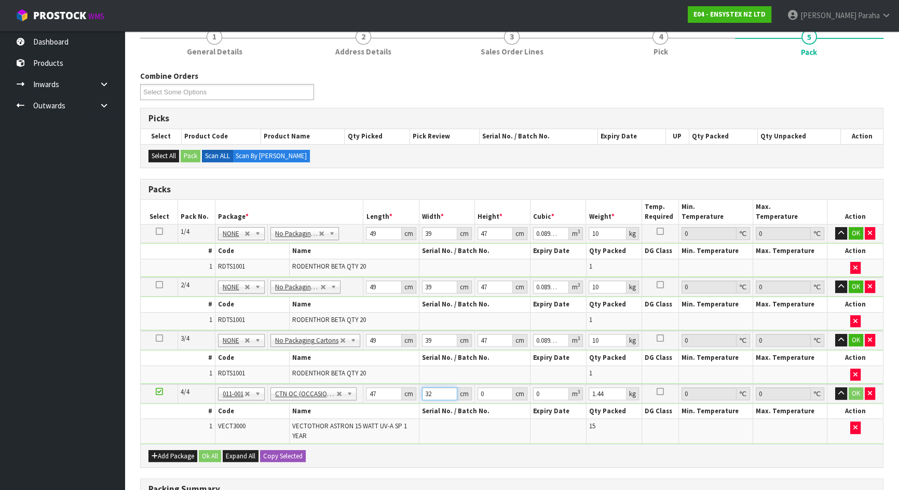
type input "32"
type input "9"
type input "0.013536"
type input "9"
type input "2"
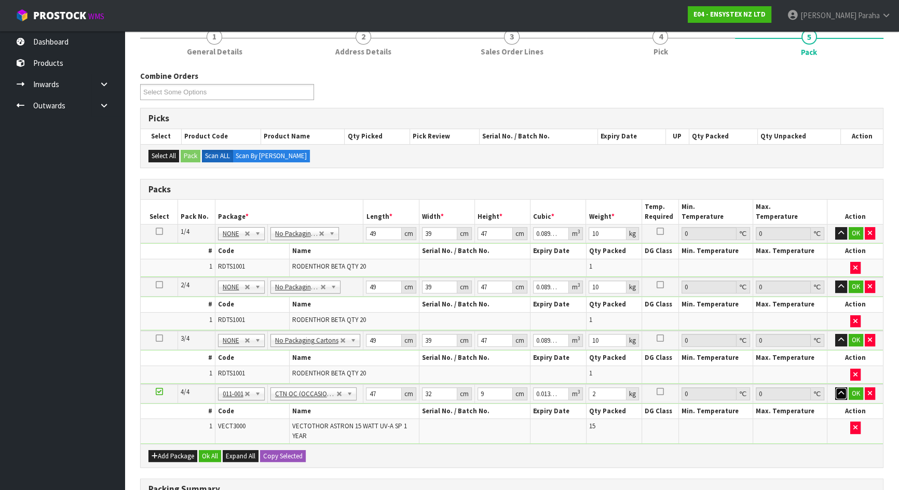
click at [835, 388] on button "button" at bounding box center [841, 394] width 12 height 12
click button "OK" at bounding box center [855, 394] width 15 height 12
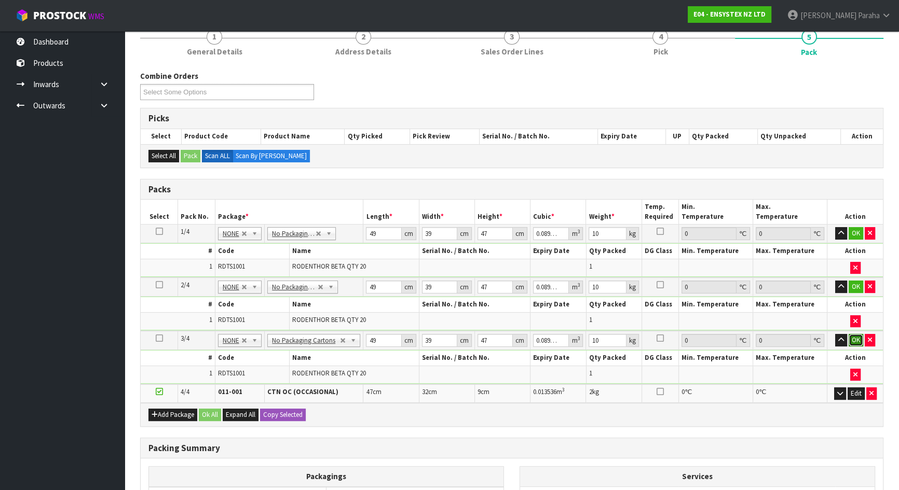
click at [856, 340] on button "OK" at bounding box center [855, 340] width 15 height 12
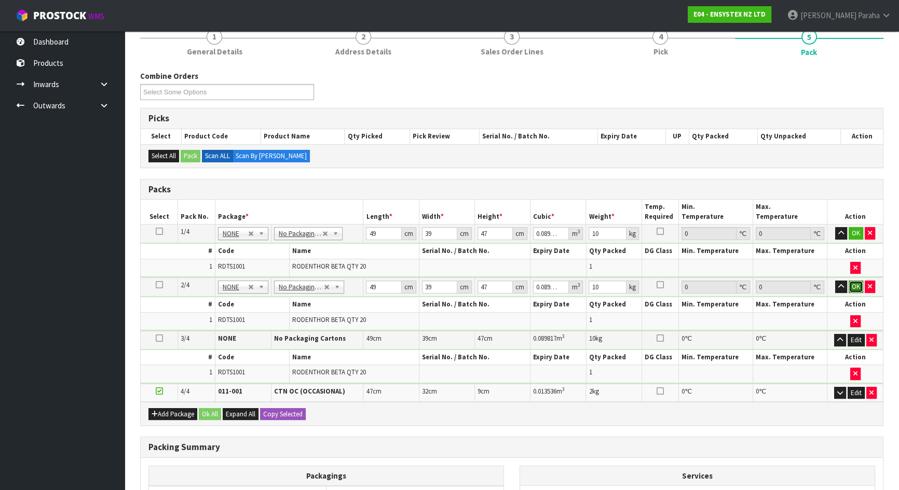
click at [856, 283] on button "OK" at bounding box center [855, 287] width 15 height 12
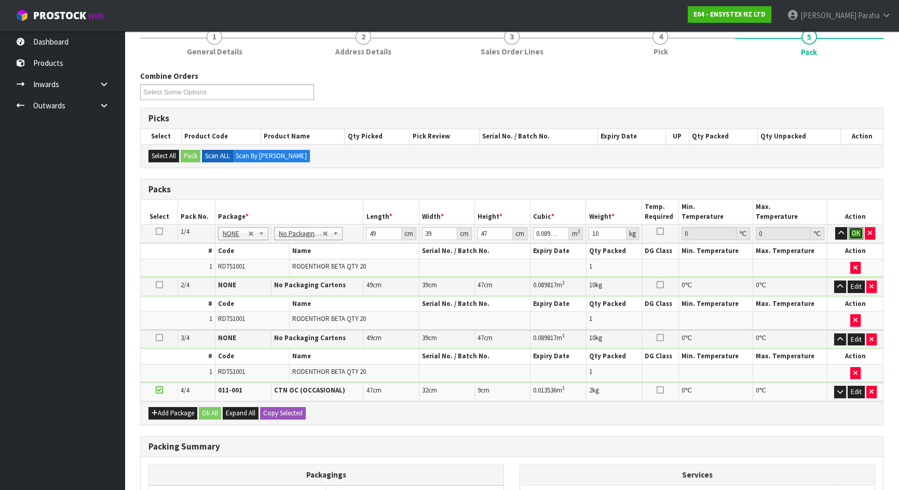
click at [856, 231] on button "OK" at bounding box center [855, 233] width 15 height 12
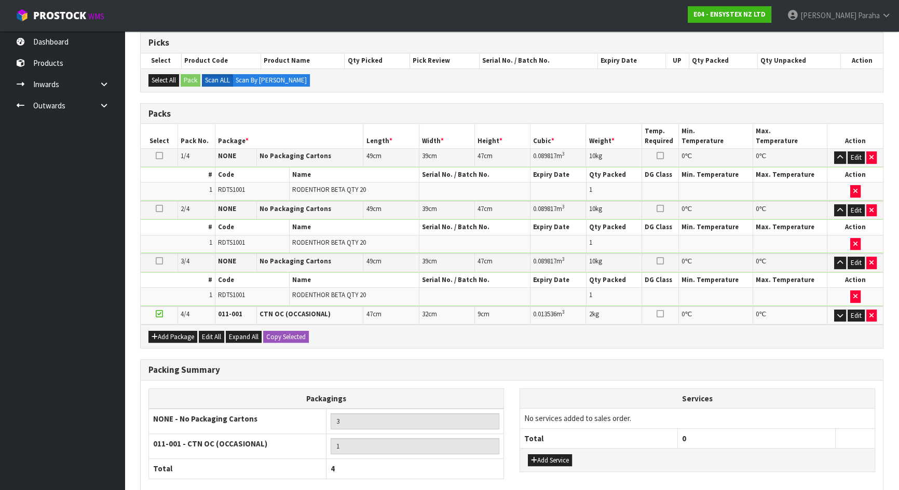
scroll to position [287, 0]
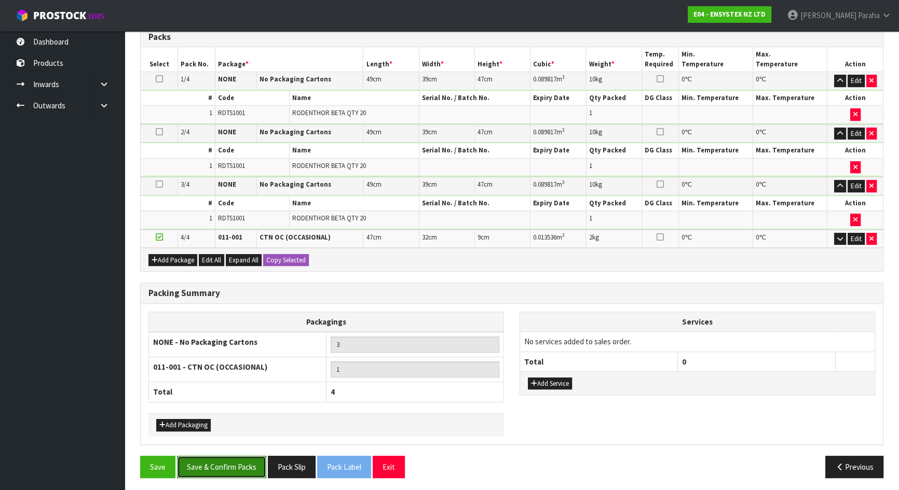
click at [222, 459] on button "Save & Confirm Packs" at bounding box center [221, 467] width 89 height 22
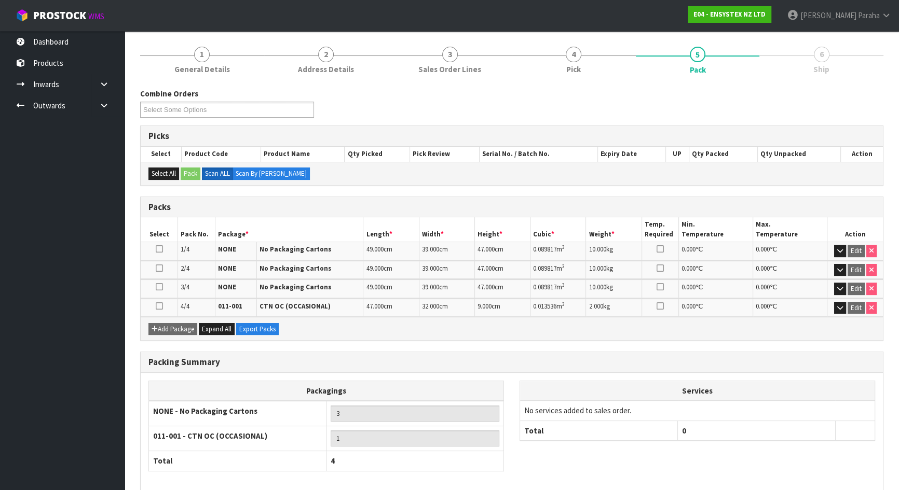
scroll to position [163, 0]
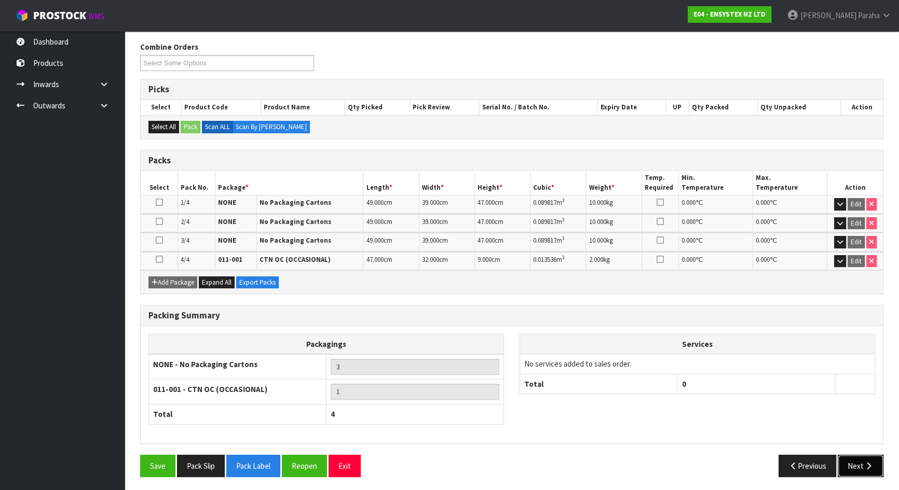
click at [856, 462] on button "Next" at bounding box center [860, 466] width 46 height 22
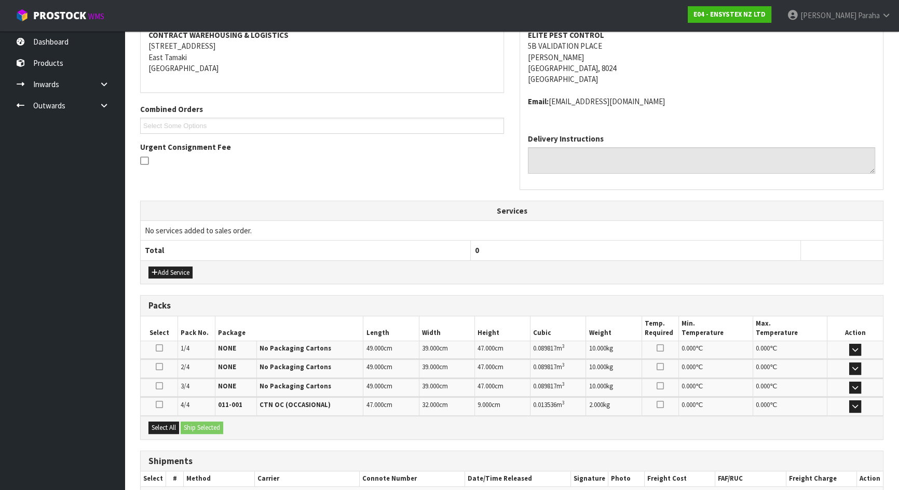
scroll to position [263, 0]
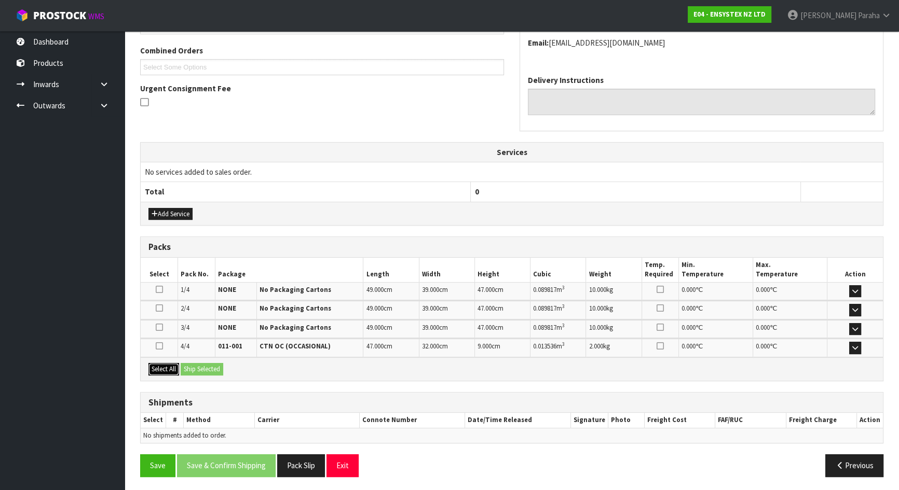
click at [174, 368] on button "Select All" at bounding box center [163, 369] width 31 height 12
click at [200, 367] on button "Ship Selected" at bounding box center [202, 369] width 43 height 12
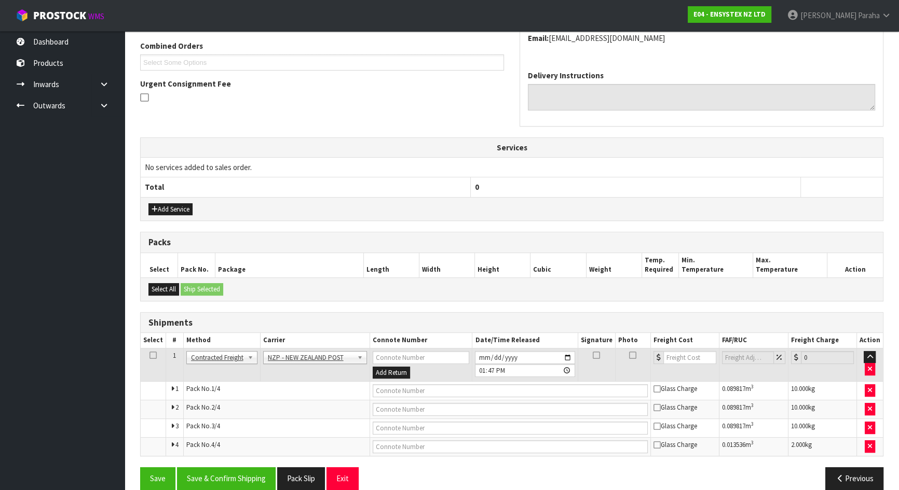
scroll to position [281, 0]
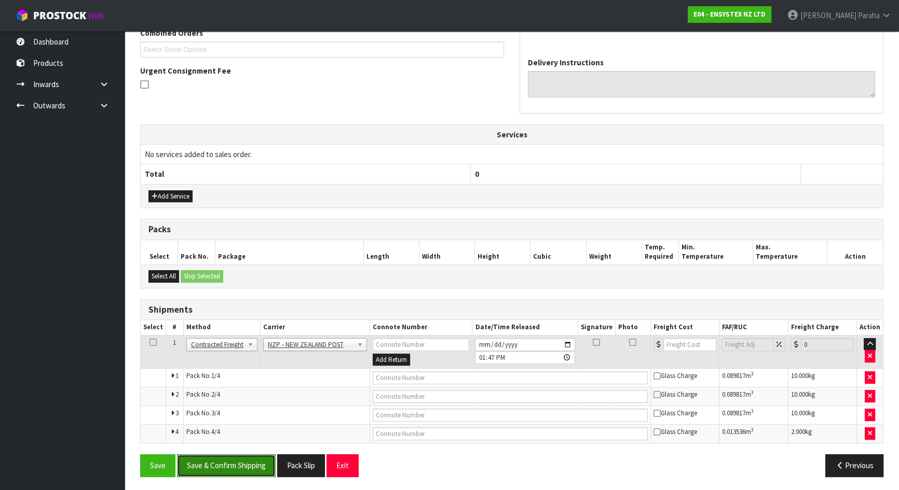
click at [250, 460] on button "Save & Confirm Shipping" at bounding box center [226, 466] width 99 height 22
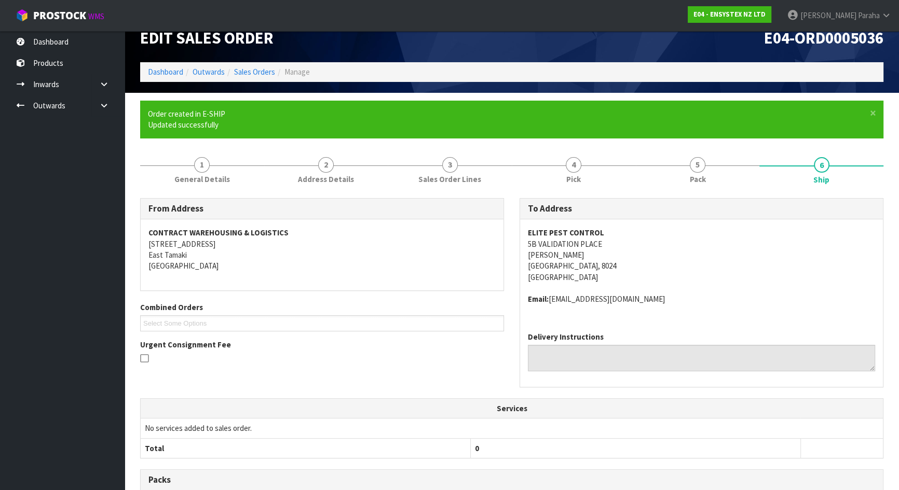
scroll to position [264, 0]
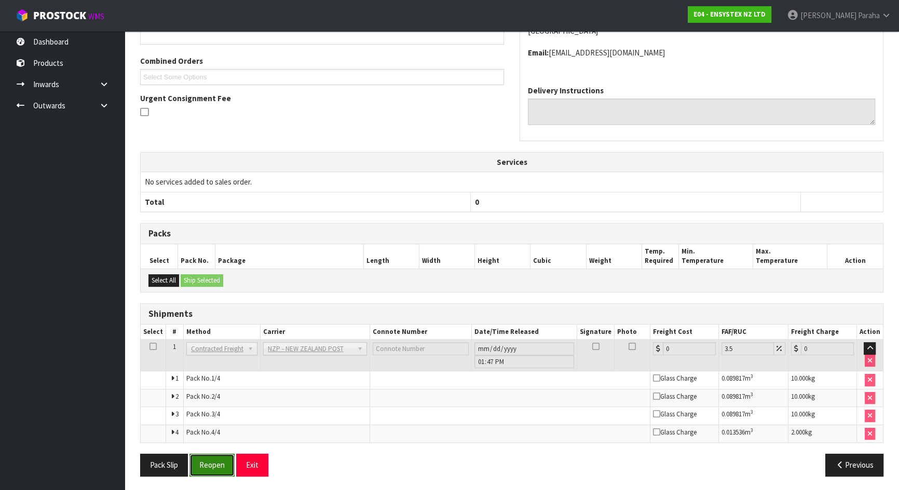
click at [211, 461] on button "Reopen" at bounding box center [211, 465] width 45 height 22
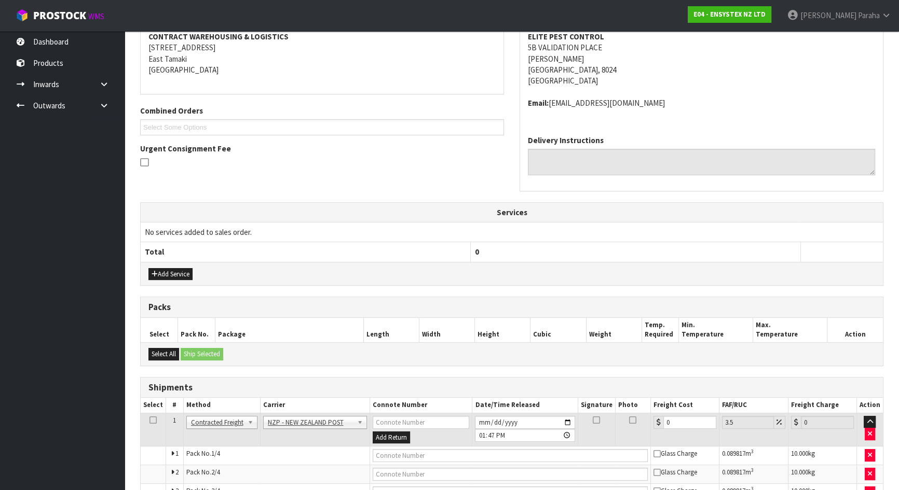
scroll to position [281, 0]
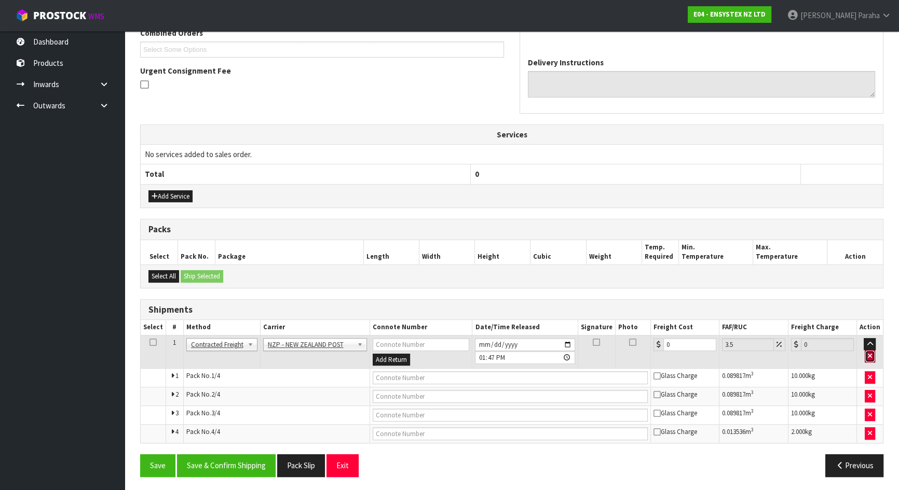
click at [870, 355] on icon "button" at bounding box center [870, 356] width 4 height 7
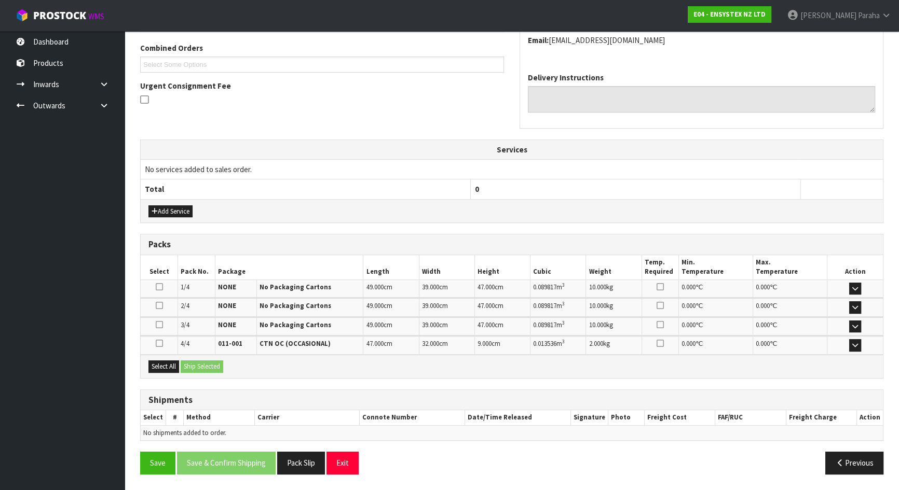
scroll to position [263, 0]
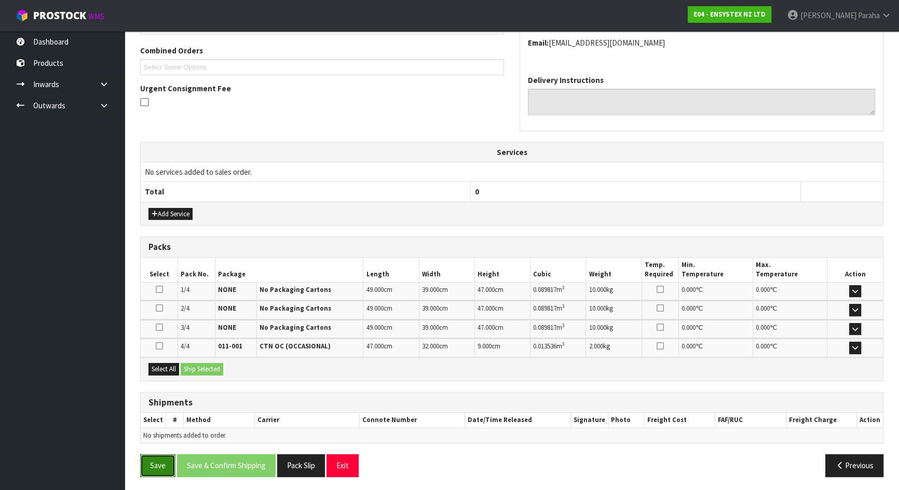
click at [153, 463] on button "Save" at bounding box center [157, 466] width 35 height 22
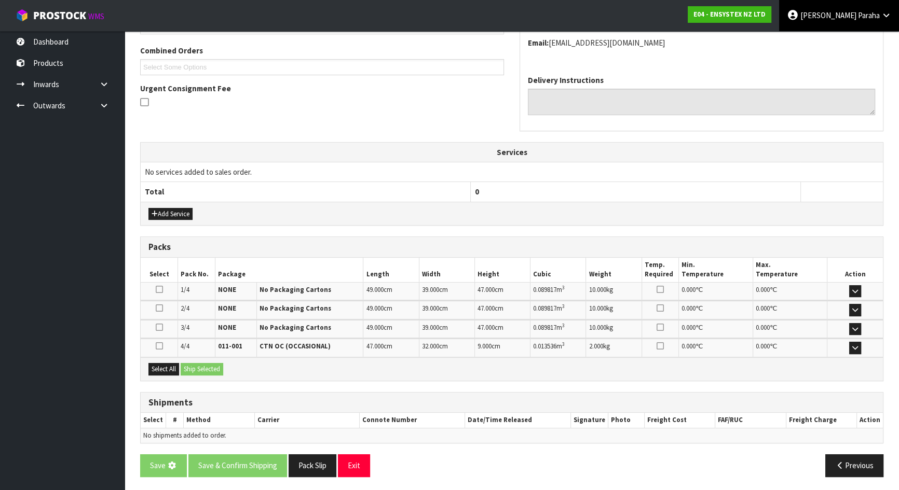
scroll to position [0, 0]
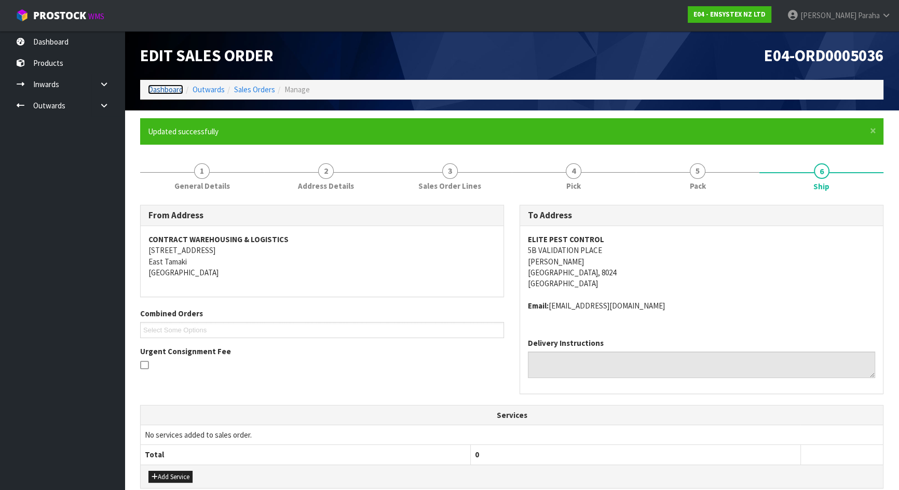
click at [181, 89] on link "Dashboard" at bounding box center [165, 90] width 35 height 10
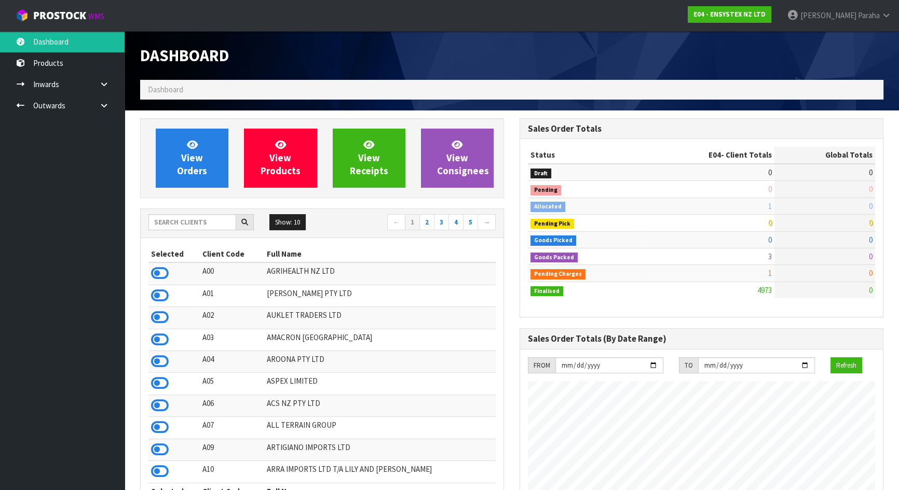
scroll to position [785, 379]
click at [182, 222] on input "text" at bounding box center [192, 222] width 88 height 16
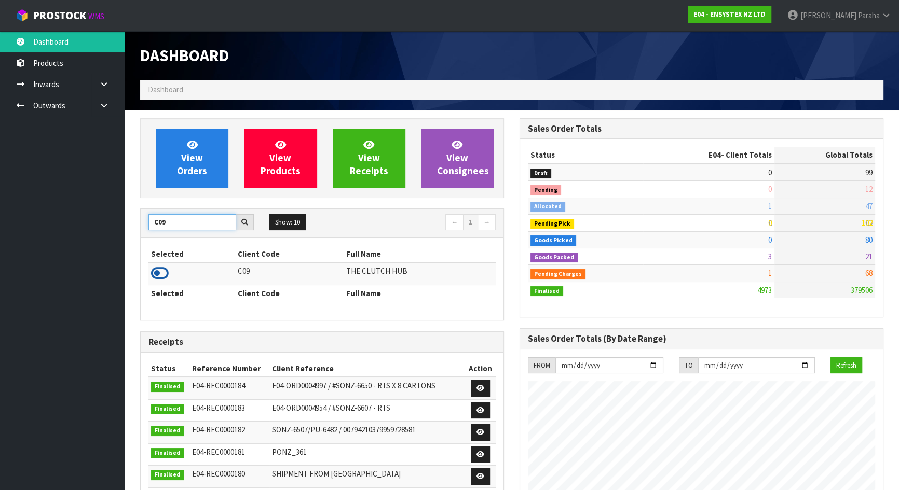
type input "C09"
drag, startPoint x: 164, startPoint y: 275, endPoint x: 167, endPoint y: 269, distance: 7.0
click at [164, 274] on icon at bounding box center [160, 274] width 18 height 16
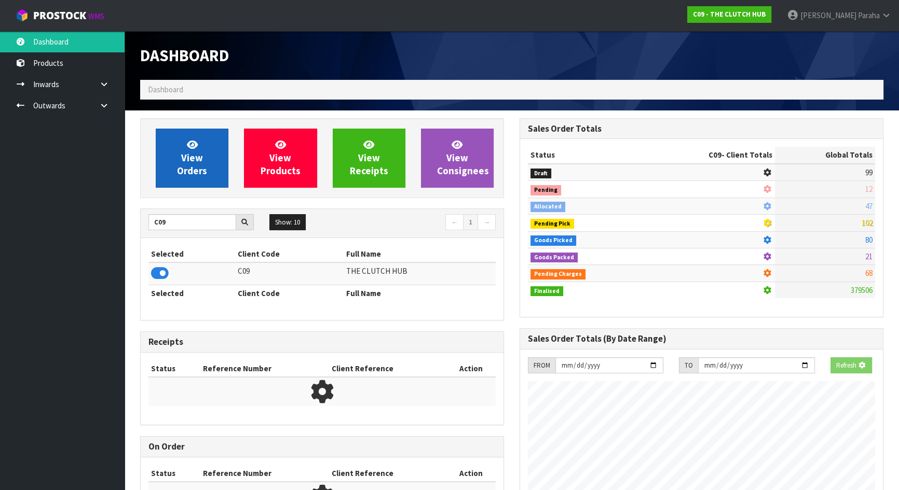
scroll to position [806, 379]
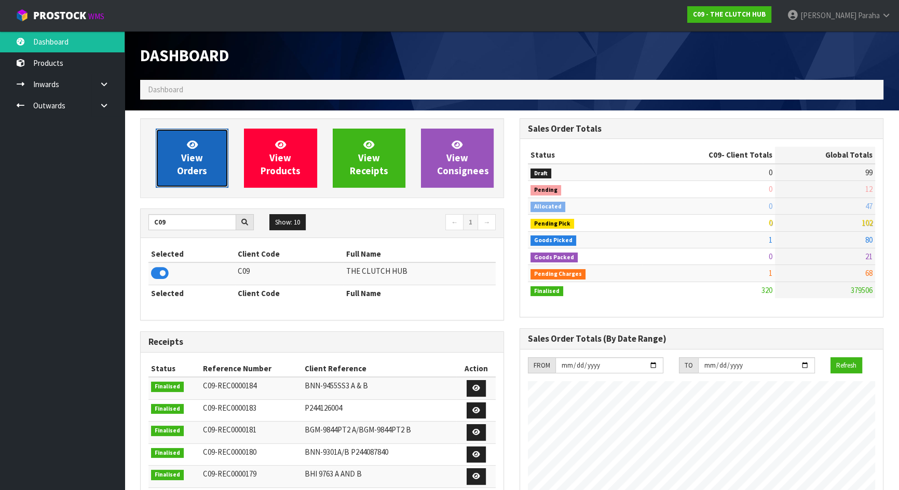
click at [205, 182] on link "View Orders" at bounding box center [192, 158] width 73 height 59
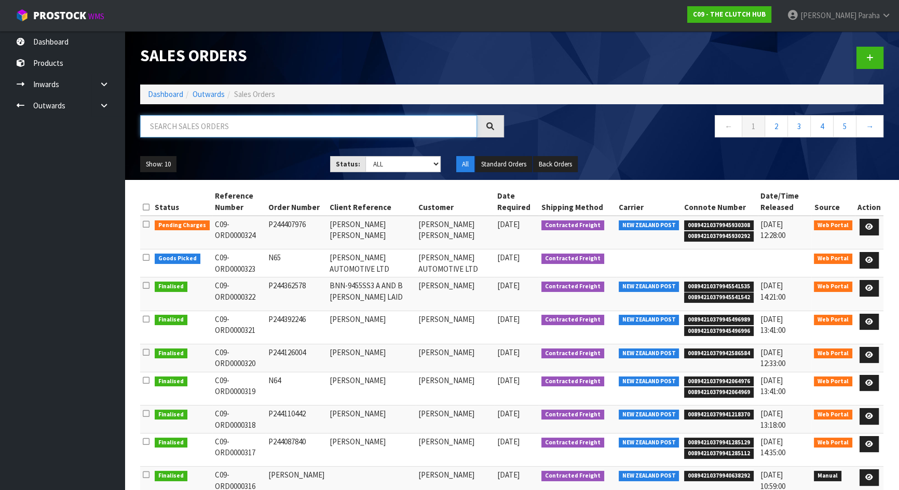
click at [204, 125] on input "text" at bounding box center [308, 126] width 337 height 22
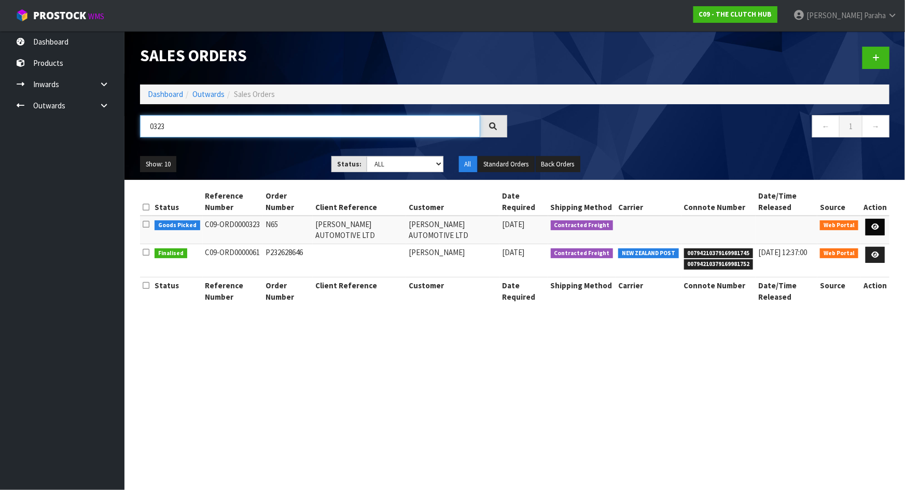
type input "0323"
click at [877, 224] on icon at bounding box center [876, 227] width 8 height 7
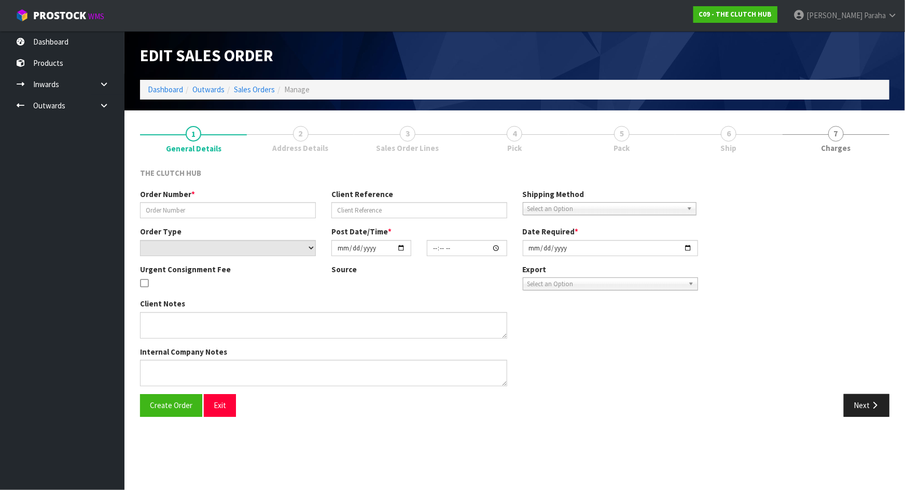
type input "N65"
type input "THOMSEN AUTOMOTIVE LTD"
select select "number:0"
type input "2025-09-02"
type input "18:58:00.000"
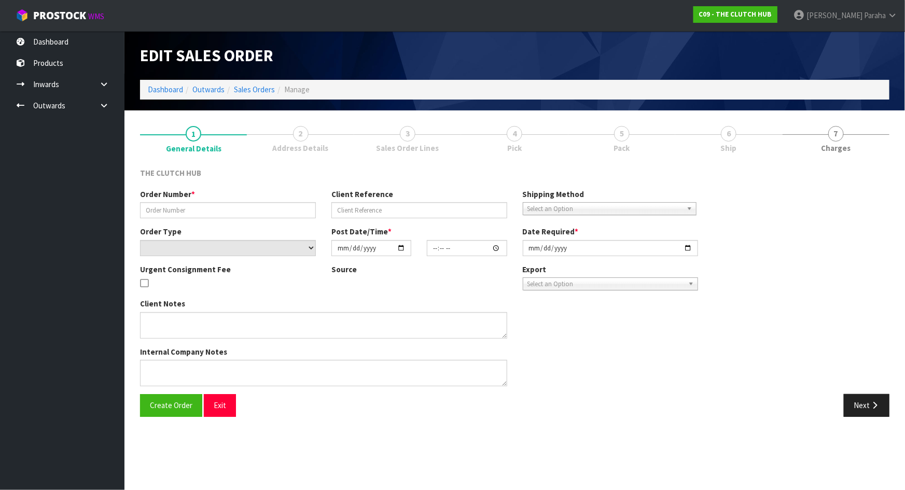
type input "2025-09-03"
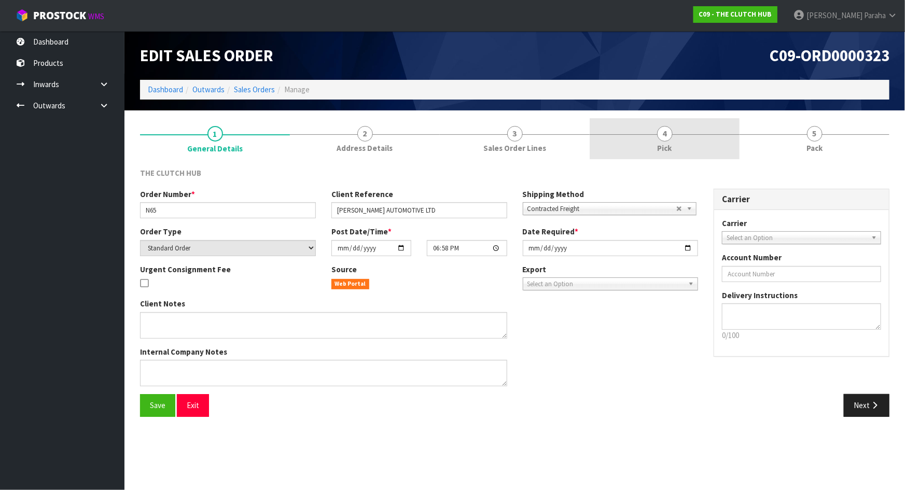
click at [670, 133] on span "4" at bounding box center [665, 134] width 16 height 16
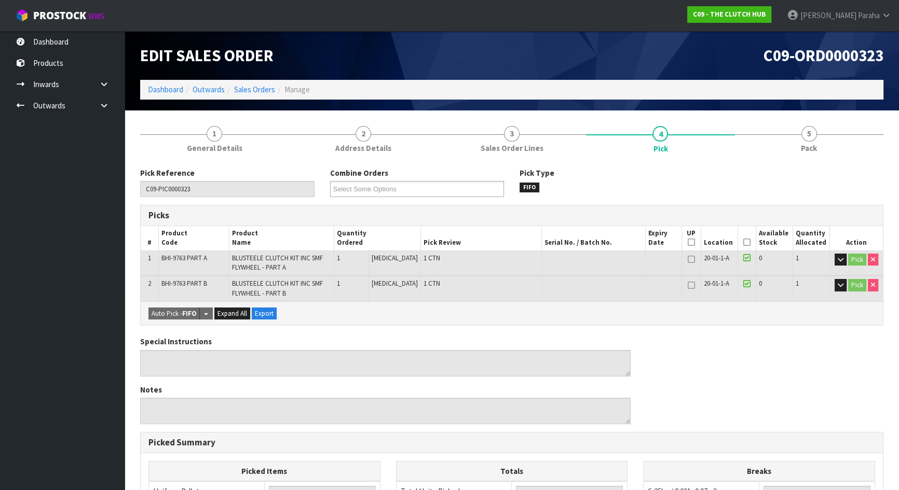
click at [743, 242] on icon at bounding box center [746, 242] width 7 height 1
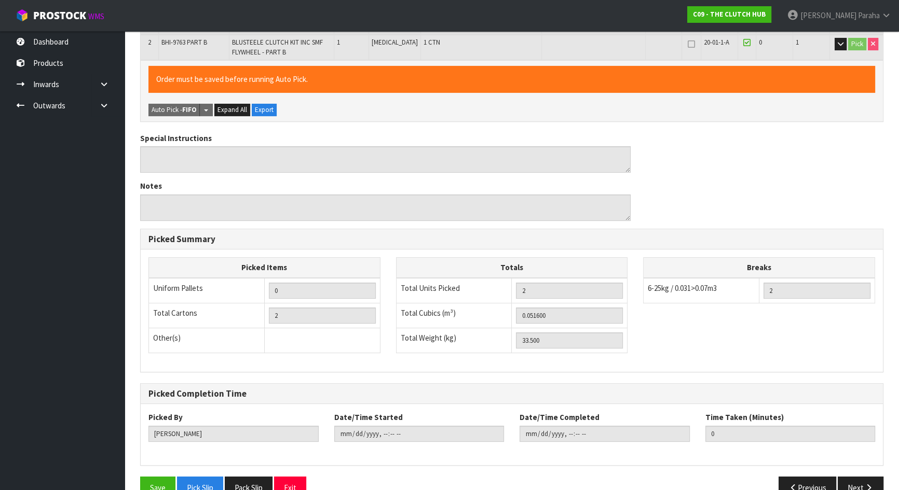
scroll to position [264, 0]
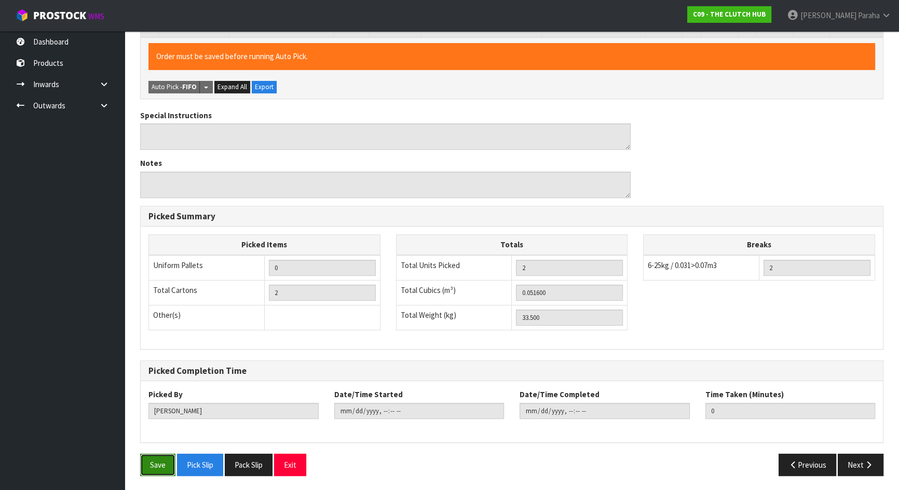
click at [148, 470] on button "Save" at bounding box center [157, 465] width 35 height 22
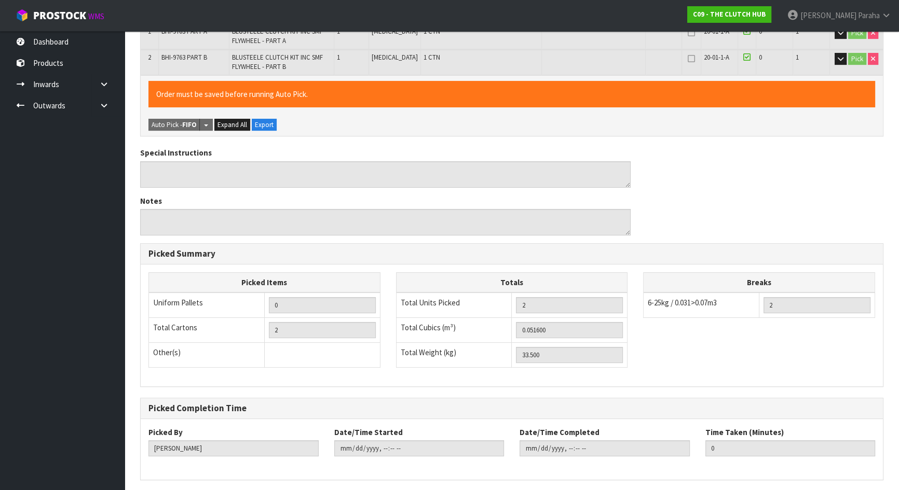
scroll to position [0, 0]
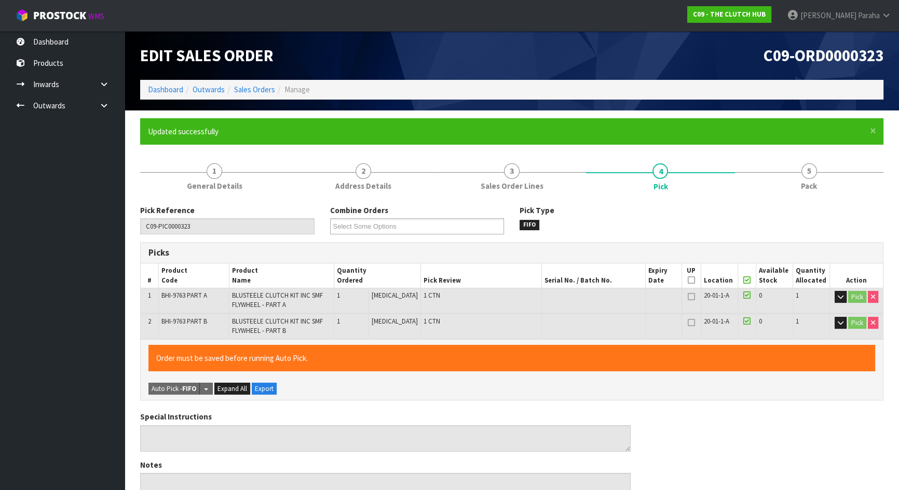
type input "2025-09-03T13:52:17"
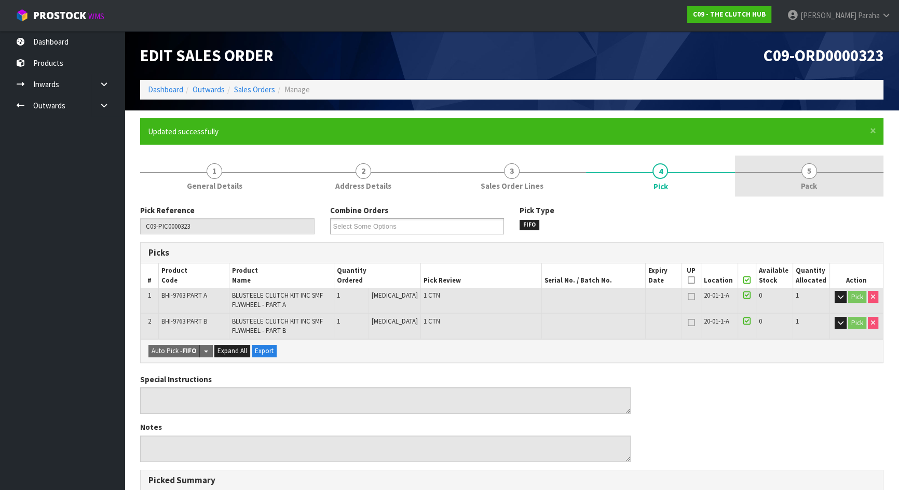
click at [804, 176] on span "5" at bounding box center [809, 171] width 16 height 16
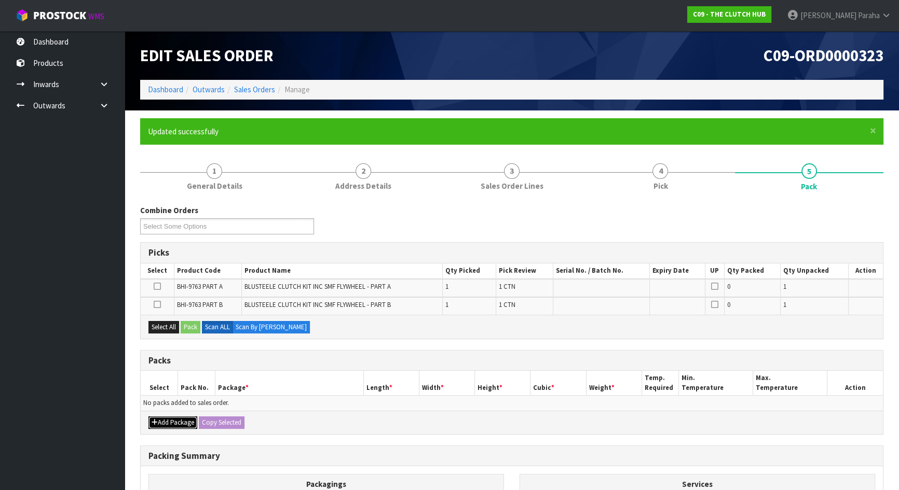
click at [182, 417] on button "Add Package" at bounding box center [172, 423] width 49 height 12
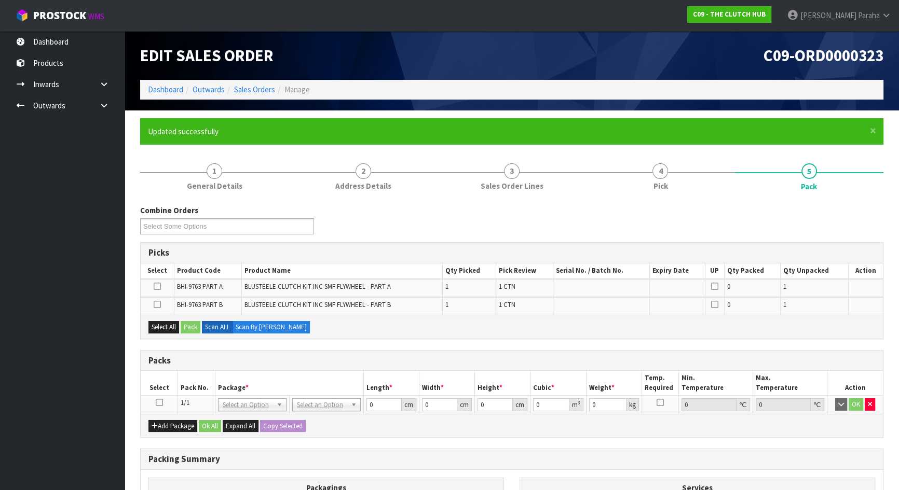
click at [158, 403] on icon at bounding box center [159, 403] width 7 height 1
click at [158, 287] on icon at bounding box center [157, 286] width 7 height 1
click at [0, 0] on input "checkbox" at bounding box center [0, 0] width 0 height 0
click at [192, 327] on button "Pack" at bounding box center [191, 327] width 20 height 12
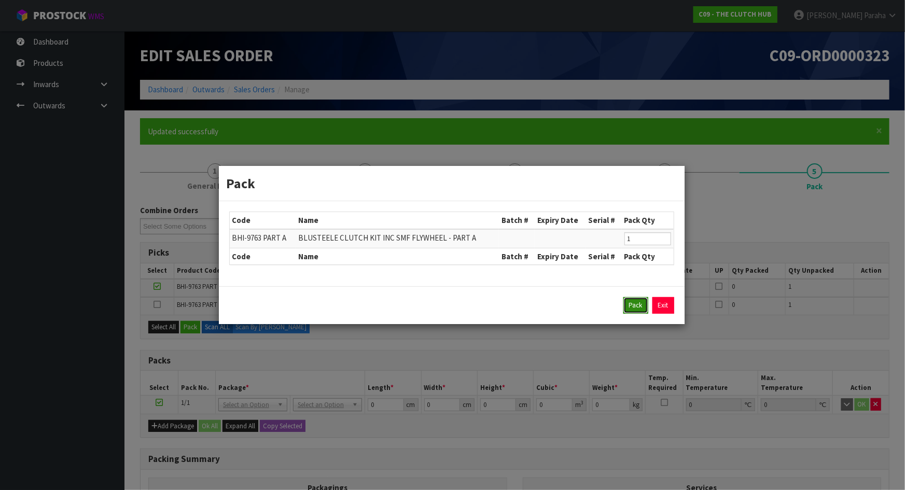
click at [631, 310] on button "Pack" at bounding box center [636, 305] width 25 height 17
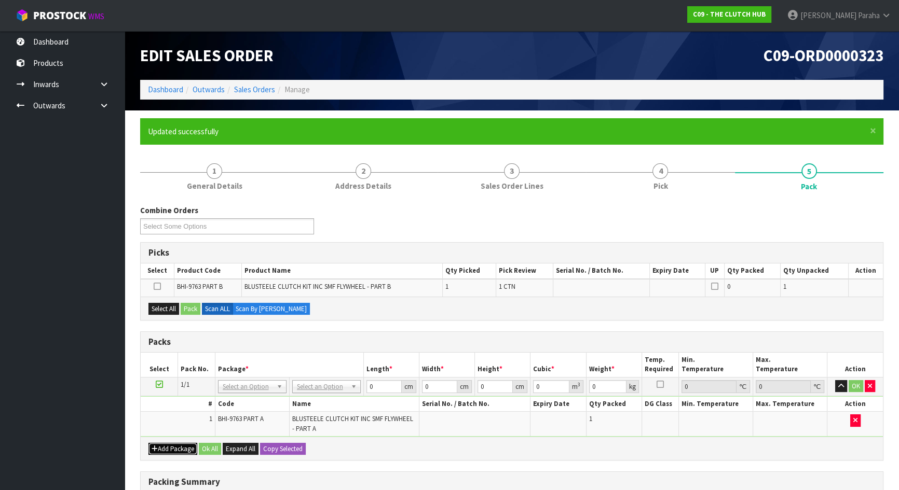
click at [172, 444] on button "Add Package" at bounding box center [172, 449] width 49 height 12
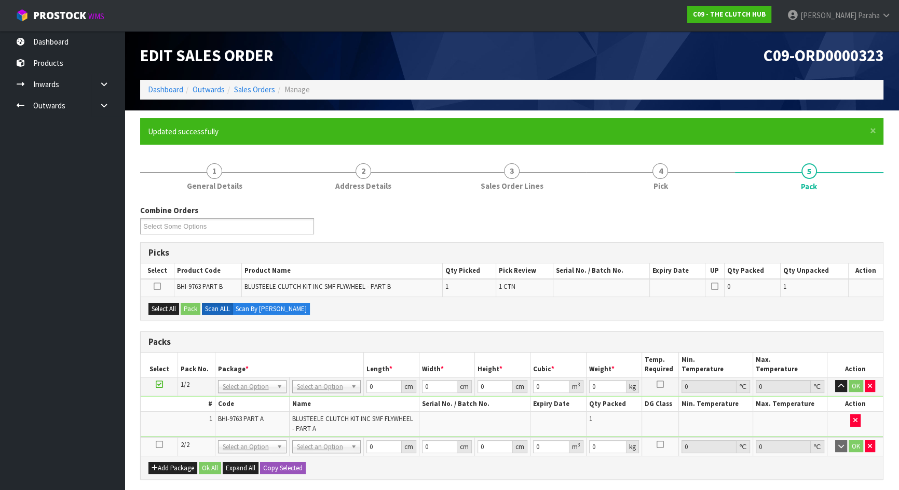
click at [154, 443] on td at bounding box center [159, 446] width 37 height 19
click at [160, 445] on icon at bounding box center [159, 445] width 7 height 1
click at [169, 308] on button "Select All" at bounding box center [163, 309] width 31 height 12
click at [187, 311] on button "Pack" at bounding box center [191, 309] width 20 height 12
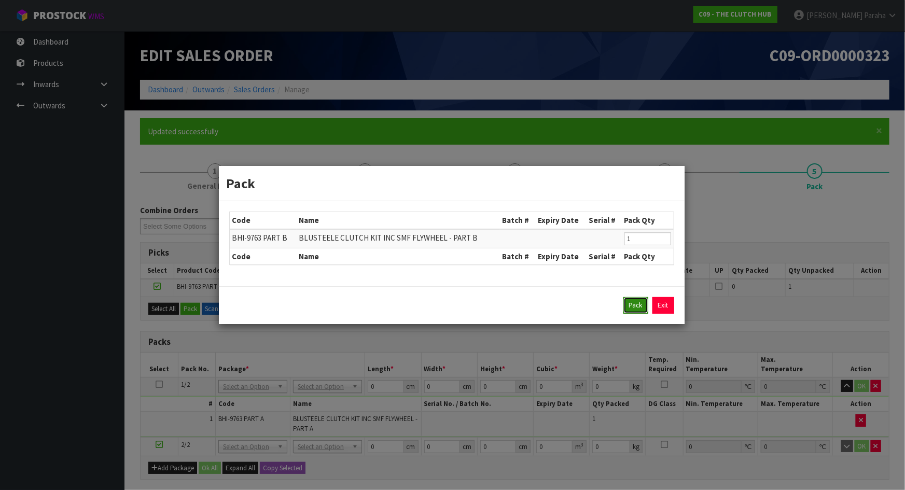
click at [640, 311] on button "Pack" at bounding box center [636, 305] width 25 height 17
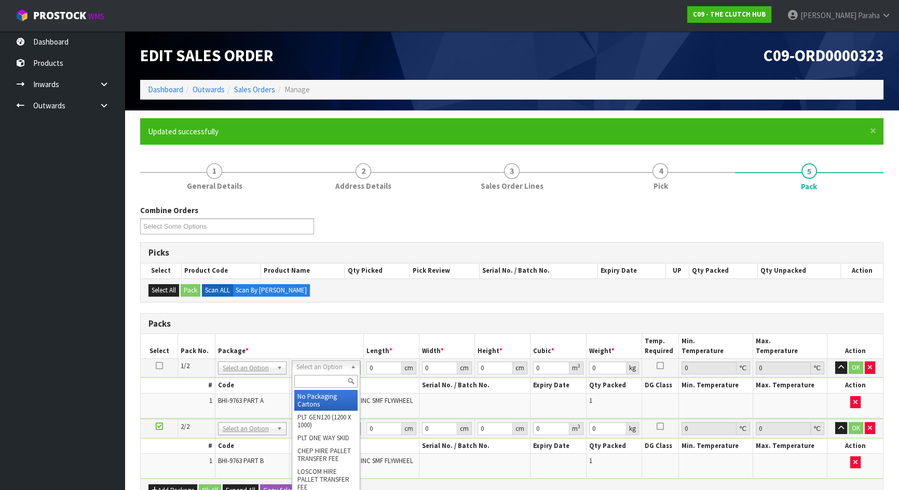
drag, startPoint x: 347, startPoint y: 370, endPoint x: 341, endPoint y: 381, distance: 12.6
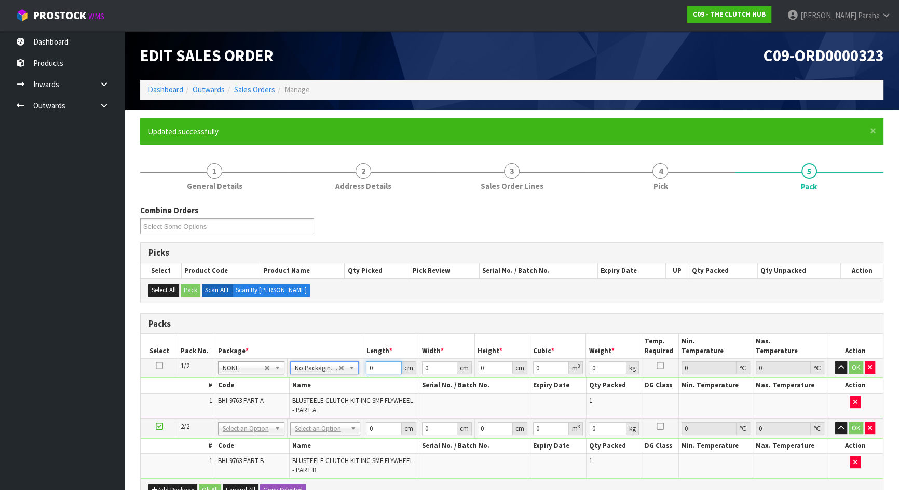
click at [379, 366] on input "0" at bounding box center [383, 368] width 35 height 13
type input "41"
type input "40"
type input "1"
type input "0.00164"
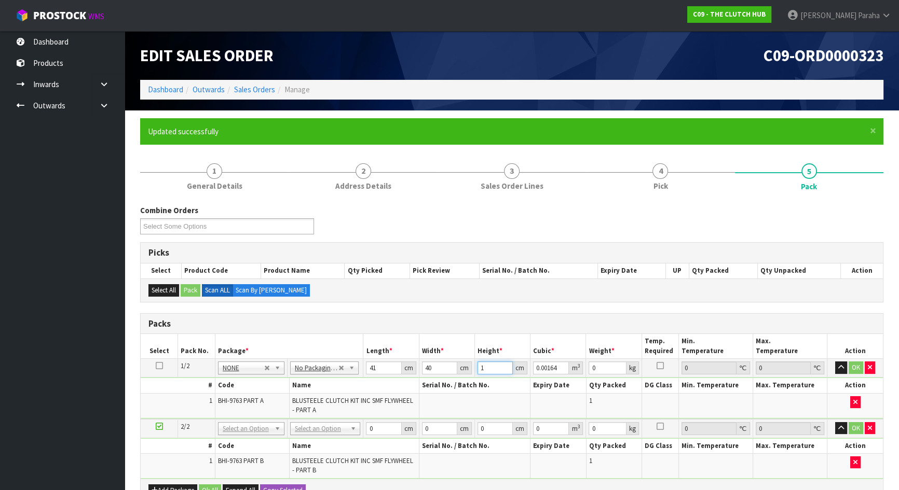
type input "15"
type input "0.0246"
type input "15"
type input "12"
click at [835, 362] on button "button" at bounding box center [841, 368] width 12 height 12
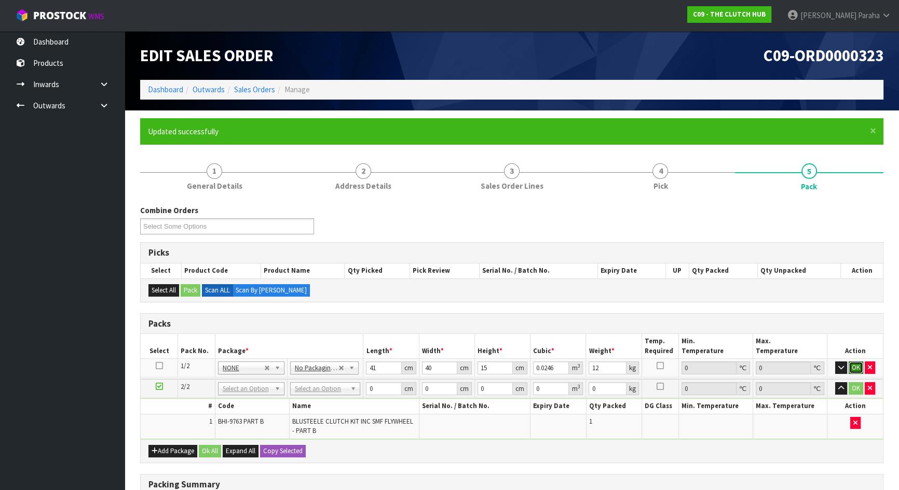
click button "OK" at bounding box center [855, 368] width 15 height 12
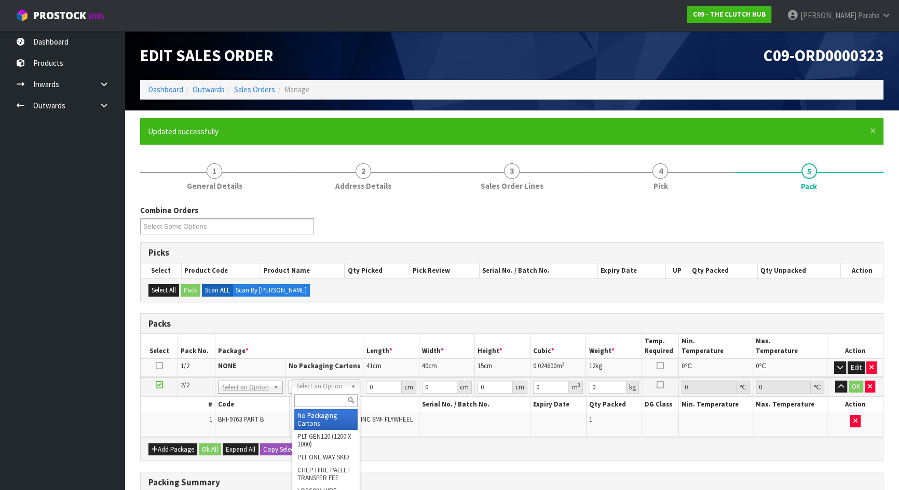
type input "2"
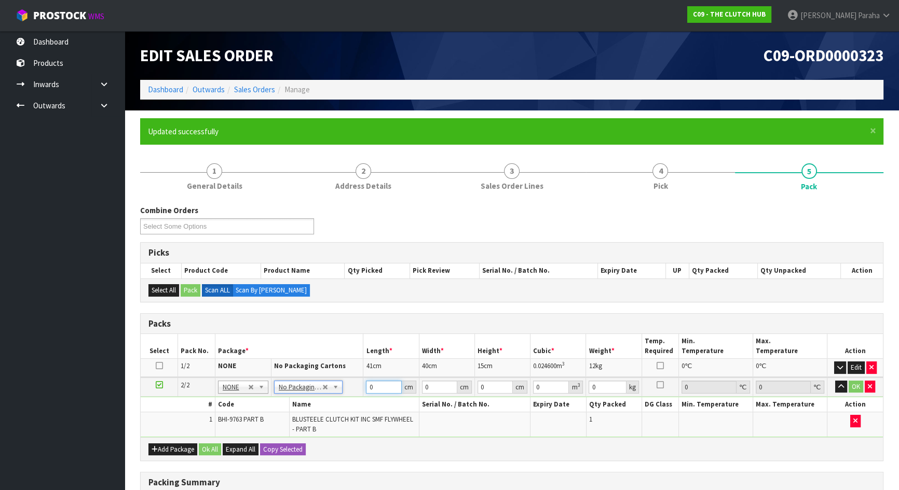
click at [378, 388] on input "0" at bounding box center [383, 387] width 35 height 13
type input "41"
type input "39"
type input "1"
type input "0.001599"
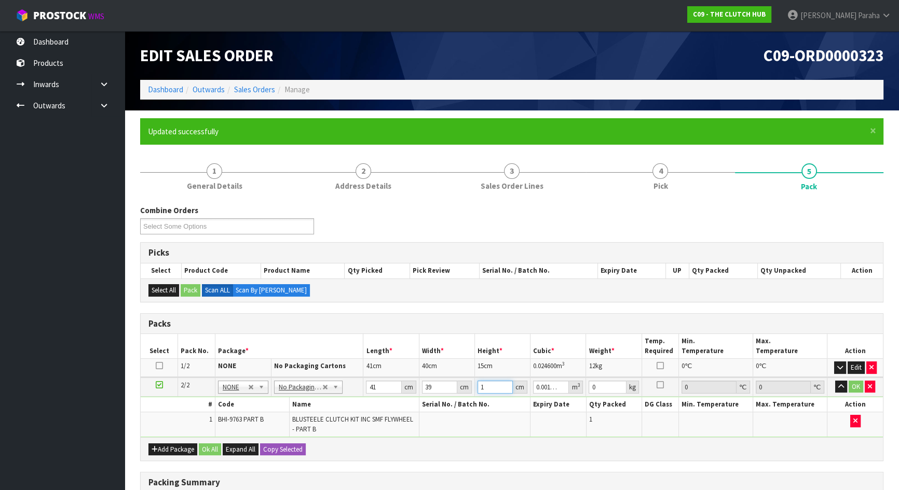
type input "15"
type input "0.023985"
type input "15"
type input "21"
click at [835, 381] on button "button" at bounding box center [841, 387] width 12 height 12
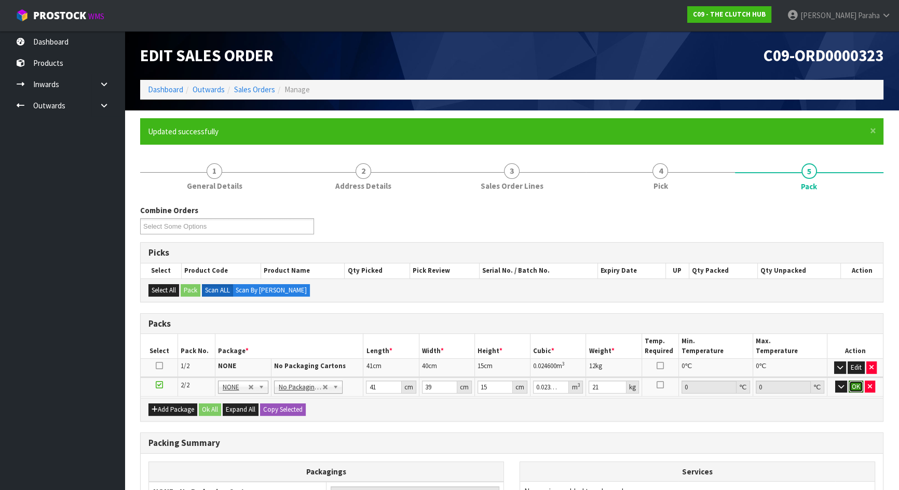
click button "OK" at bounding box center [855, 387] width 15 height 12
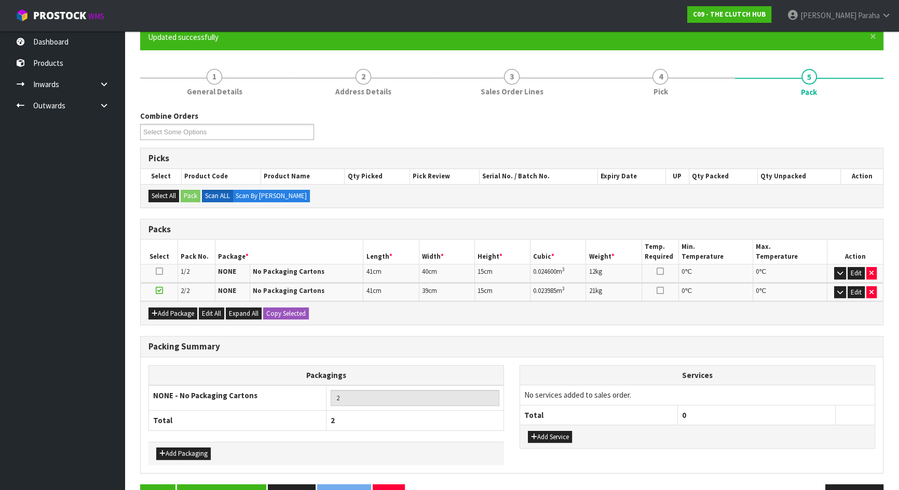
scroll to position [125, 0]
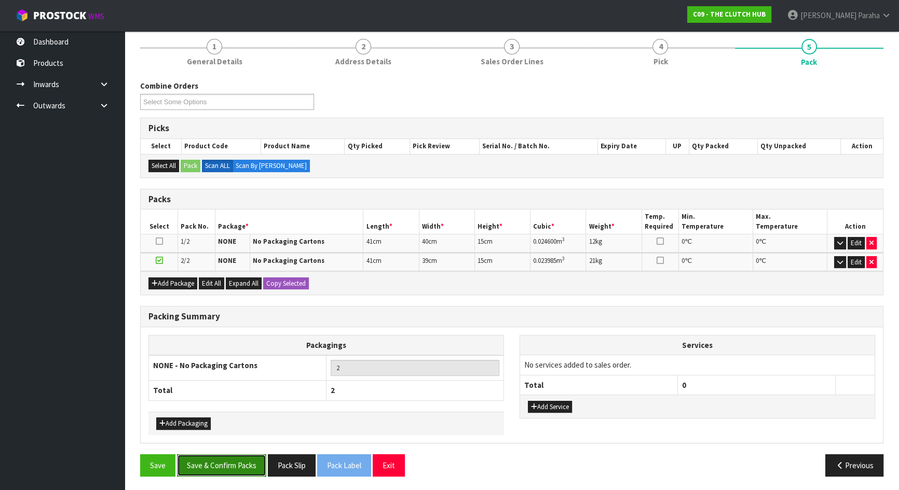
click at [234, 463] on button "Save & Confirm Packs" at bounding box center [221, 466] width 89 height 22
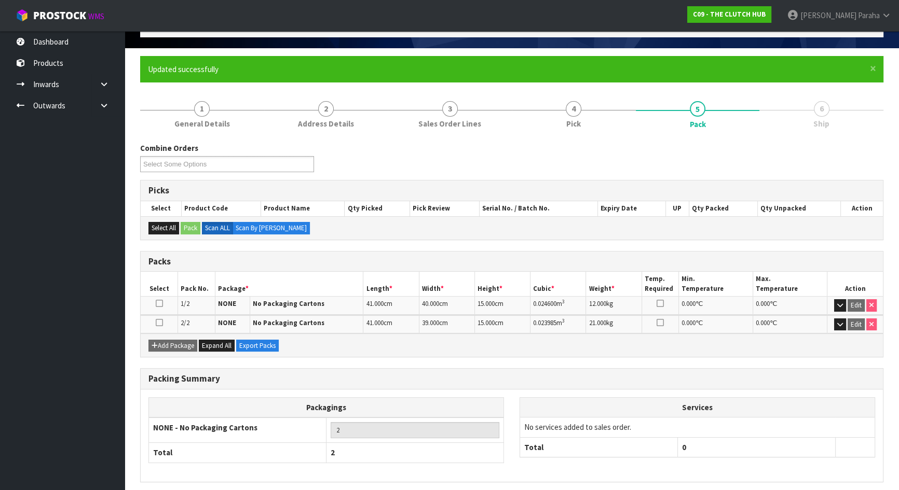
scroll to position [101, 0]
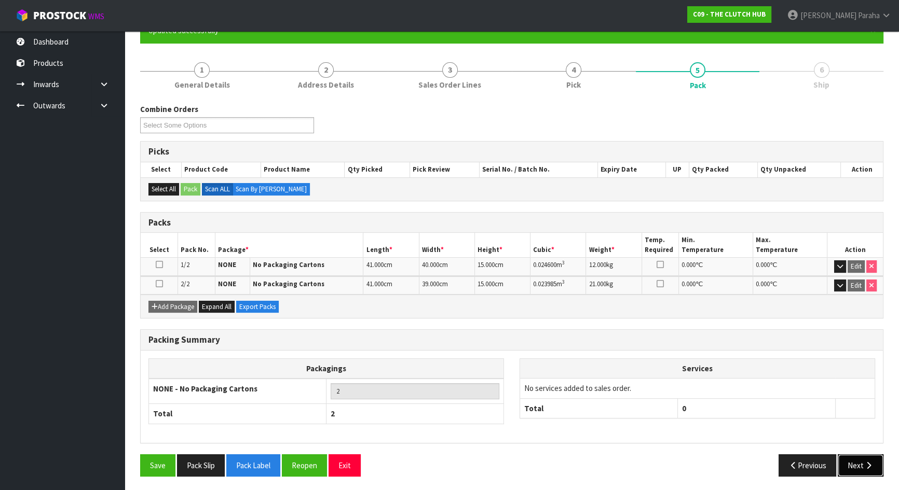
click at [872, 465] on icon "button" at bounding box center [868, 466] width 10 height 8
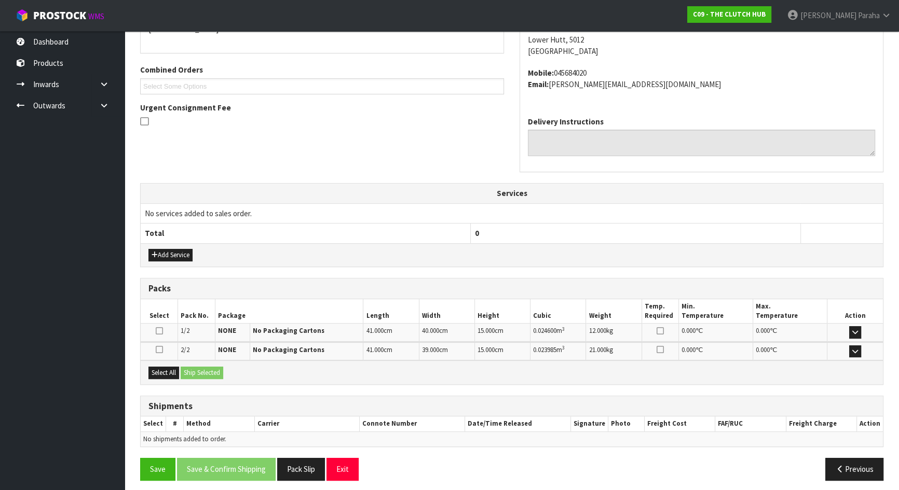
scroll to position [248, 0]
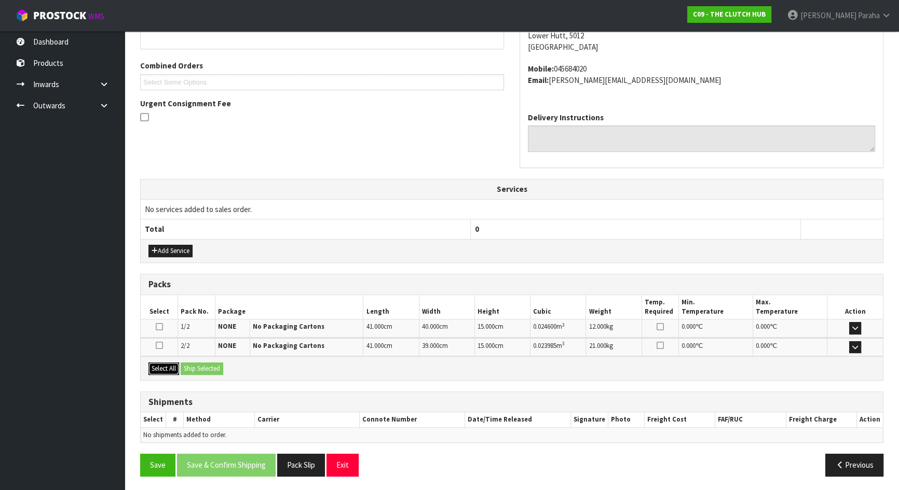
drag, startPoint x: 167, startPoint y: 367, endPoint x: 176, endPoint y: 366, distance: 9.5
click at [167, 366] on button "Select All" at bounding box center [163, 369] width 31 height 12
click at [196, 367] on button "Ship Selected" at bounding box center [202, 369] width 43 height 12
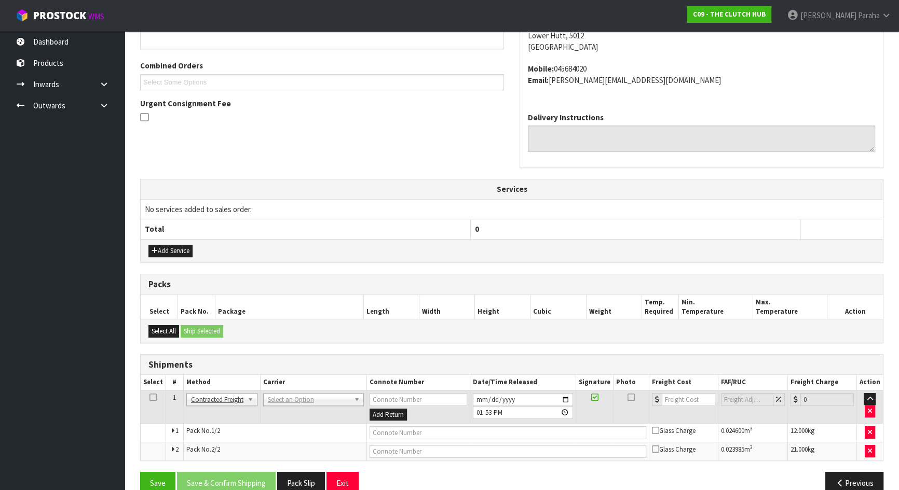
drag, startPoint x: 305, startPoint y: 393, endPoint x: 307, endPoint y: 412, distance: 18.9
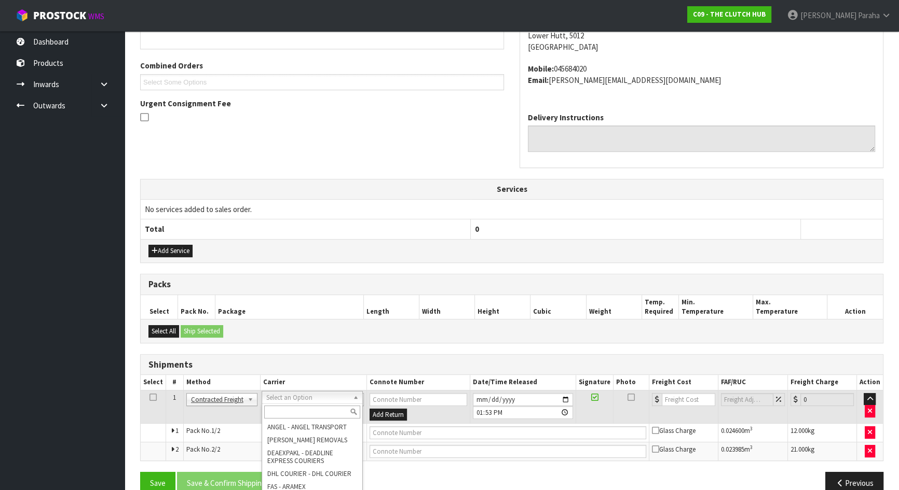
click at [310, 411] on input "text" at bounding box center [312, 412] width 96 height 13
type input "NZP"
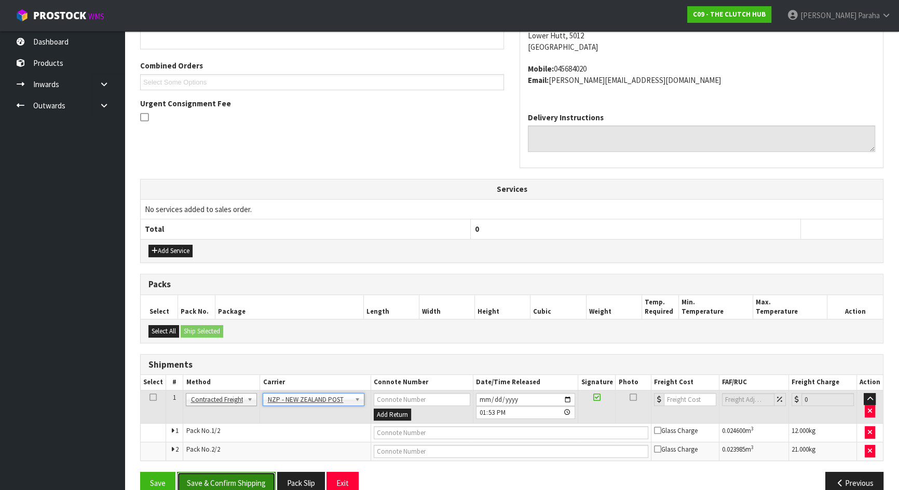
click at [255, 483] on button "Save & Confirm Shipping" at bounding box center [226, 483] width 99 height 22
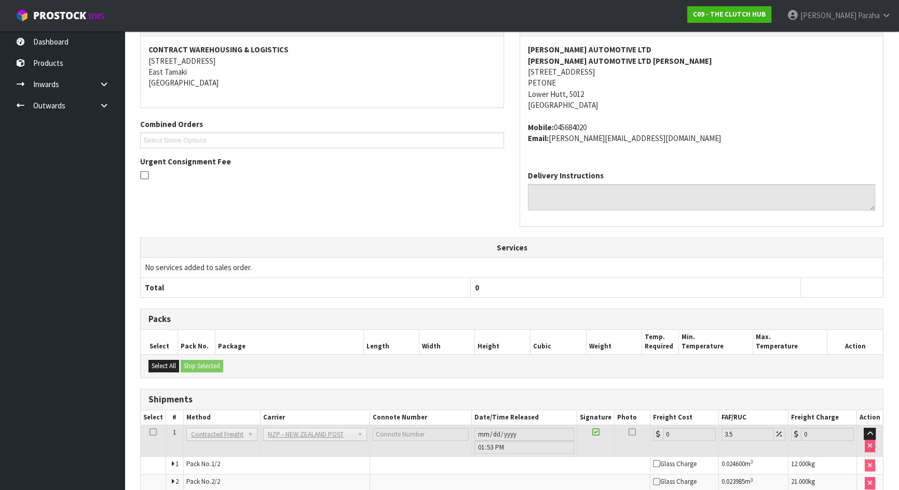
scroll to position [251, 0]
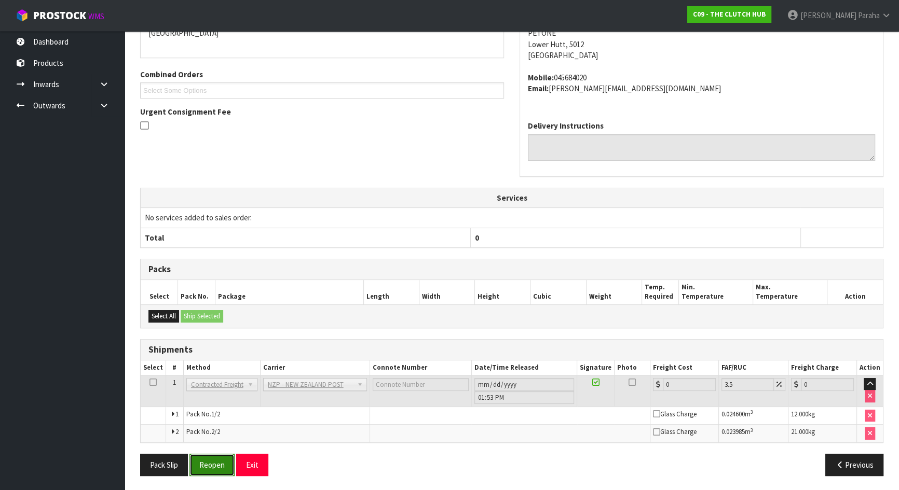
click at [204, 457] on button "Reopen" at bounding box center [211, 465] width 45 height 22
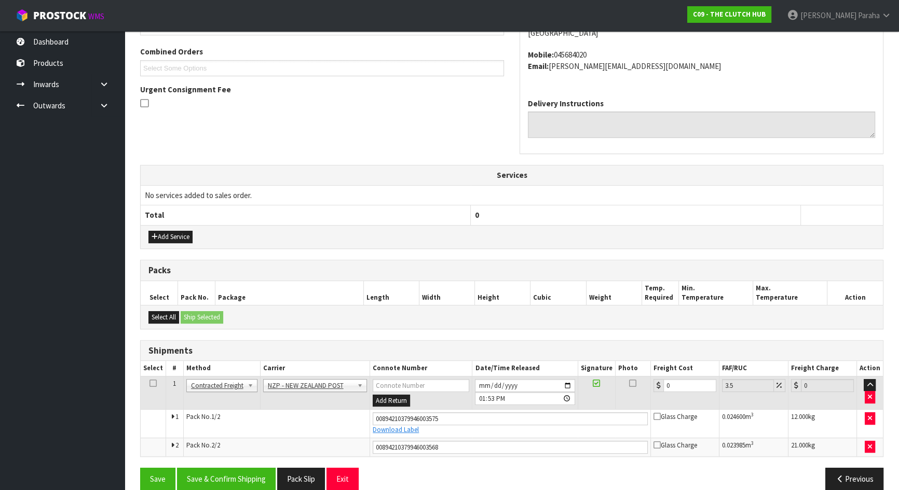
scroll to position [276, 0]
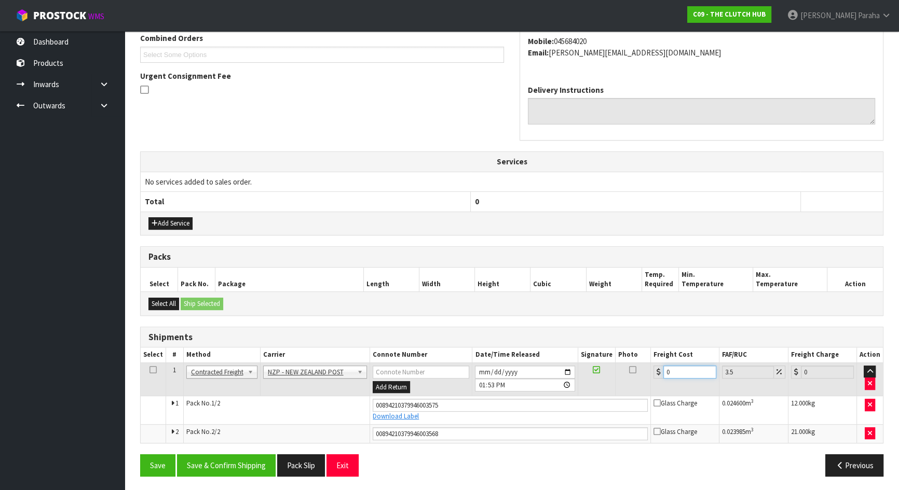
click at [680, 370] on input "0" at bounding box center [689, 372] width 53 height 13
type input "2"
type input "2.07"
type input "29"
type input "30.01"
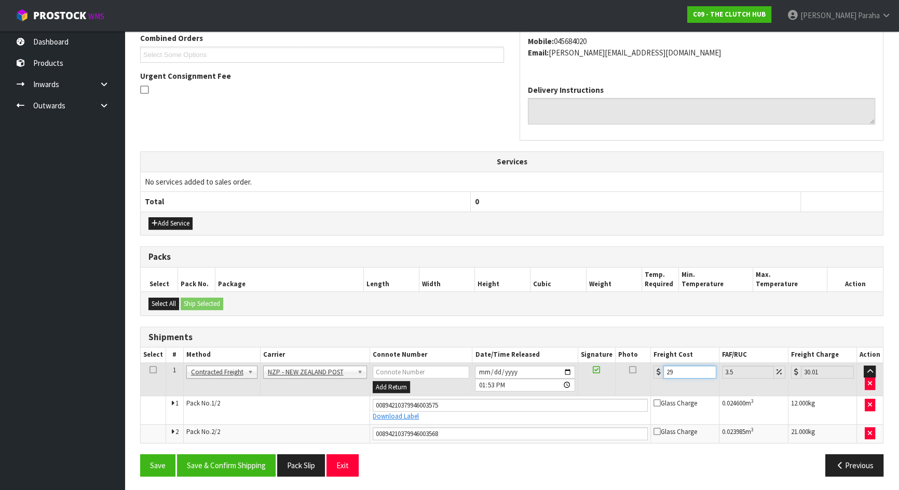
type input "29.4"
type input "30.43"
type input "29.46"
type input "30.49"
type input "29.46"
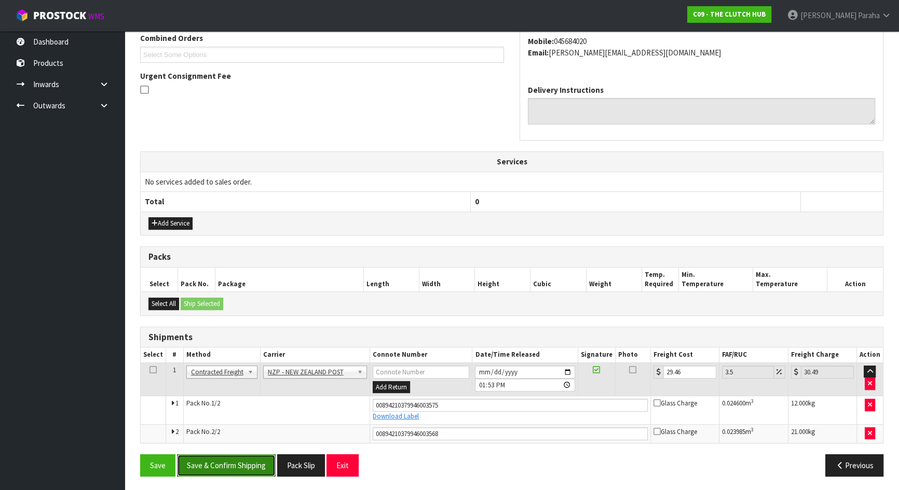
click at [237, 469] on button "Save & Confirm Shipping" at bounding box center [226, 466] width 99 height 22
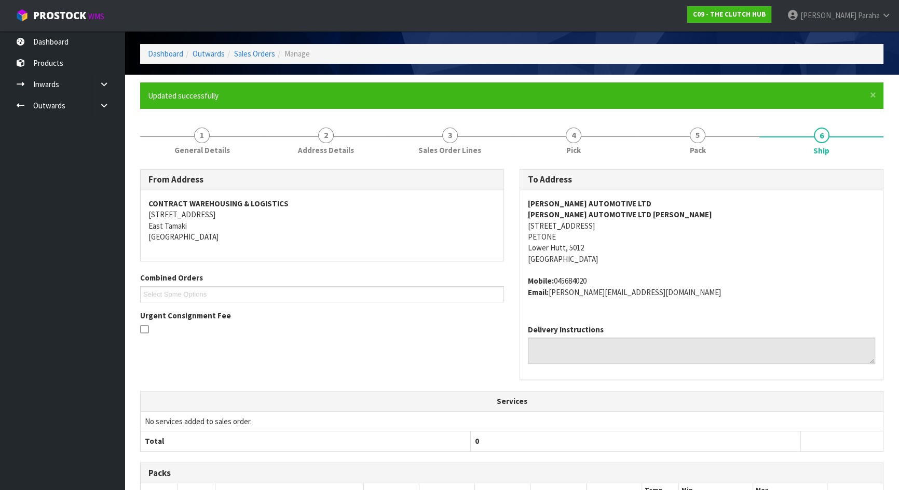
scroll to position [0, 0]
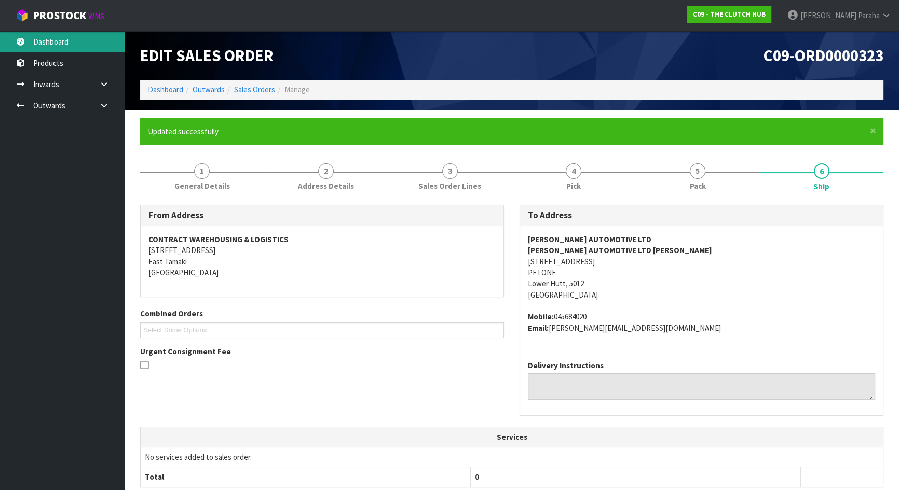
click at [73, 42] on link "Dashboard" at bounding box center [62, 41] width 125 height 21
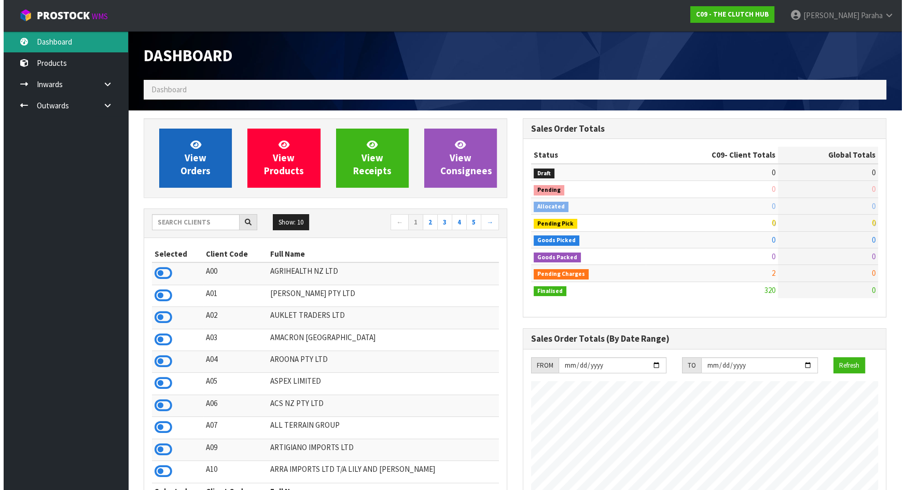
scroll to position [806, 379]
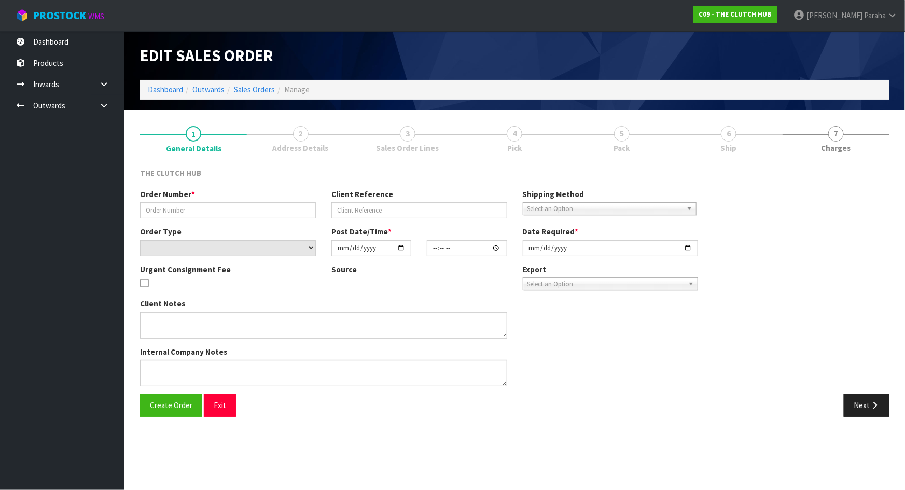
type input "N65"
type input "THOMSEN AUTOMOTIVE LTD"
select select "number:0"
type input "2025-09-02"
type input "18:58:00.000"
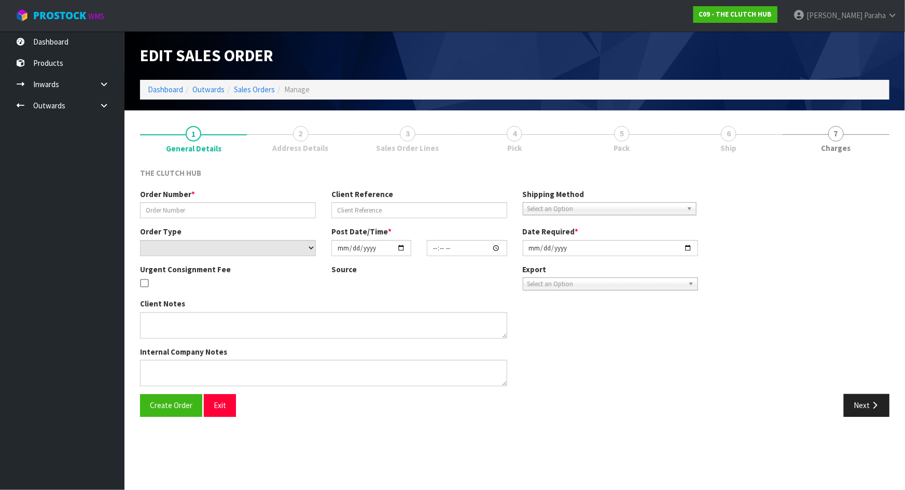
type input "2025-09-03"
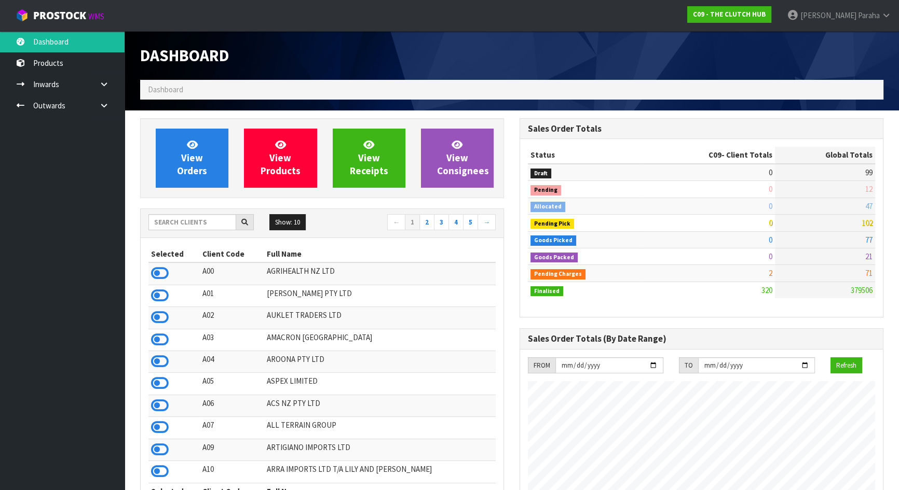
scroll to position [806, 379]
click at [848, 18] on span "[PERSON_NAME]" at bounding box center [828, 15] width 56 height 10
click at [843, 40] on link "Logout" at bounding box center [857, 41] width 82 height 14
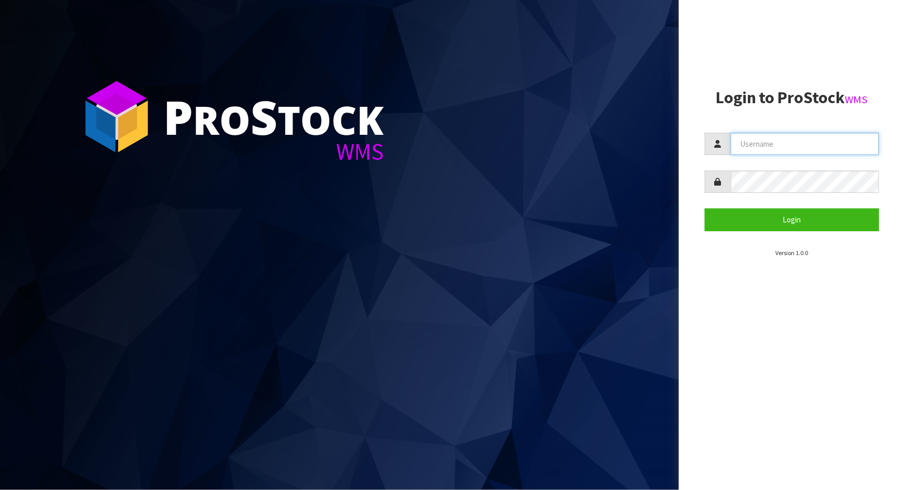
click at [759, 153] on input "text" at bounding box center [805, 144] width 148 height 22
type input "MARARA"
click at [705, 209] on button "Login" at bounding box center [792, 220] width 174 height 22
